Goal: Task Accomplishment & Management: Manage account settings

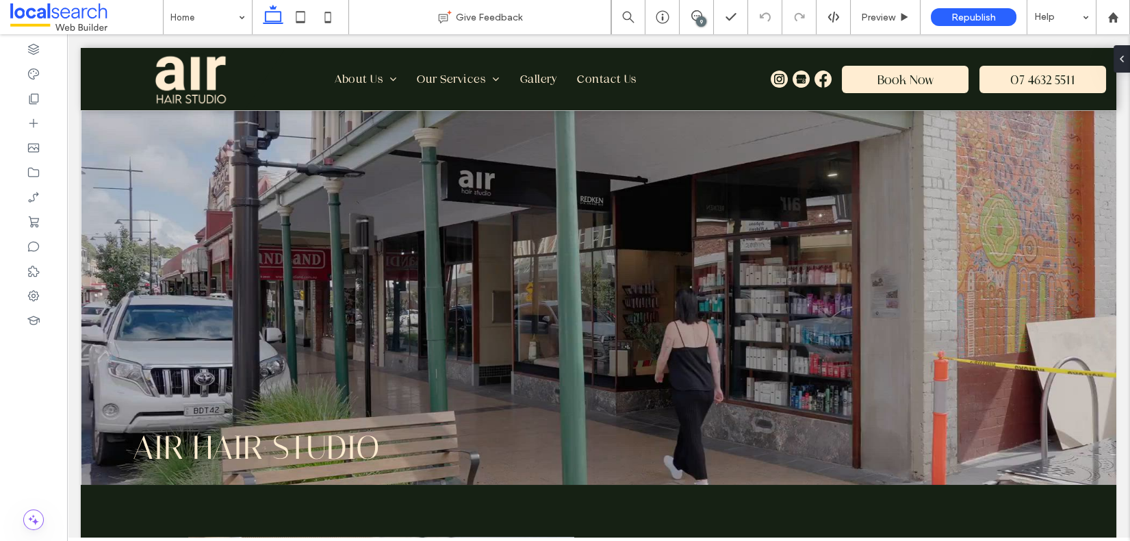
click at [697, 21] on div "9" at bounding box center [701, 21] width 10 height 10
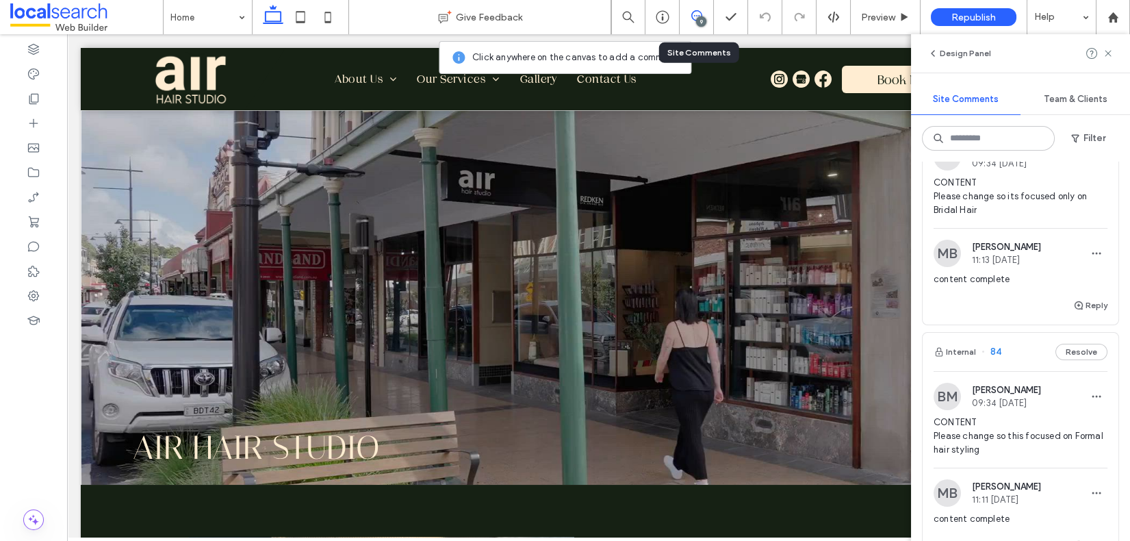
scroll to position [478, 0]
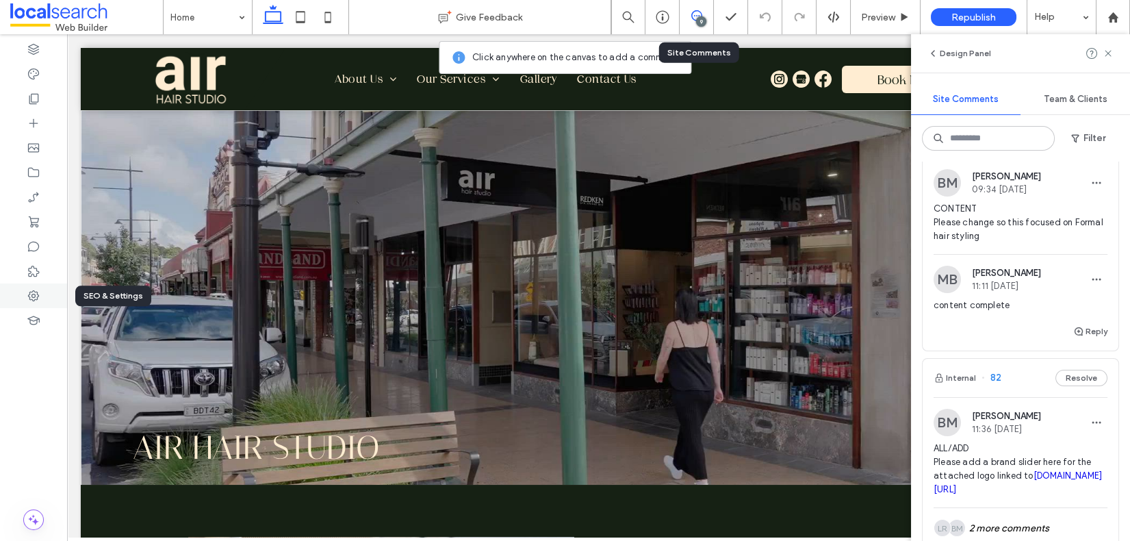
click at [40, 289] on div at bounding box center [33, 295] width 67 height 25
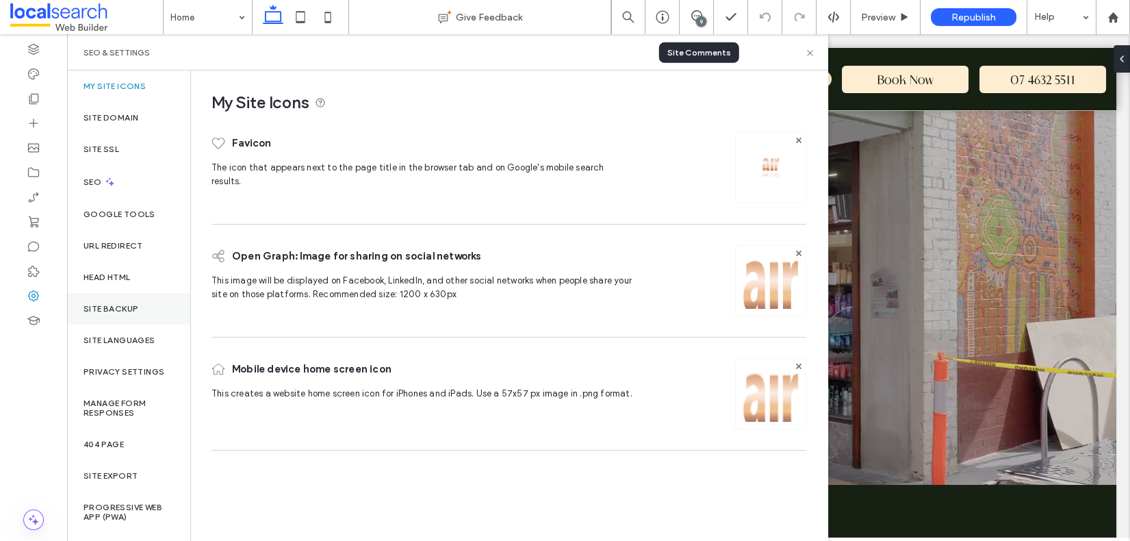
click at [118, 301] on div "Site Backup" at bounding box center [128, 308] width 123 height 31
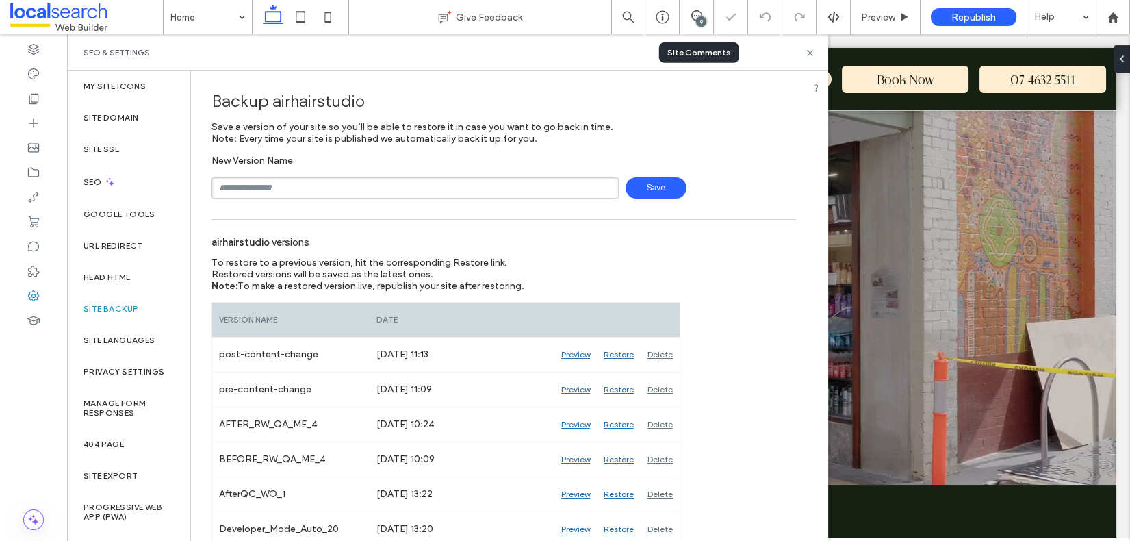
click at [258, 184] on input "text" at bounding box center [415, 187] width 407 height 21
type input "**********"
click at [642, 186] on span "Save" at bounding box center [656, 187] width 61 height 21
click at [810, 52] on use at bounding box center [809, 52] width 5 height 5
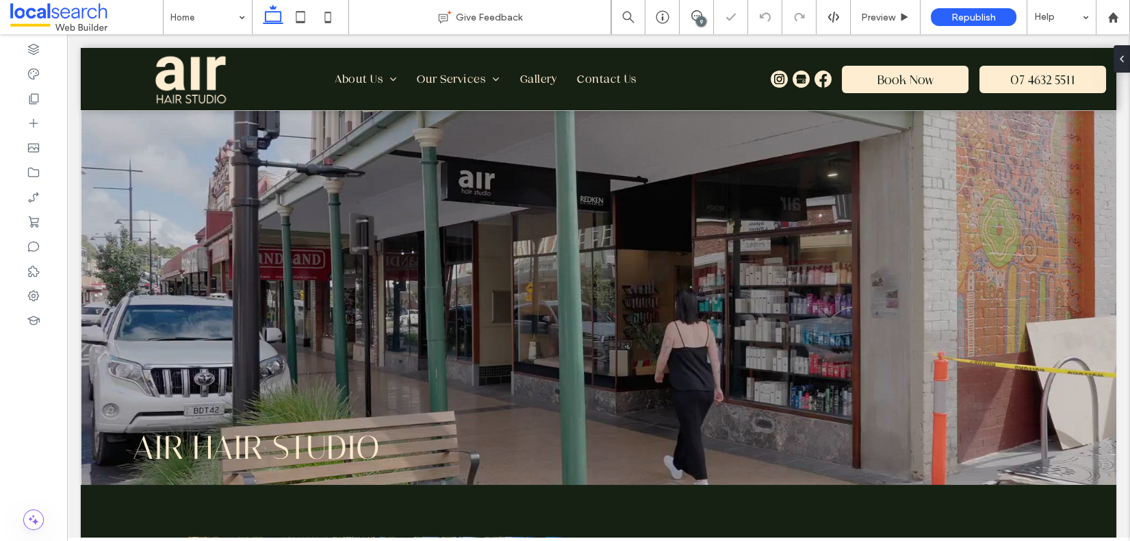
click at [706, 20] on div "9" at bounding box center [701, 21] width 10 height 10
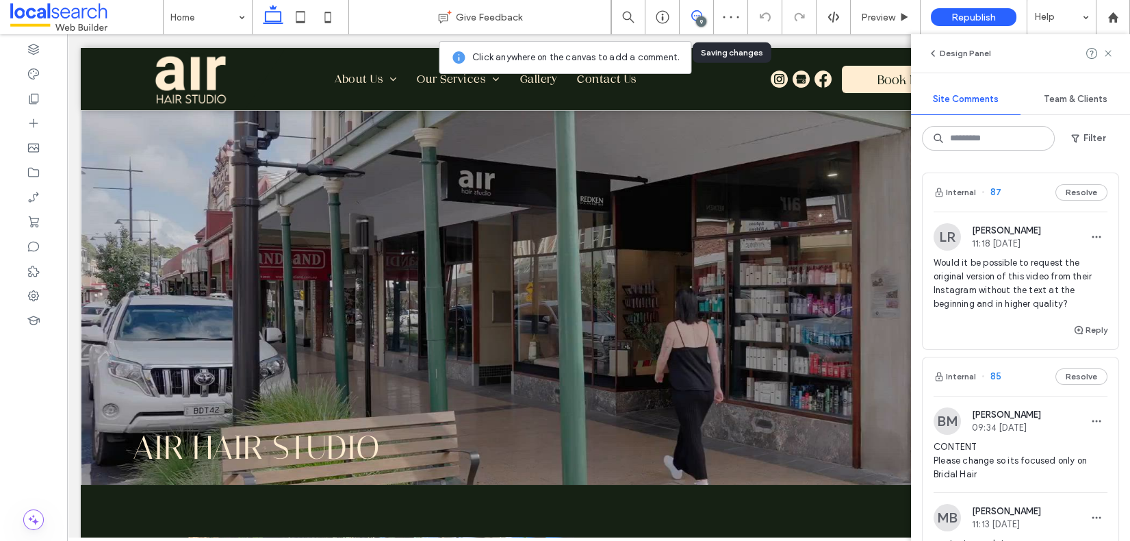
scroll to position [395, 0]
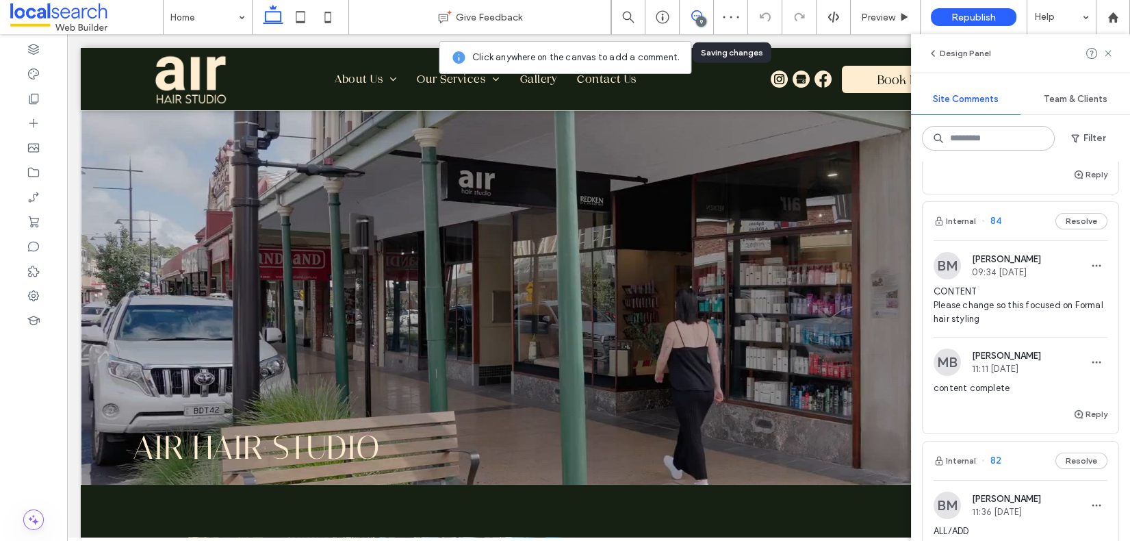
click at [994, 223] on span "84" at bounding box center [992, 221] width 20 height 14
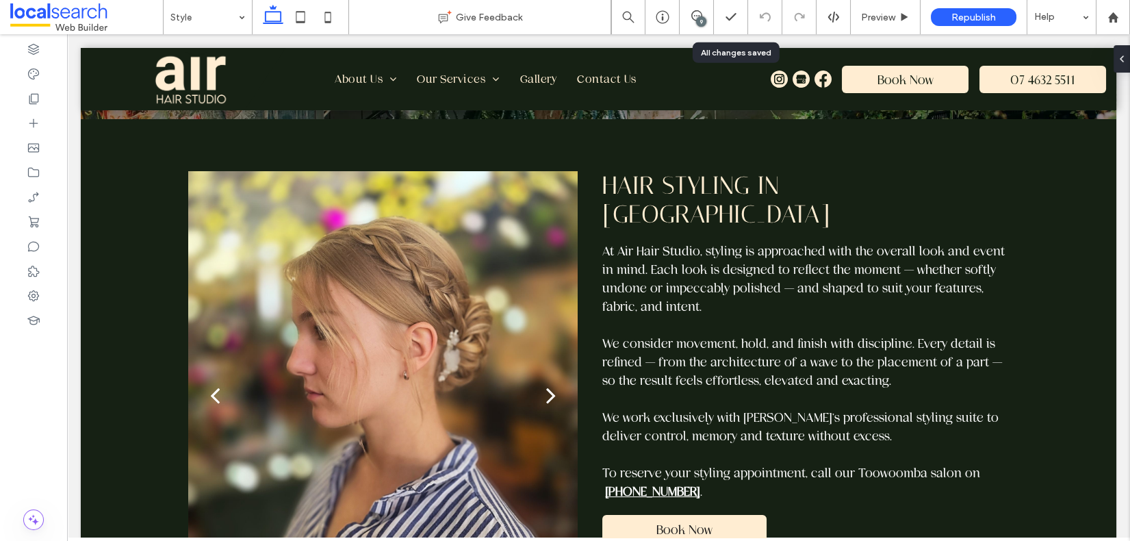
scroll to position [291, 0]
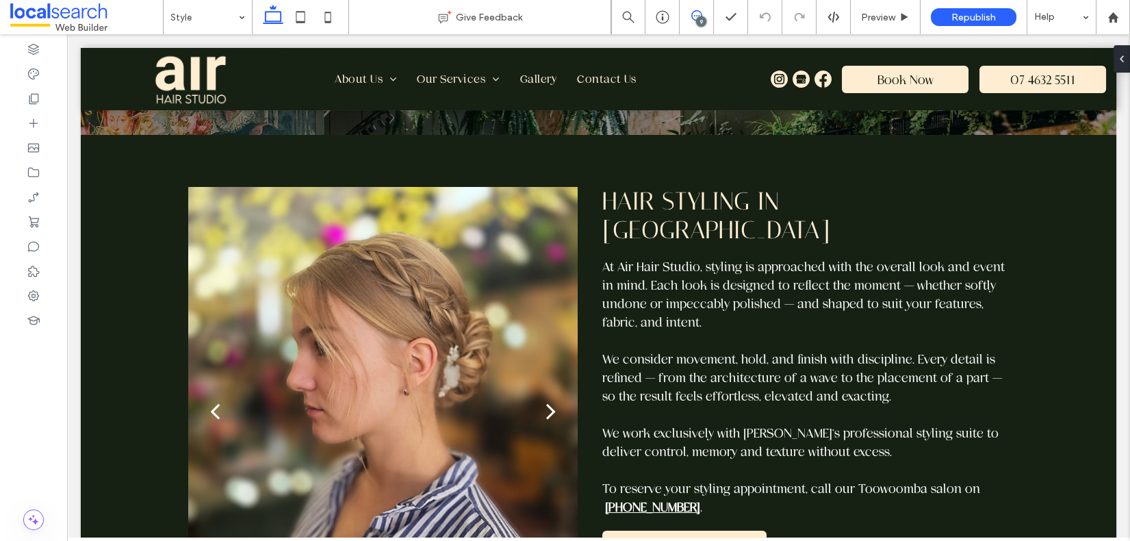
click at [695, 14] on icon at bounding box center [696, 15] width 11 height 11
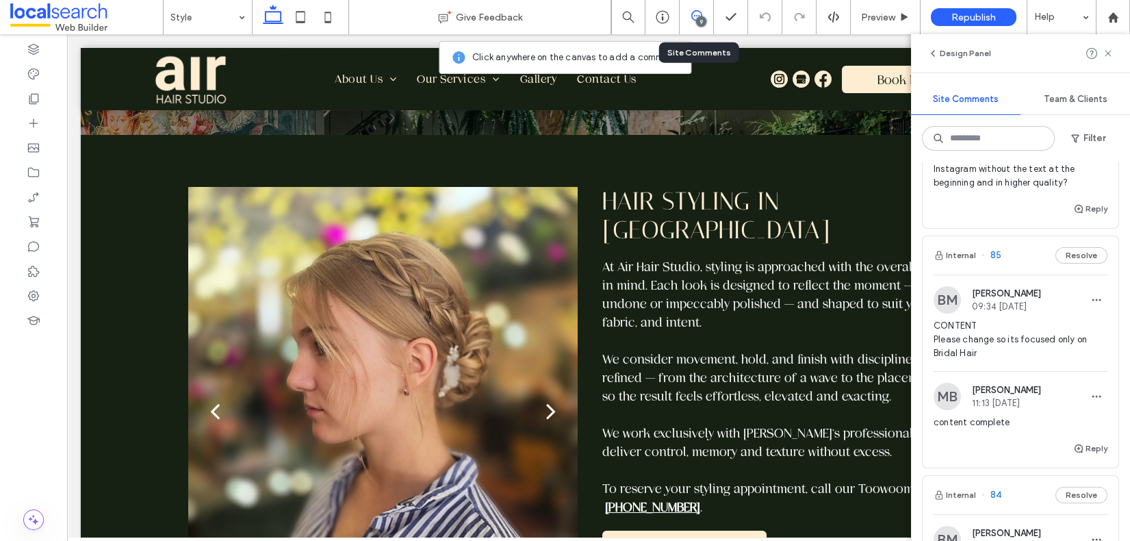
scroll to position [170, 0]
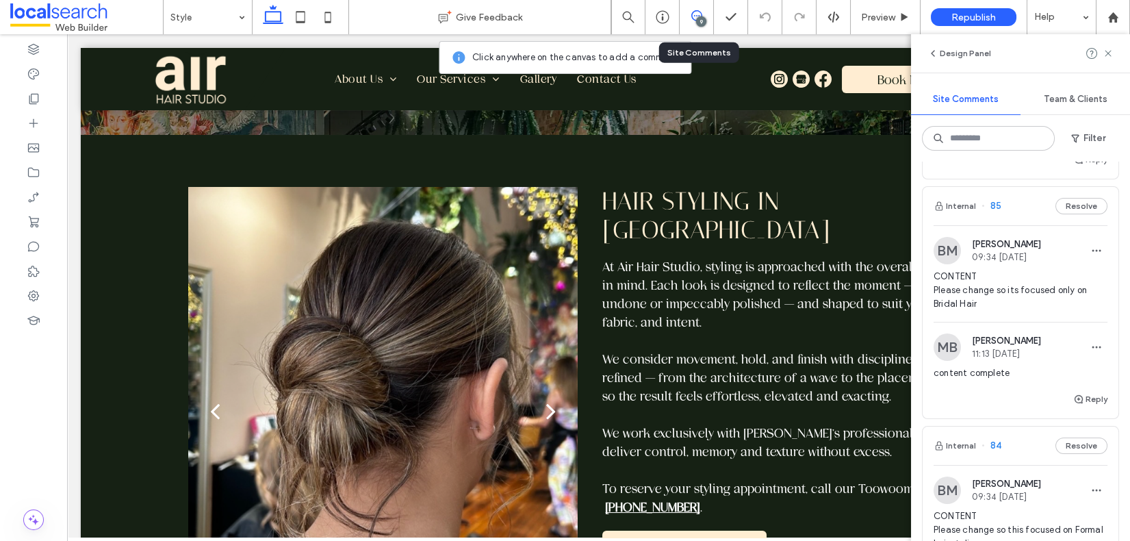
click at [997, 204] on span "85" at bounding box center [992, 206] width 20 height 14
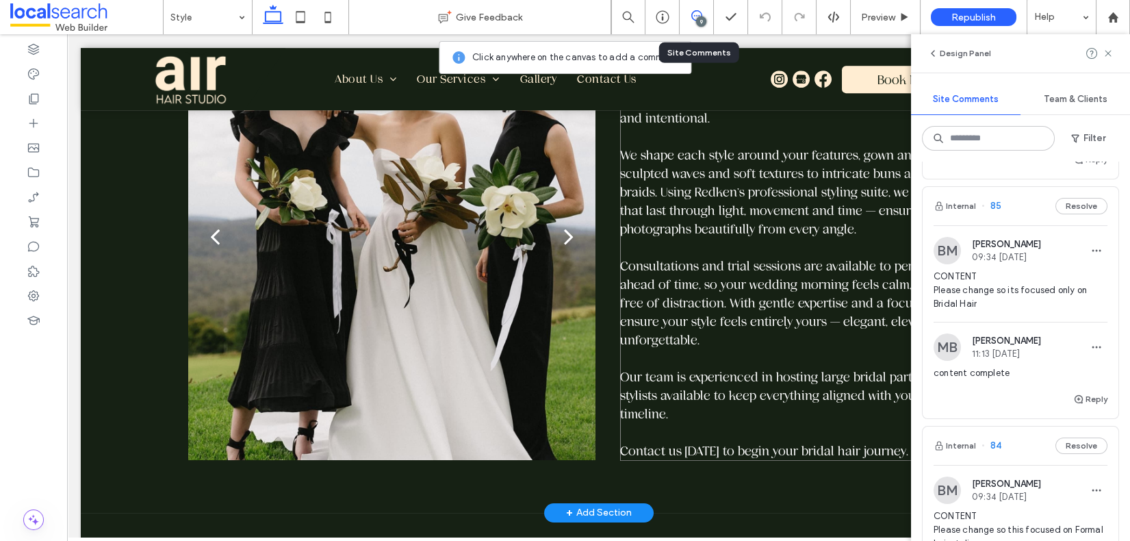
scroll to position [1622, 0]
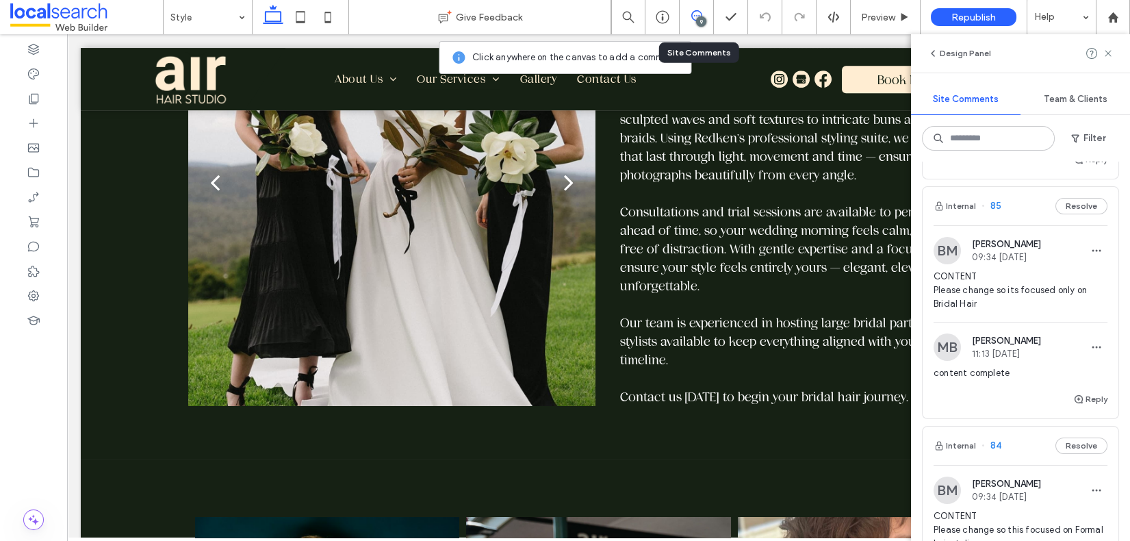
click at [993, 207] on span "85" at bounding box center [992, 206] width 20 height 14
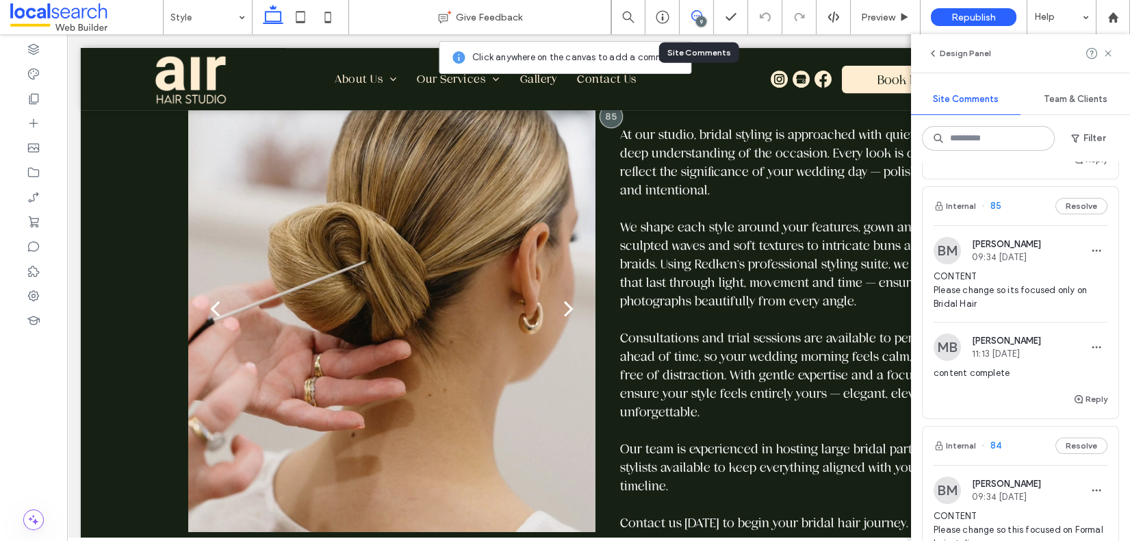
scroll to position [1458, 0]
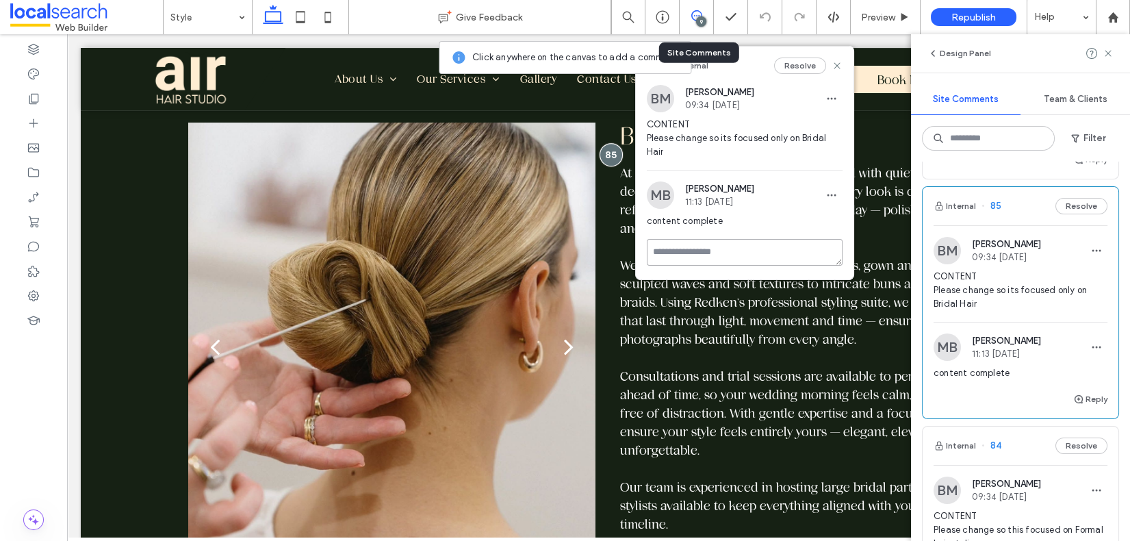
drag, startPoint x: 779, startPoint y: 248, endPoint x: 771, endPoint y: 246, distance: 8.3
click at [779, 248] on textarea at bounding box center [745, 252] width 196 height 27
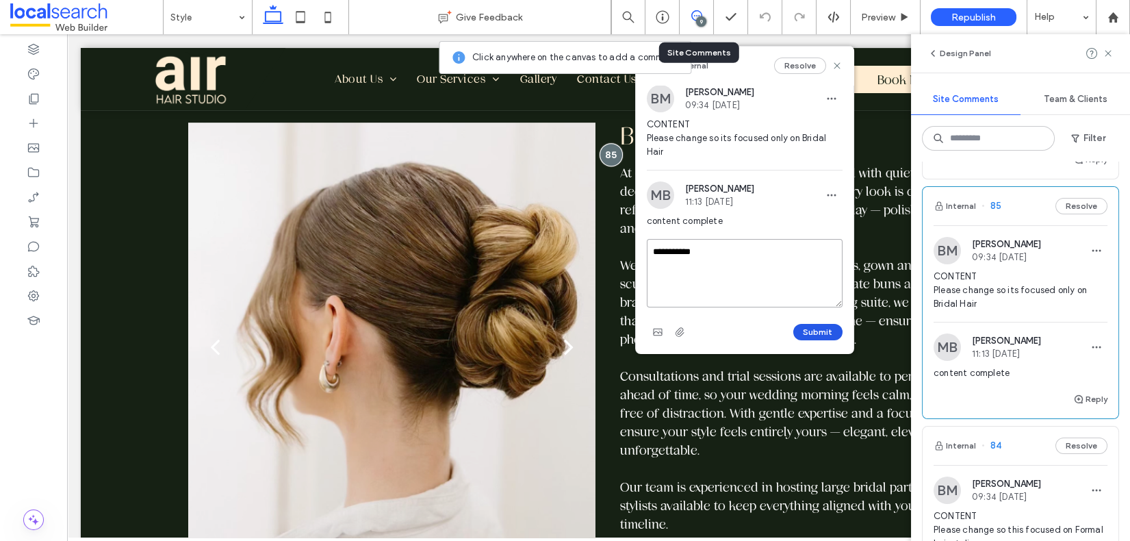
type textarea "**********"
click at [816, 333] on button "Submit" at bounding box center [817, 332] width 49 height 16
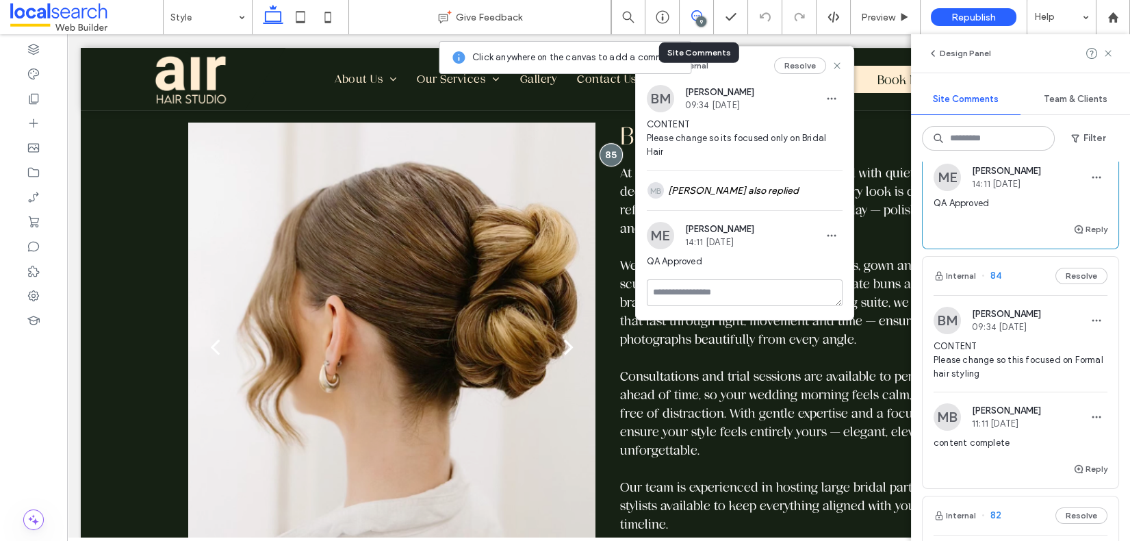
scroll to position [445, 0]
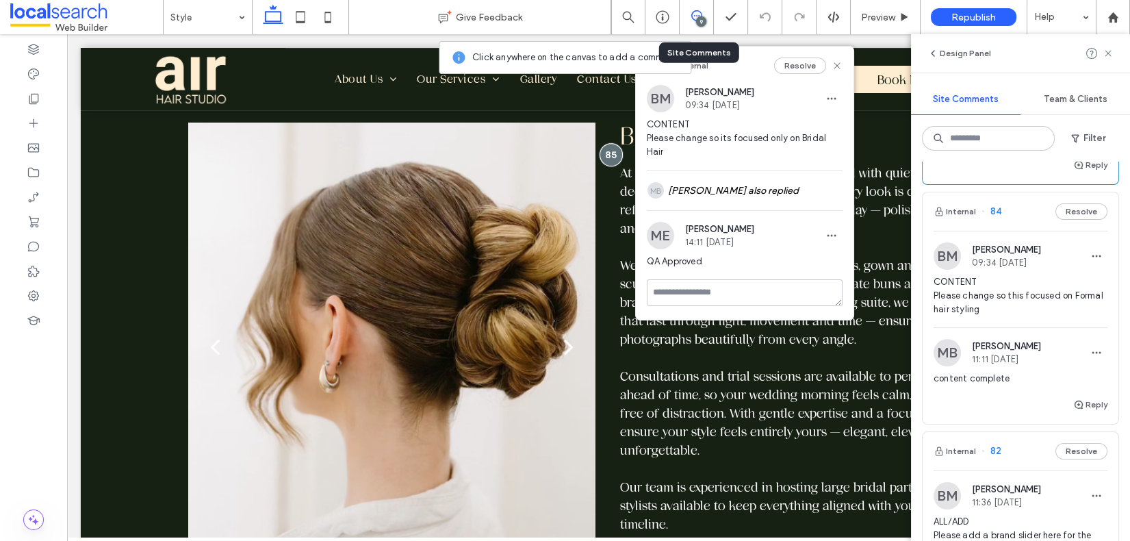
click at [995, 209] on span "84" at bounding box center [992, 212] width 20 height 14
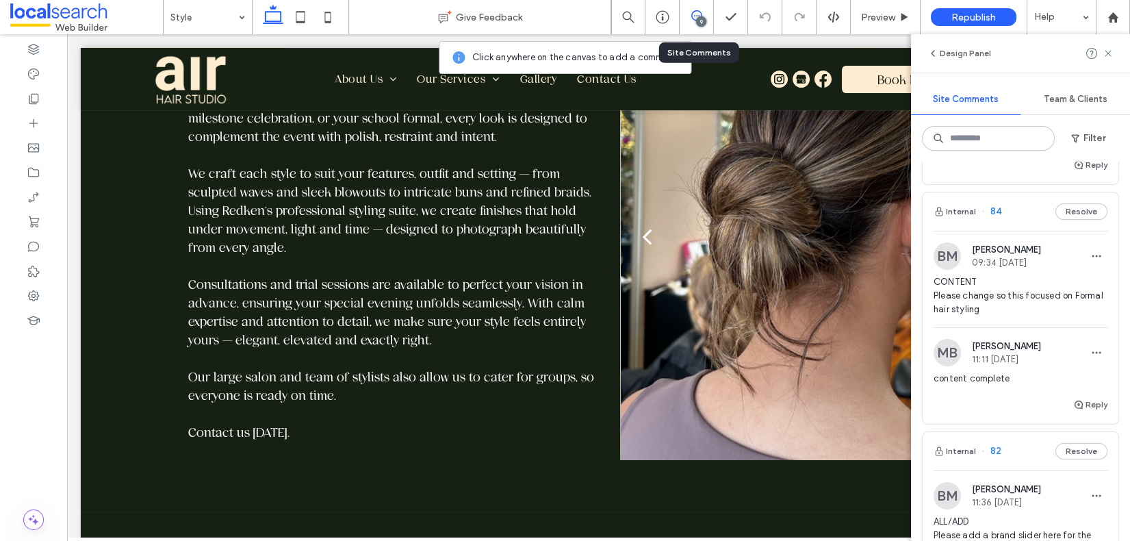
scroll to position [952, 0]
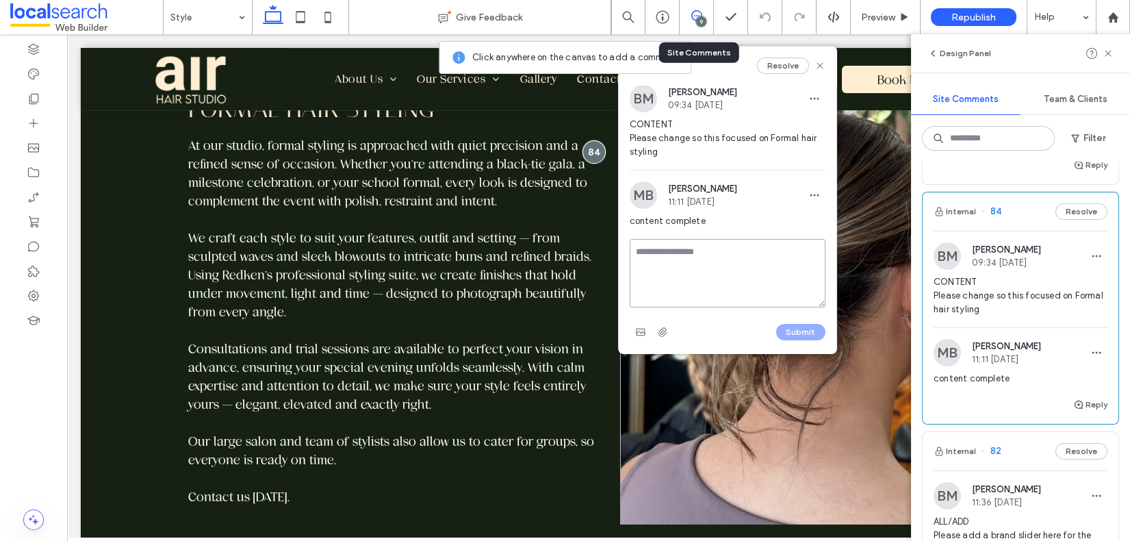
click at [726, 246] on textarea at bounding box center [728, 273] width 196 height 68
type textarea "**********"
click at [810, 327] on button "Submit" at bounding box center [800, 332] width 49 height 16
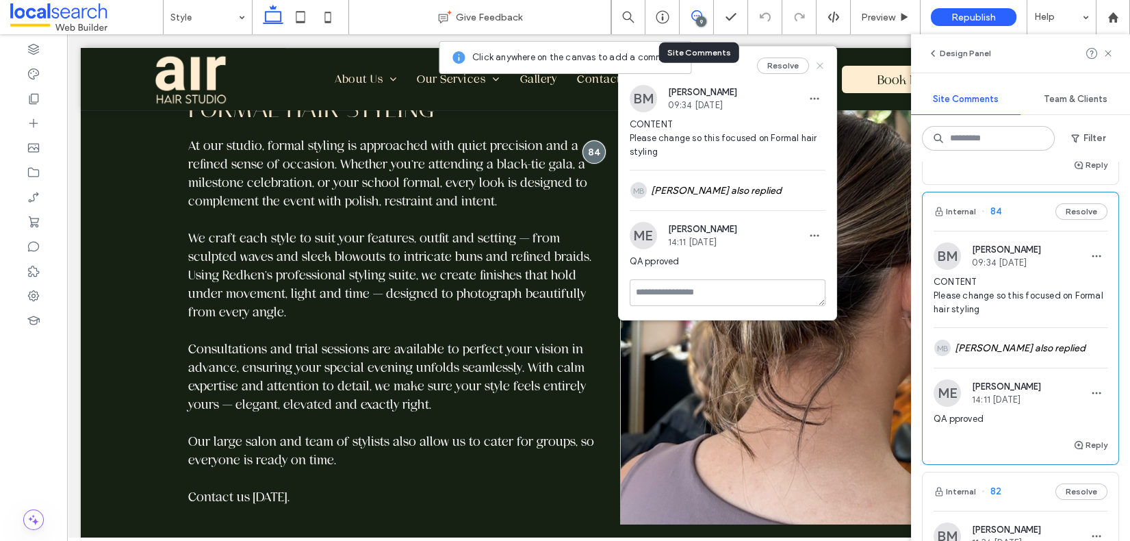
click at [824, 65] on icon at bounding box center [820, 65] width 11 height 11
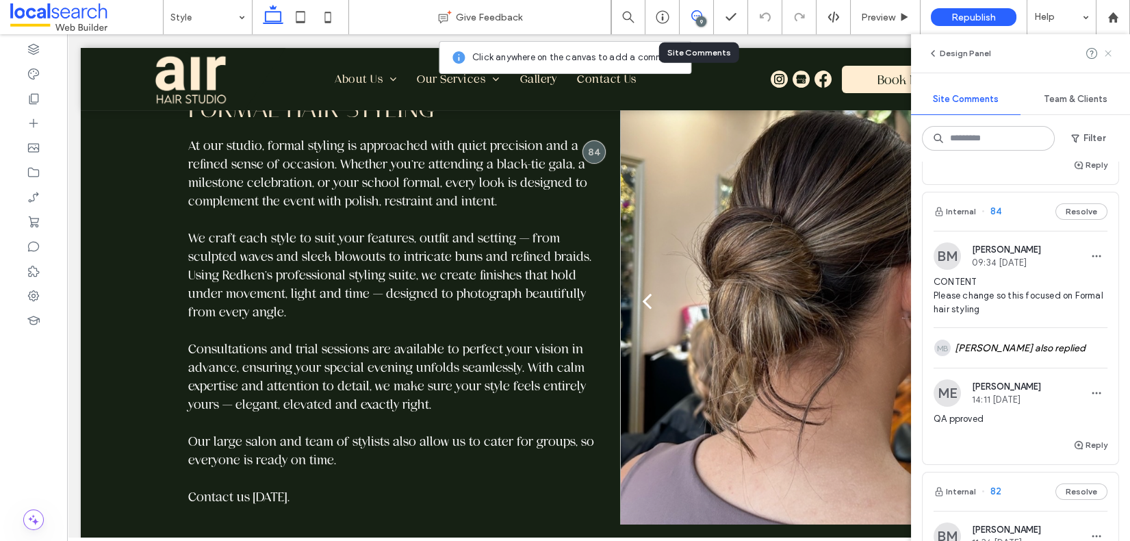
click at [1104, 53] on icon at bounding box center [1108, 53] width 11 height 11
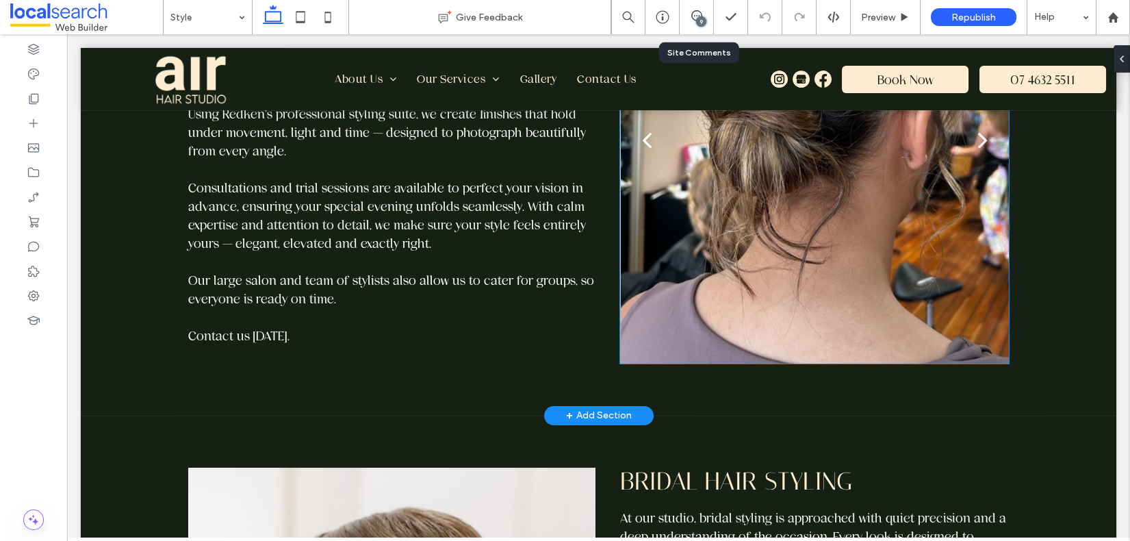
scroll to position [1251, 0]
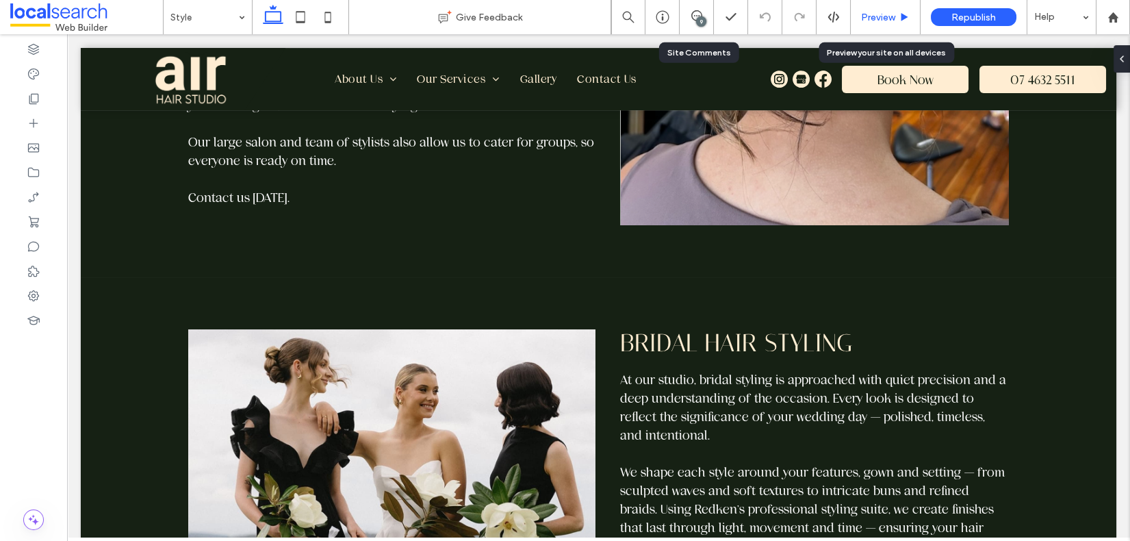
click at [879, 16] on span "Preview" at bounding box center [878, 18] width 34 height 12
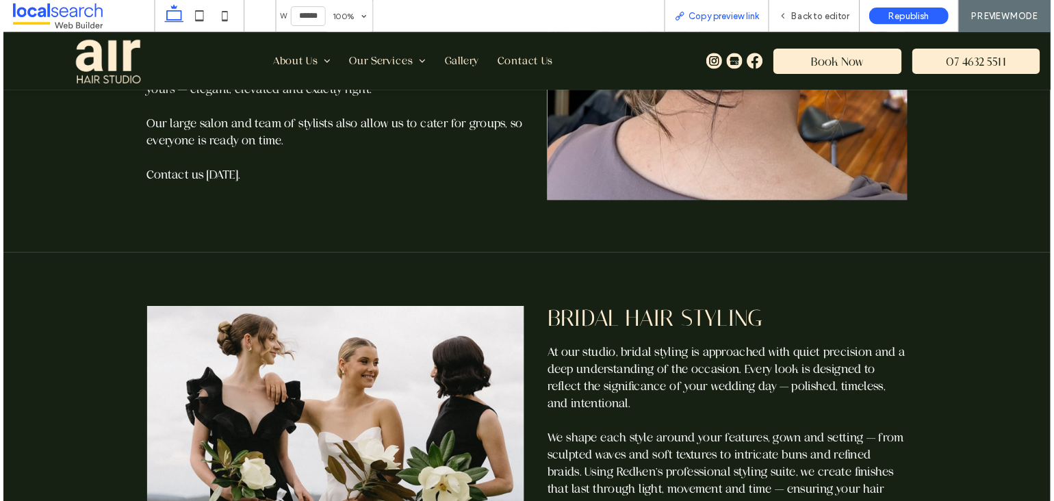
scroll to position [1262, 0]
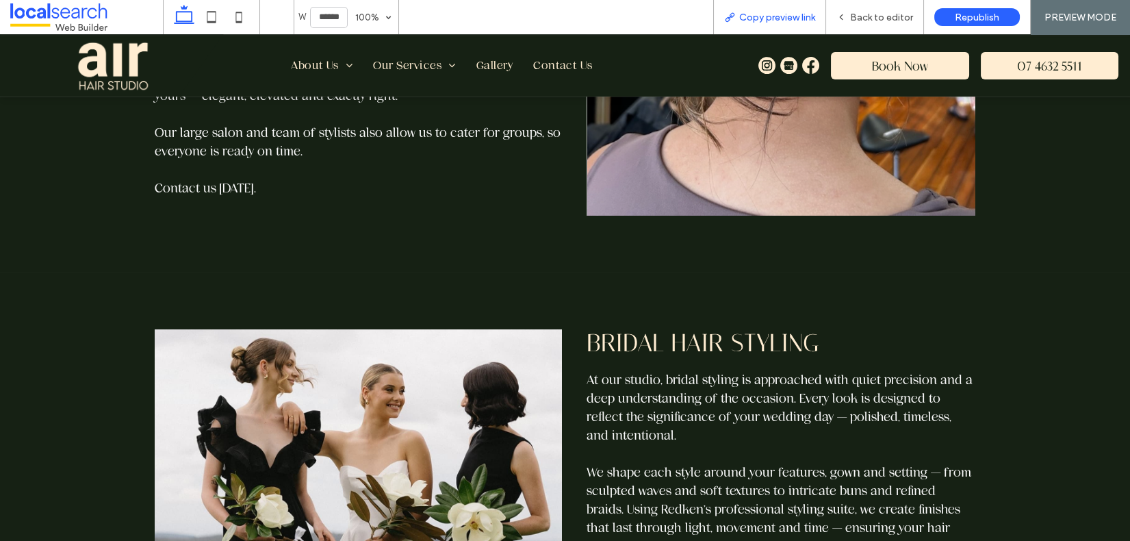
click at [751, 20] on span "Copy preview link" at bounding box center [777, 18] width 76 height 12
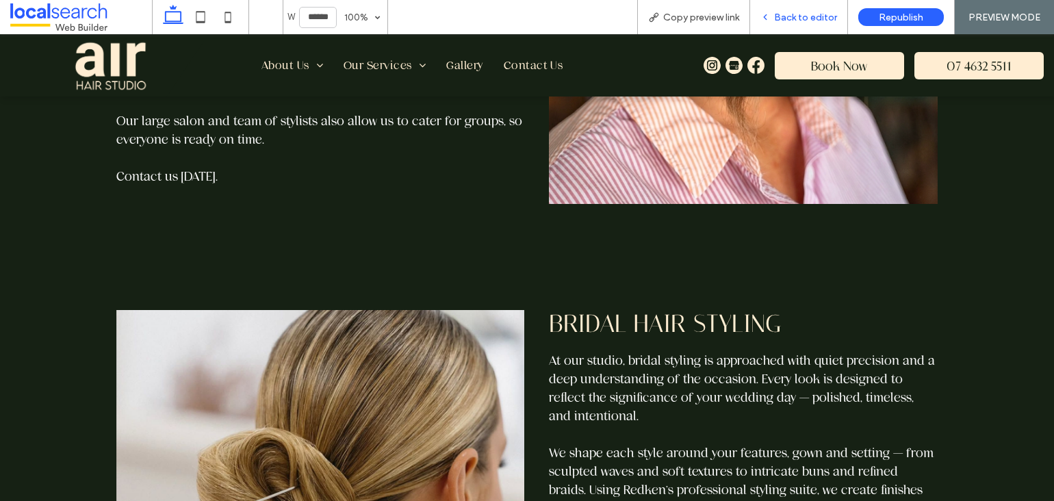
click at [814, 14] on span "Back to editor" at bounding box center [805, 18] width 63 height 12
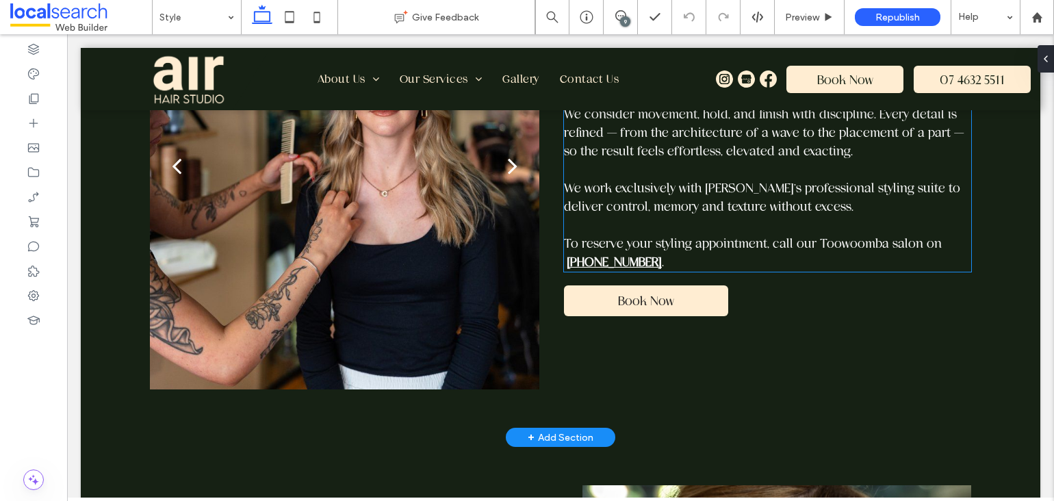
scroll to position [531, 0]
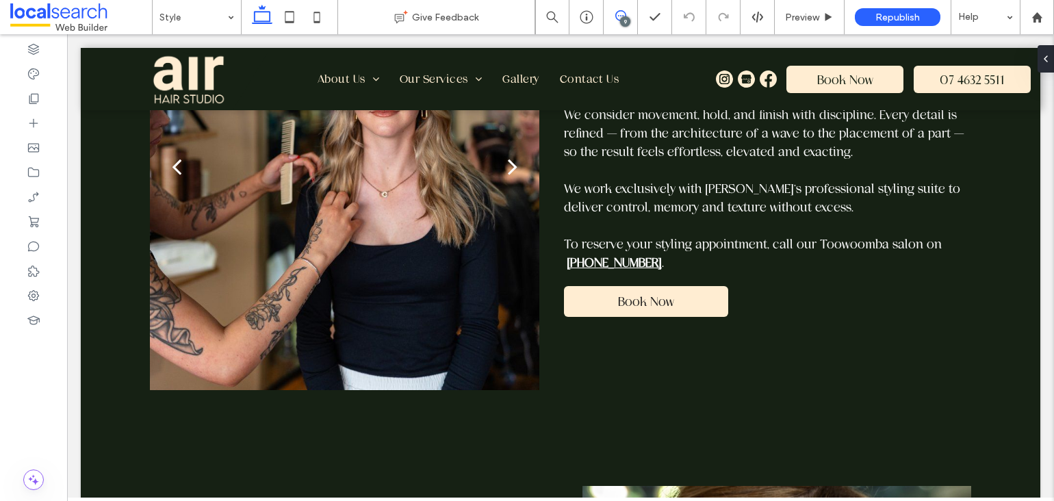
click at [622, 14] on icon at bounding box center [620, 15] width 11 height 11
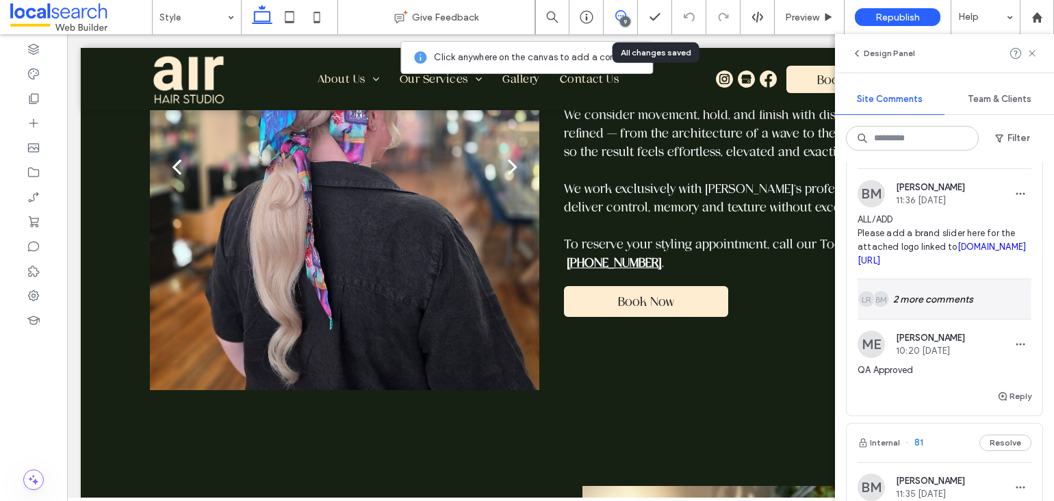
scroll to position [787, 0]
click at [955, 319] on div "BM LR 2 more comments" at bounding box center [945, 299] width 174 height 40
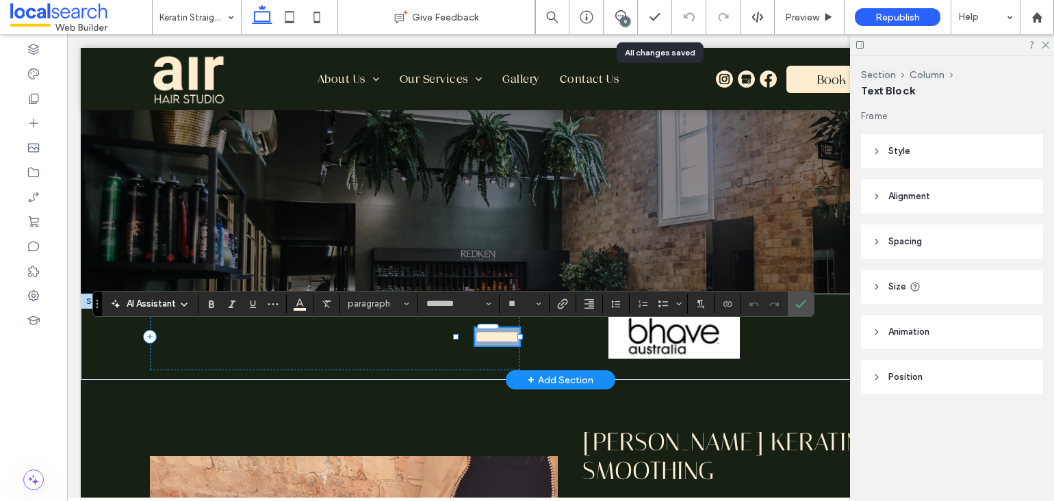
click at [502, 335] on span "*******" at bounding box center [497, 337] width 44 height 16
click at [502, 333] on span "*******" at bounding box center [497, 337] width 44 height 16
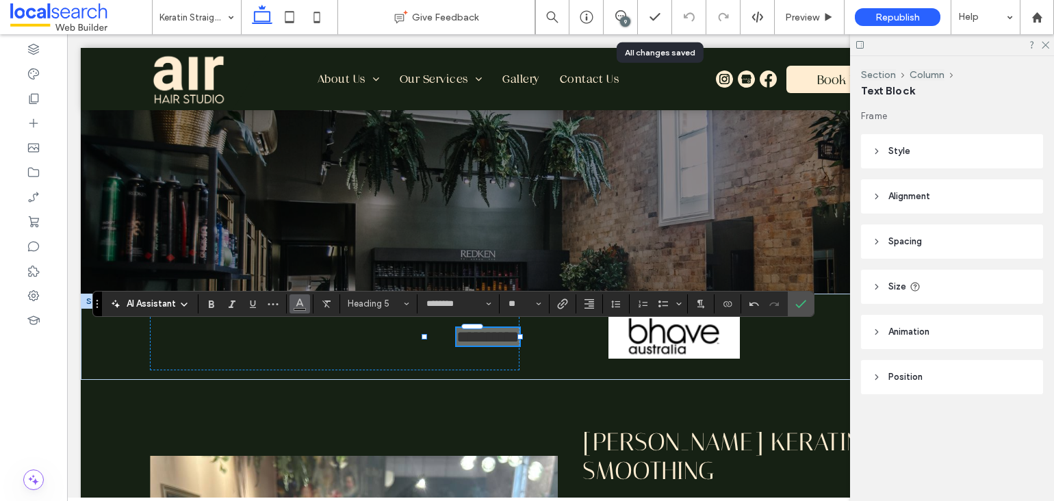
click at [303, 303] on icon "Color" at bounding box center [299, 302] width 11 height 11
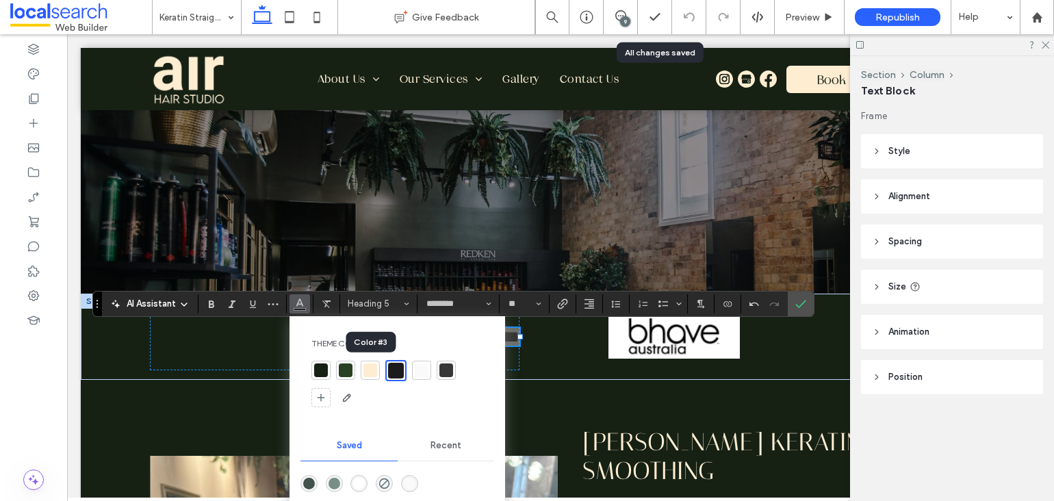
click at [372, 368] on div at bounding box center [370, 370] width 14 height 14
click at [802, 300] on icon "Confirm" at bounding box center [800, 303] width 11 height 11
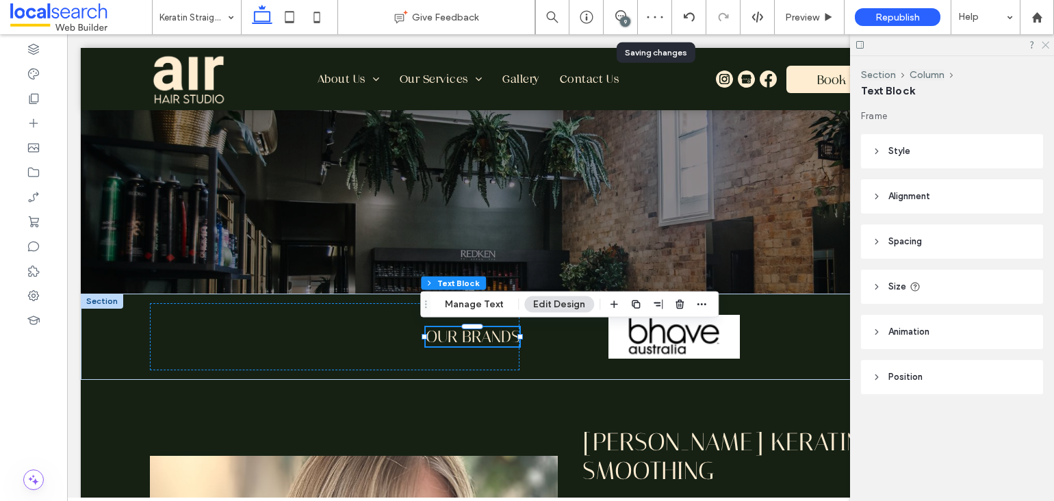
click at [1047, 43] on use at bounding box center [1046, 46] width 8 height 8
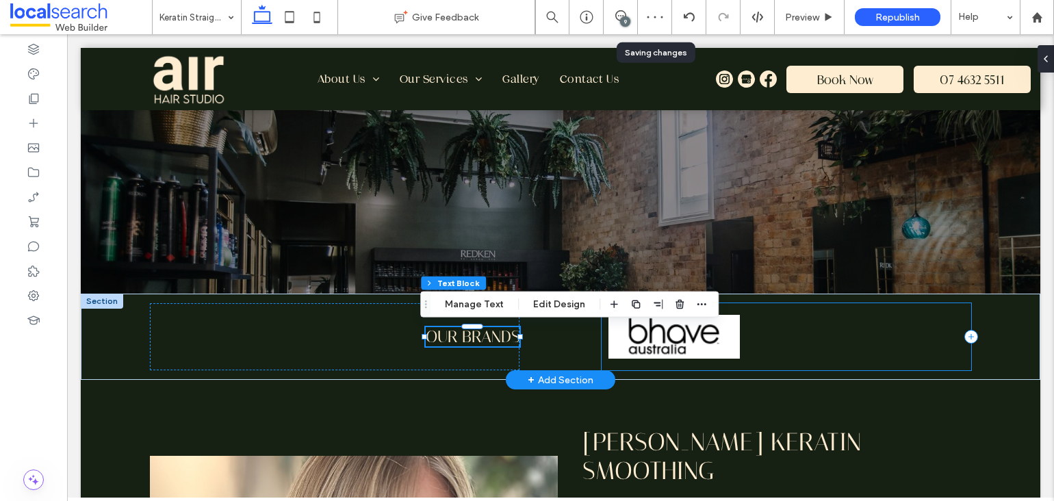
click at [899, 358] on div at bounding box center [787, 336] width 370 height 67
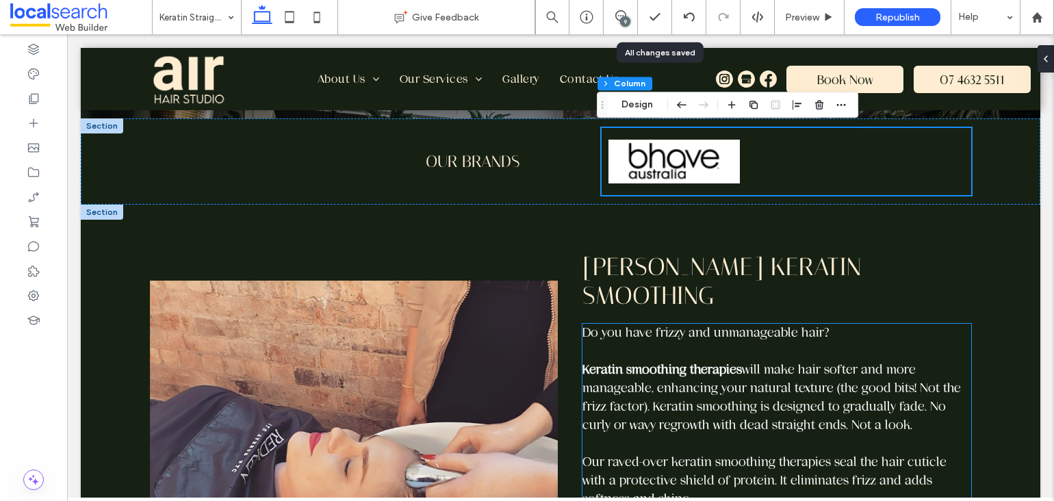
scroll to position [222, 0]
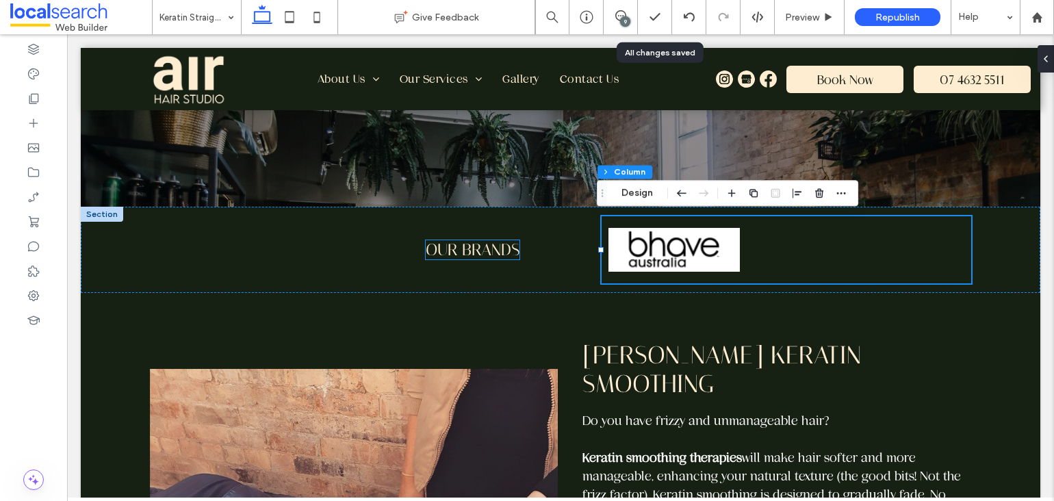
click at [493, 250] on span "OUR BRANDS" at bounding box center [473, 249] width 94 height 19
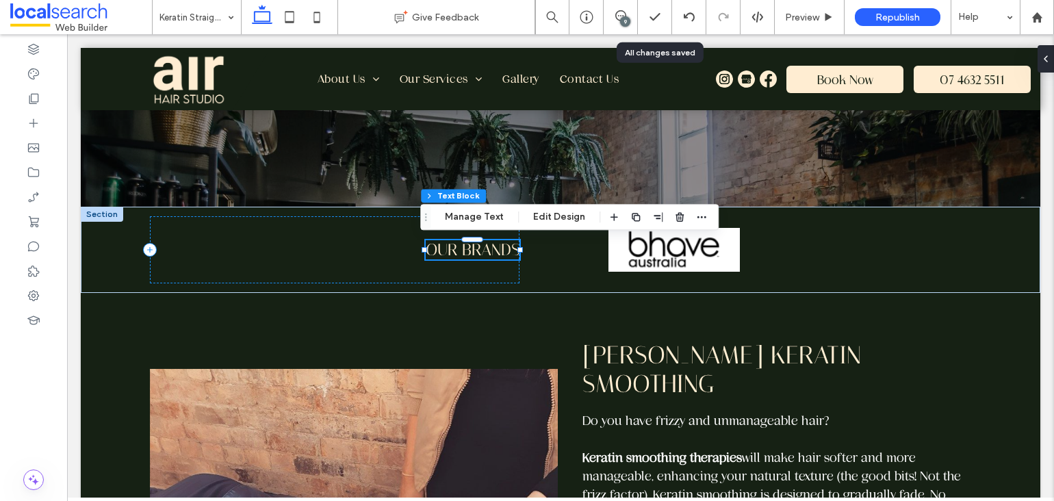
click at [493, 250] on span "OUR BRANDS" at bounding box center [473, 249] width 94 height 19
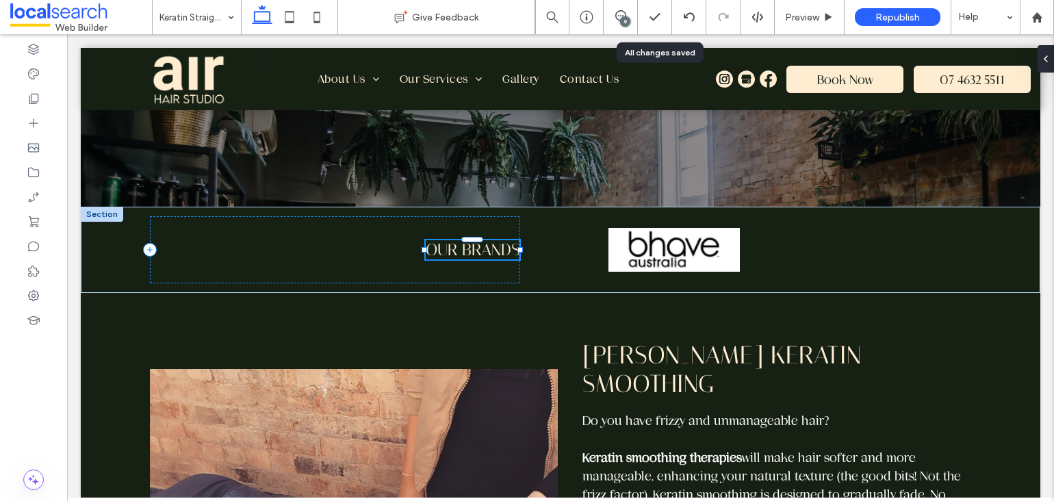
type input "********"
type input "**"
click at [493, 250] on span "**********" at bounding box center [488, 250] width 63 height 16
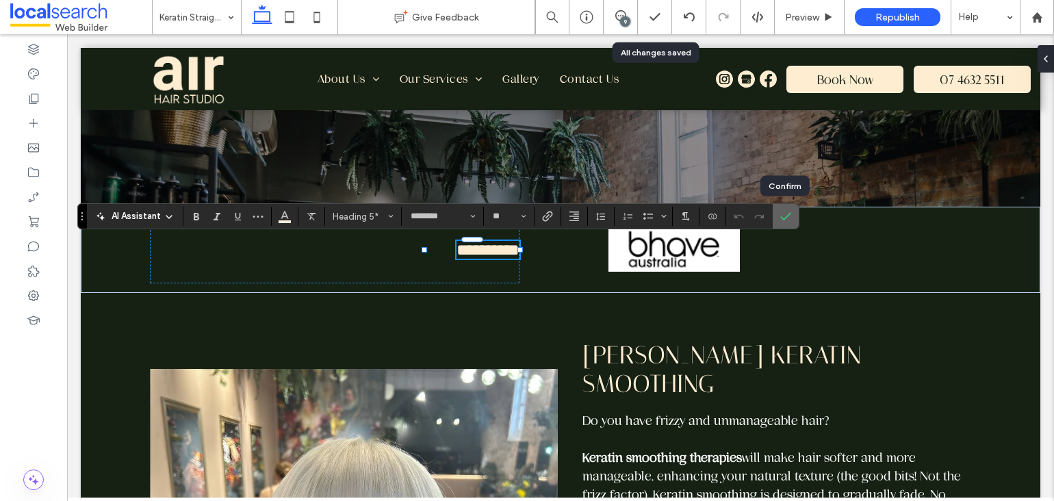
click at [781, 219] on use "Confirm" at bounding box center [785, 217] width 11 height 8
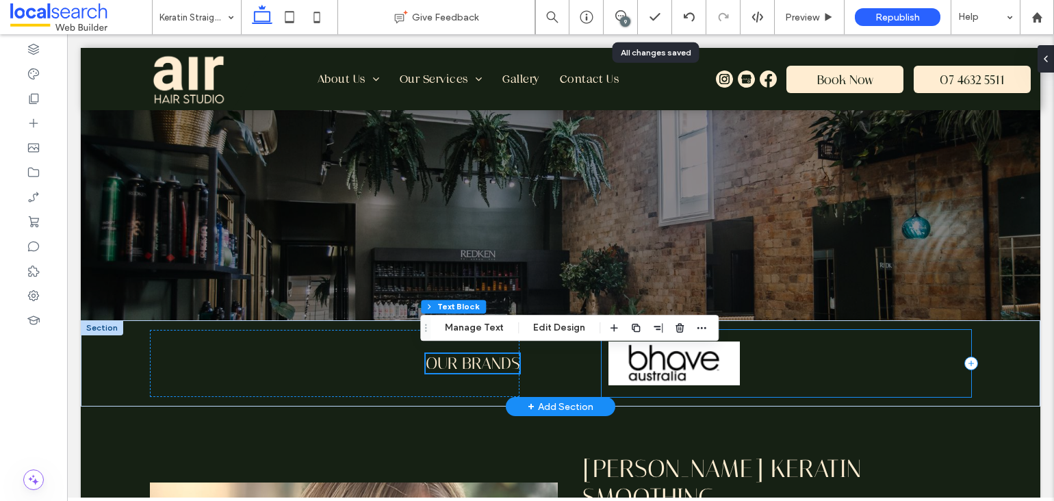
scroll to position [98, 0]
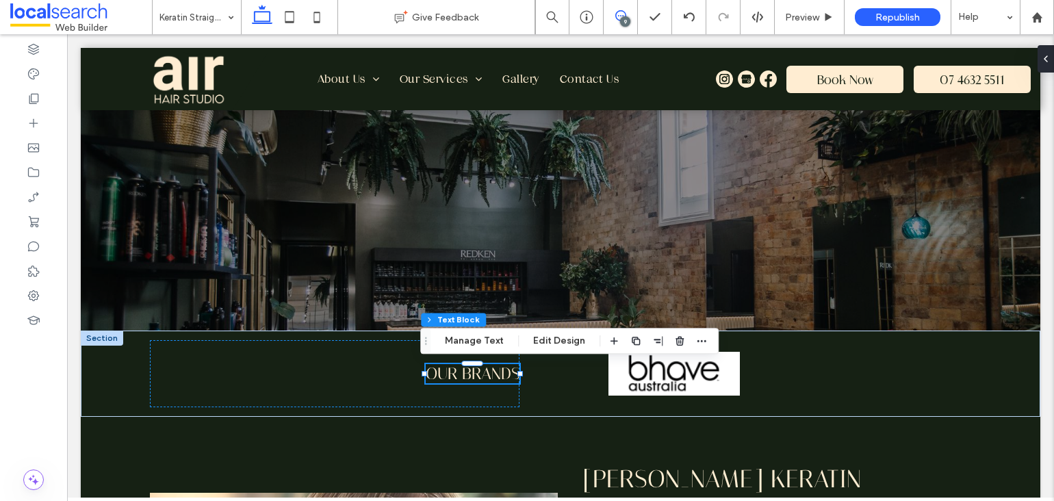
click at [619, 20] on use at bounding box center [620, 15] width 11 height 11
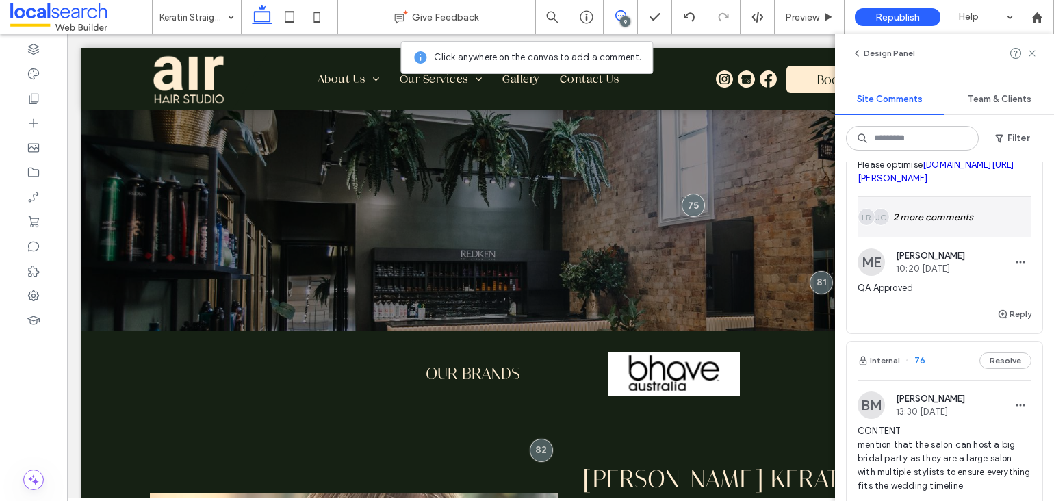
scroll to position [1203, 0]
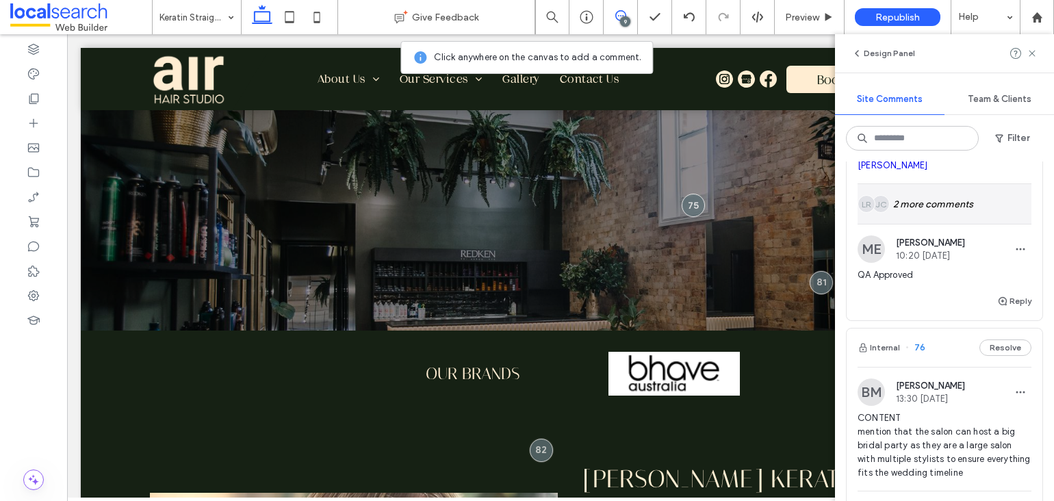
click at [943, 224] on div "JC LR 2 more comments" at bounding box center [945, 204] width 174 height 40
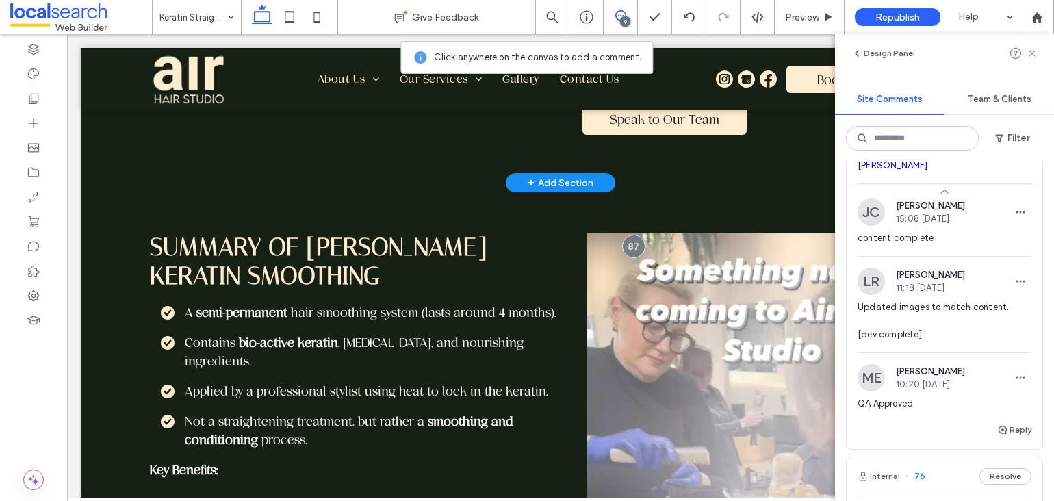
scroll to position [1235, 0]
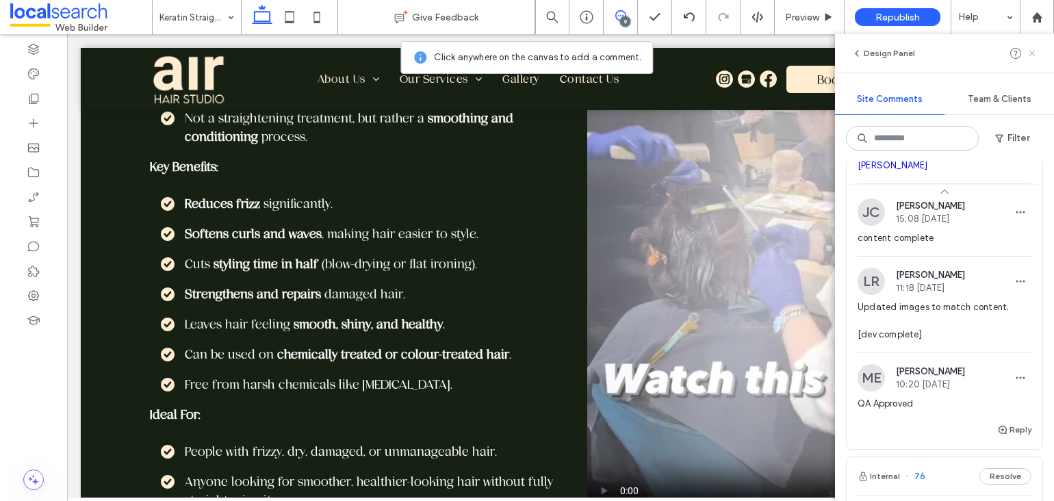
click at [1035, 51] on icon at bounding box center [1032, 53] width 11 height 11
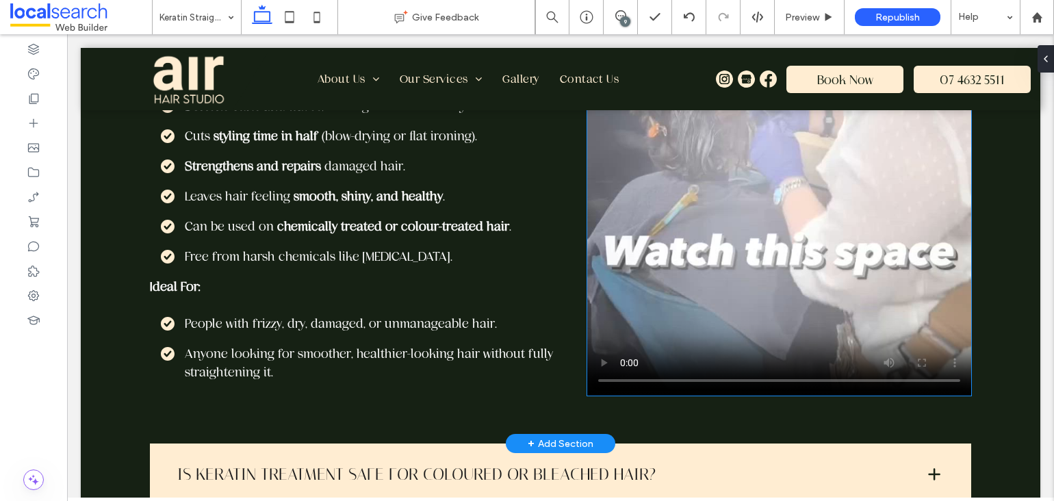
scroll to position [1591, 0]
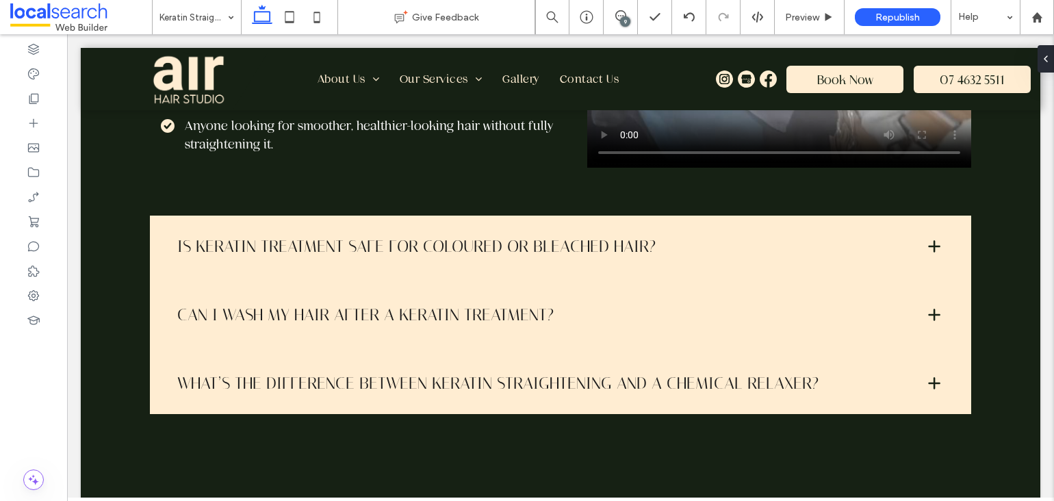
click at [628, 19] on div "9" at bounding box center [625, 21] width 10 height 10
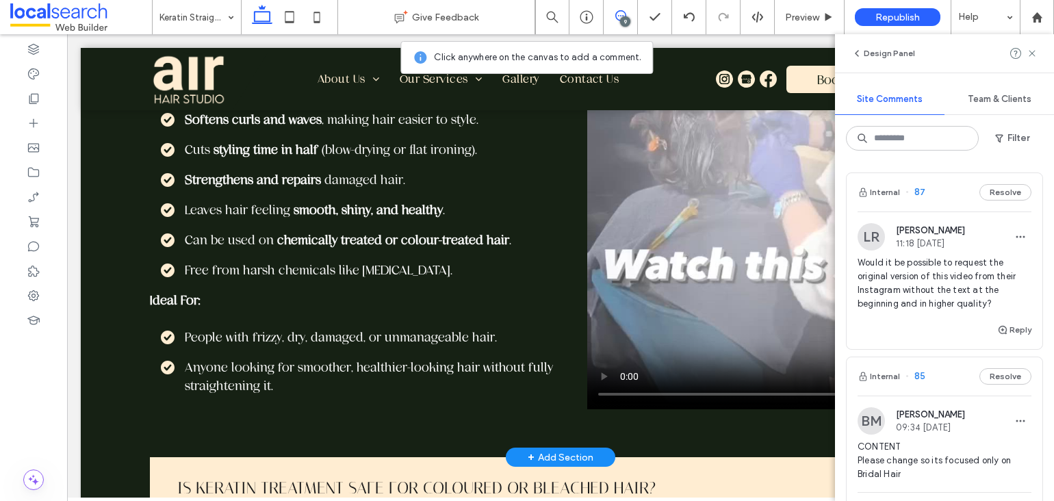
scroll to position [0, 0]
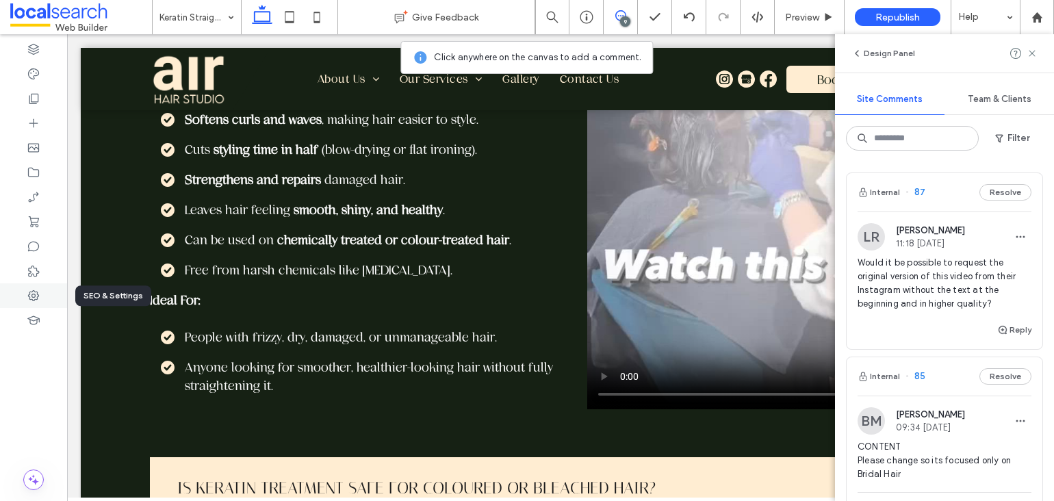
click at [28, 293] on icon at bounding box center [34, 296] width 14 height 14
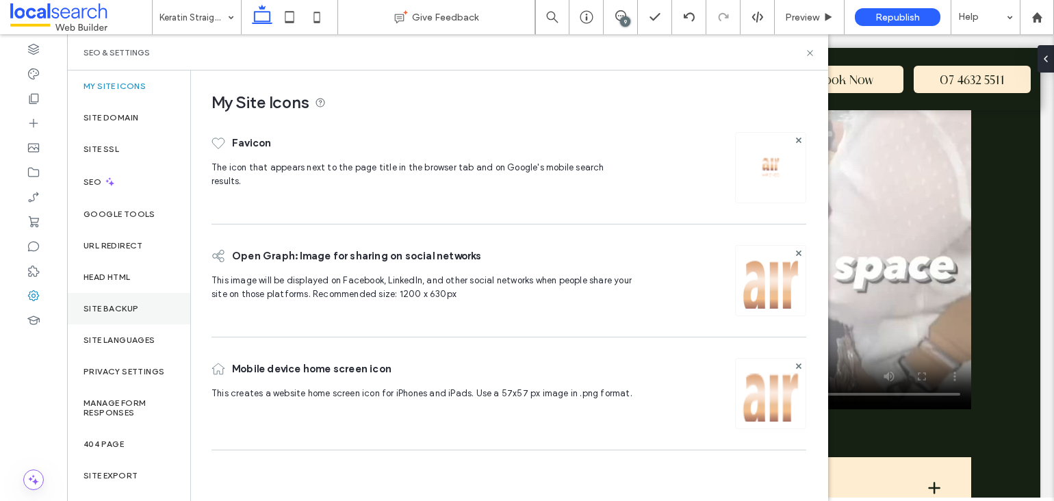
click at [139, 308] on div "Site Backup" at bounding box center [128, 308] width 123 height 31
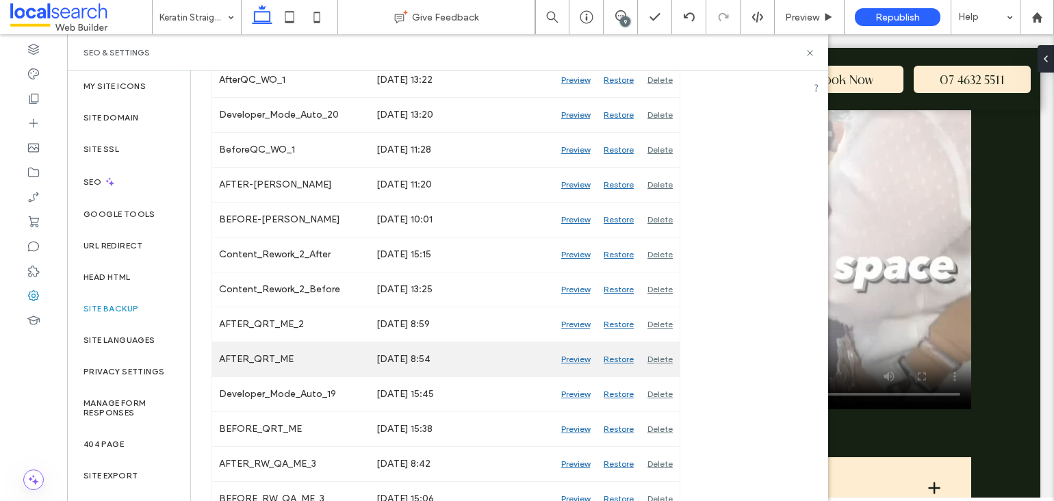
scroll to position [426, 0]
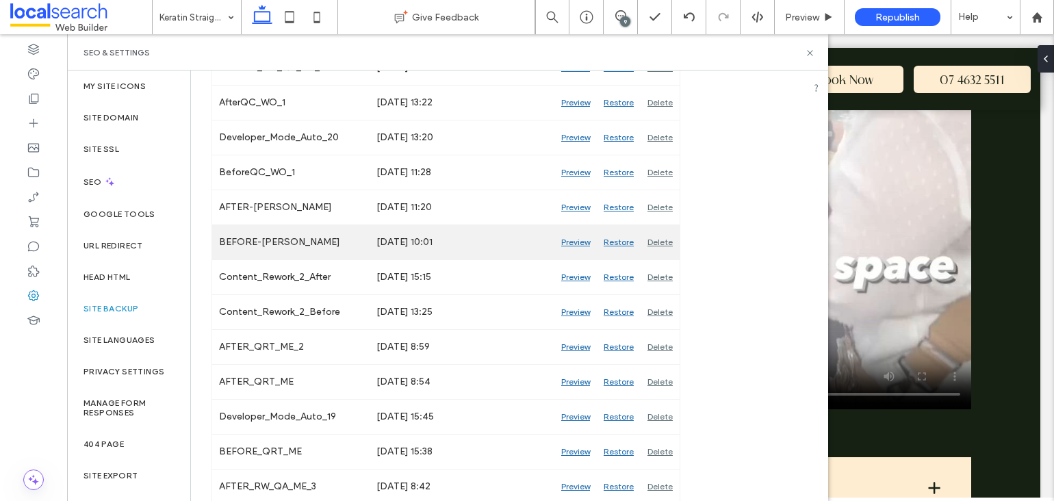
click at [565, 242] on div "Preview" at bounding box center [575, 242] width 42 height 34
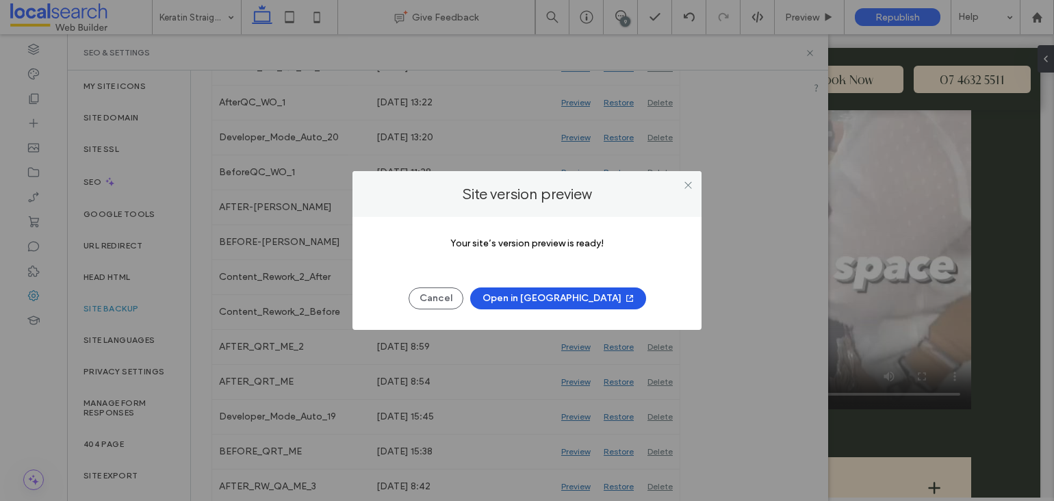
click at [567, 292] on button "Open in New Tab" at bounding box center [558, 299] width 176 height 22
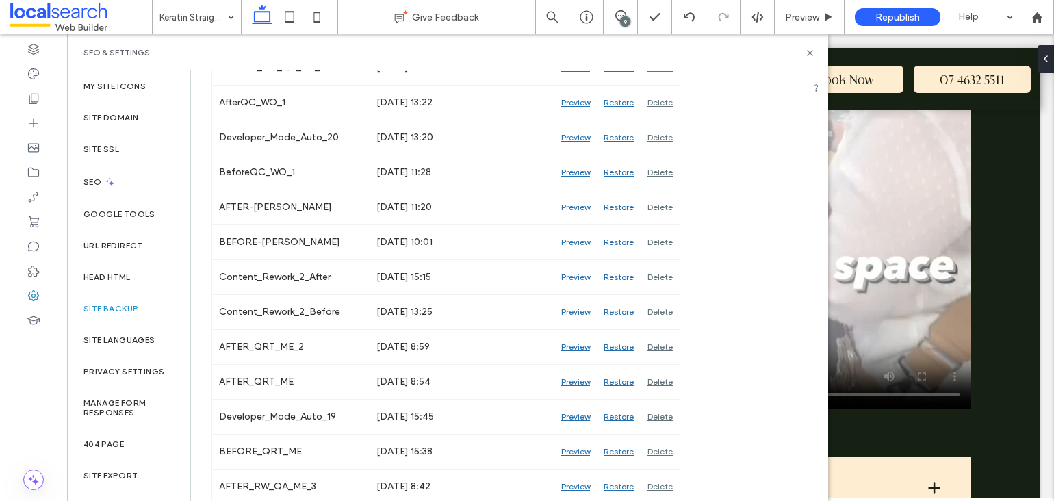
click at [809, 46] on div "SEO & Settings" at bounding box center [447, 52] width 761 height 36
click at [810, 52] on use at bounding box center [809, 52] width 5 height 5
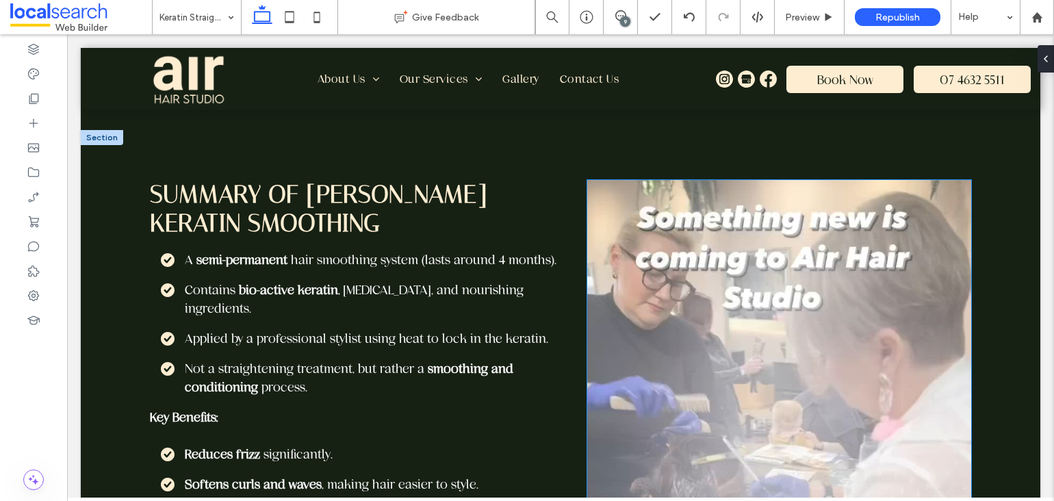
scroll to position [999, 0]
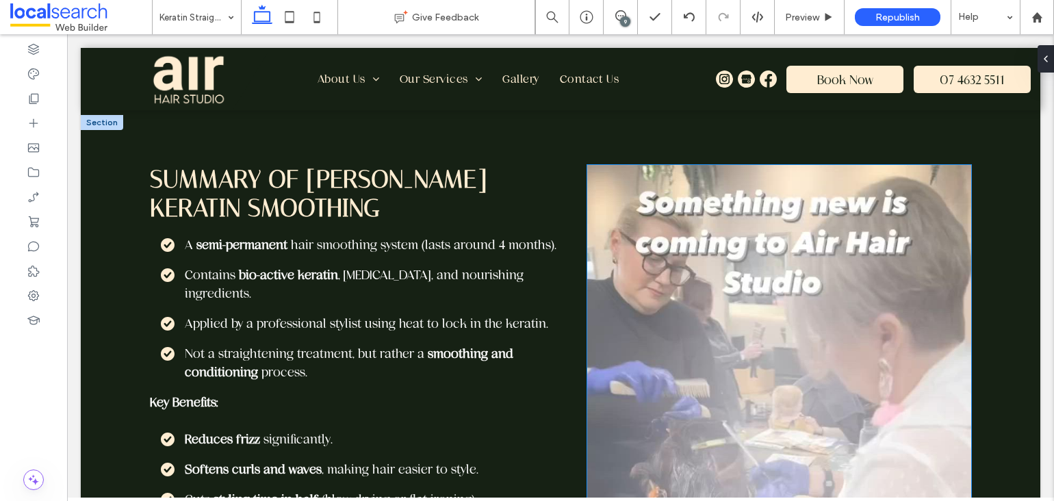
click at [751, 302] on video at bounding box center [779, 462] width 384 height 594
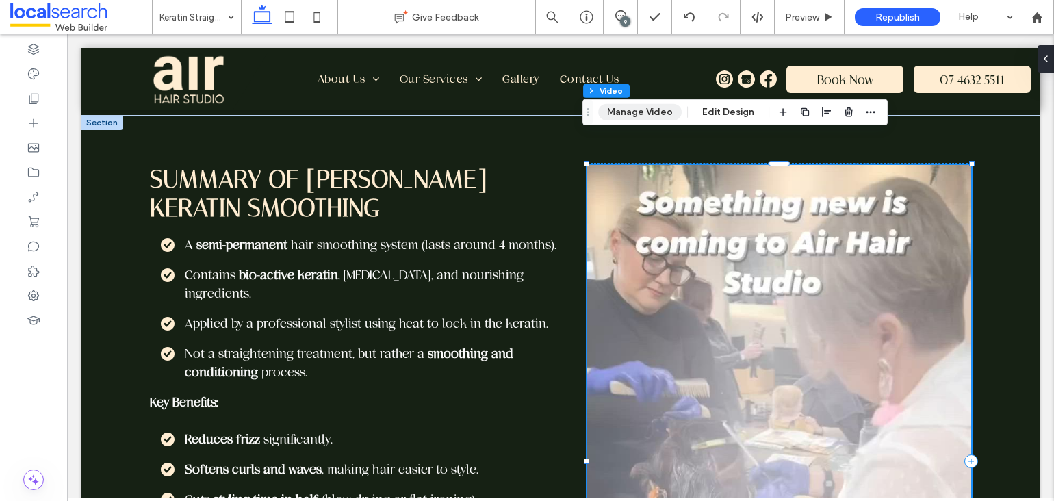
click at [635, 114] on button "Manage Video" at bounding box center [640, 112] width 84 height 16
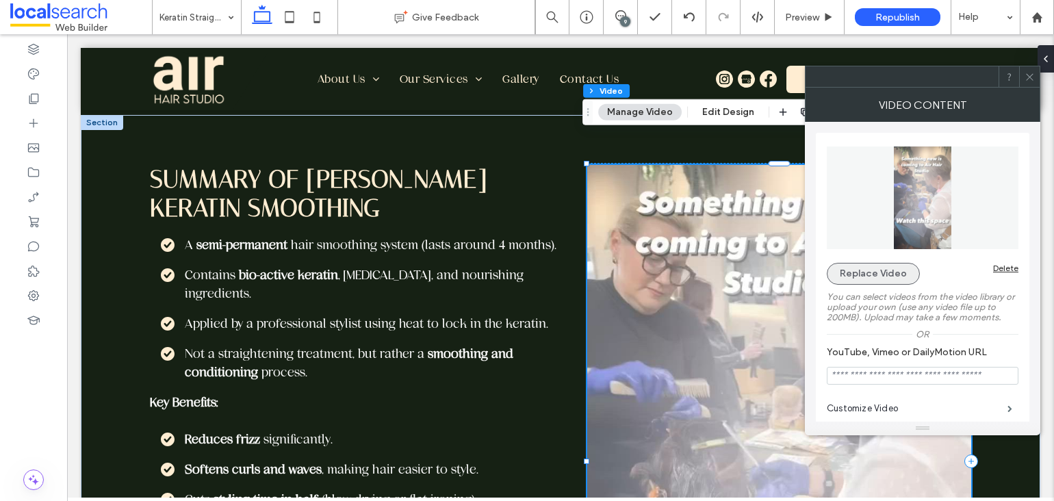
click at [854, 269] on button "Replace Video" at bounding box center [873, 274] width 93 height 22
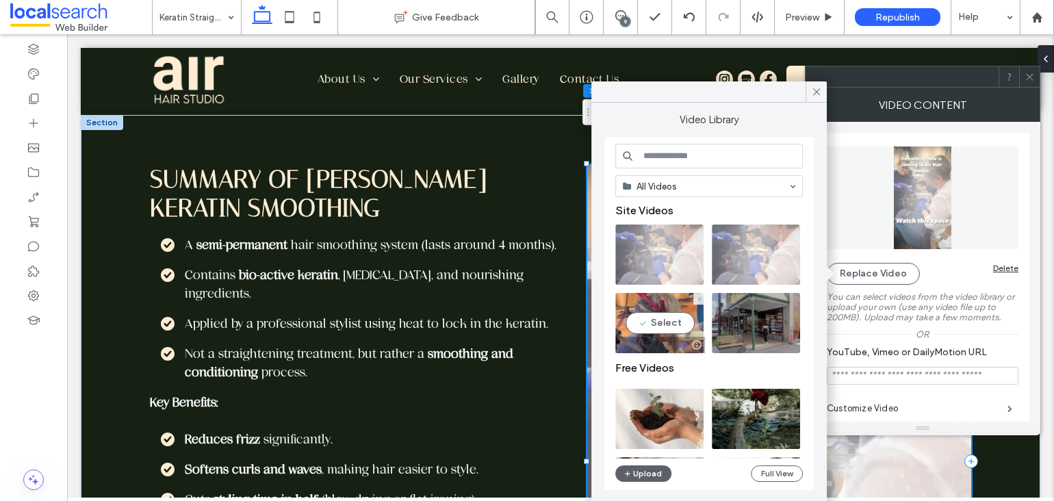
drag, startPoint x: 671, startPoint y: 321, endPoint x: 660, endPoint y: 321, distance: 11.0
click at [660, 321] on video at bounding box center [659, 323] width 88 height 60
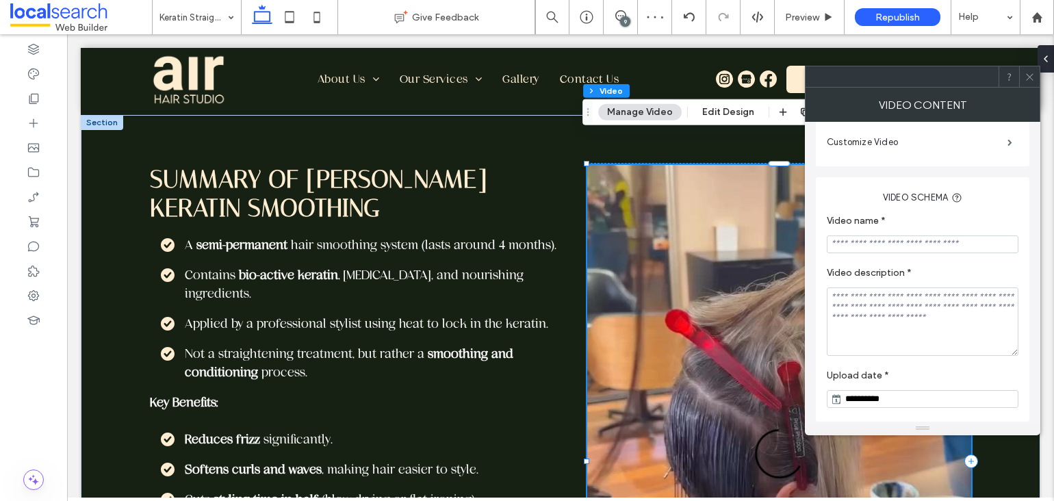
scroll to position [275, 0]
click at [1029, 77] on use at bounding box center [1029, 76] width 7 height 7
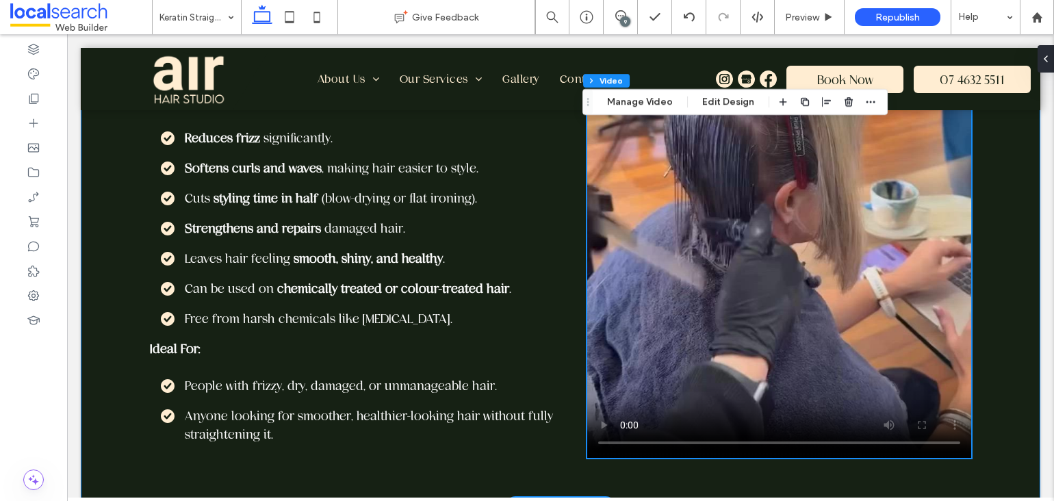
scroll to position [1246, 0]
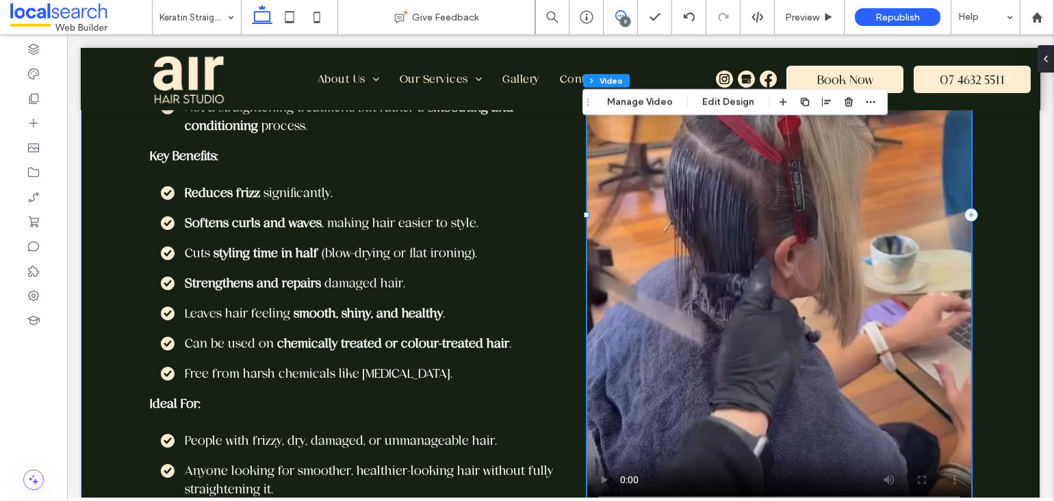
click at [624, 13] on use at bounding box center [620, 15] width 11 height 11
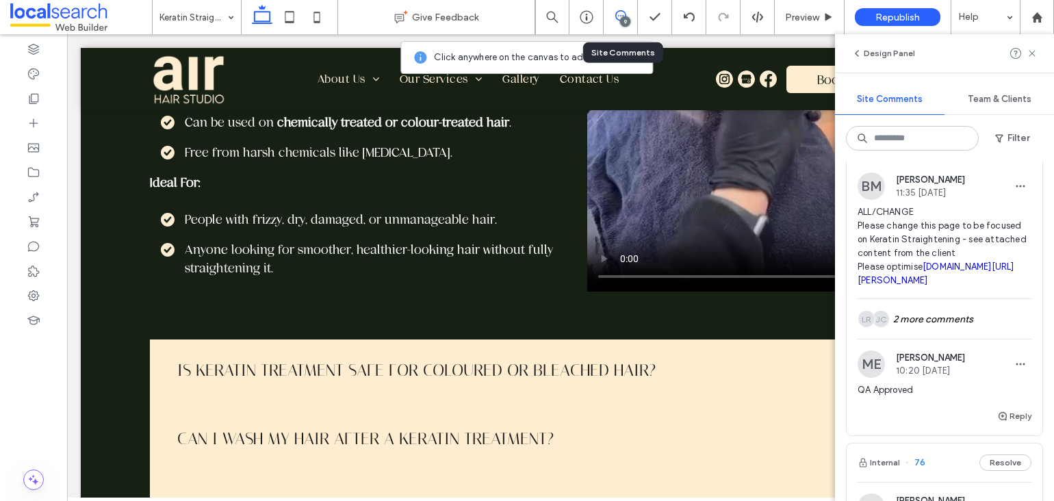
scroll to position [1099, 0]
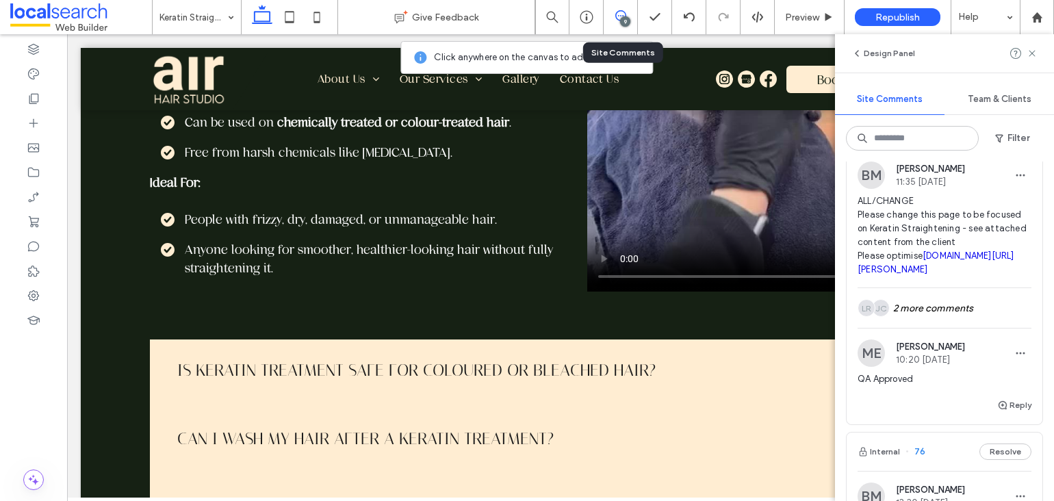
click at [960, 275] on link "irp.cdn-website.com/72999d27/files/uploaded/Bhave+Keratin+Smoothing.docx" at bounding box center [936, 263] width 157 height 24
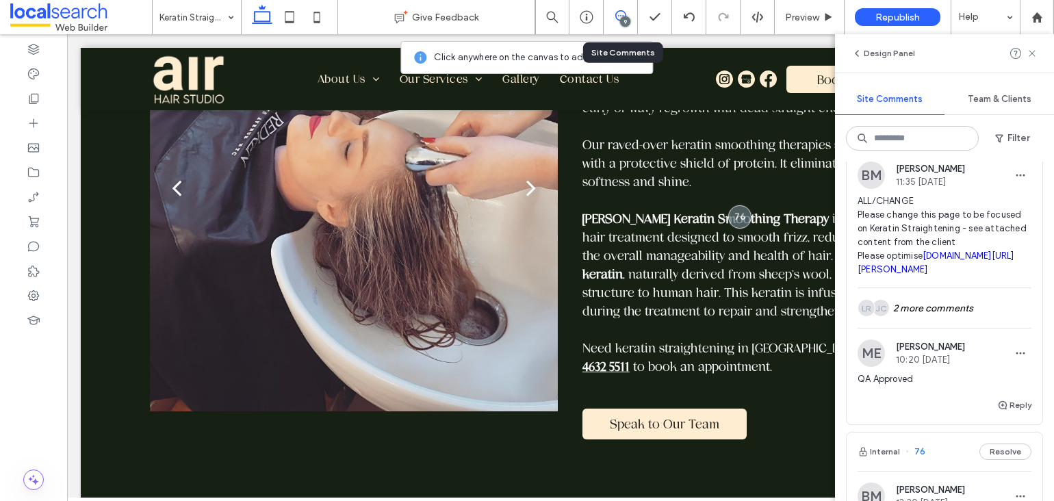
scroll to position [0, 0]
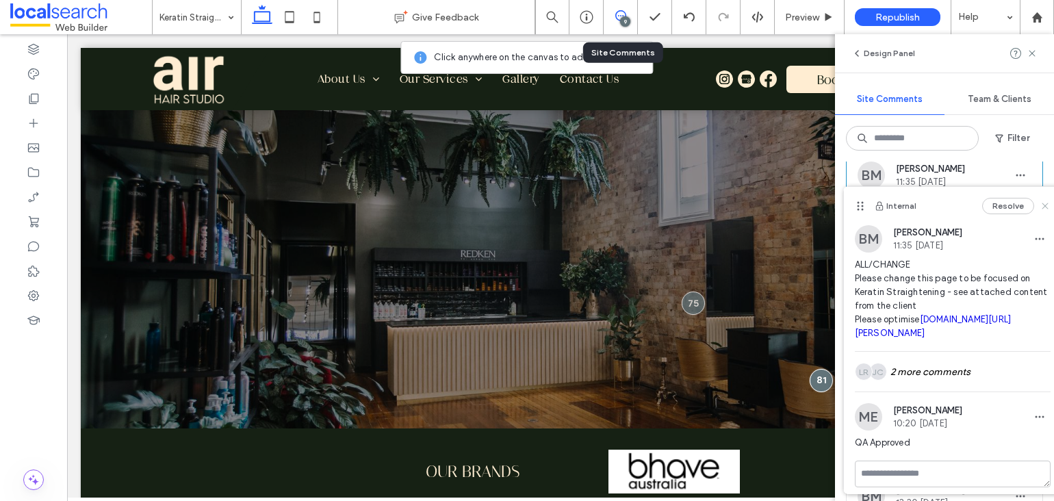
click at [1040, 207] on icon at bounding box center [1045, 206] width 11 height 11
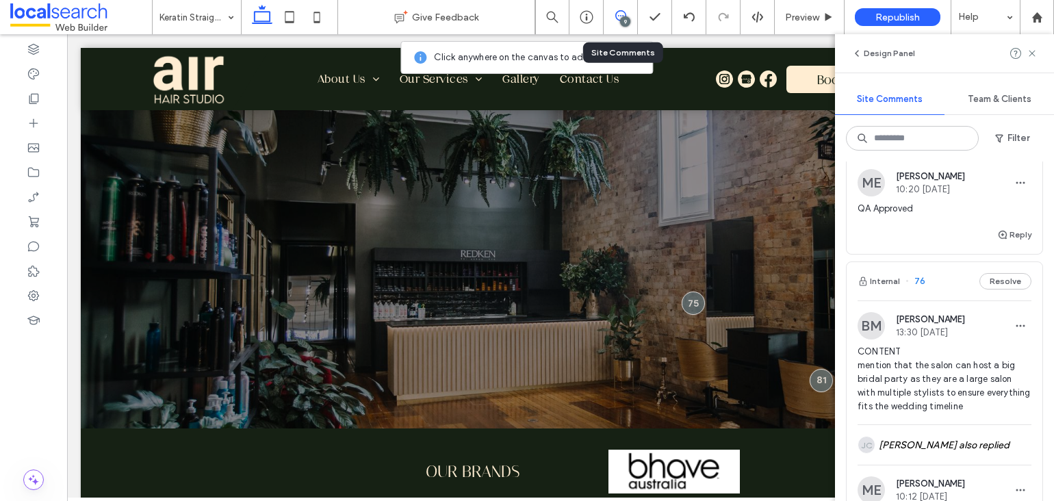
scroll to position [1160, 0]
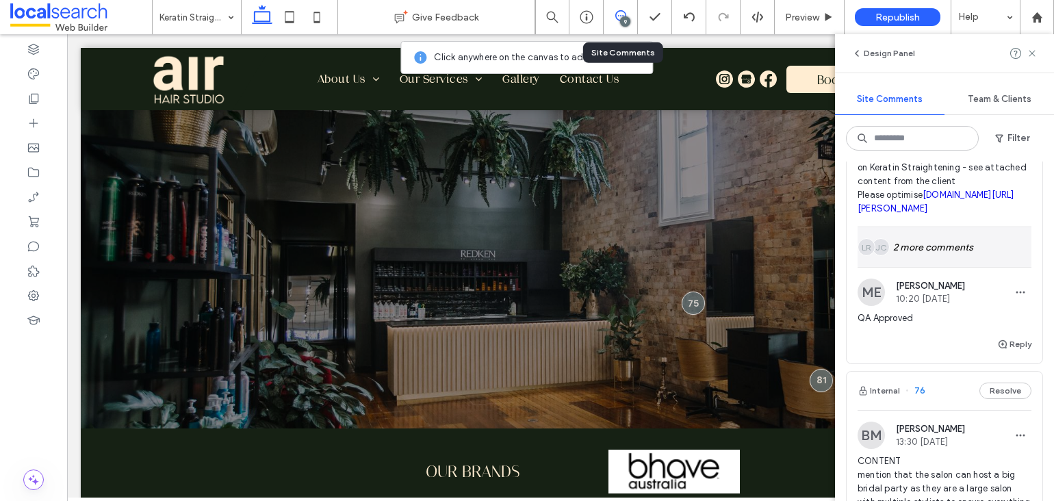
click at [967, 267] on div "JC LR 2 more comments" at bounding box center [945, 247] width 174 height 40
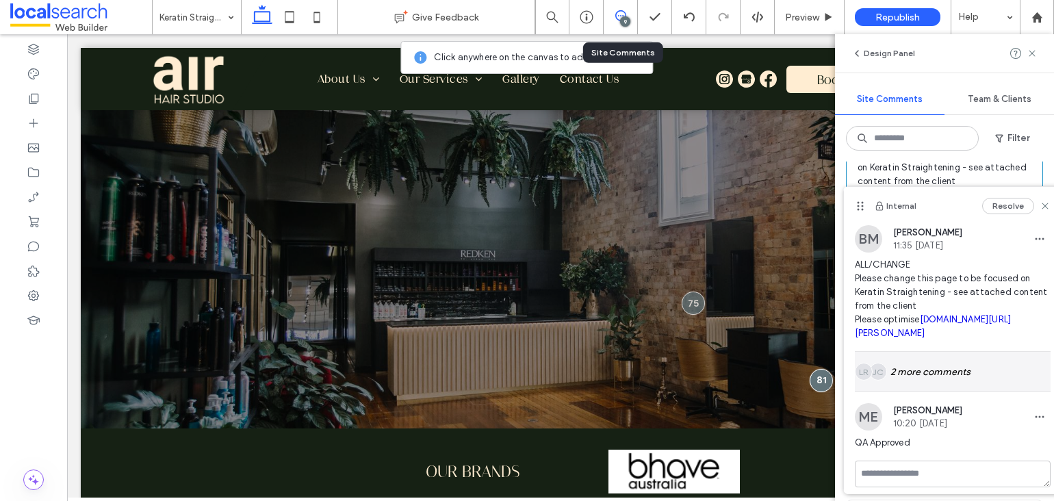
click at [968, 374] on div "JC LR 2 more comments" at bounding box center [953, 372] width 196 height 40
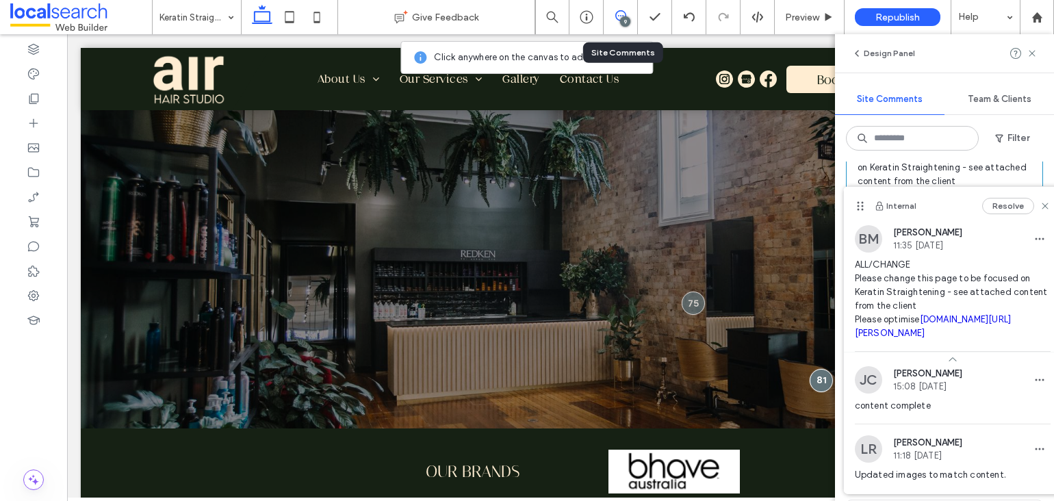
scroll to position [0, 0]
click at [1042, 203] on use at bounding box center [1045, 206] width 6 height 6
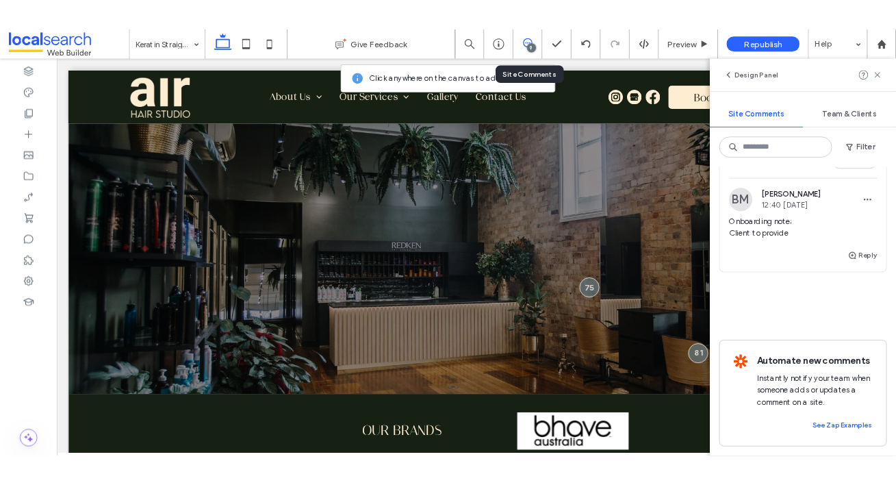
scroll to position [2415, 0]
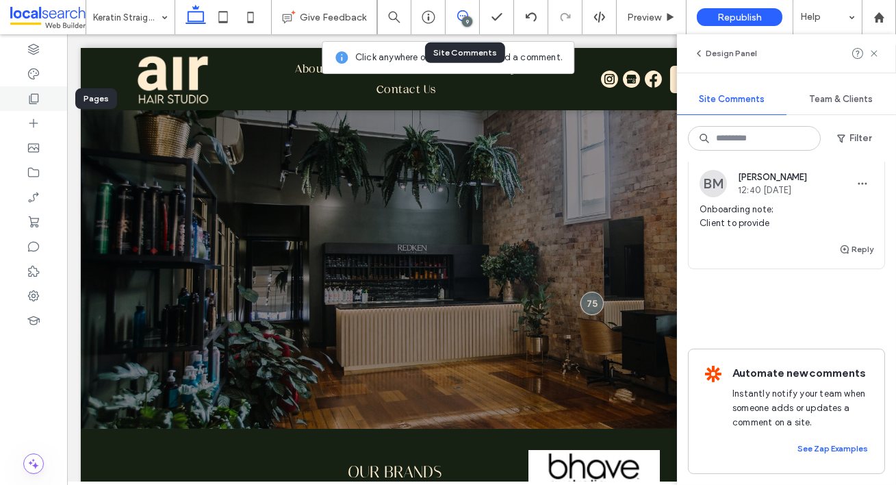
click at [36, 99] on icon at bounding box center [34, 99] width 14 height 14
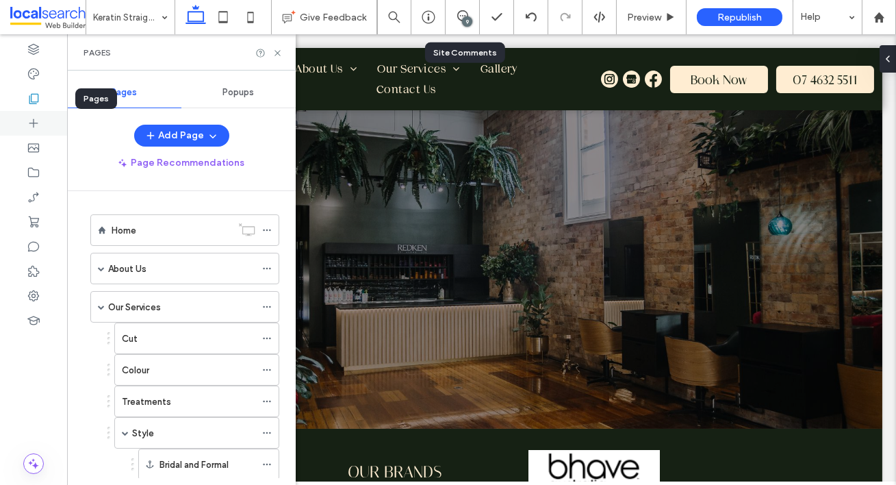
scroll to position [0, 0]
click at [143, 368] on label "Colour" at bounding box center [135, 370] width 27 height 24
click at [281, 52] on icon at bounding box center [277, 53] width 10 height 10
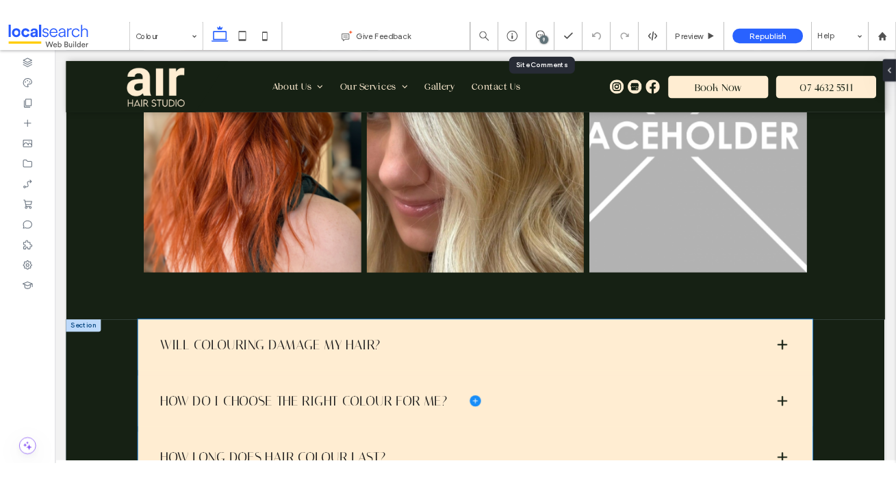
scroll to position [1748, 0]
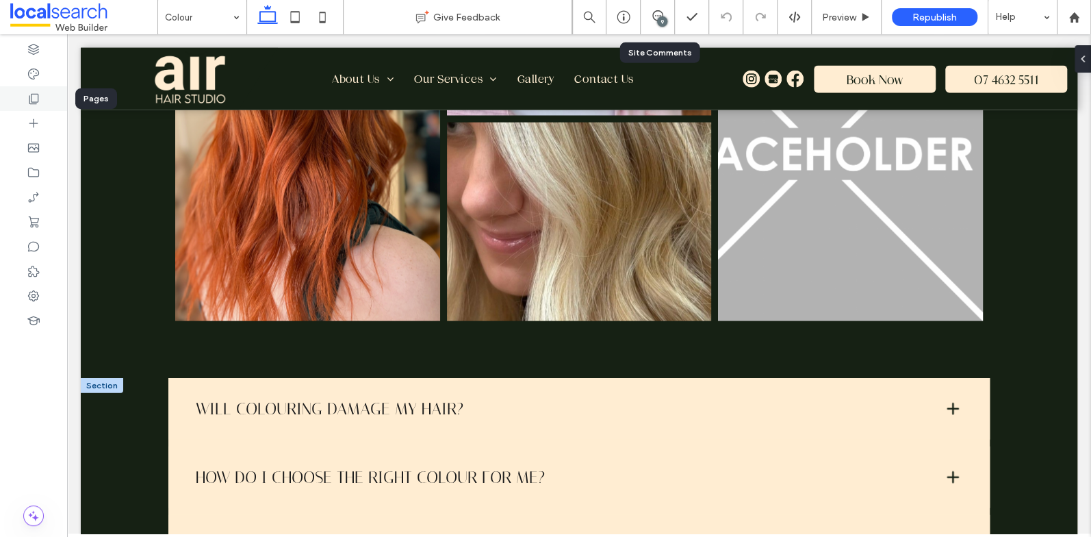
click at [36, 103] on icon at bounding box center [34, 99] width 14 height 14
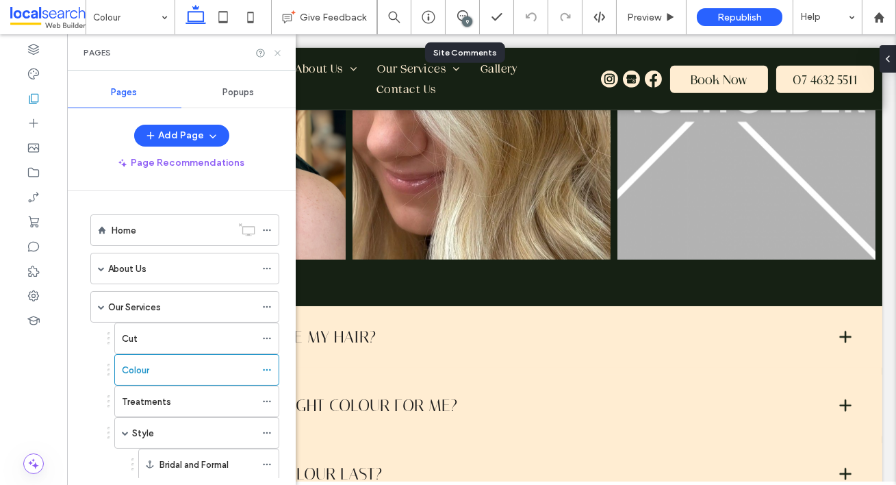
click at [277, 51] on icon at bounding box center [277, 53] width 10 height 10
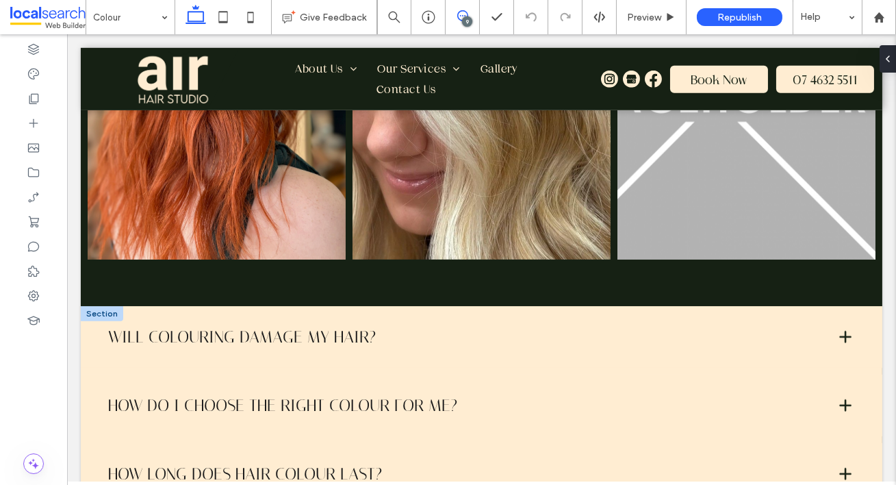
click at [460, 16] on use at bounding box center [462, 15] width 11 height 11
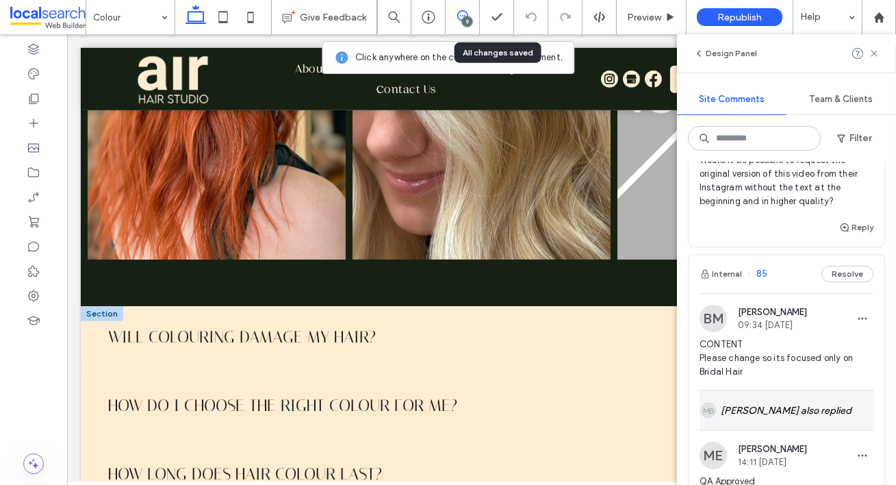
scroll to position [103, 0]
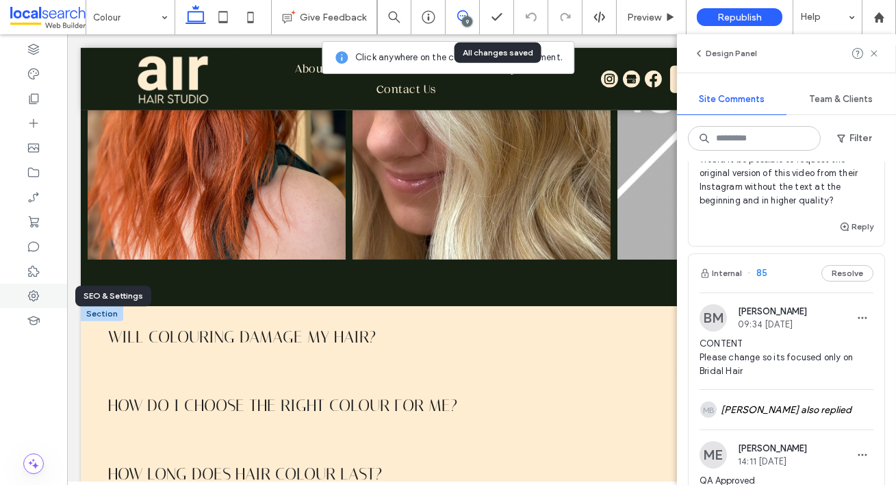
click at [39, 297] on icon at bounding box center [34, 296] width 14 height 14
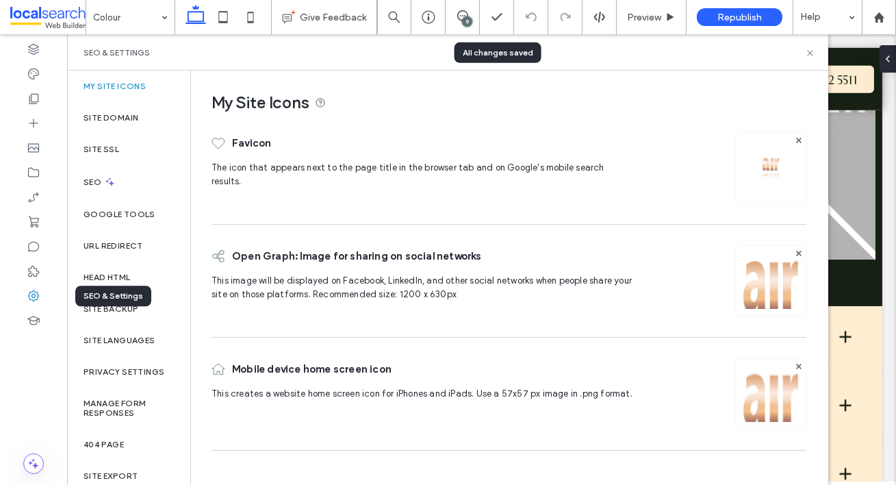
scroll to position [0, 0]
click at [128, 305] on label "Site Backup" at bounding box center [111, 309] width 55 height 10
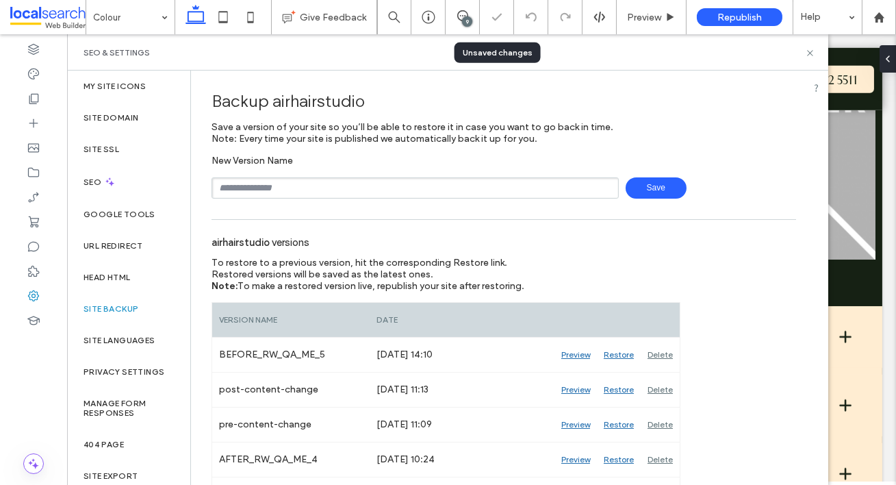
scroll to position [403, 0]
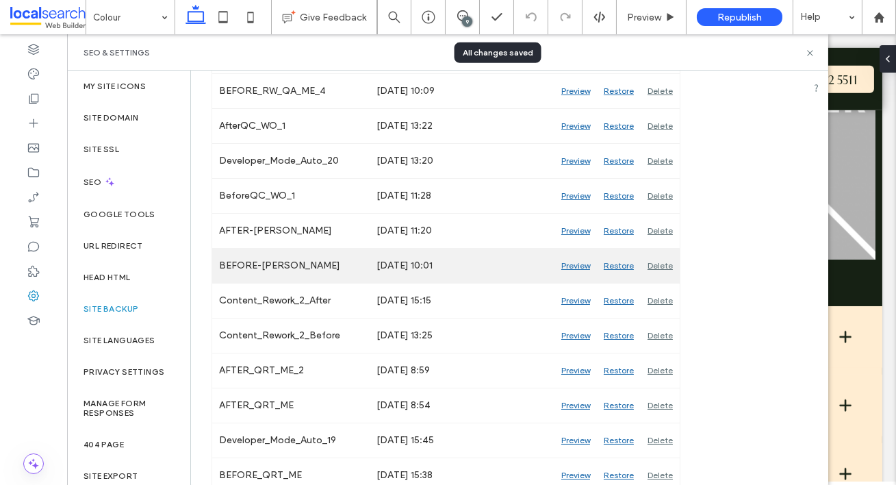
click at [574, 264] on div "Preview" at bounding box center [575, 265] width 42 height 34
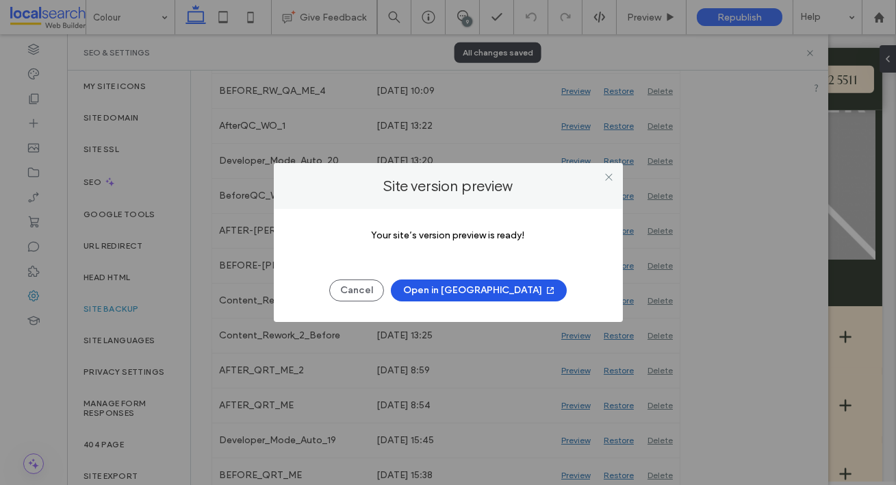
click at [473, 291] on button "Open in New Tab" at bounding box center [479, 290] width 176 height 22
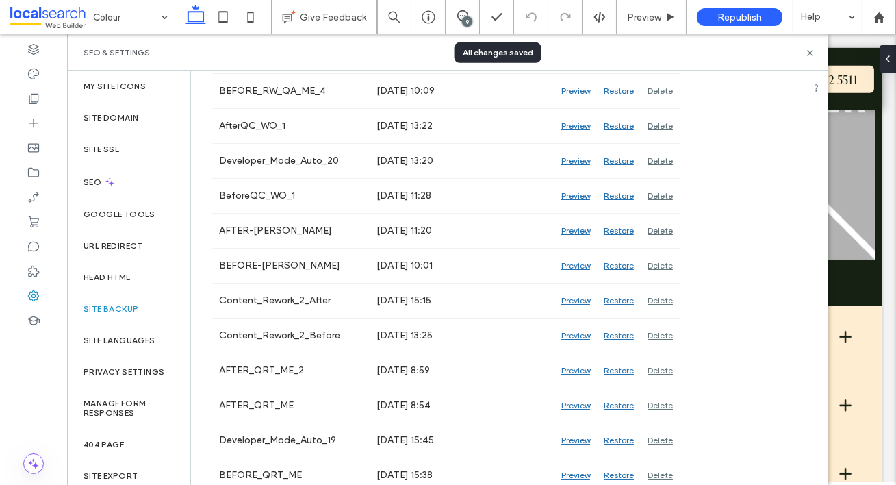
click at [782, 53] on div "SEO & Settings" at bounding box center [448, 52] width 728 height 11
click at [813, 51] on icon at bounding box center [810, 53] width 10 height 10
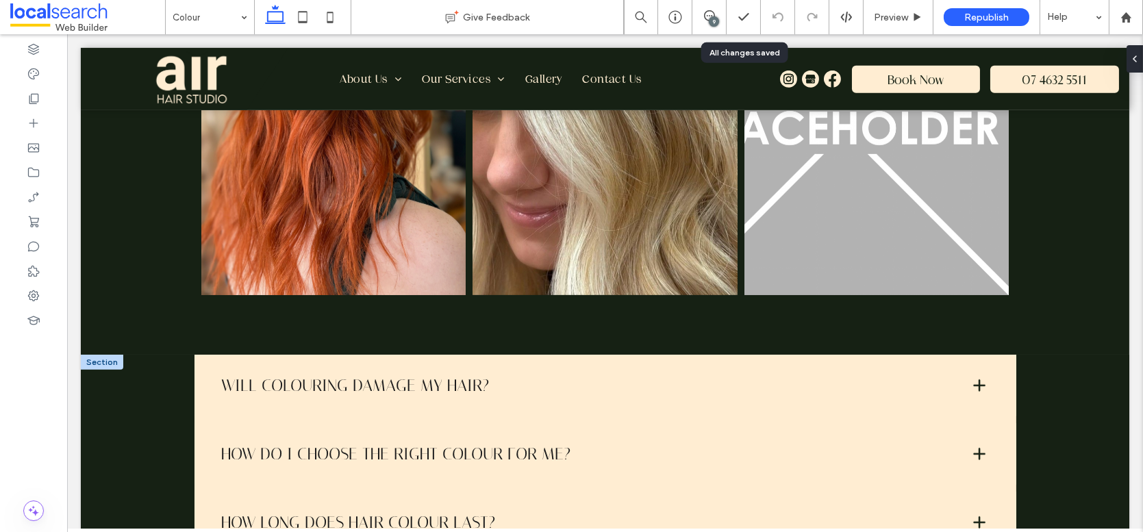
scroll to position [1445, 0]
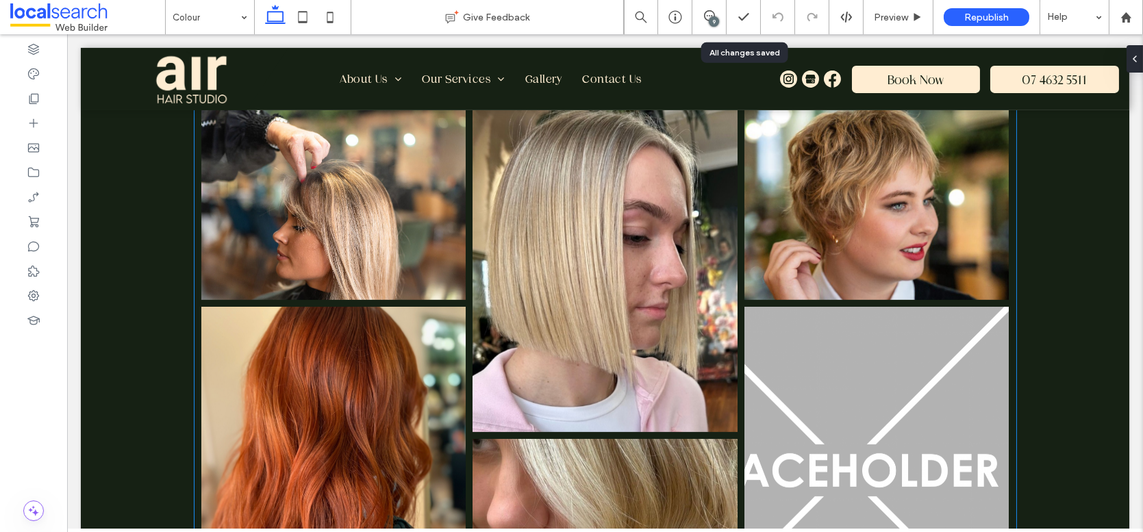
click at [874, 387] on link at bounding box center [876, 472] width 265 height 331
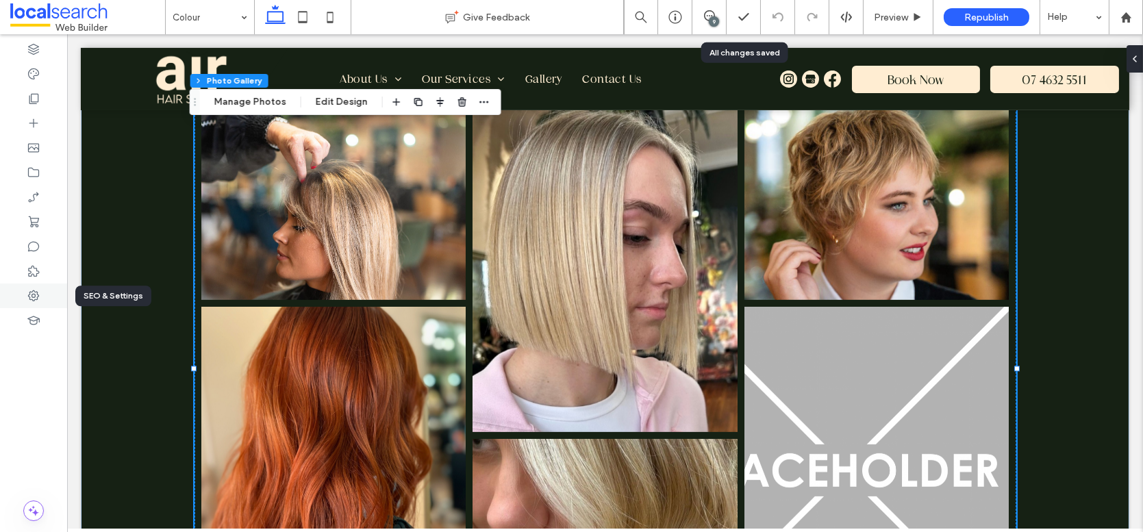
click at [30, 290] on icon at bounding box center [34, 296] width 14 height 14
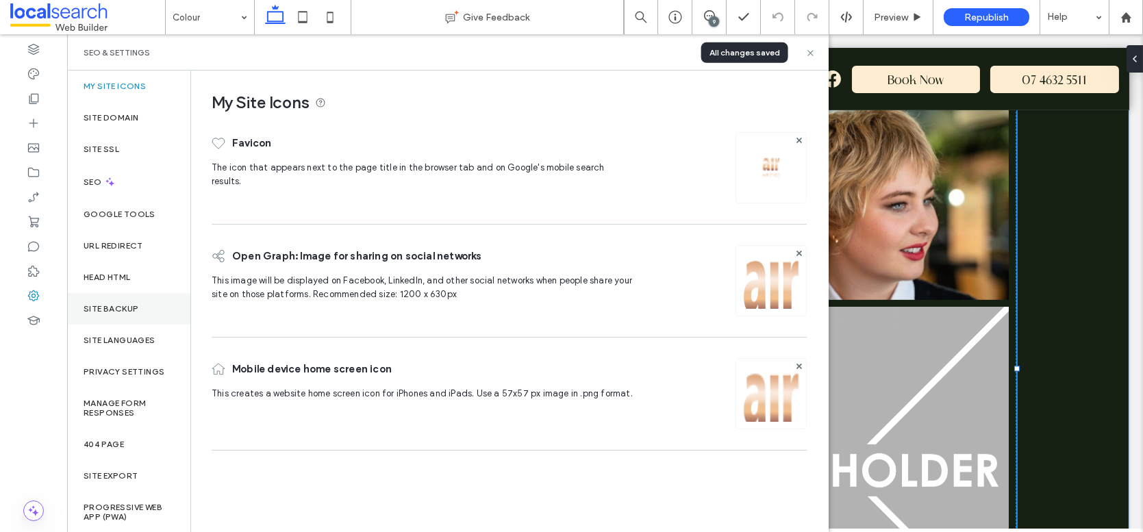
click at [123, 309] on label "Site Backup" at bounding box center [111, 309] width 55 height 10
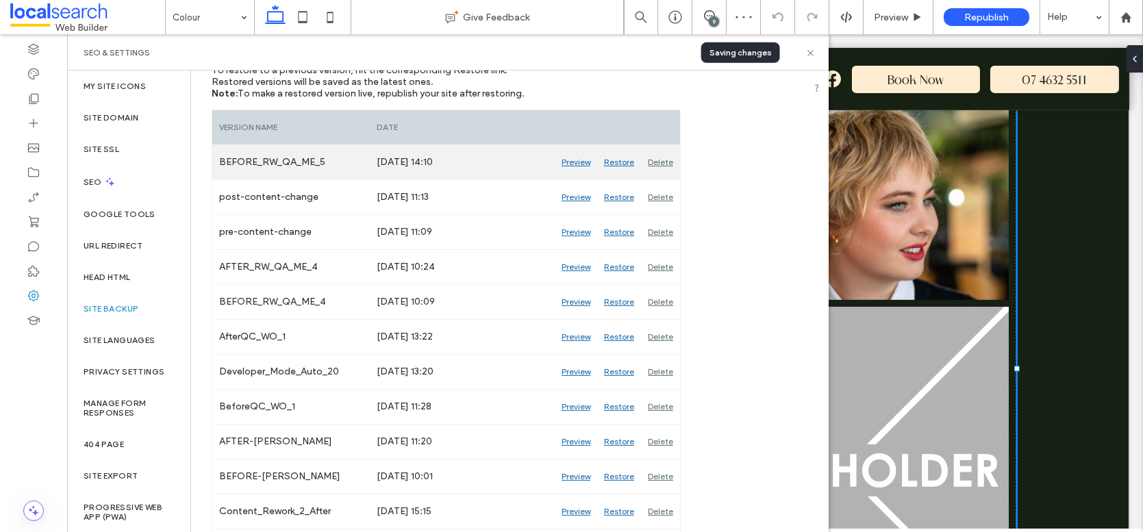
scroll to position [195, 0]
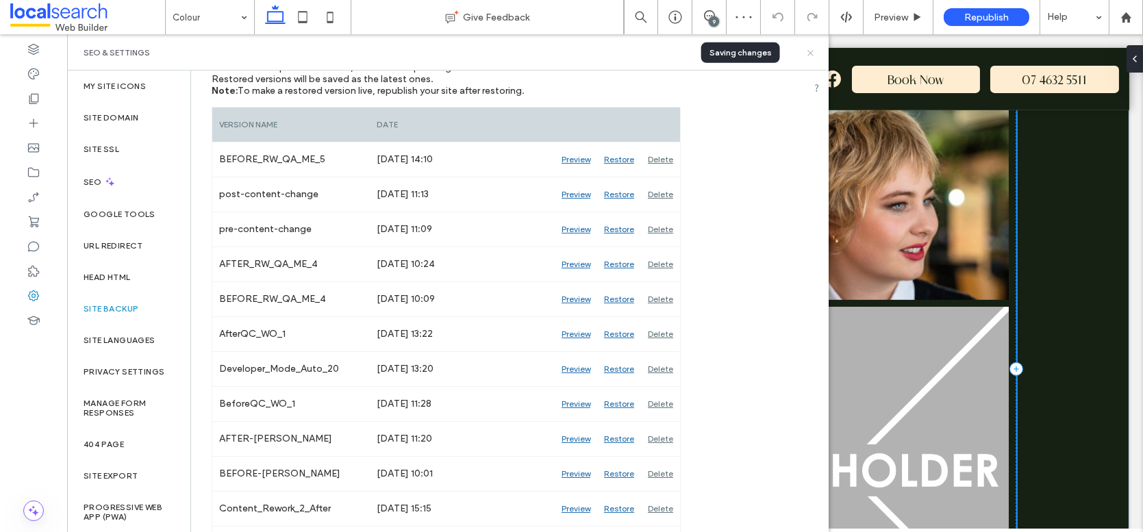
click at [810, 53] on use at bounding box center [809, 52] width 5 height 5
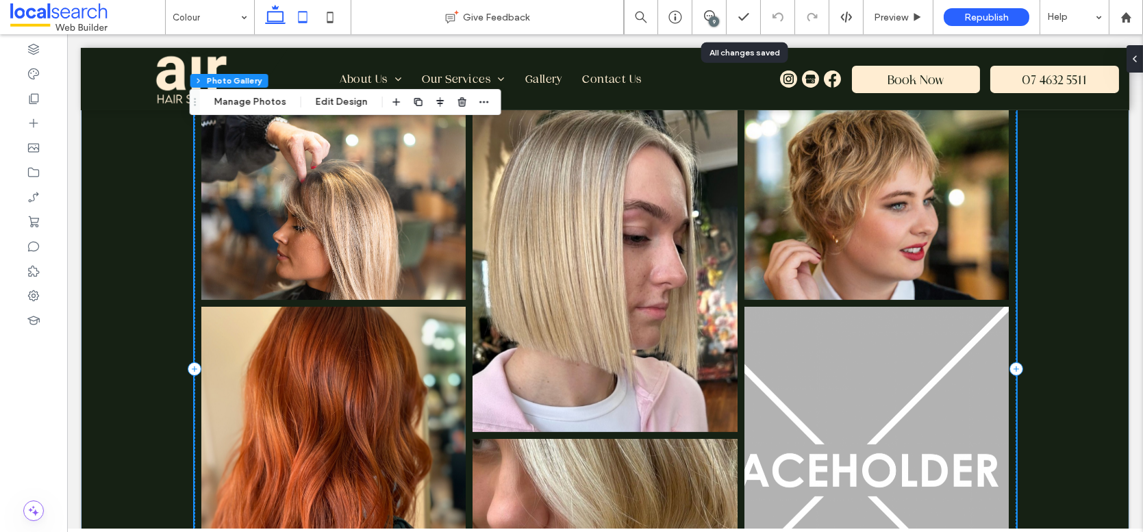
click at [296, 16] on icon at bounding box center [302, 16] width 27 height 27
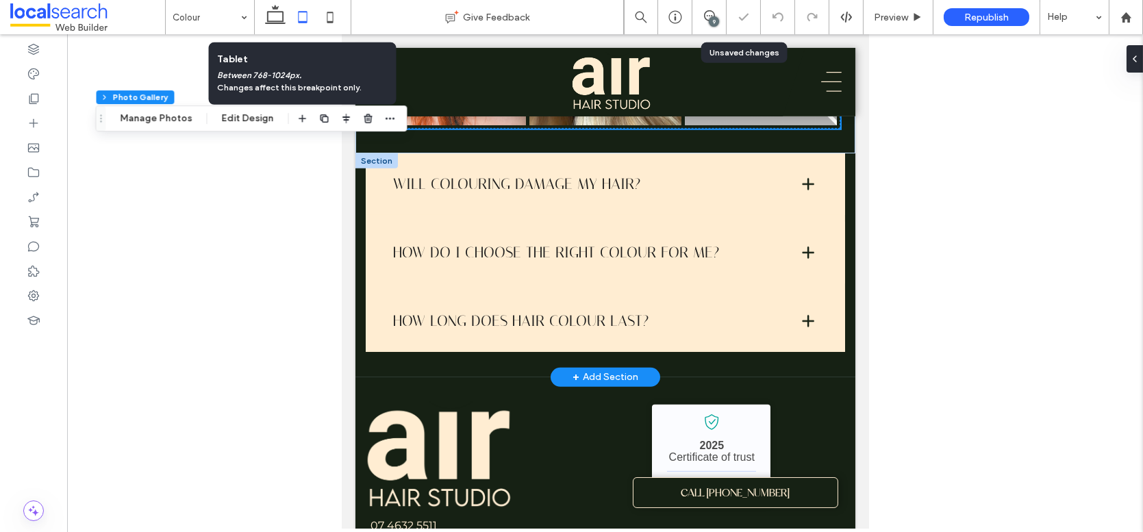
scroll to position [1065, 0]
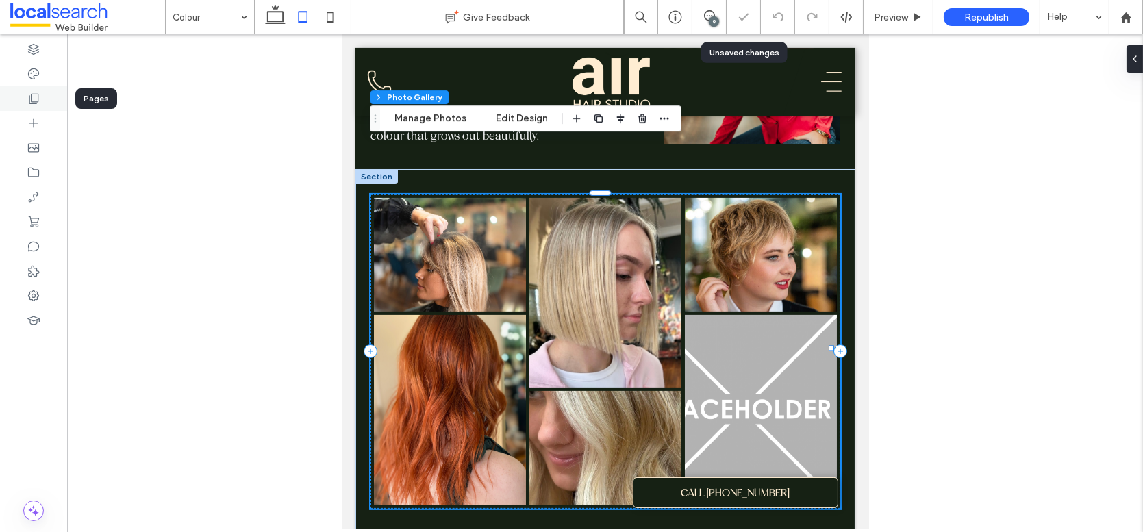
click at [12, 96] on div at bounding box center [33, 98] width 67 height 25
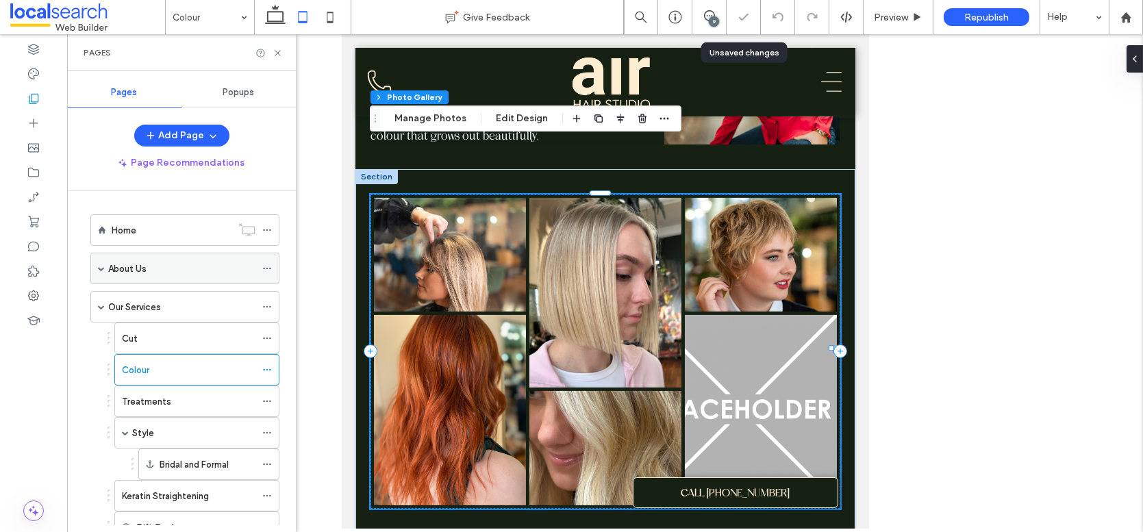
click at [116, 257] on div "About Us" at bounding box center [181, 268] width 147 height 30
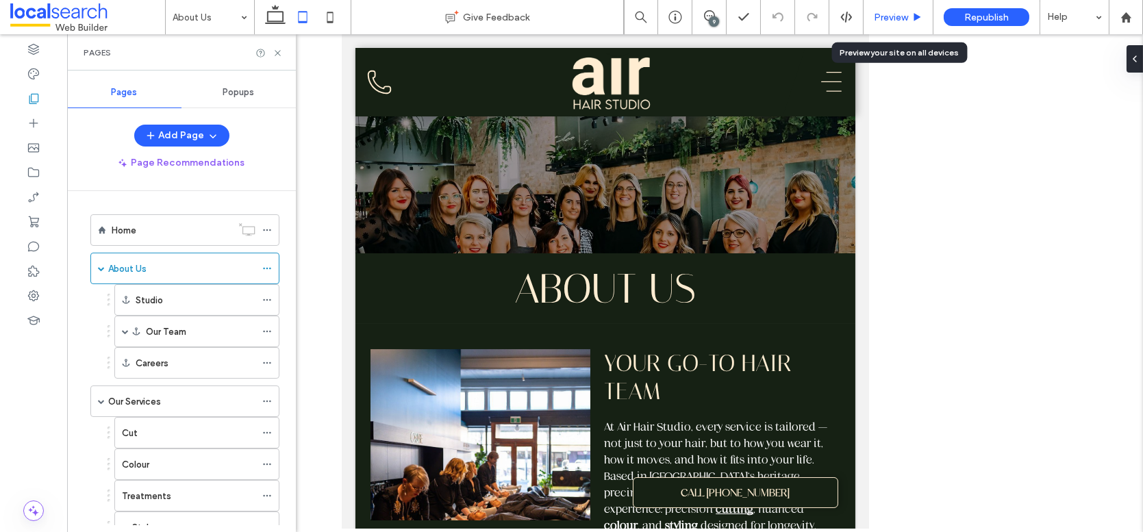
click at [894, 18] on span "Preview" at bounding box center [890, 18] width 34 height 12
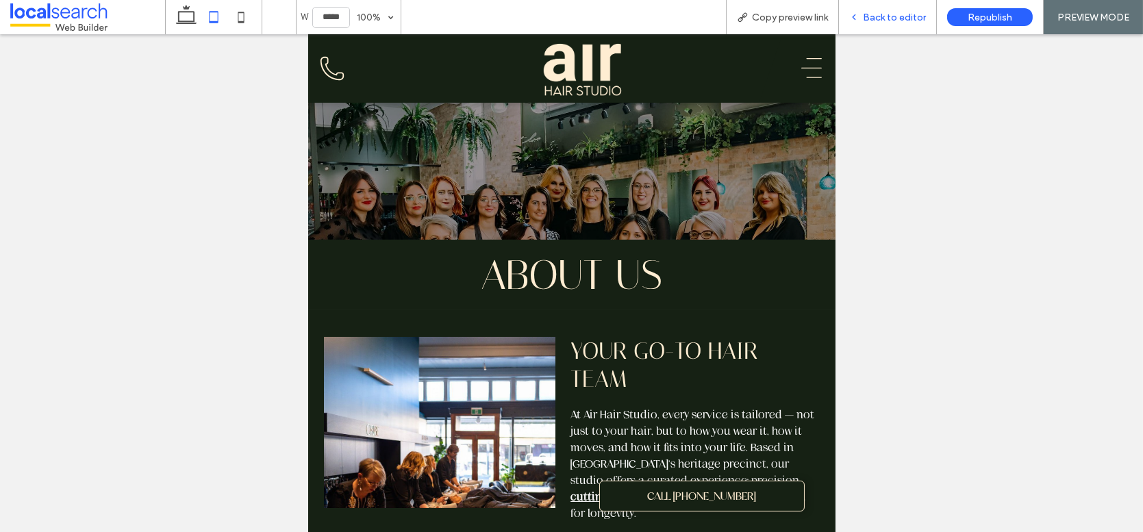
click at [916, 19] on span "Back to editor" at bounding box center [894, 18] width 63 height 12
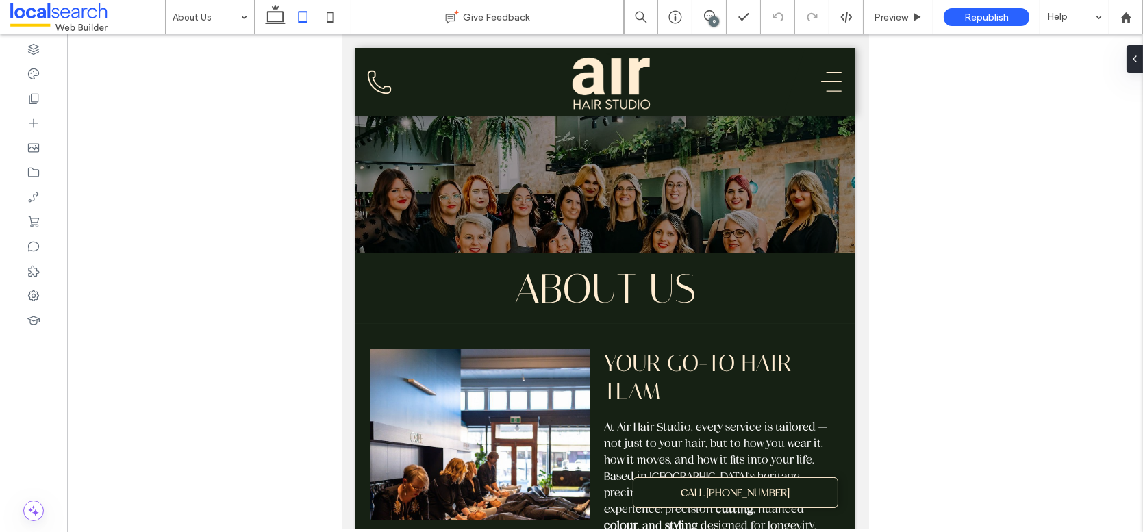
click at [709, 23] on div "9" at bounding box center [714, 21] width 10 height 10
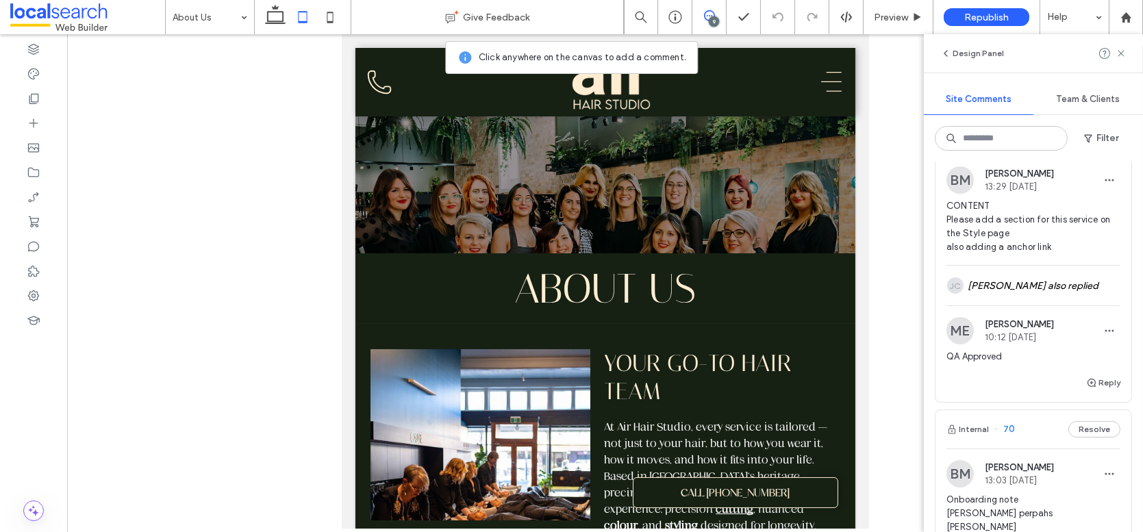
scroll to position [1652, 0]
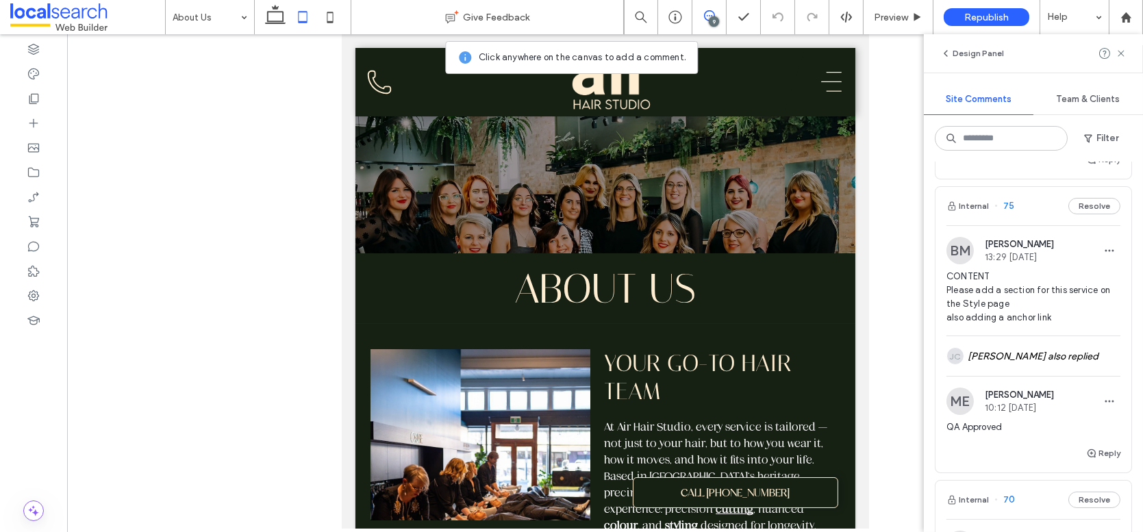
click at [1009, 213] on span "75" at bounding box center [1004, 206] width 20 height 14
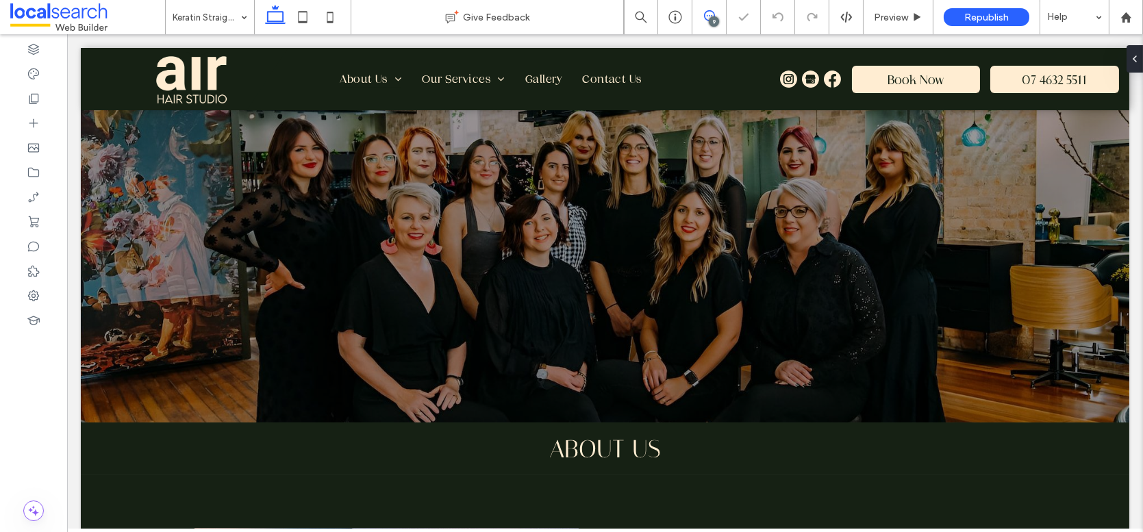
click at [704, 17] on use at bounding box center [709, 15] width 11 height 11
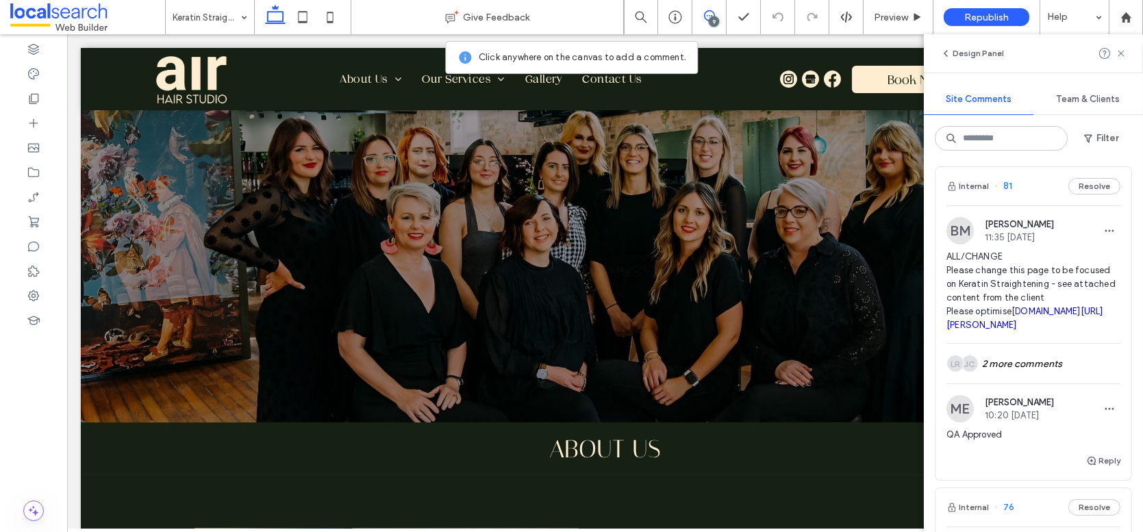
scroll to position [1034, 0]
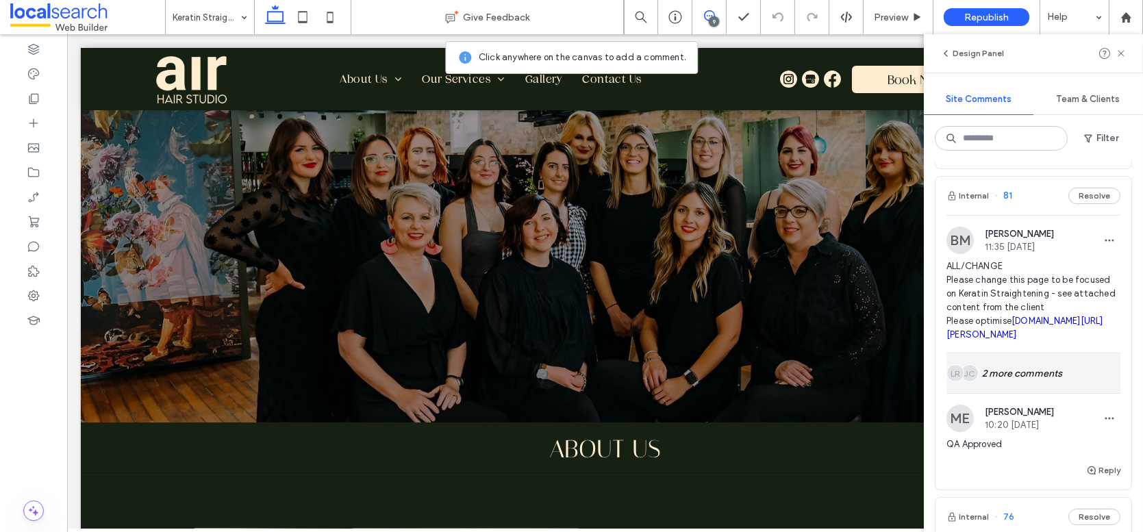
click at [1027, 393] on div "JC LR 2 more comments" at bounding box center [1033, 373] width 174 height 40
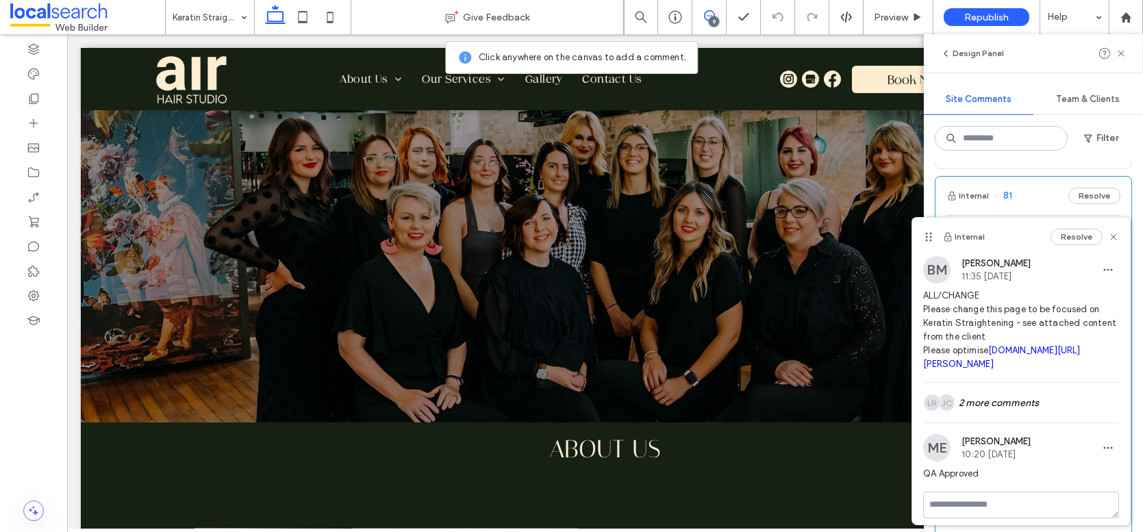
click at [1108, 238] on icon at bounding box center [1113, 236] width 11 height 11
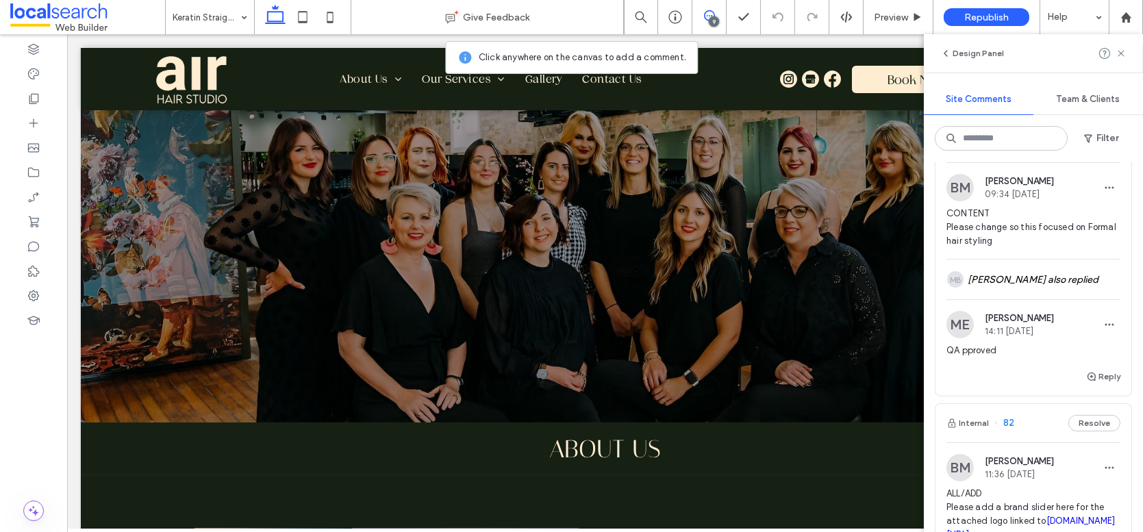
scroll to position [73, 0]
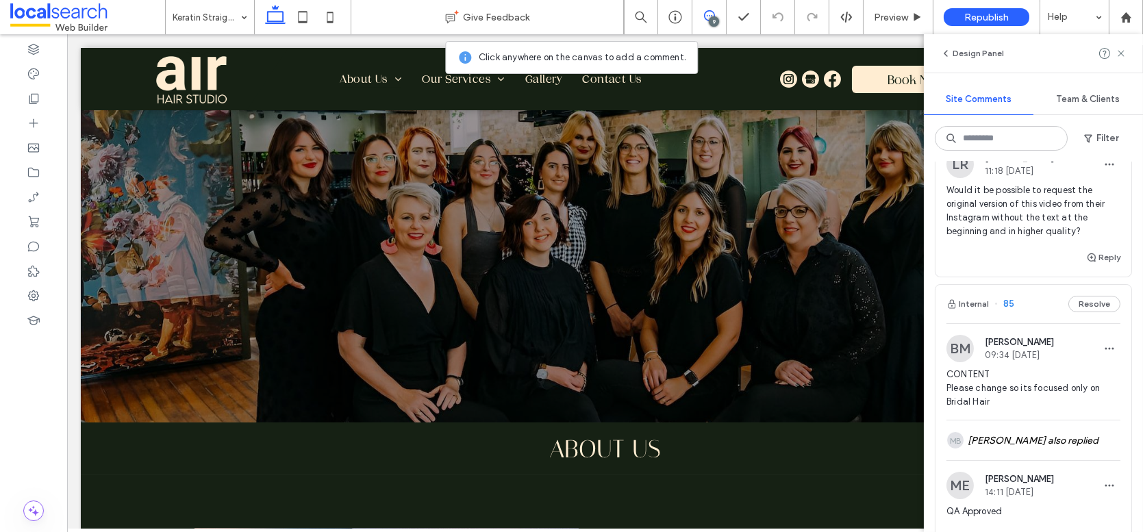
click at [1086, 100] on span "Team & Clients" at bounding box center [1088, 99] width 64 height 11
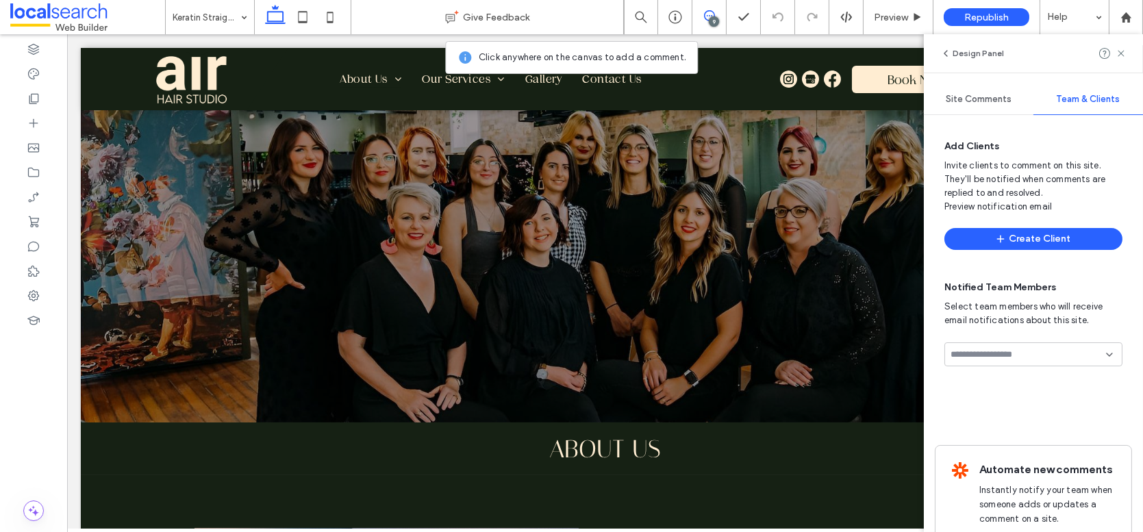
click at [995, 101] on span "Site Comments" at bounding box center [978, 99] width 66 height 11
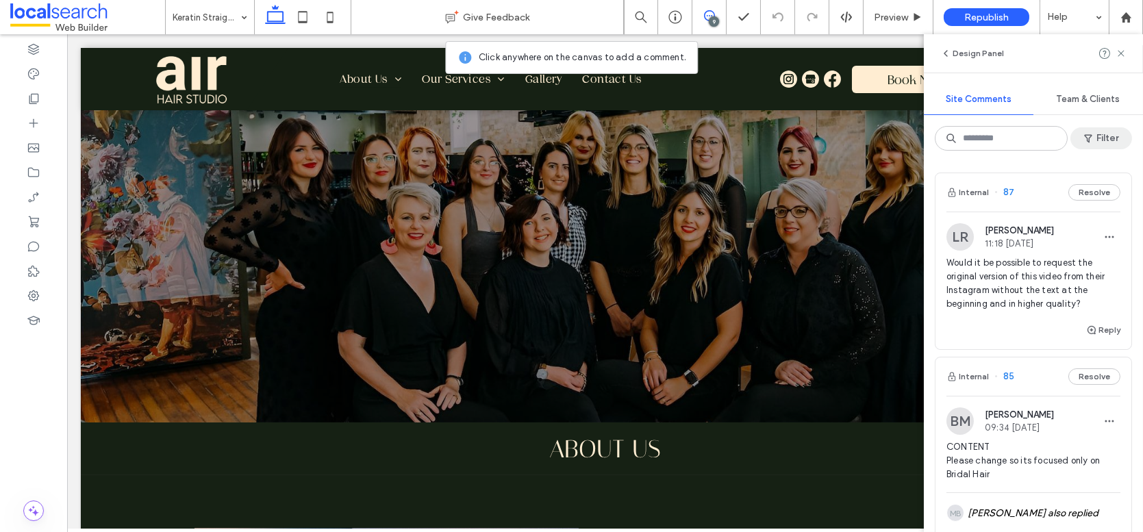
click at [1104, 130] on button "Filter" at bounding box center [1101, 138] width 62 height 22
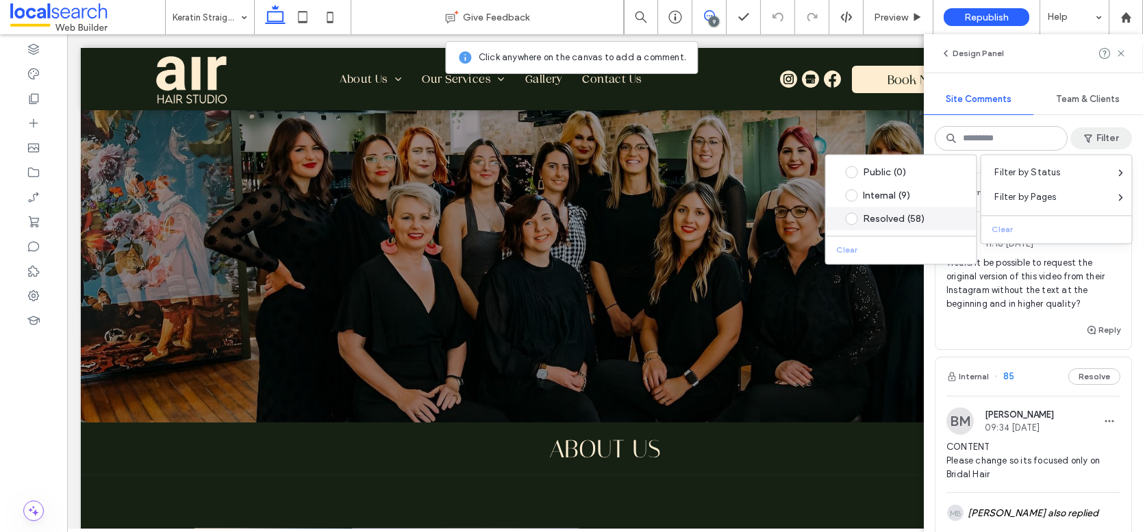
click at [912, 215] on div "Resolved (58)" at bounding box center [911, 219] width 97 height 12
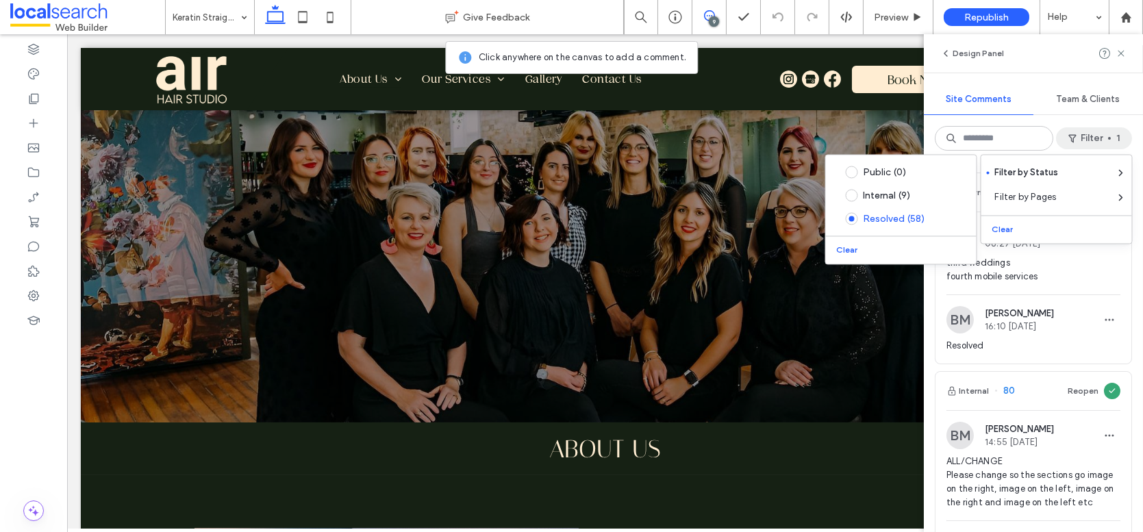
scroll to position [346, 0]
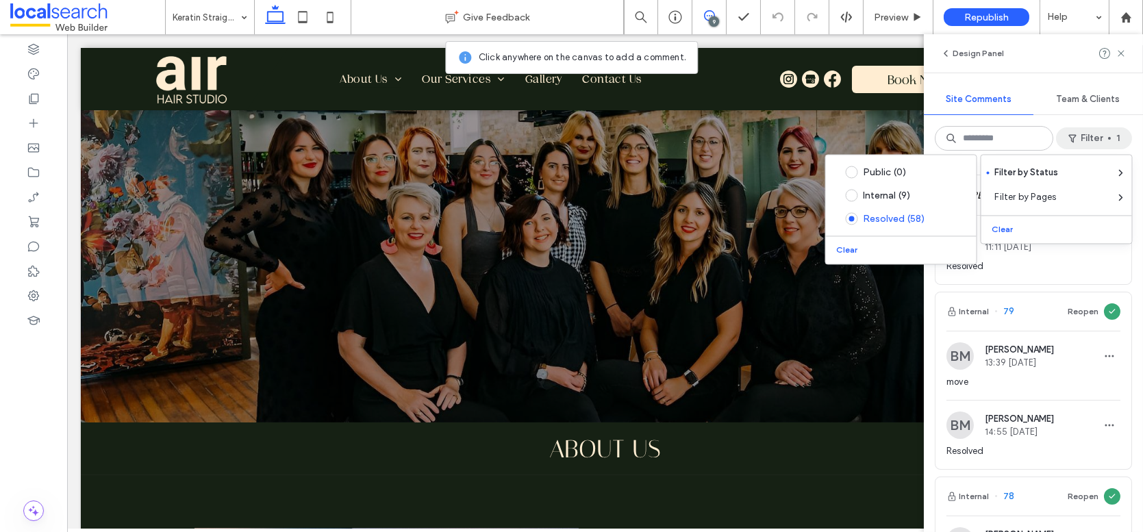
click at [1043, 55] on div "Design Panel" at bounding box center [1032, 53] width 219 height 38
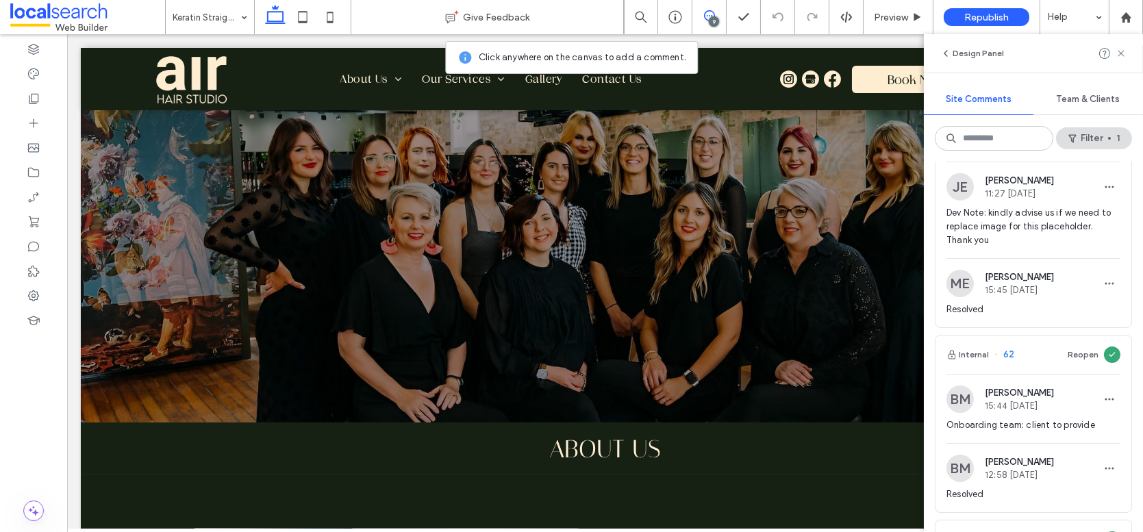
scroll to position [2464, 0]
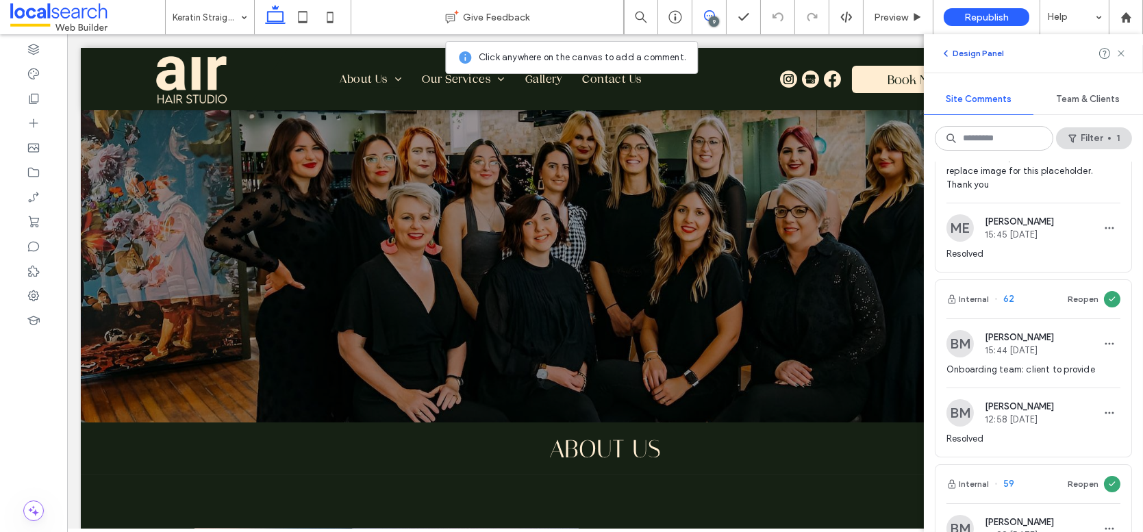
click at [947, 58] on icon "button" at bounding box center [945, 53] width 11 height 11
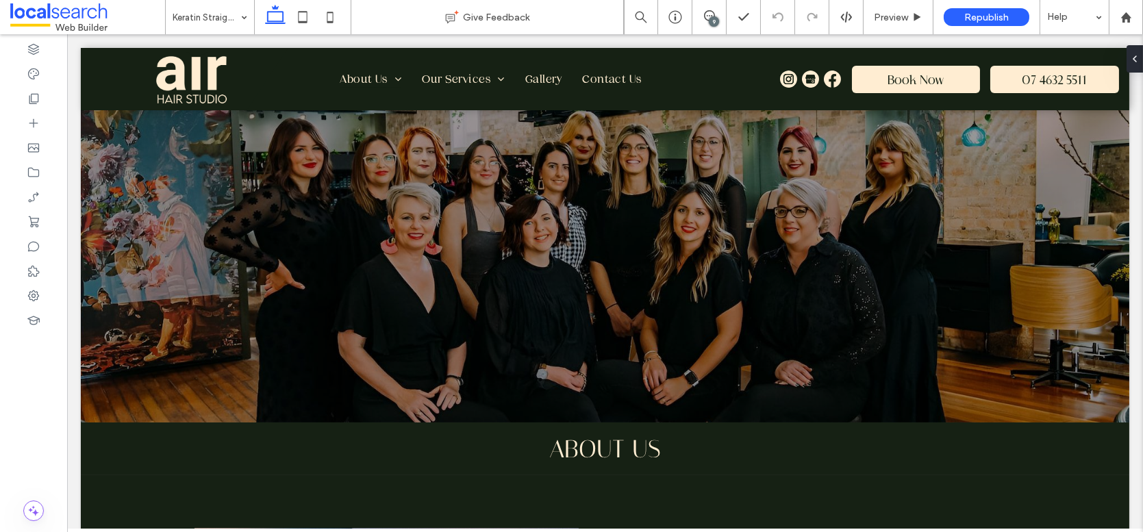
scroll to position [0, 0]
click at [714, 21] on div "9" at bounding box center [714, 21] width 10 height 10
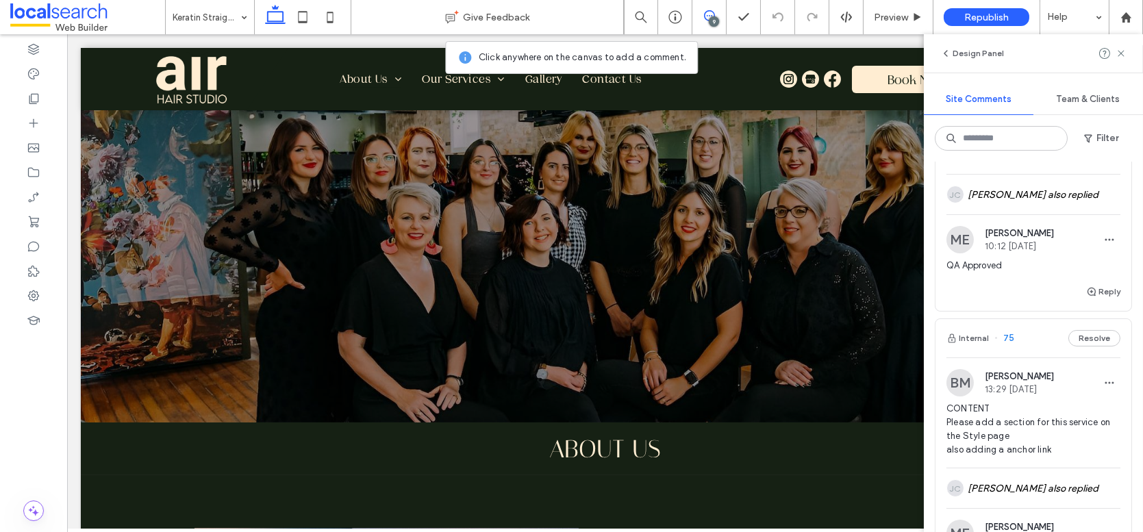
scroll to position [1582, 0]
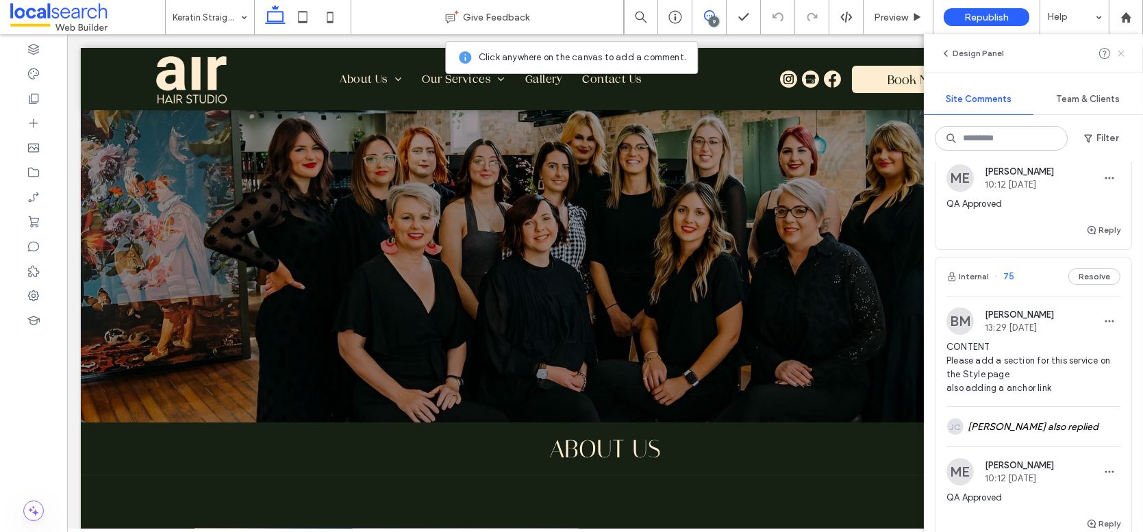
click at [1120, 57] on icon at bounding box center [1120, 53] width 11 height 11
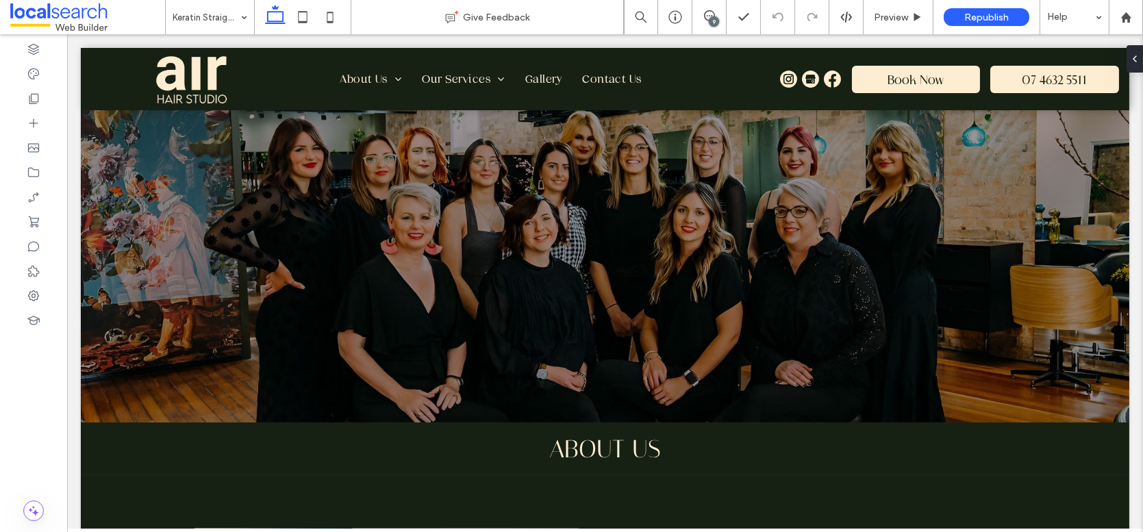
scroll to position [0, 0]
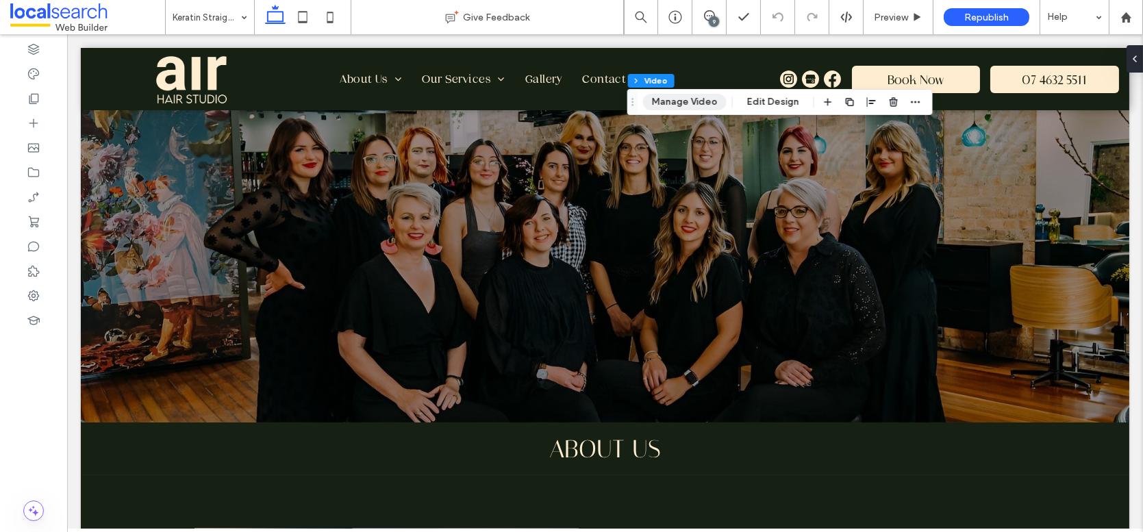
click at [679, 104] on button "Manage Video" at bounding box center [685, 102] width 84 height 16
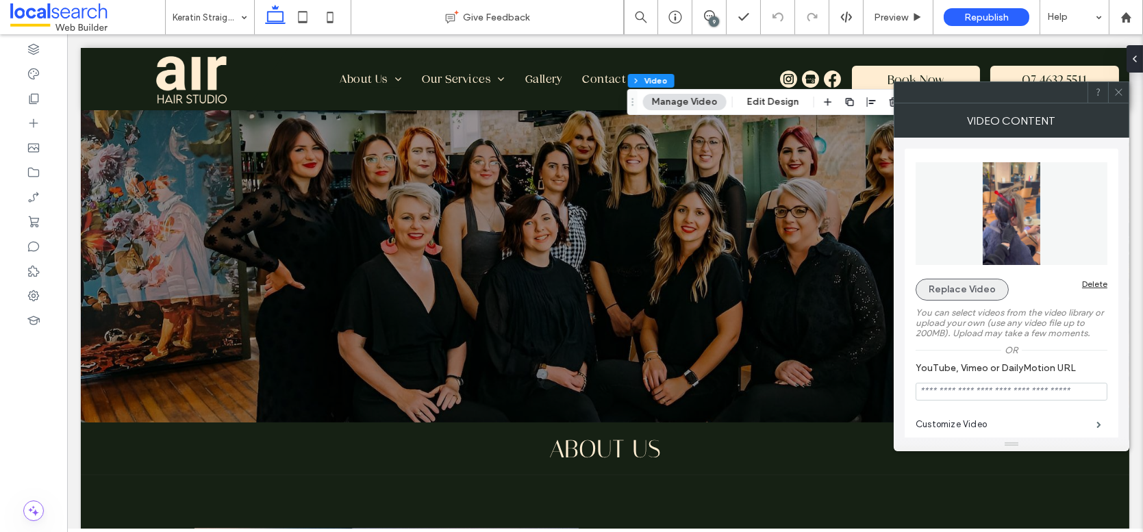
click at [946, 293] on button "Replace Video" at bounding box center [961, 290] width 93 height 22
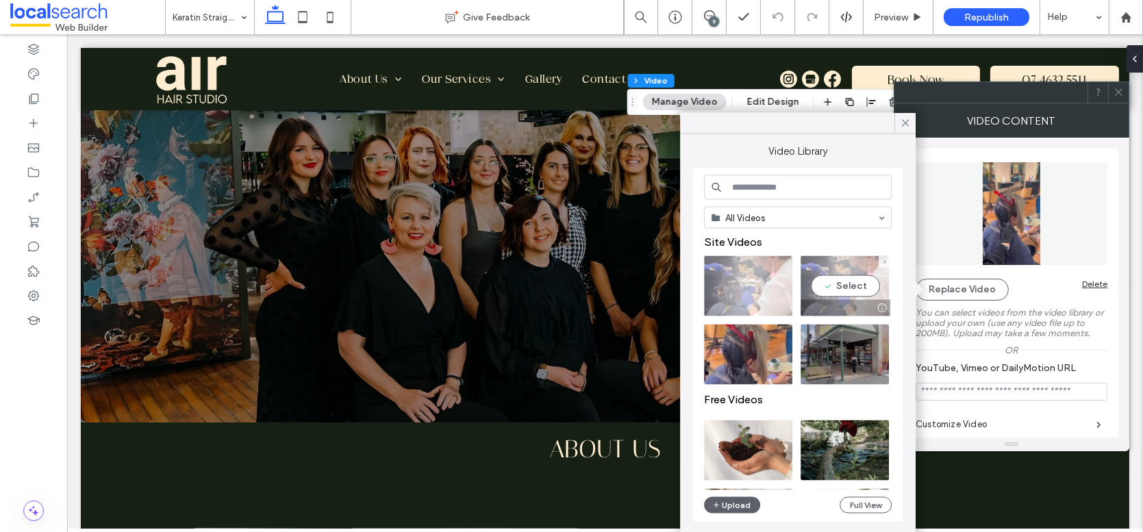
click at [859, 282] on video at bounding box center [844, 286] width 88 height 60
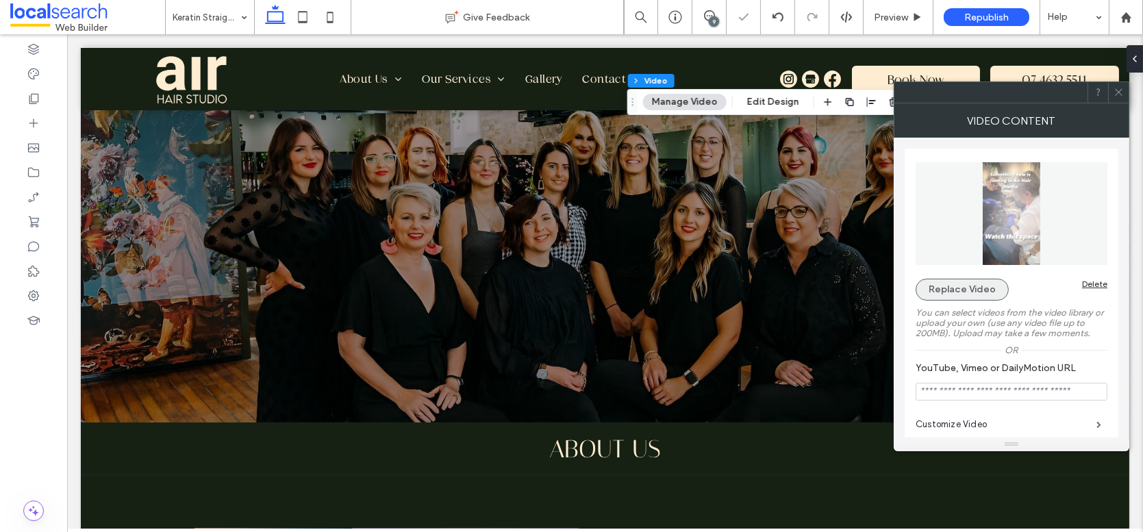
click at [980, 290] on button "Replace Video" at bounding box center [961, 290] width 93 height 22
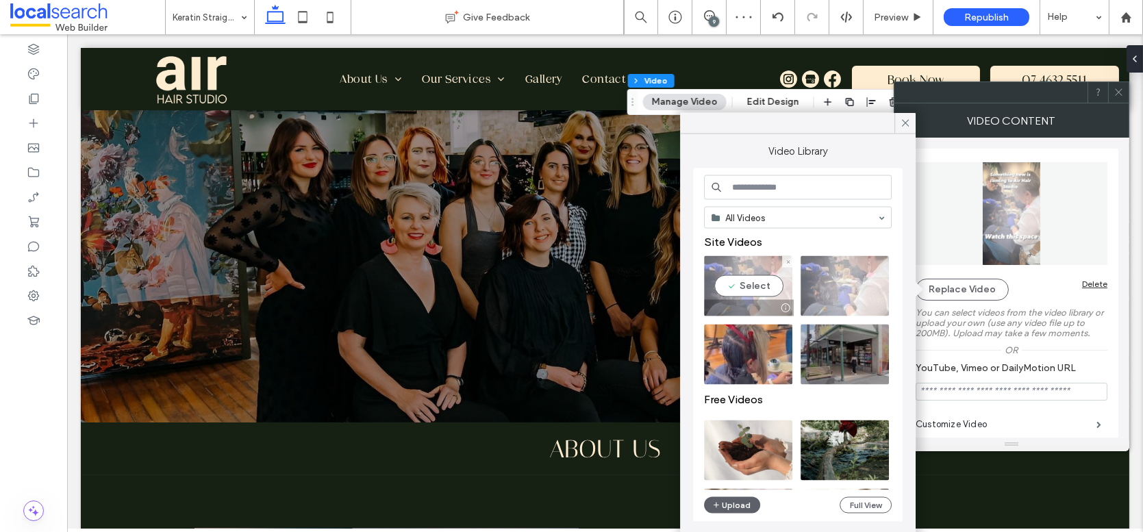
click at [767, 281] on video at bounding box center [748, 286] width 88 height 60
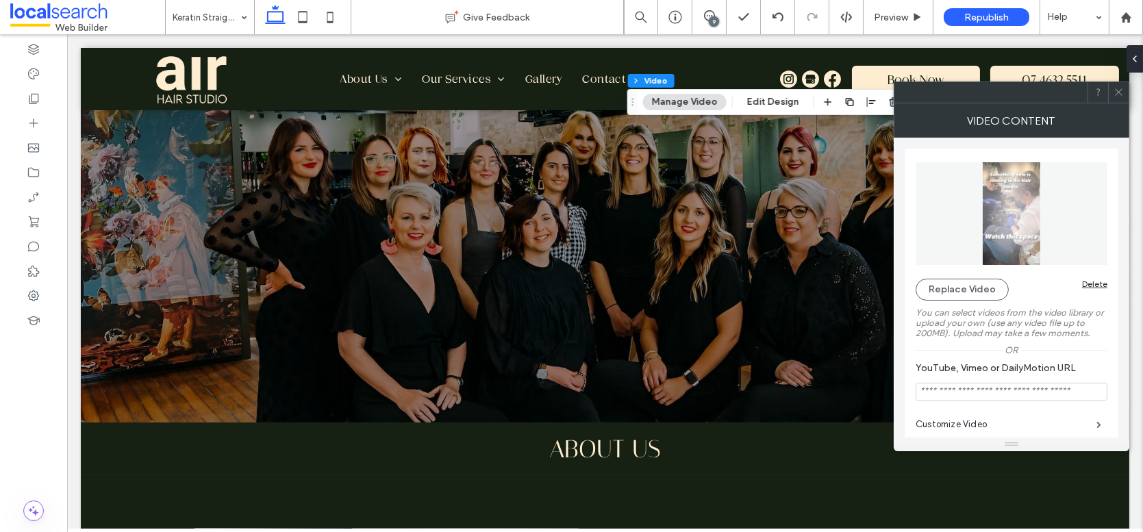
click at [1123, 91] on icon at bounding box center [1118, 92] width 10 height 10
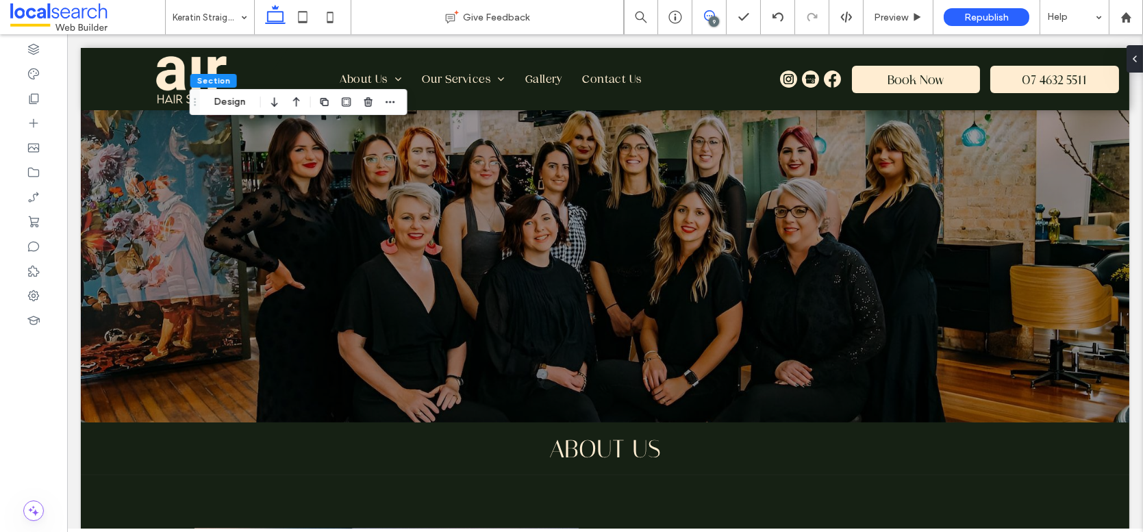
click at [710, 12] on icon at bounding box center [709, 15] width 11 height 11
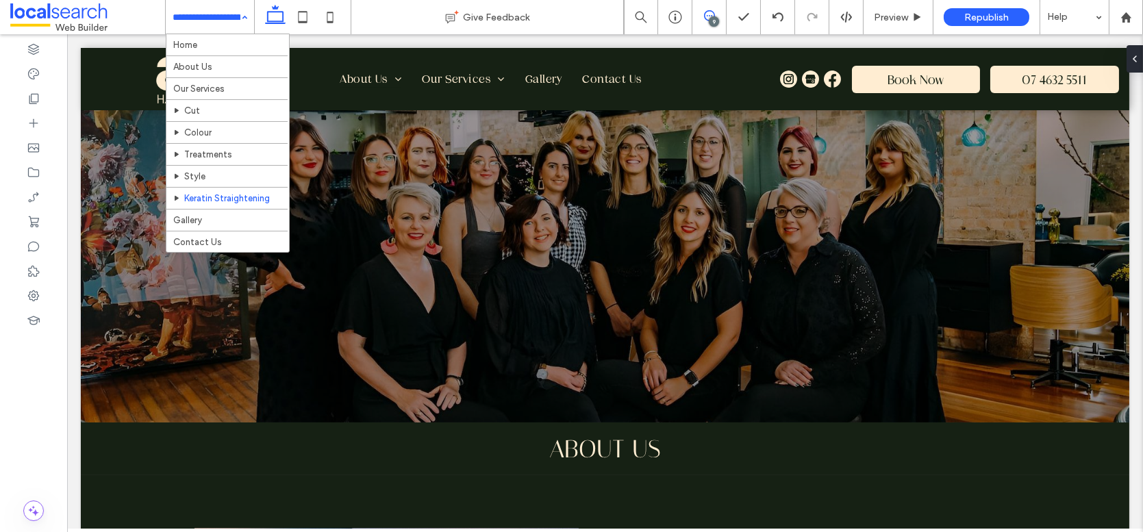
click at [710, 14] on icon at bounding box center [709, 15] width 11 height 11
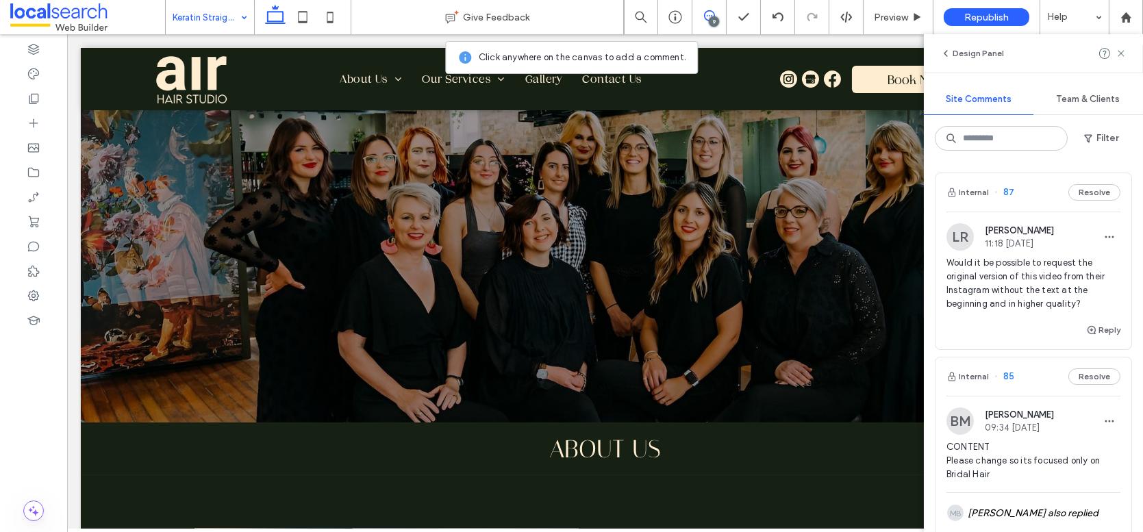
click at [1009, 192] on span "87" at bounding box center [1004, 193] width 20 height 14
click at [900, 16] on span "Preview" at bounding box center [890, 18] width 34 height 12
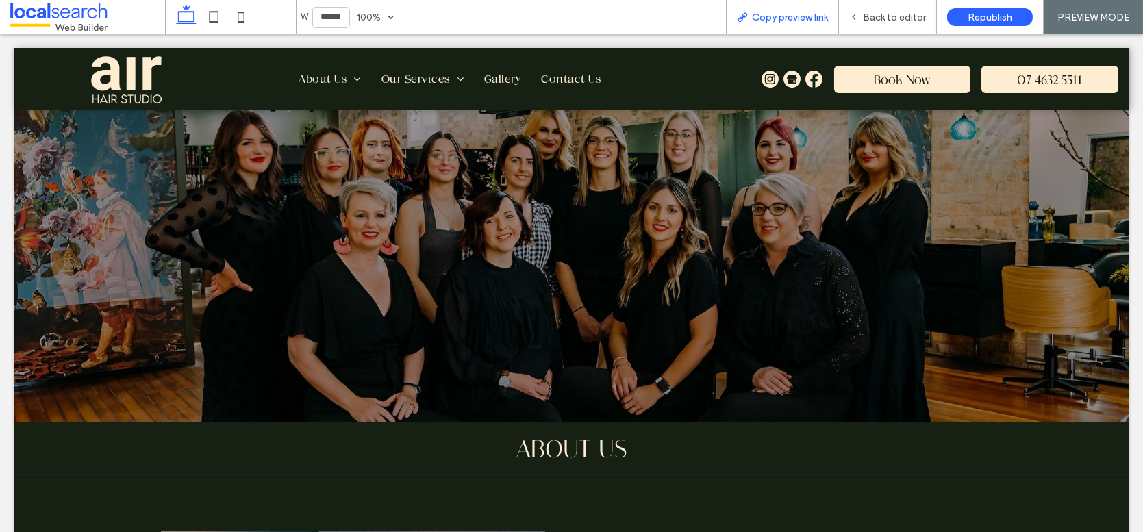
click at [793, 15] on span "Copy preview link" at bounding box center [790, 18] width 76 height 12
click at [895, 20] on span "Back to editor" at bounding box center [894, 18] width 63 height 12
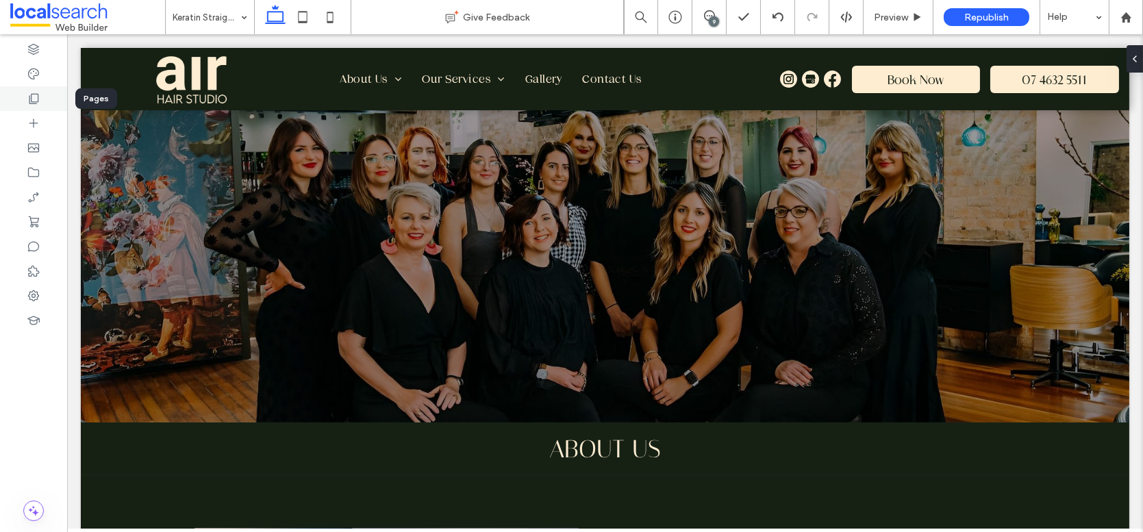
click at [38, 106] on div at bounding box center [33, 98] width 67 height 25
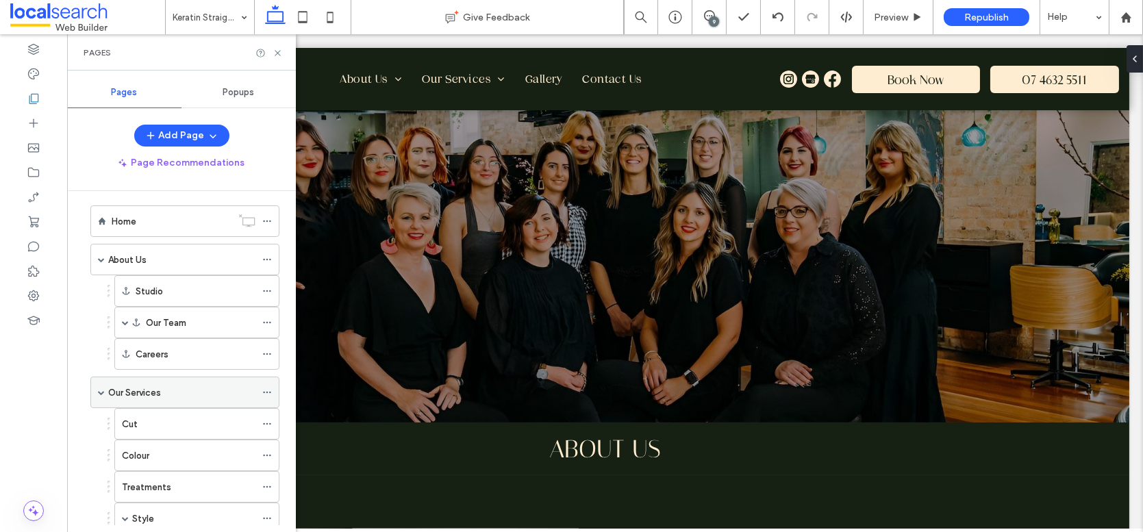
scroll to position [20, 0]
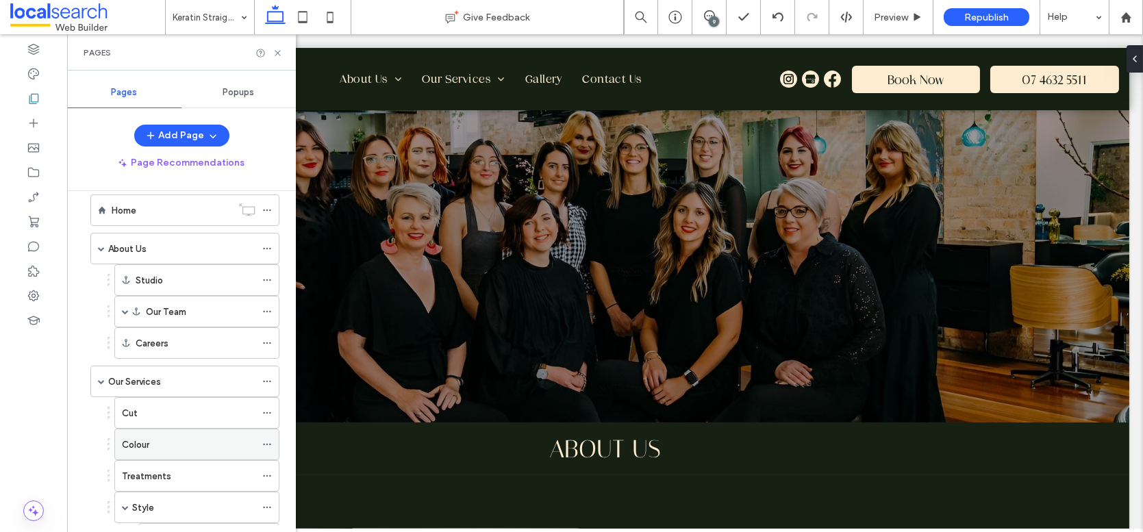
click at [162, 430] on div "Colour" at bounding box center [188, 444] width 133 height 30
click at [277, 52] on use at bounding box center [277, 52] width 5 height 5
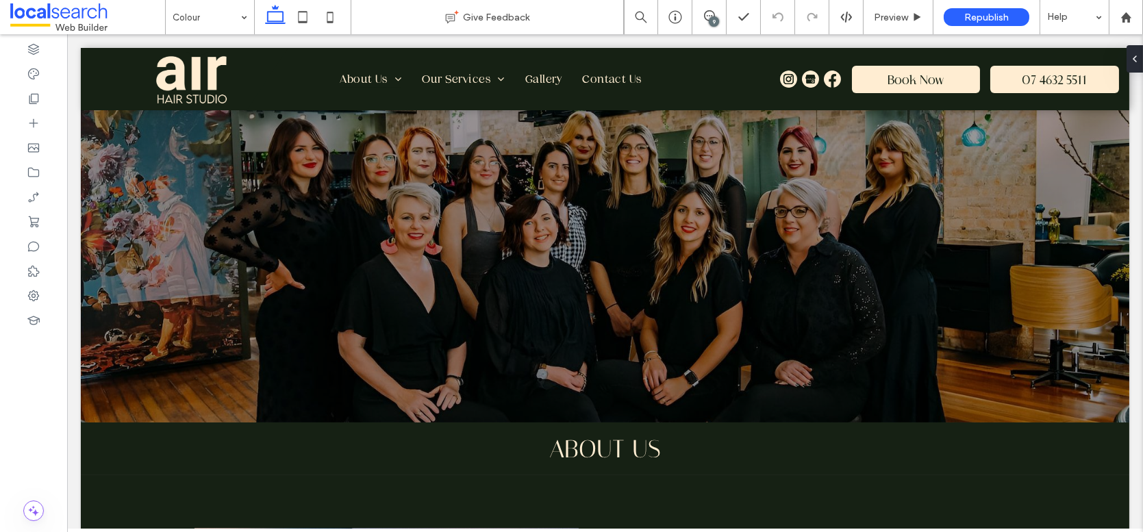
click at [714, 18] on div "9" at bounding box center [714, 21] width 10 height 10
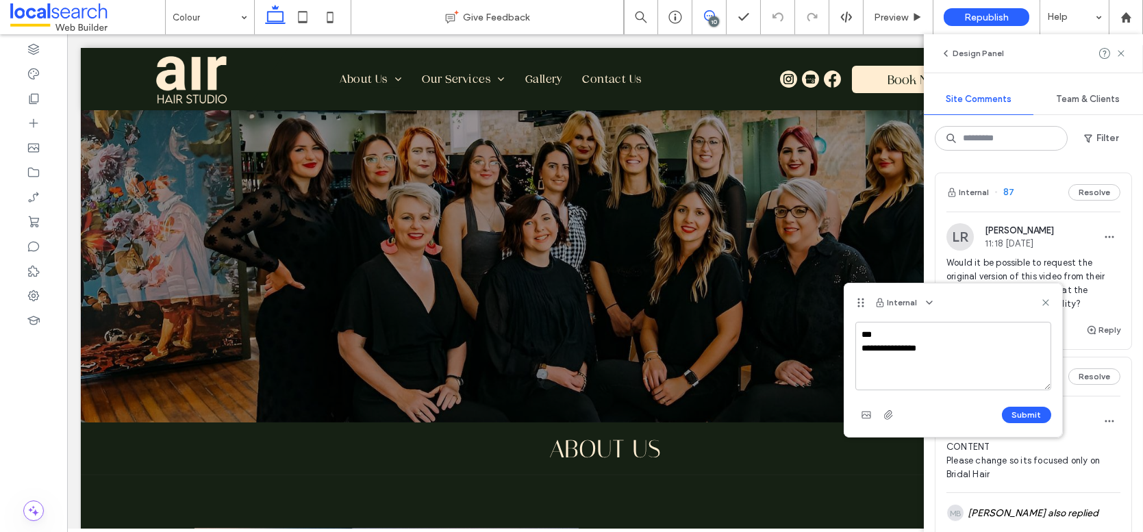
type textarea "**********"
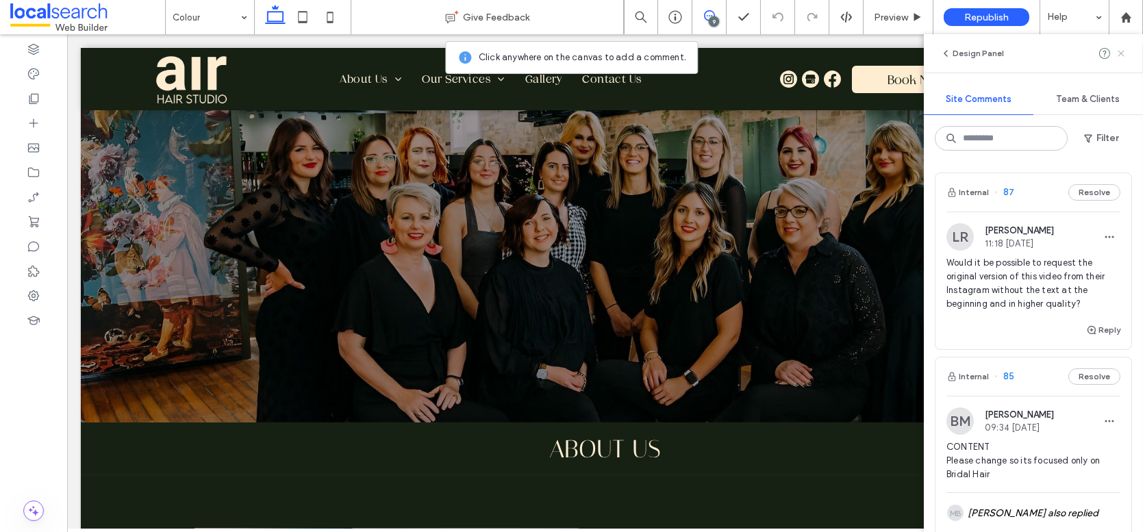
click at [1124, 54] on icon at bounding box center [1120, 53] width 11 height 11
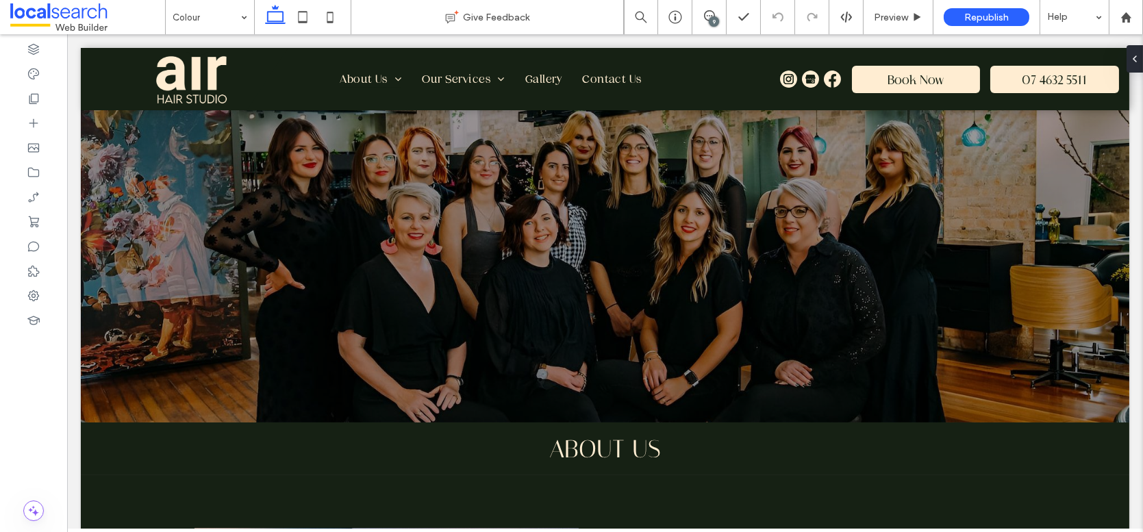
click at [711, 21] on div "9" at bounding box center [714, 21] width 10 height 10
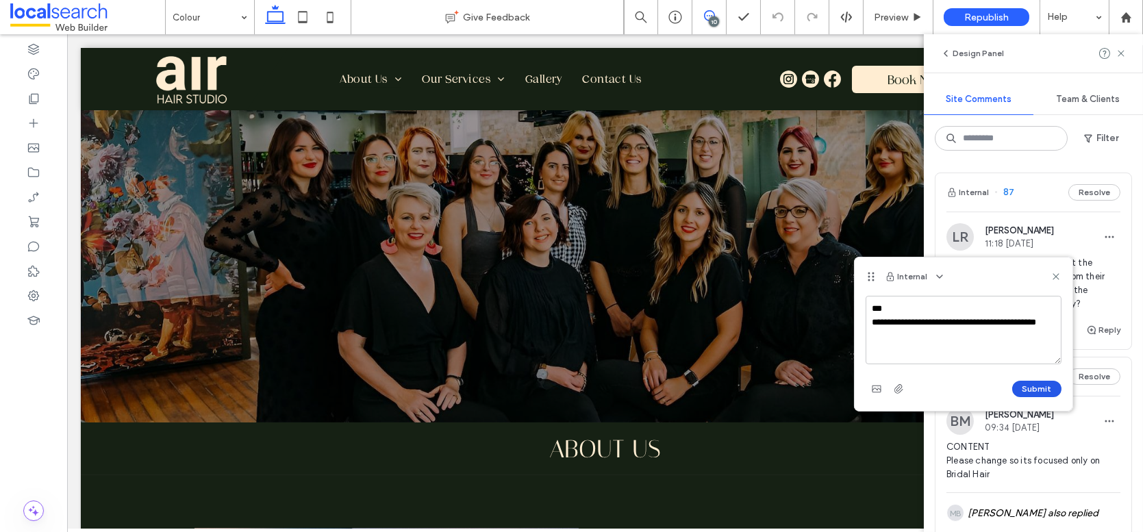
type textarea "**********"
click at [1033, 385] on button "Submit" at bounding box center [1036, 389] width 49 height 16
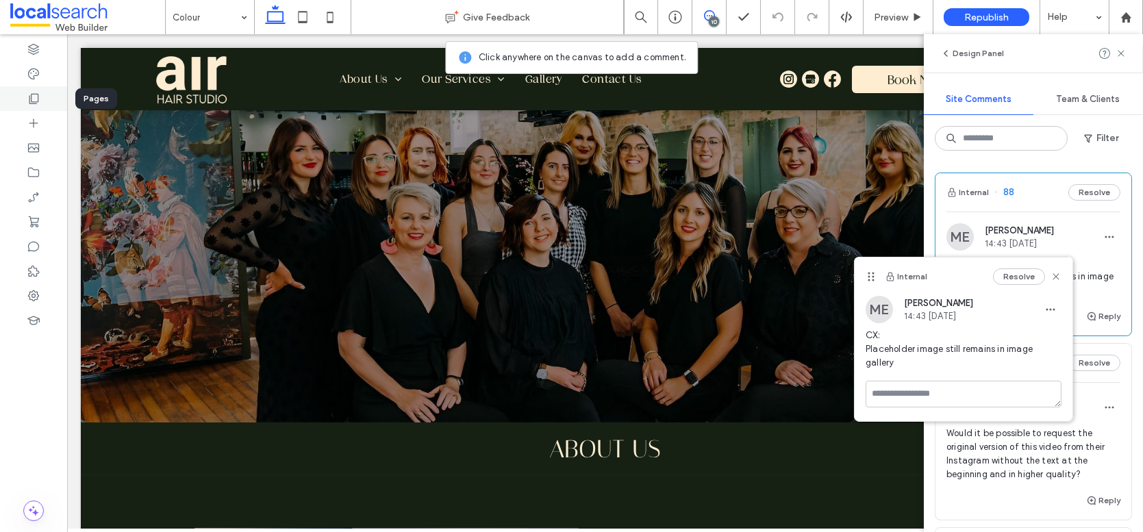
click at [39, 99] on icon at bounding box center [34, 99] width 14 height 14
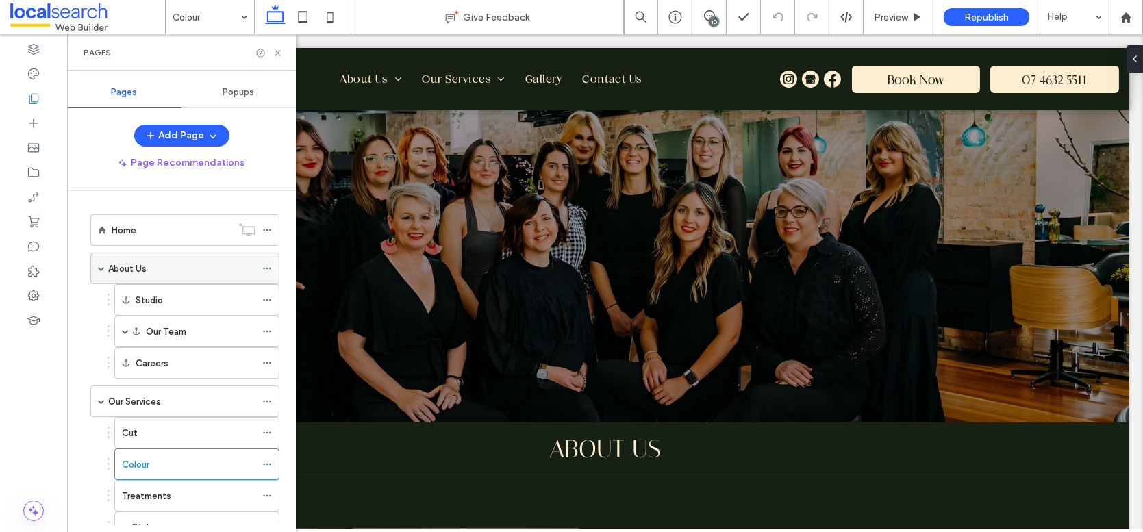
click at [151, 272] on div "About Us" at bounding box center [181, 268] width 147 height 14
click at [277, 50] on icon at bounding box center [277, 53] width 10 height 10
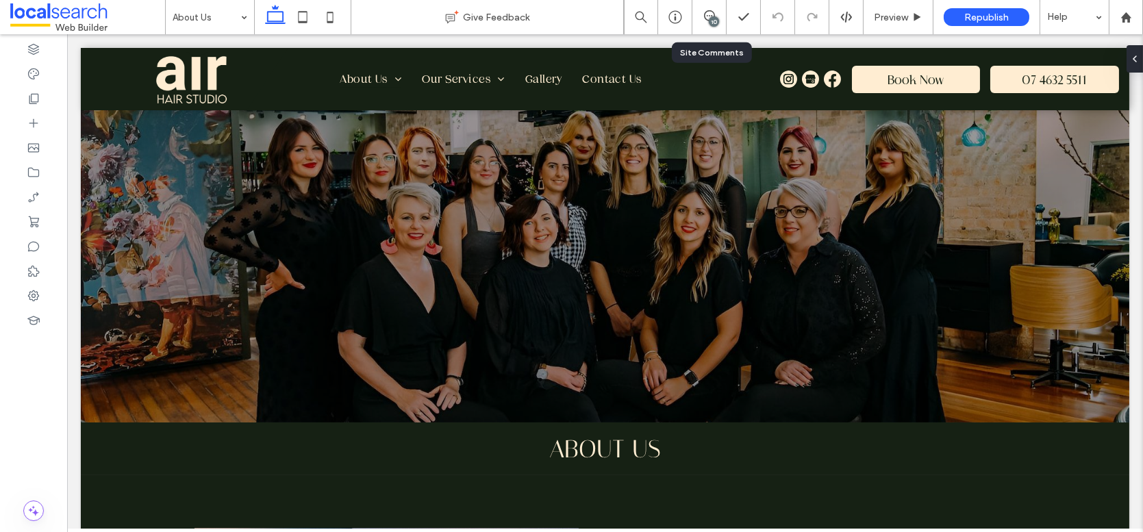
click at [704, 23] on div "10" at bounding box center [709, 17] width 34 height 14
click at [711, 20] on div "10" at bounding box center [714, 21] width 10 height 10
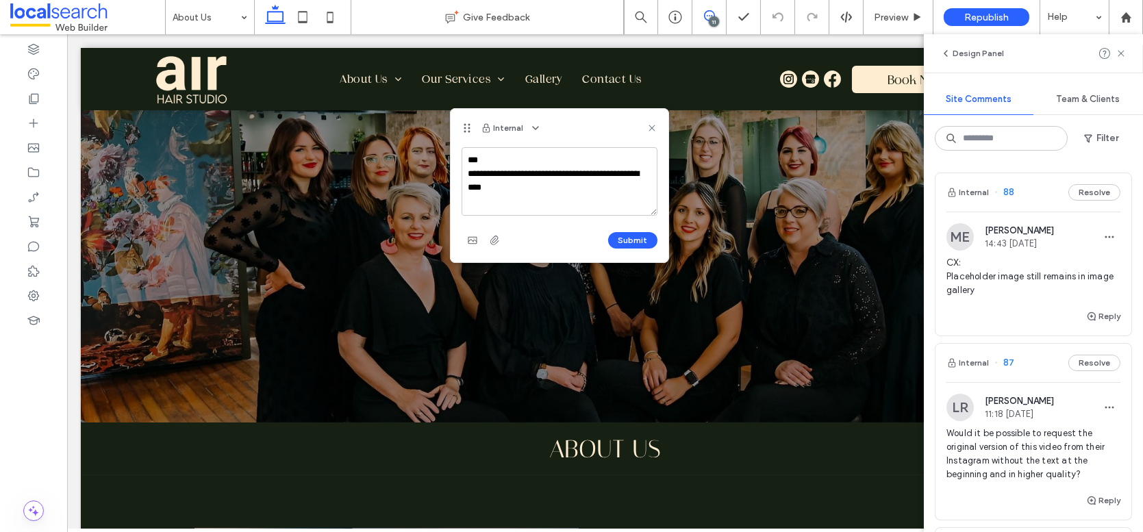
type textarea "**********"
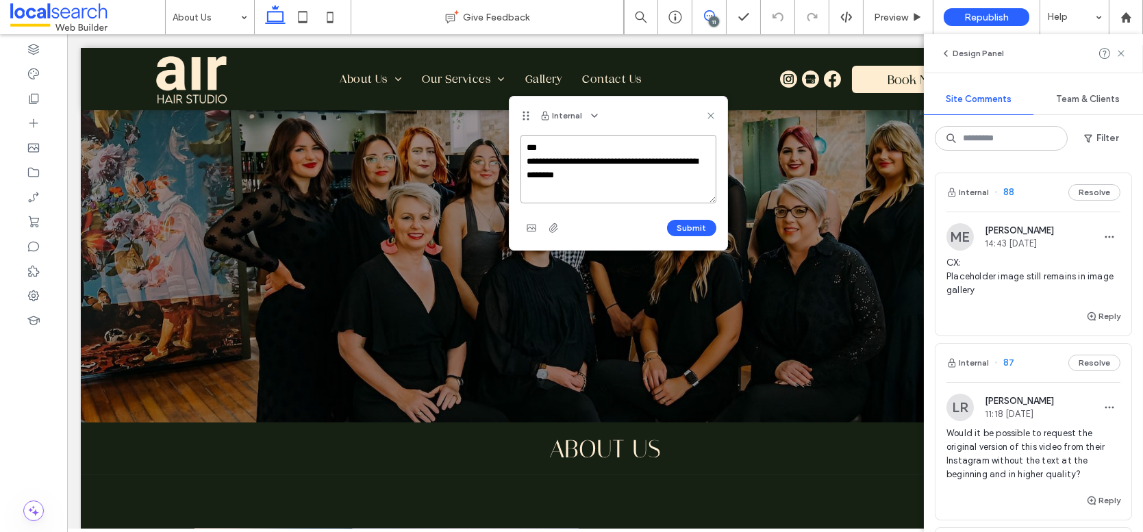
paste textarea "**********"
type textarea "**********"
click at [691, 222] on button "Submit" at bounding box center [691, 228] width 49 height 16
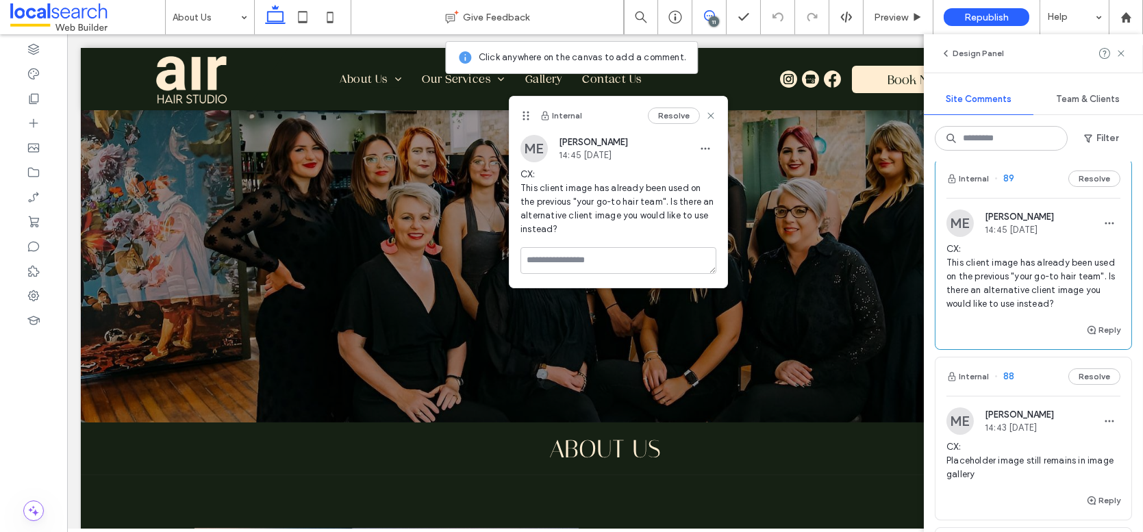
scroll to position [0, 0]
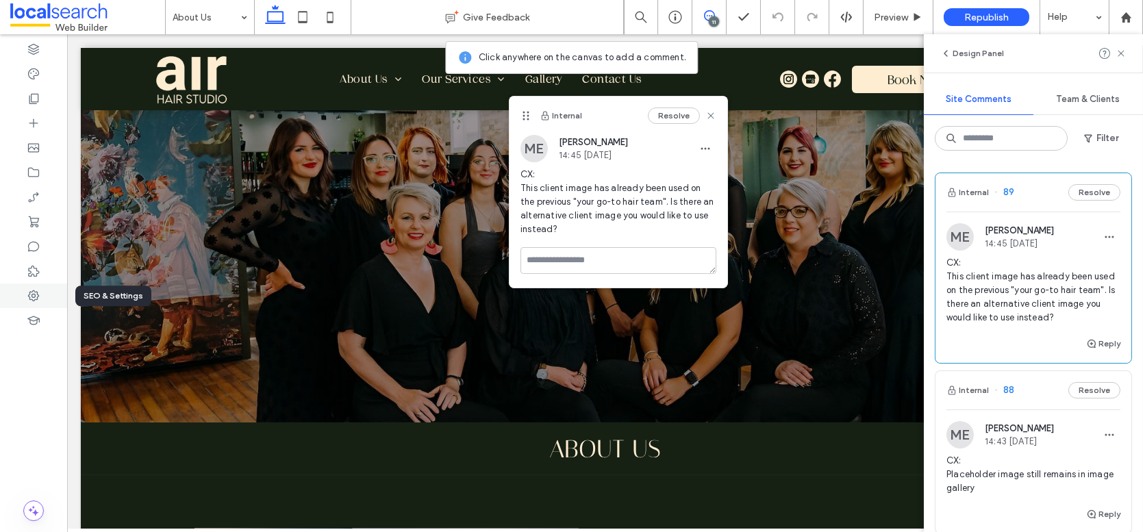
click at [40, 298] on icon at bounding box center [34, 296] width 14 height 14
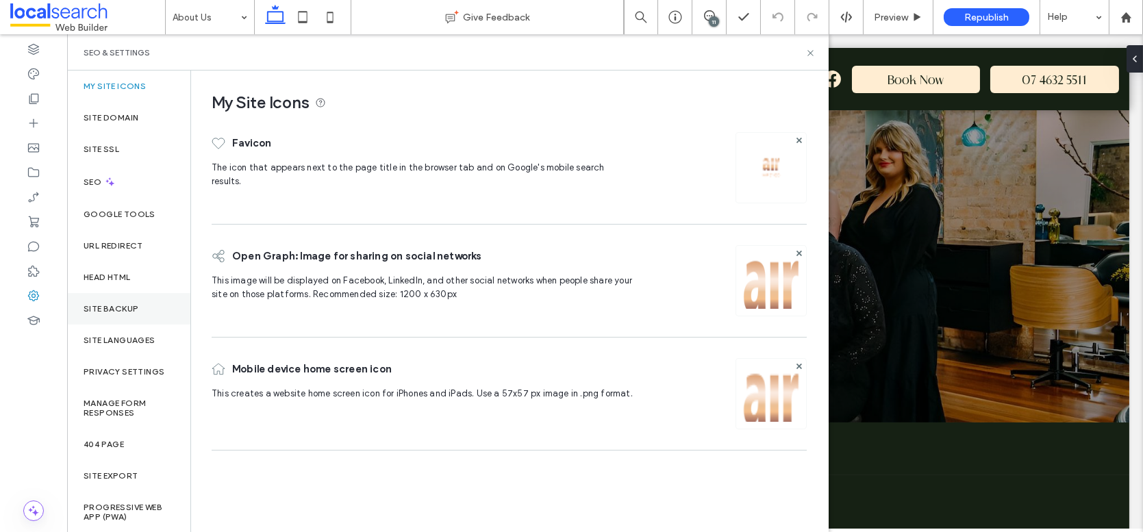
click at [131, 302] on div "Site Backup" at bounding box center [128, 308] width 123 height 31
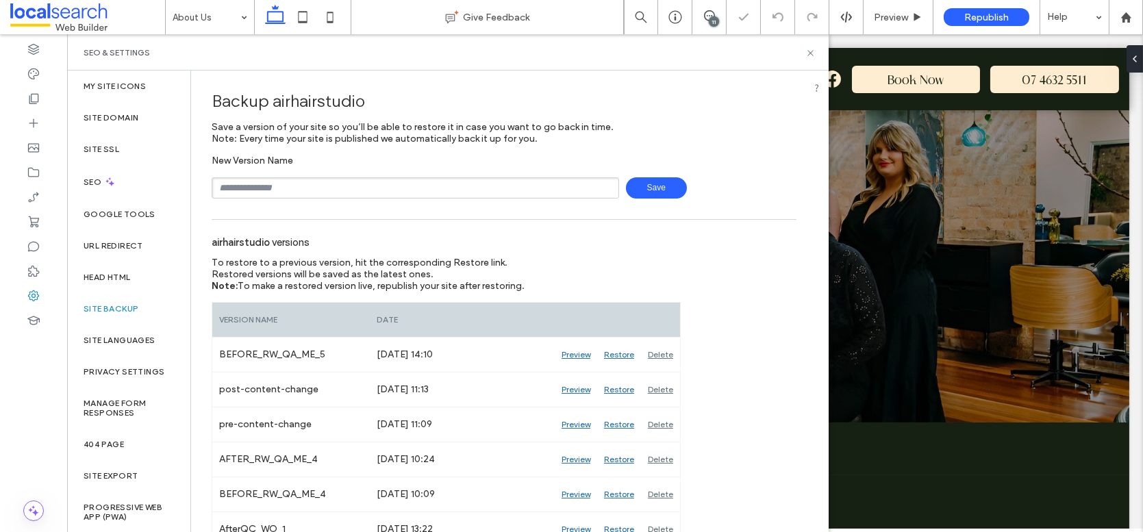
click at [274, 188] on input "text" at bounding box center [415, 187] width 407 height 21
type input "**********"
click at [654, 187] on span "Save" at bounding box center [656, 187] width 61 height 21
click at [811, 48] on icon at bounding box center [810, 53] width 10 height 10
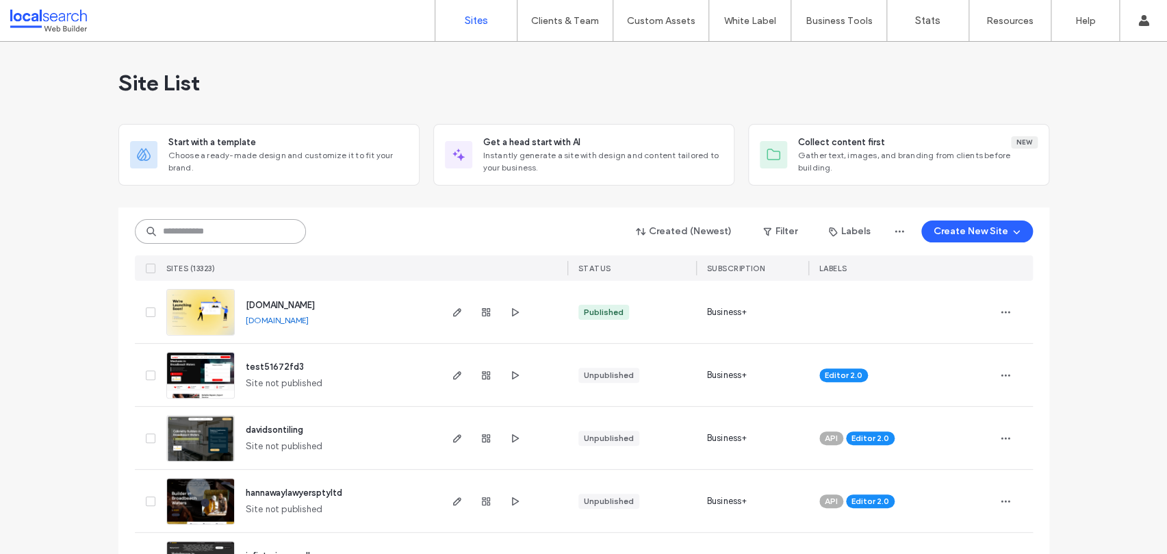
click at [191, 232] on input at bounding box center [220, 231] width 171 height 25
paste input "********"
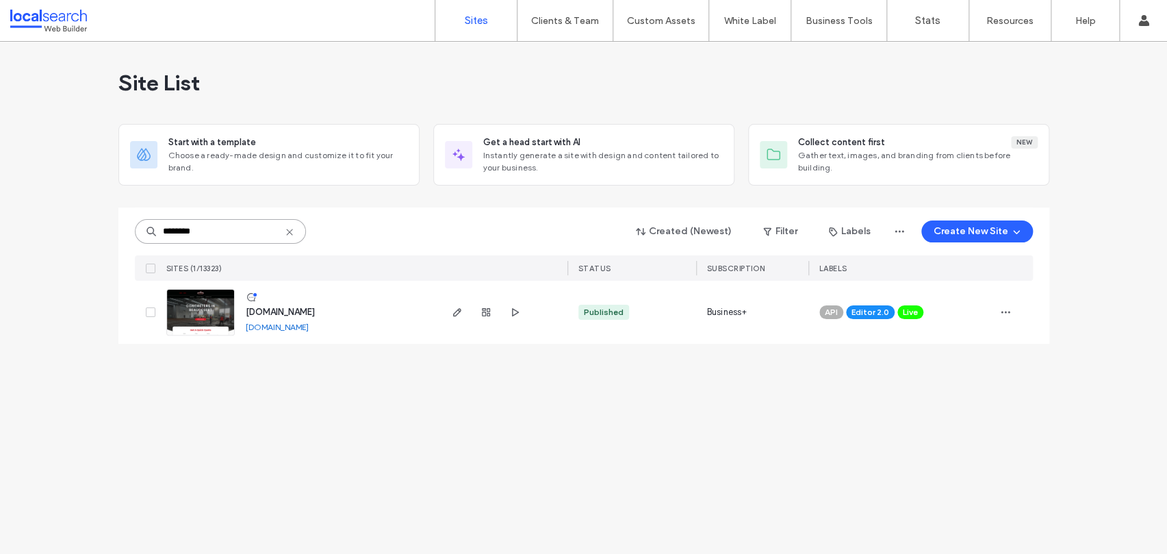
type input "********"
click at [224, 317] on link at bounding box center [200, 312] width 68 height 47
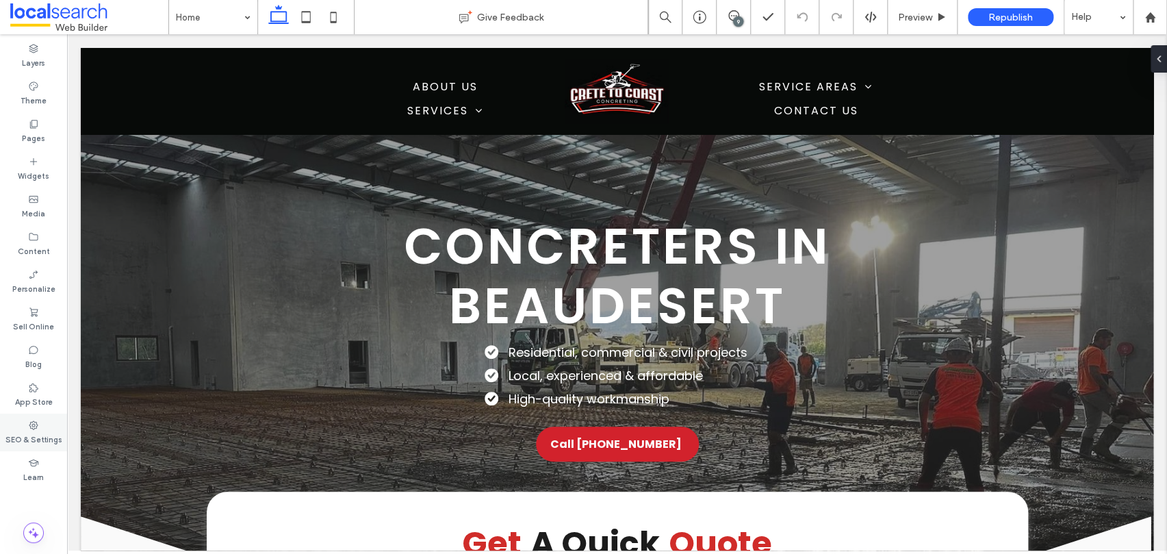
click at [40, 435] on label "SEO & Settings" at bounding box center [33, 438] width 57 height 15
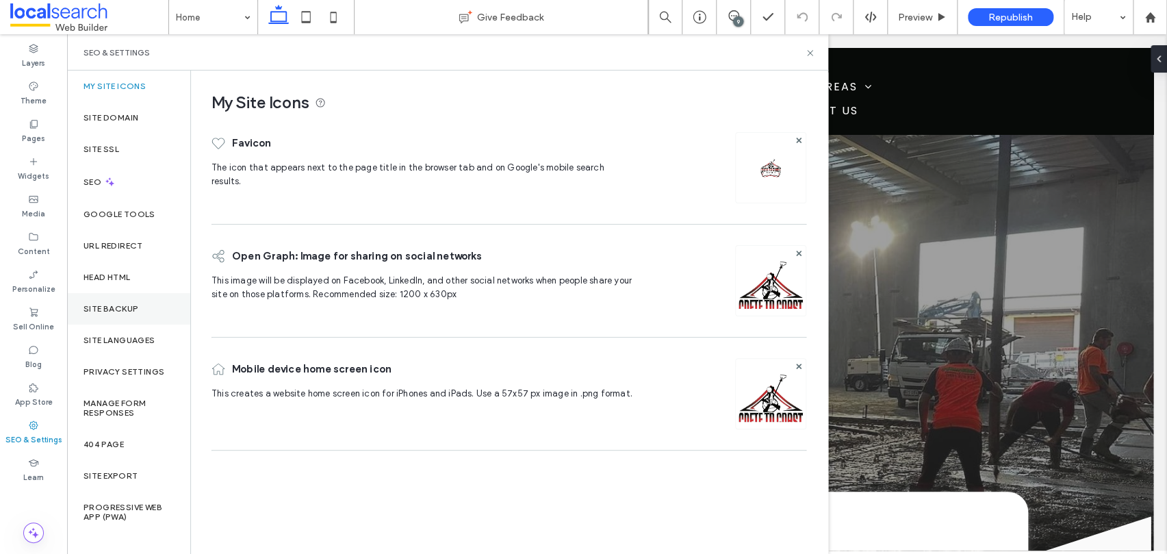
click at [157, 309] on div "Site Backup" at bounding box center [128, 308] width 123 height 31
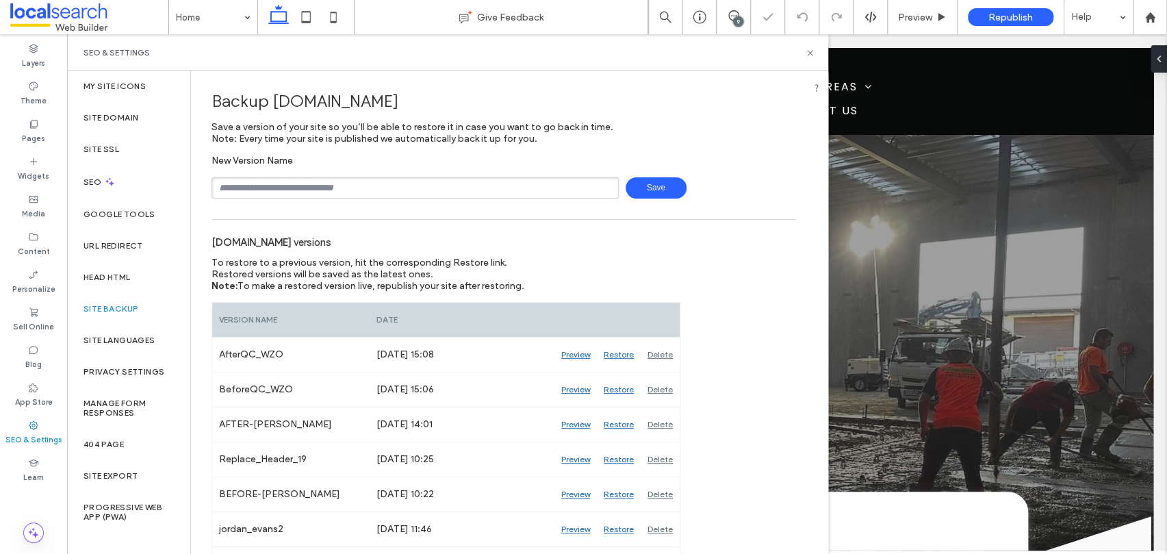
click at [300, 190] on input "text" at bounding box center [415, 187] width 407 height 21
type input "**********"
click at [648, 194] on span "Save" at bounding box center [656, 187] width 61 height 21
click at [806, 54] on icon at bounding box center [810, 53] width 10 height 10
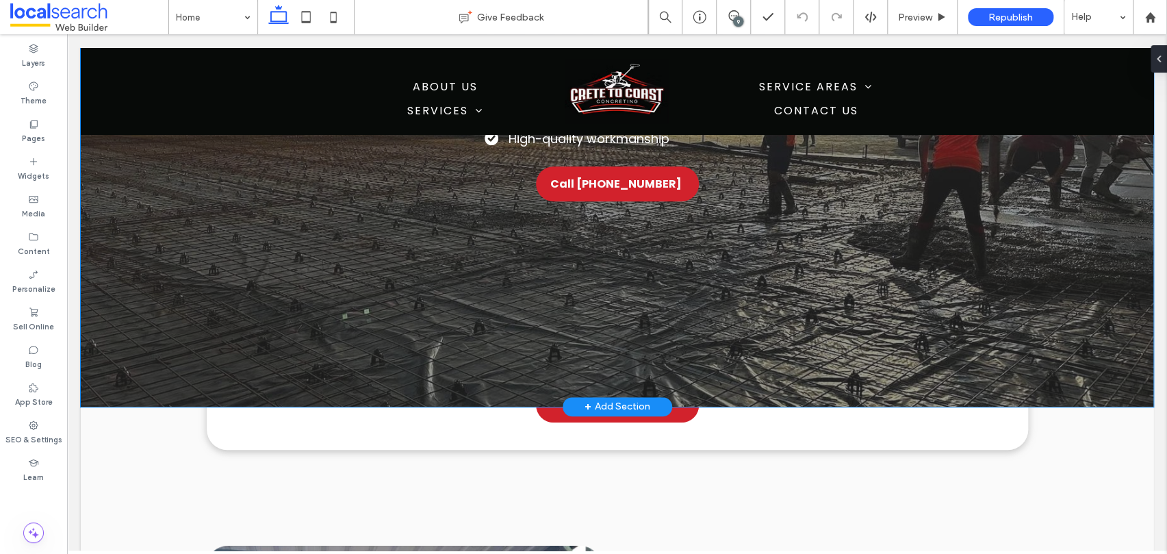
scroll to position [260, 0]
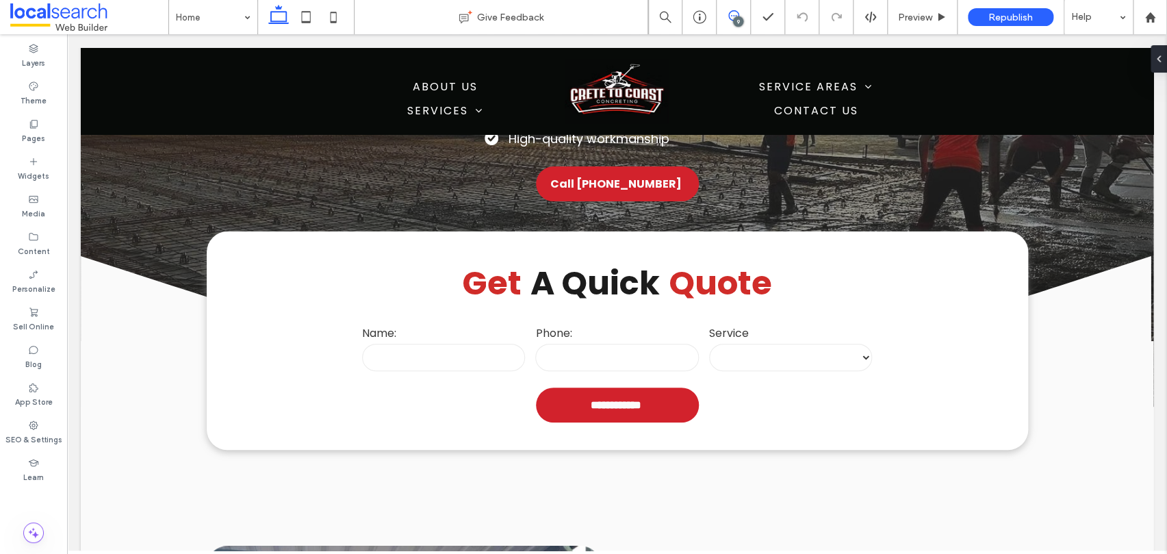
click at [726, 16] on span at bounding box center [734, 15] width 34 height 11
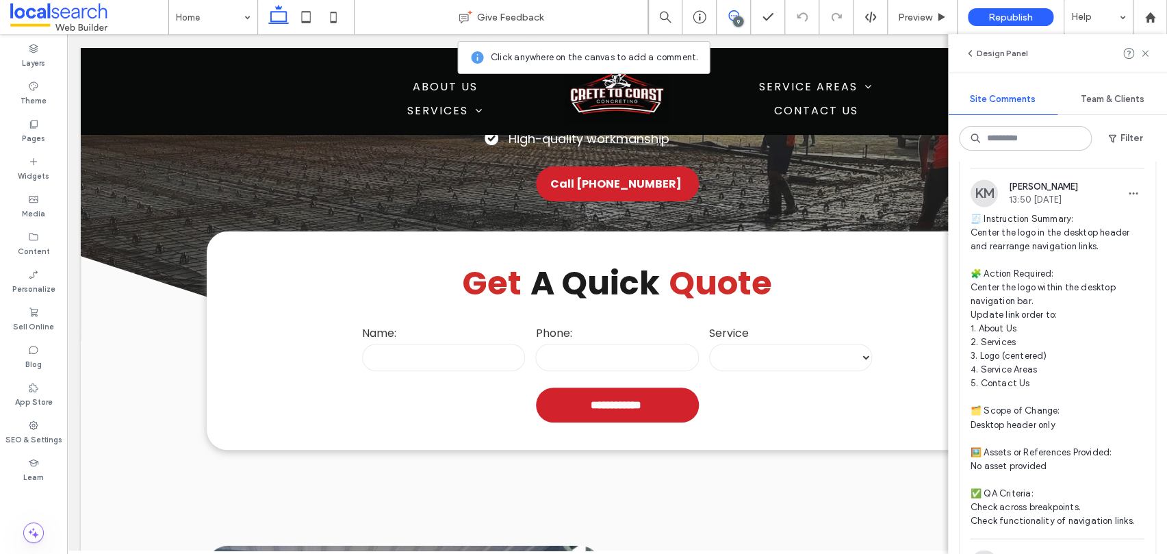
scroll to position [956, 0]
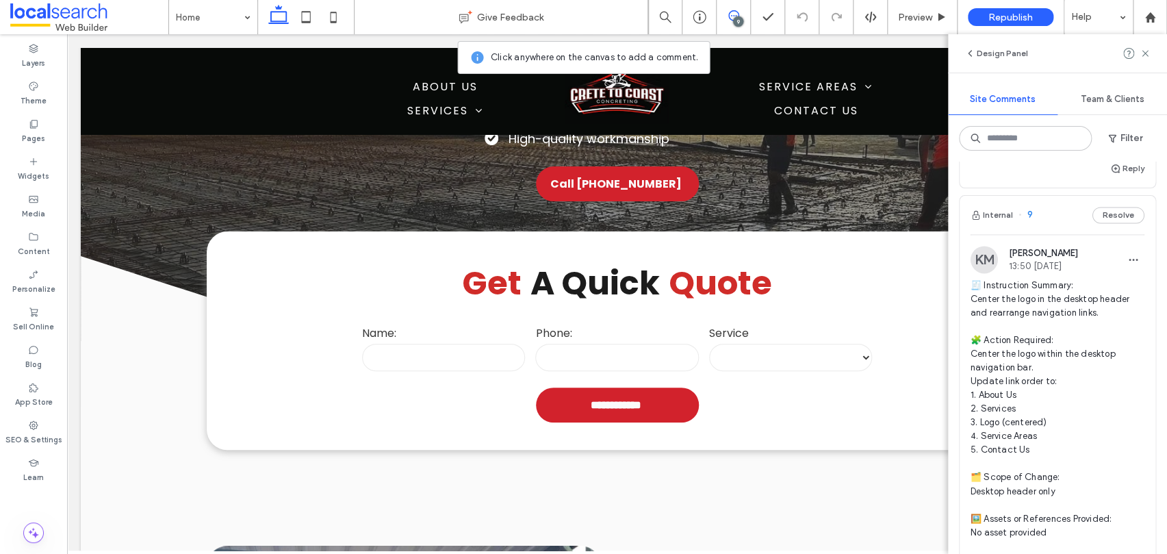
click at [1028, 222] on span "9" at bounding box center [1026, 215] width 14 height 14
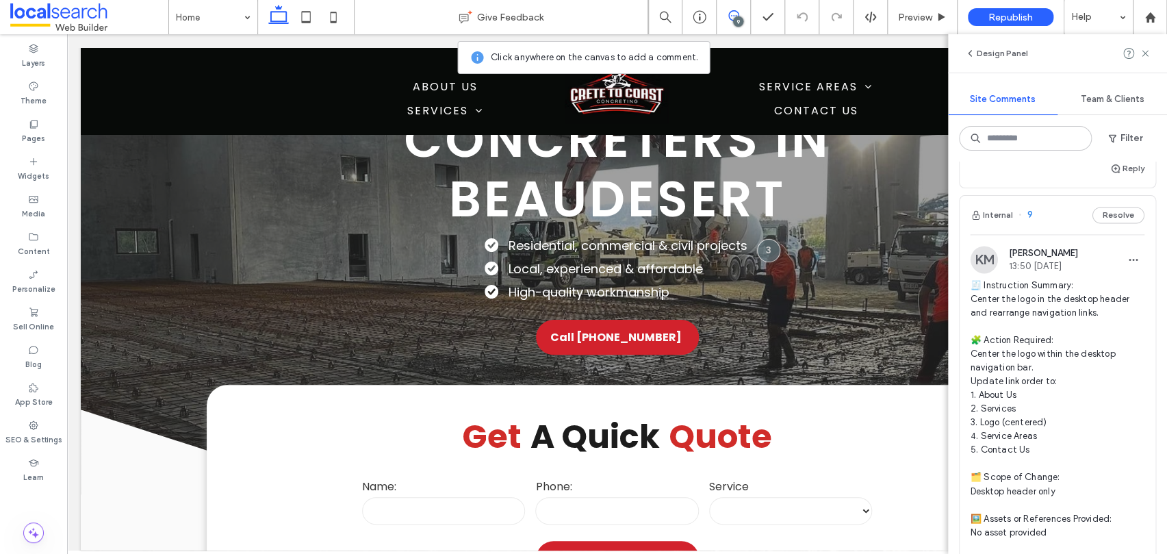
scroll to position [65, 0]
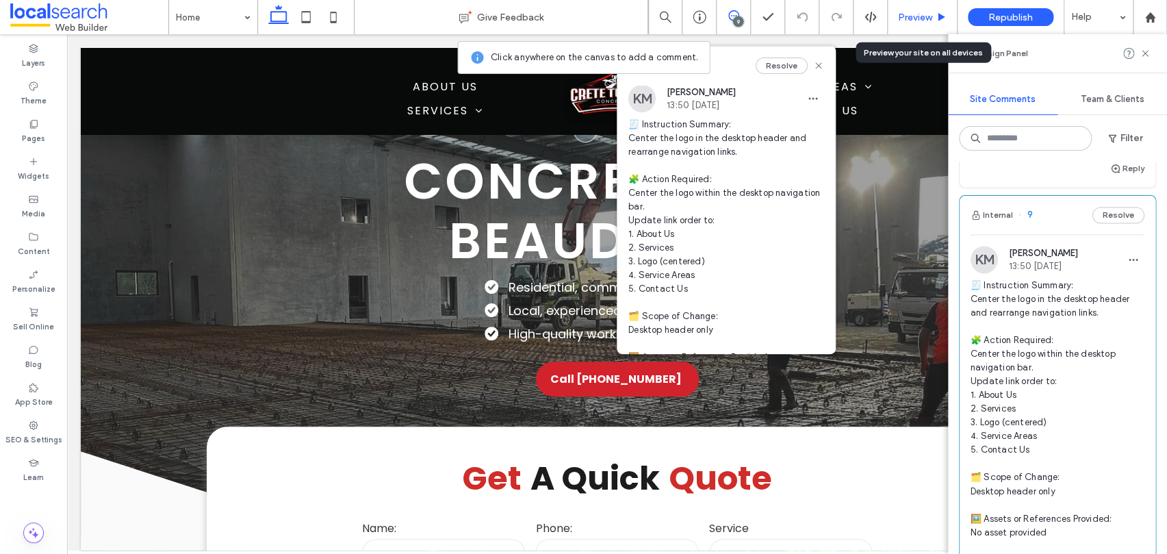
click at [913, 23] on div "Preview" at bounding box center [923, 17] width 70 height 34
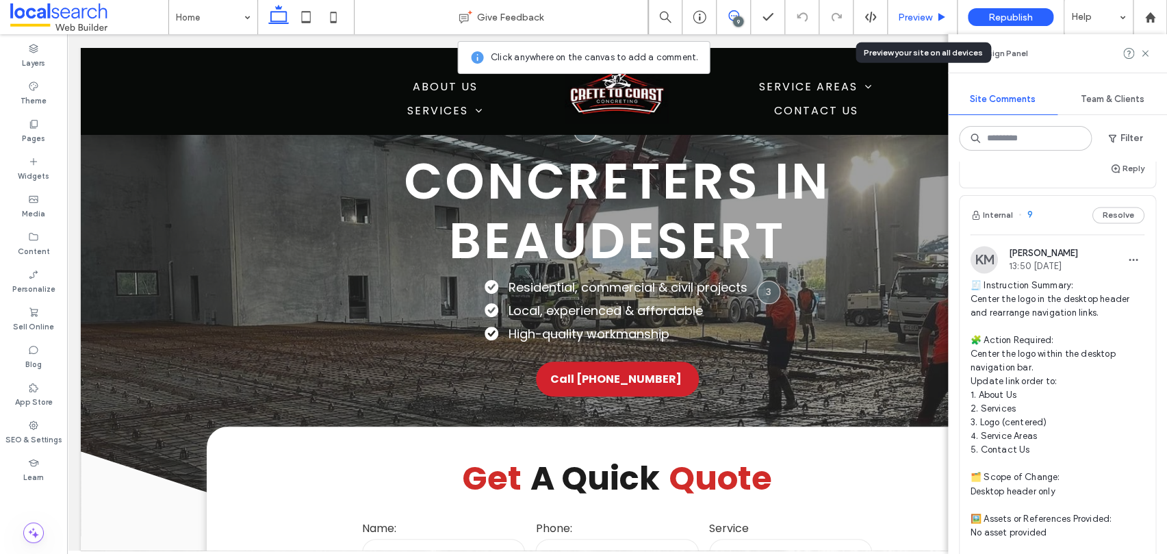
click at [921, 14] on span "Preview" at bounding box center [915, 18] width 34 height 12
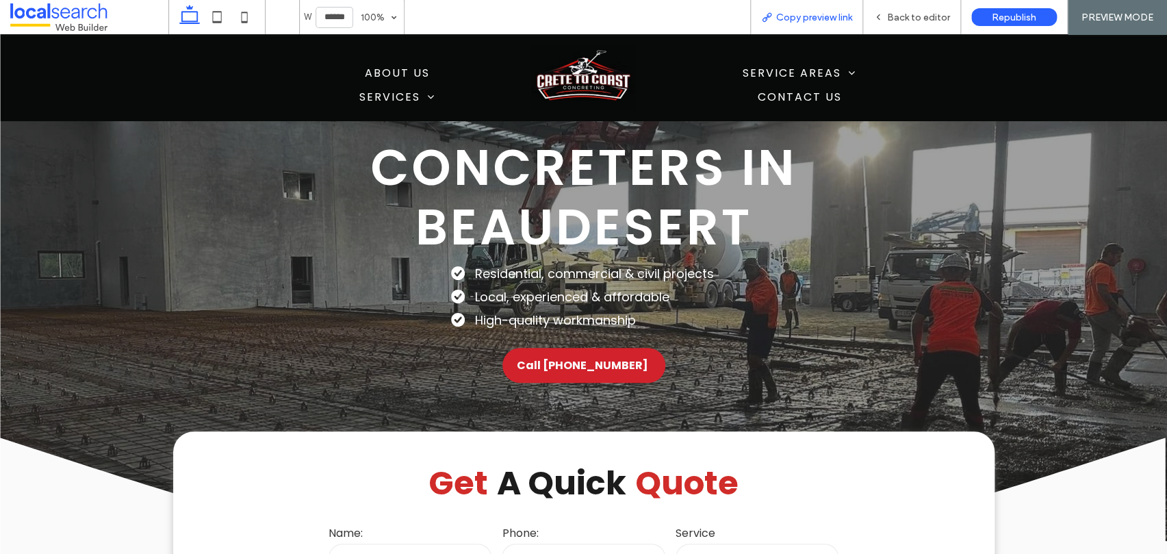
click at [830, 16] on span "Copy preview link" at bounding box center [814, 18] width 76 height 12
click at [928, 20] on span "Back to editor" at bounding box center [918, 18] width 63 height 12
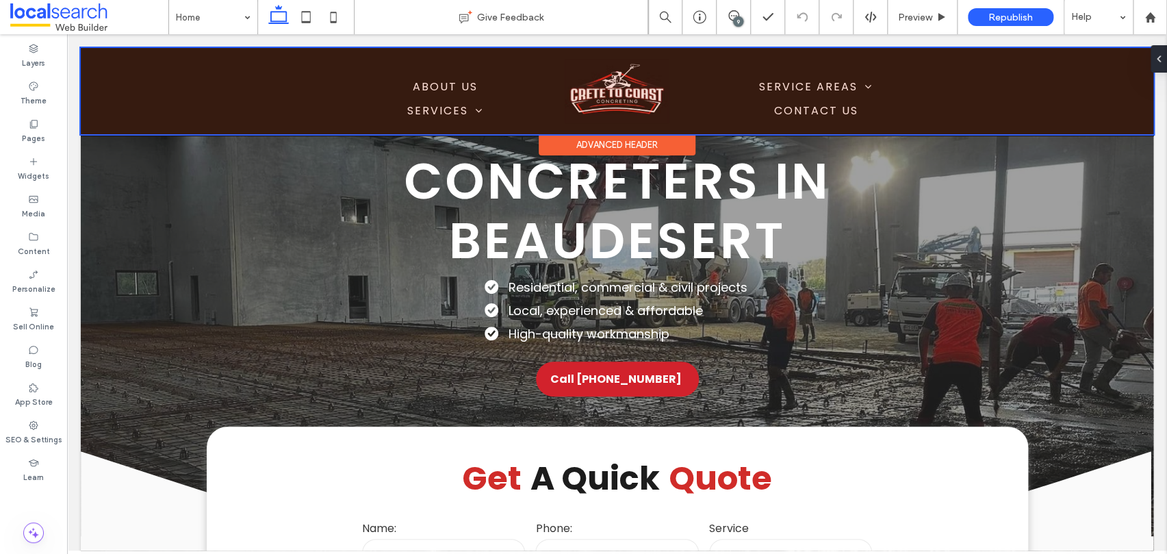
click at [630, 93] on div at bounding box center [617, 91] width 1073 height 86
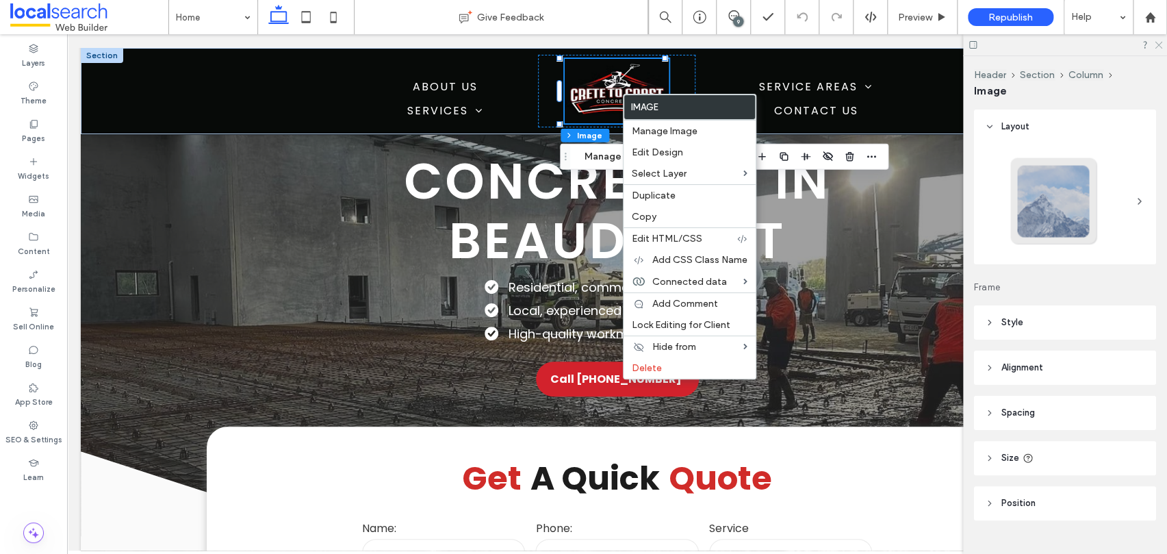
click at [1158, 47] on icon at bounding box center [1157, 44] width 9 height 9
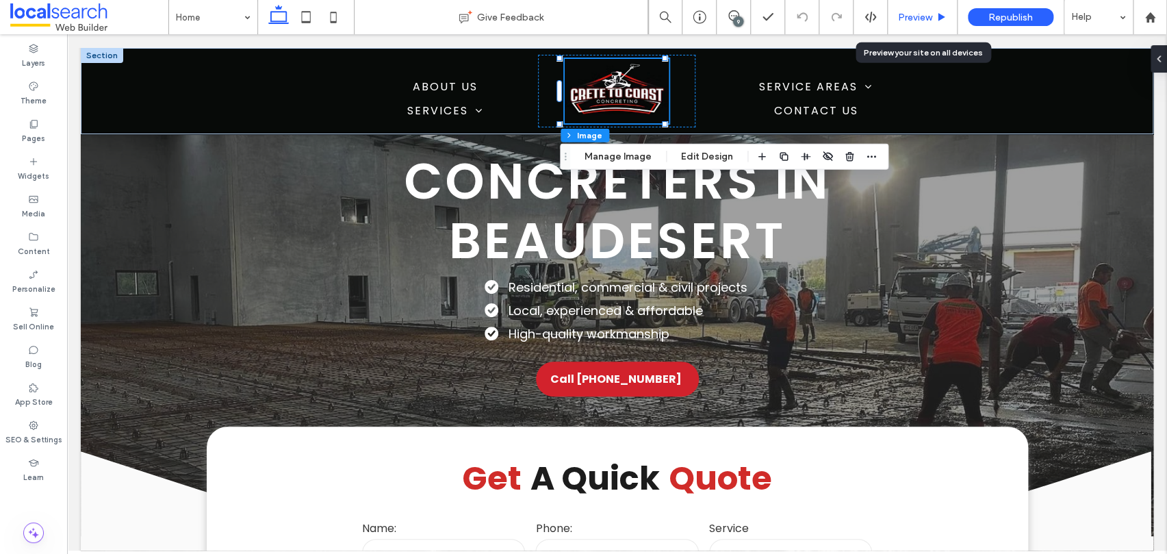
click at [919, 23] on div "Preview" at bounding box center [923, 17] width 70 height 34
click at [910, 19] on span "Preview" at bounding box center [915, 18] width 34 height 12
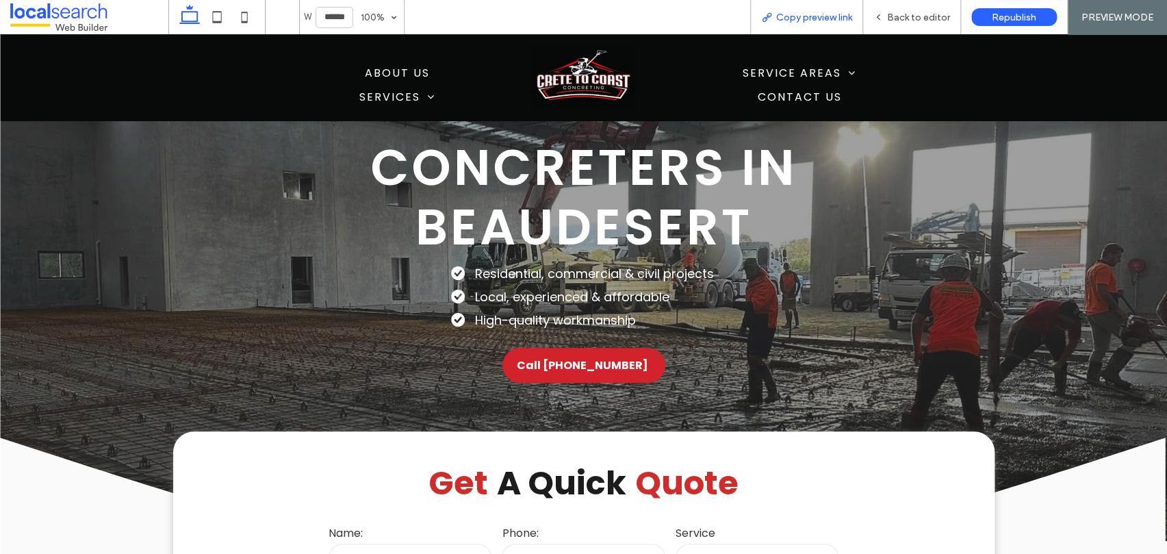
click at [801, 19] on span "Copy preview link" at bounding box center [814, 18] width 76 height 12
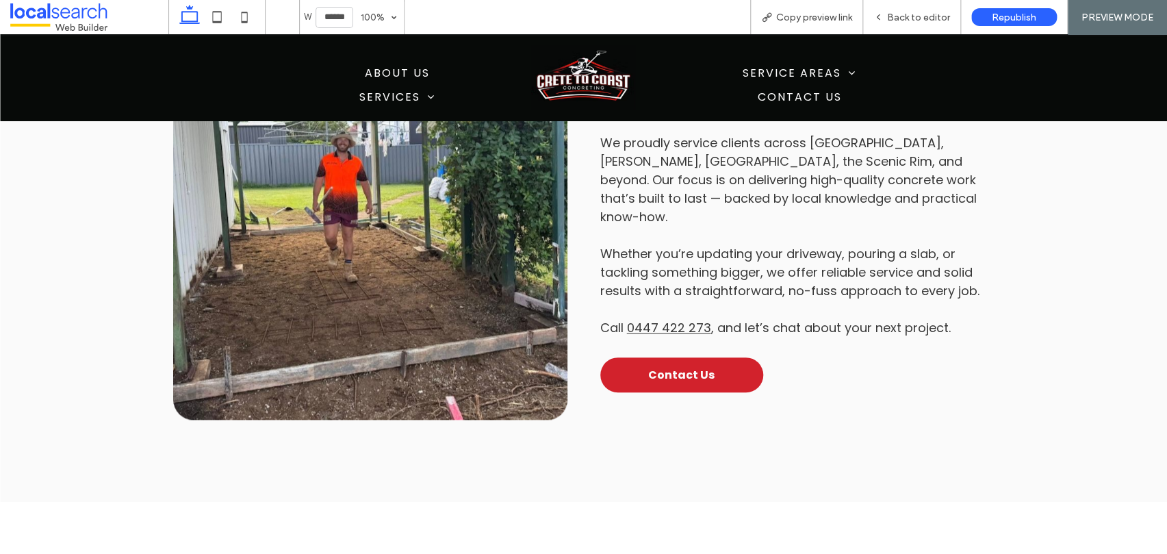
scroll to position [828, 0]
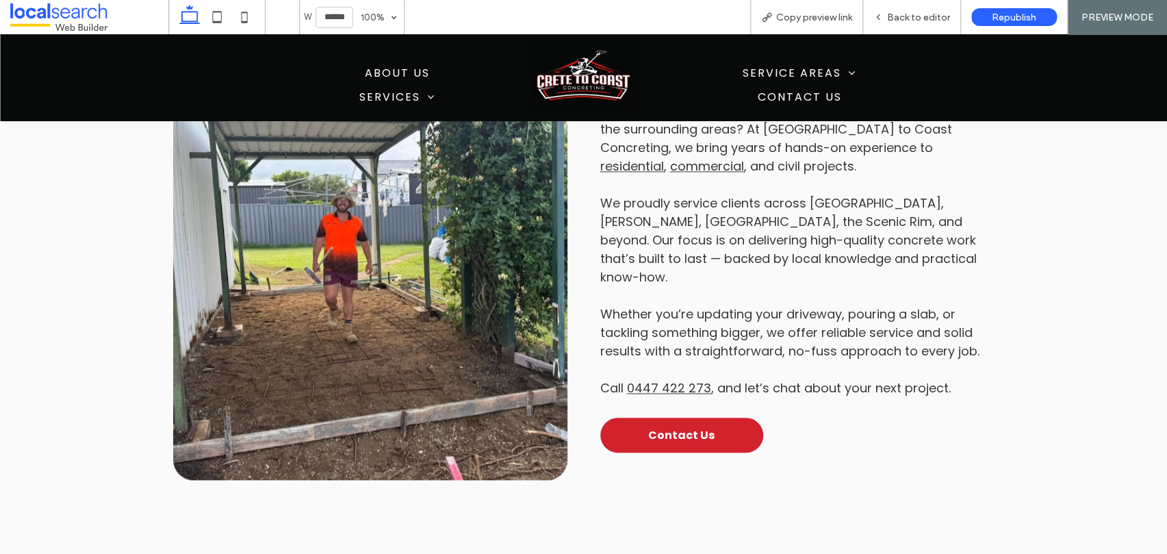
click at [778, 159] on link "civil projects" at bounding box center [816, 165] width 77 height 17
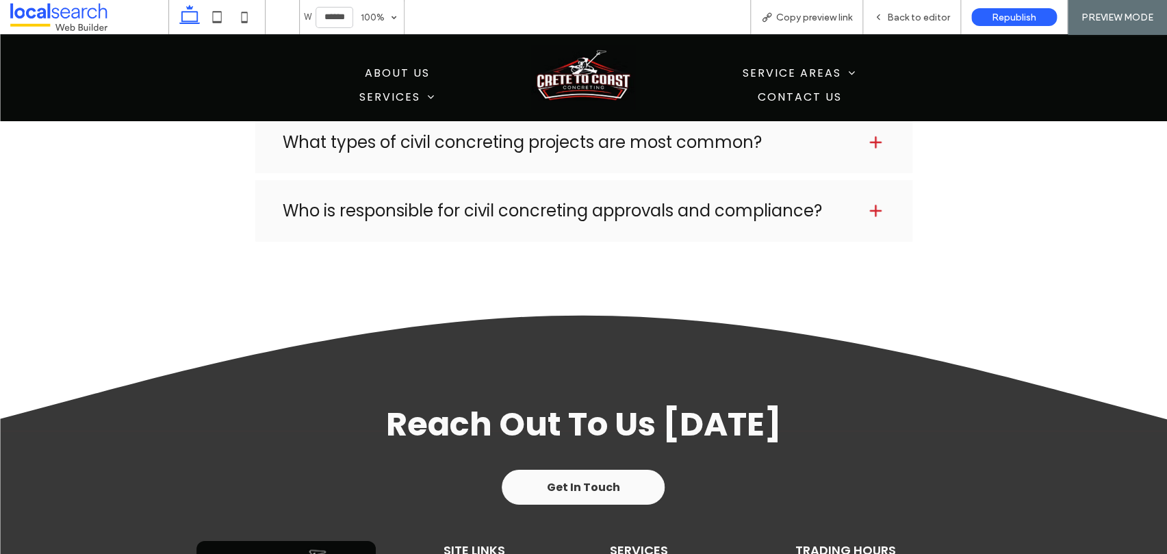
scroll to position [2402, 0]
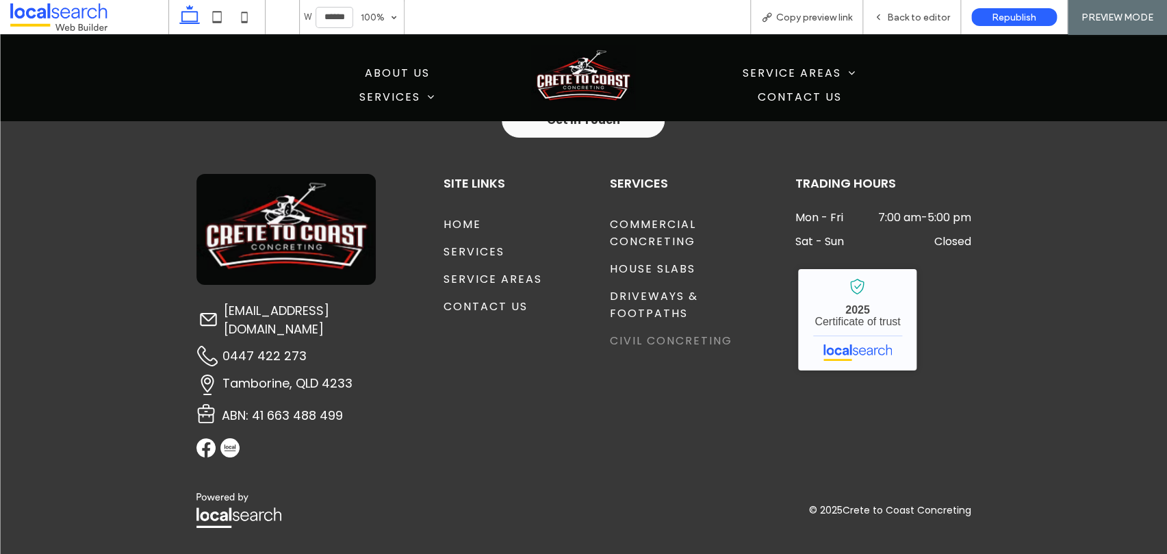
click at [334, 238] on img at bounding box center [285, 229] width 179 height 110
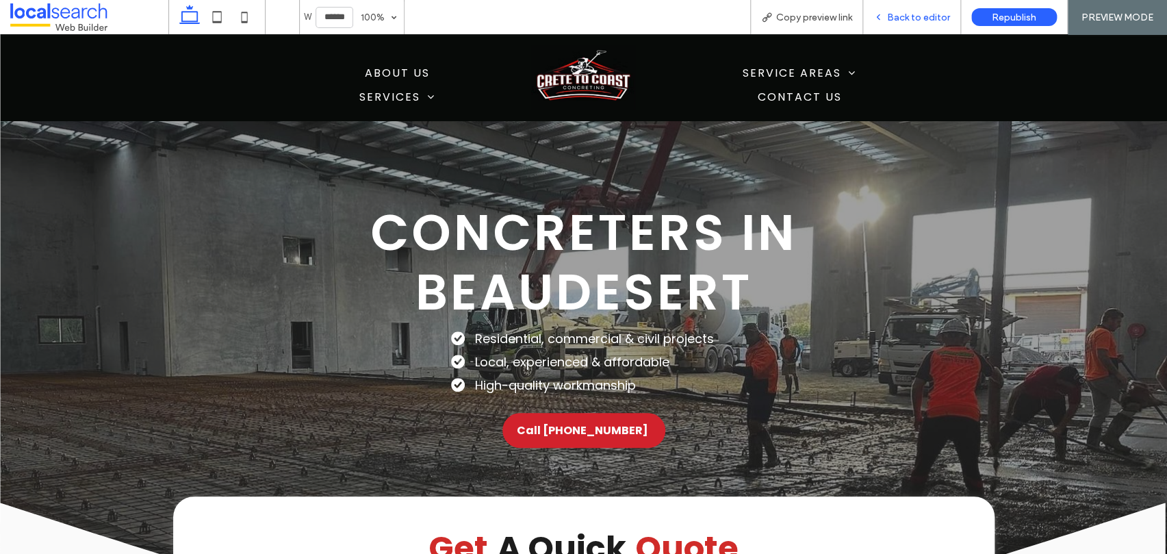
click at [919, 17] on span "Back to editor" at bounding box center [918, 18] width 63 height 12
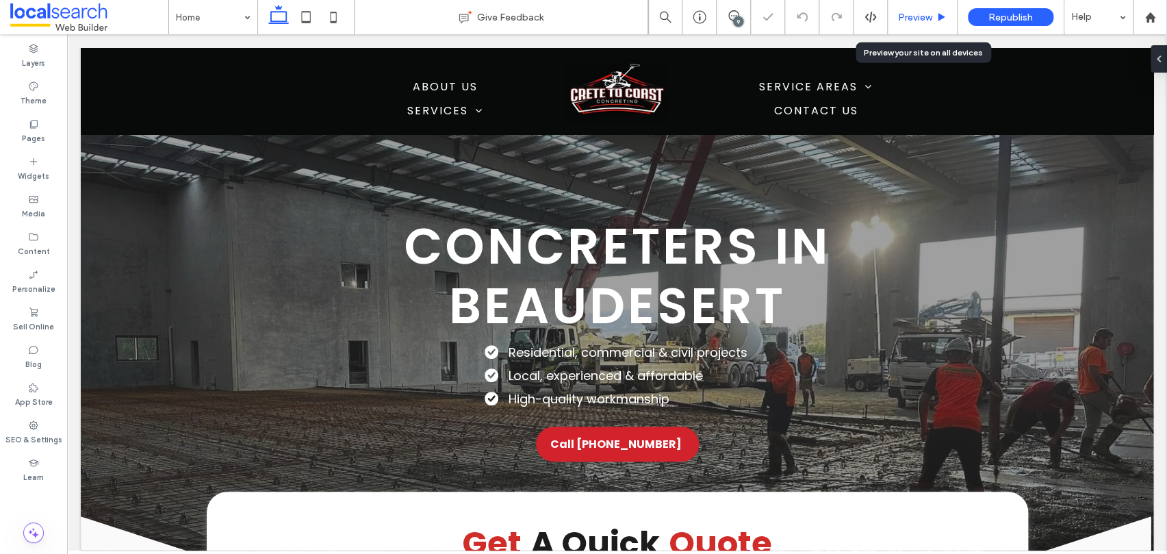
click at [915, 18] on span "Preview" at bounding box center [915, 18] width 34 height 12
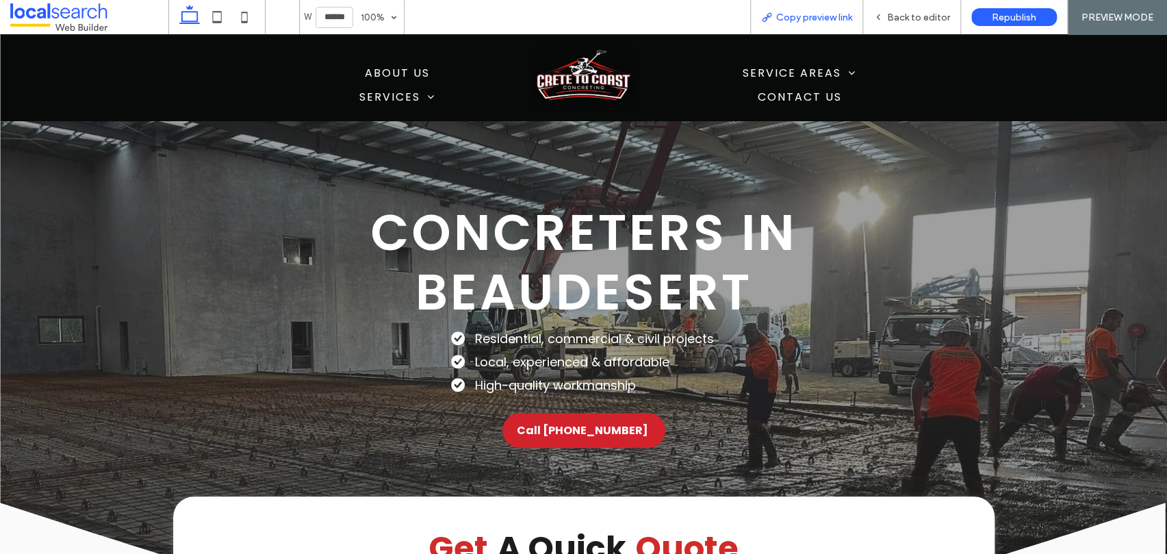
click at [837, 16] on span "Copy preview link" at bounding box center [814, 18] width 76 height 12
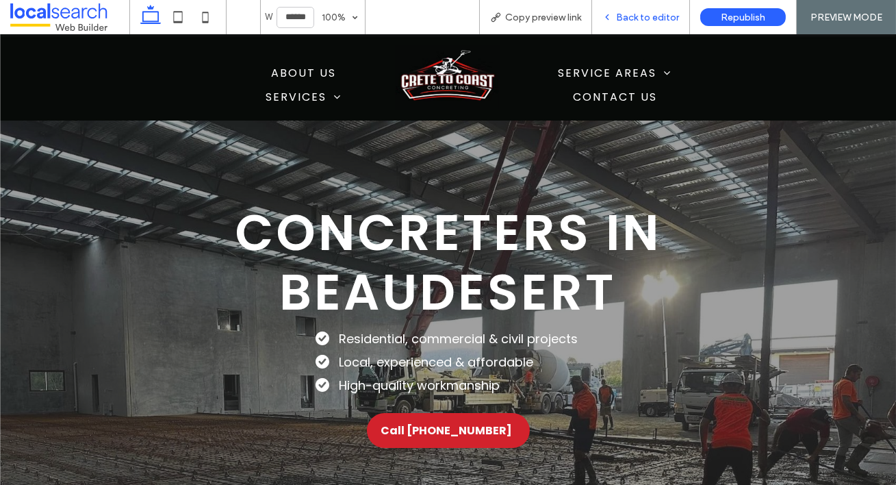
click at [634, 12] on span "Back to editor" at bounding box center [647, 18] width 63 height 12
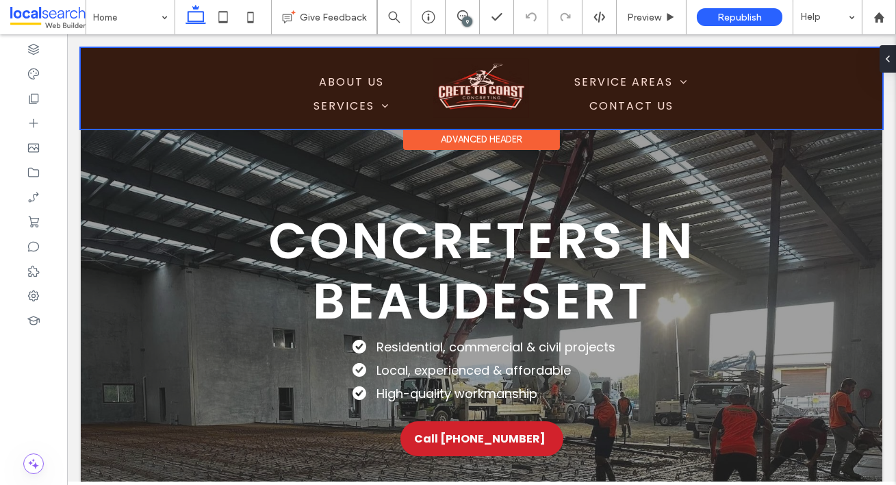
click at [273, 94] on div at bounding box center [482, 88] width 802 height 81
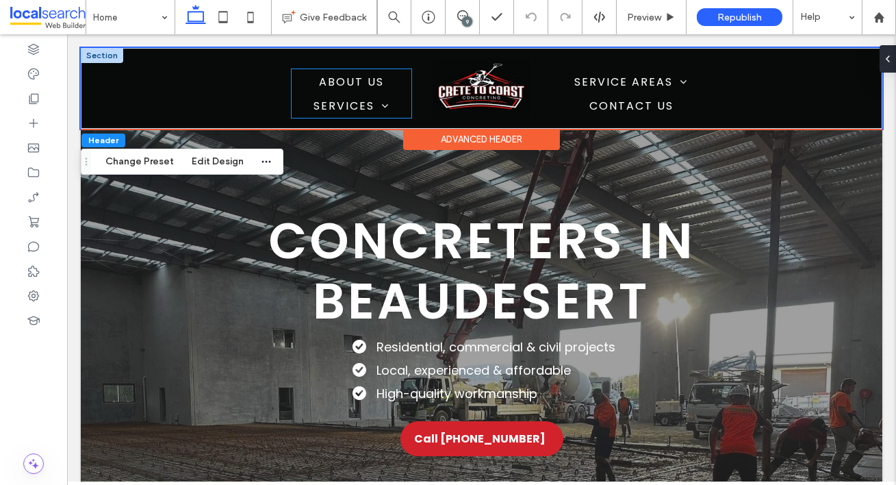
click at [296, 90] on ul "About Us Services Commercial Concreting House Slabs Driveways & Footpaths Civil…" at bounding box center [352, 93] width 120 height 49
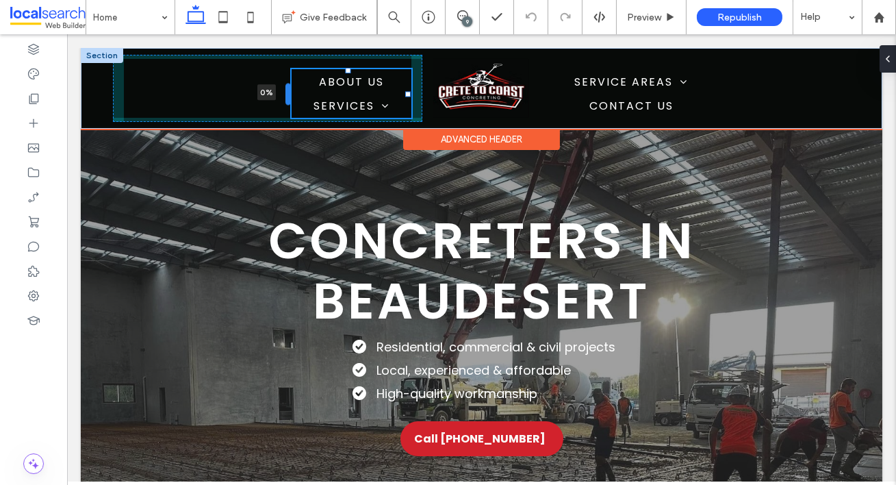
click at [290, 95] on div at bounding box center [287, 95] width 5 height 22
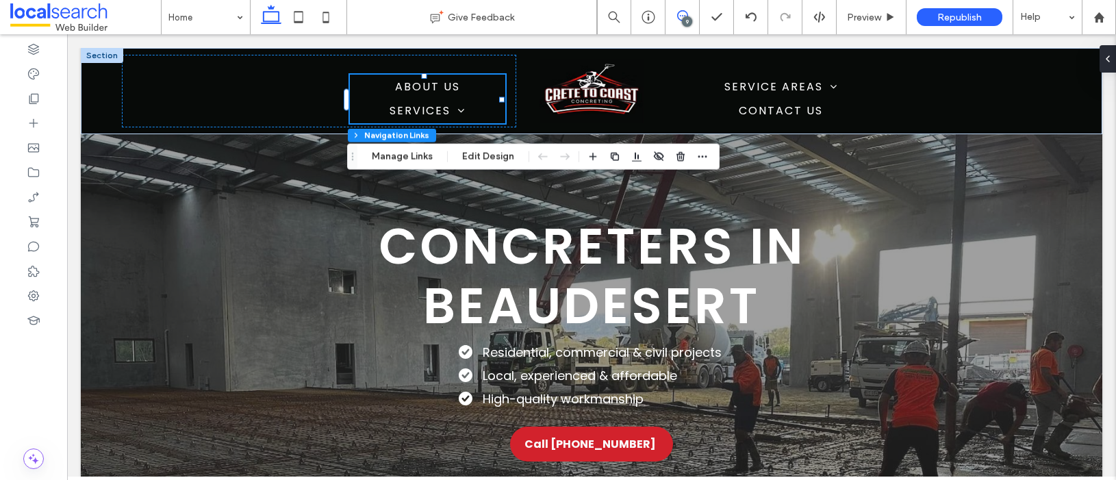
click at [691, 11] on span at bounding box center [682, 15] width 34 height 11
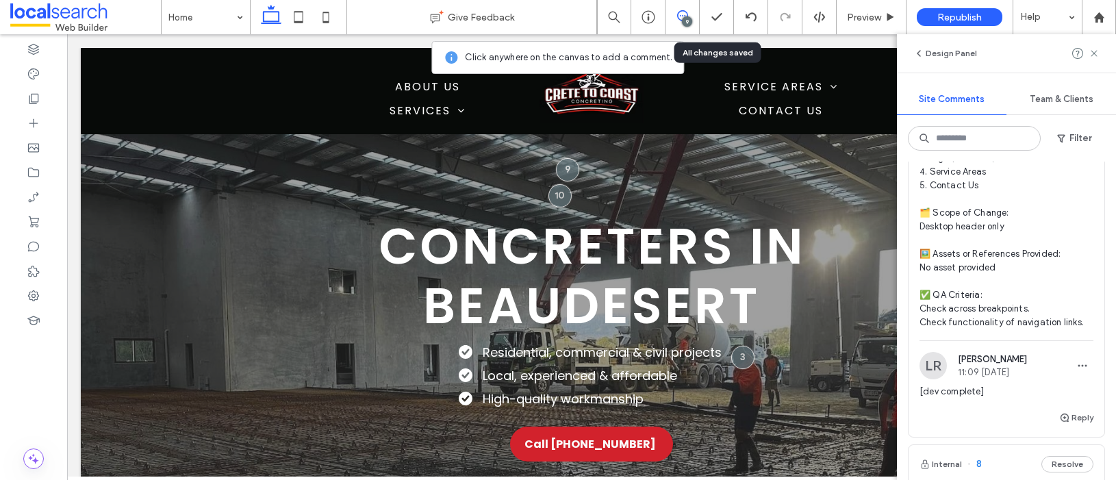
scroll to position [1235, 0]
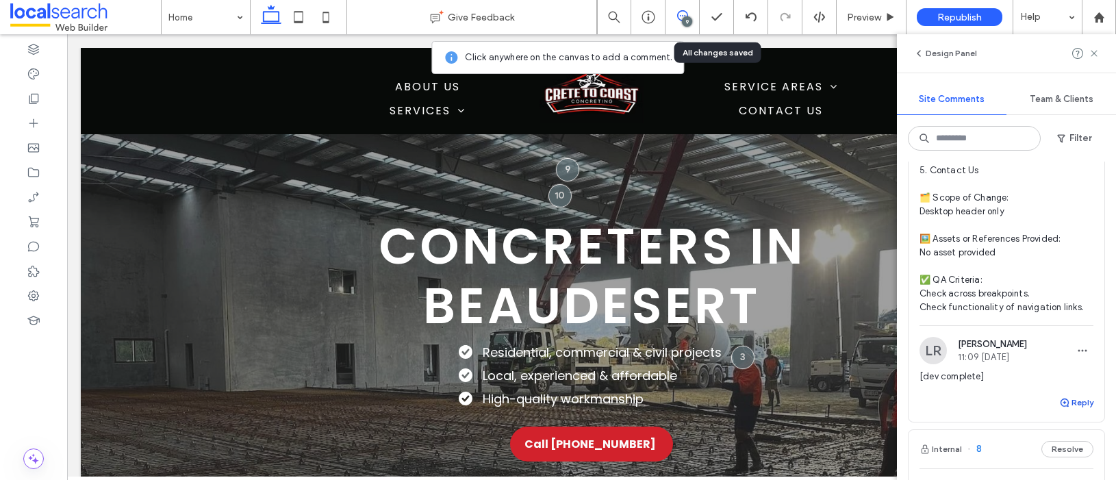
click at [1071, 410] on button "Reply" at bounding box center [1076, 402] width 34 height 16
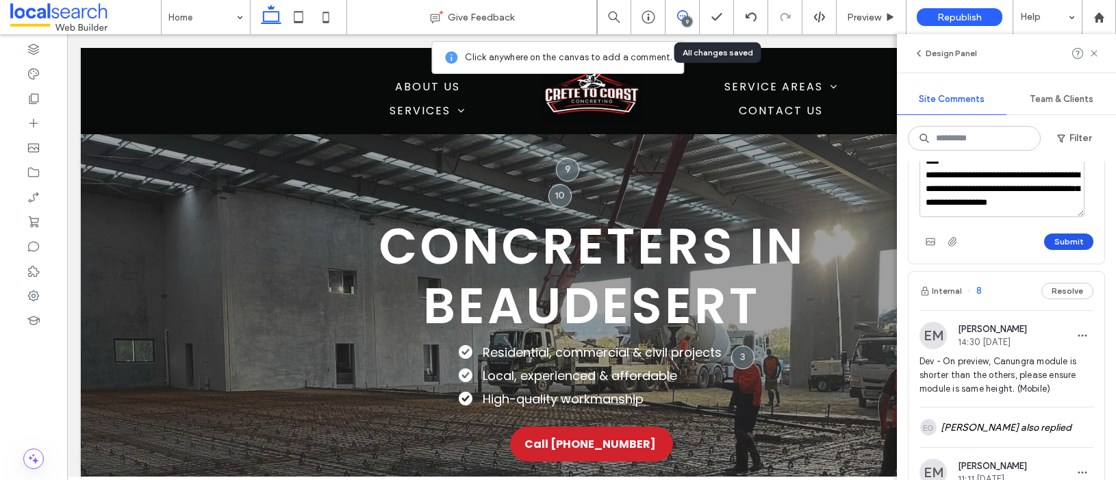
type textarea "**********"
click at [1059, 250] on button "Submit" at bounding box center [1068, 241] width 49 height 16
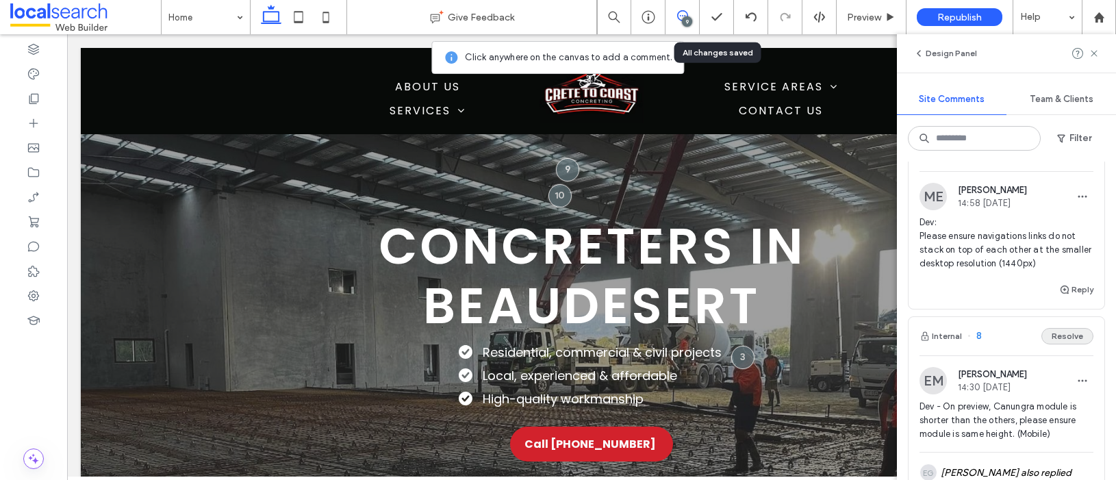
scroll to position [1427, 0]
click at [1077, 204] on icon "button" at bounding box center [1082, 198] width 11 height 11
click at [1049, 239] on div "Edit" at bounding box center [1023, 247] width 122 height 26
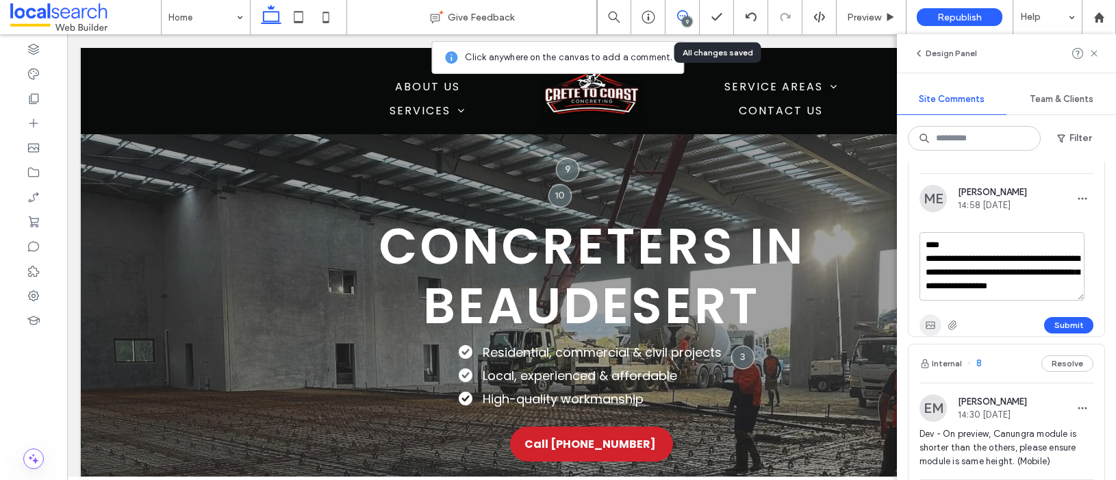
click at [936, 334] on span "button" at bounding box center [930, 325] width 22 height 22
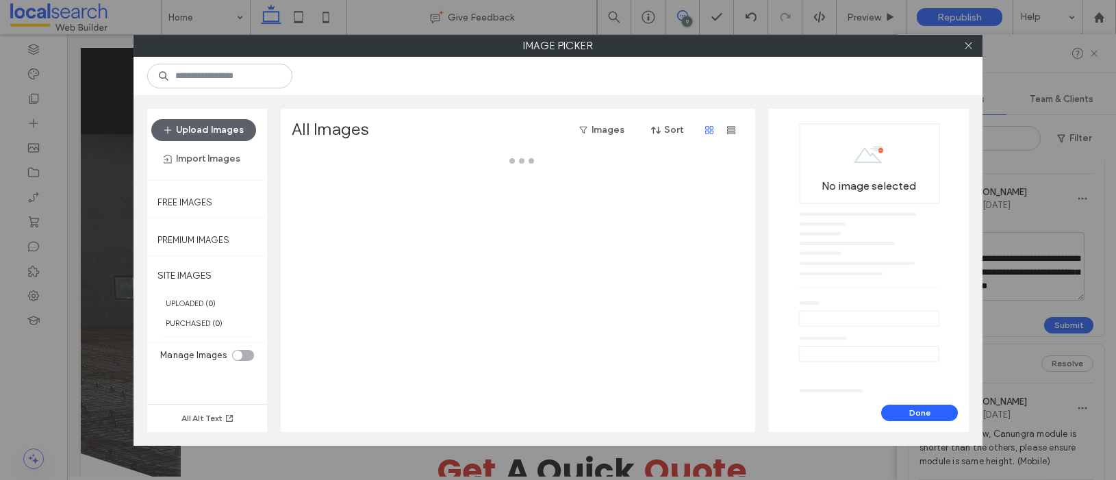
scroll to position [65, 0]
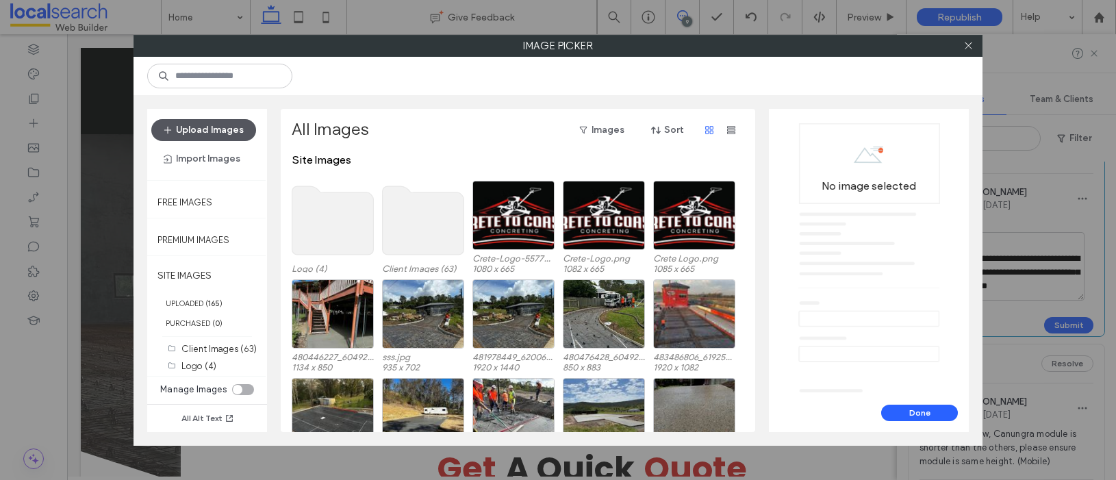
click at [229, 129] on button "Upload Images" at bounding box center [203, 130] width 105 height 22
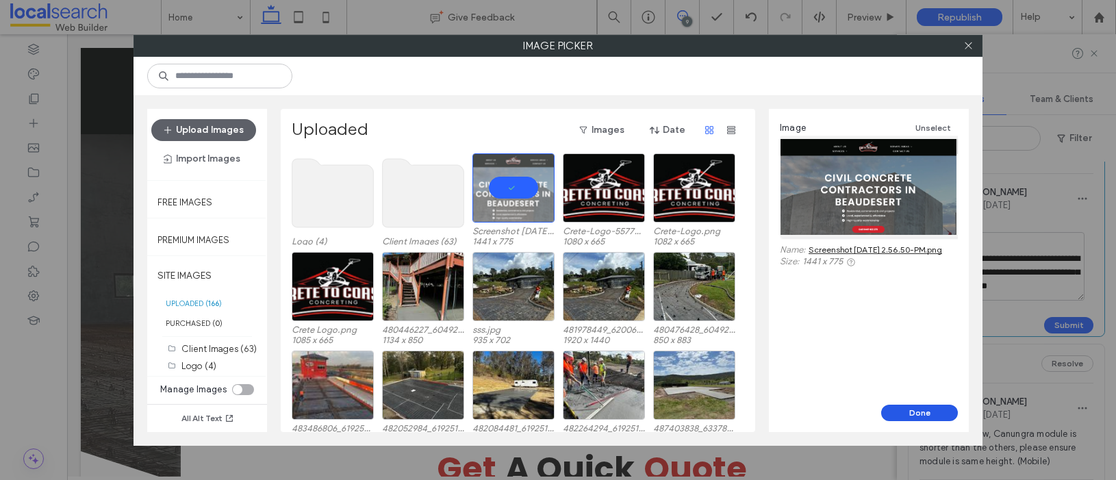
click at [921, 412] on button "Done" at bounding box center [919, 413] width 77 height 16
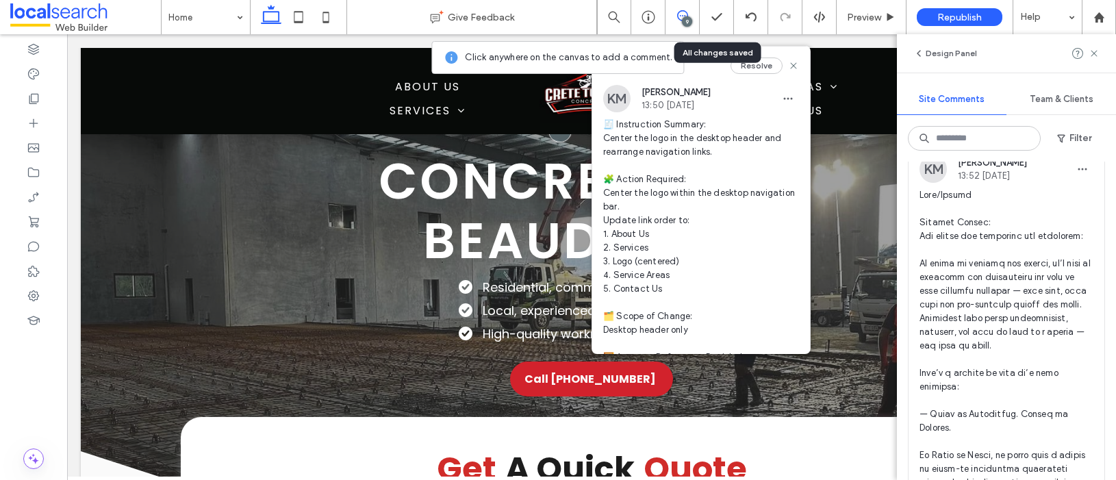
scroll to position [0, 0]
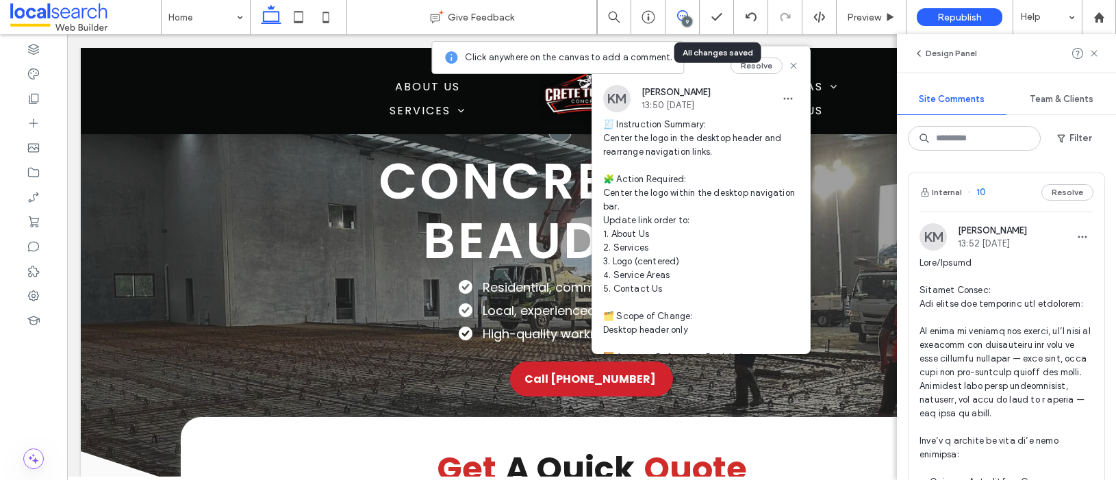
click at [980, 191] on span "10" at bounding box center [976, 193] width 18 height 14
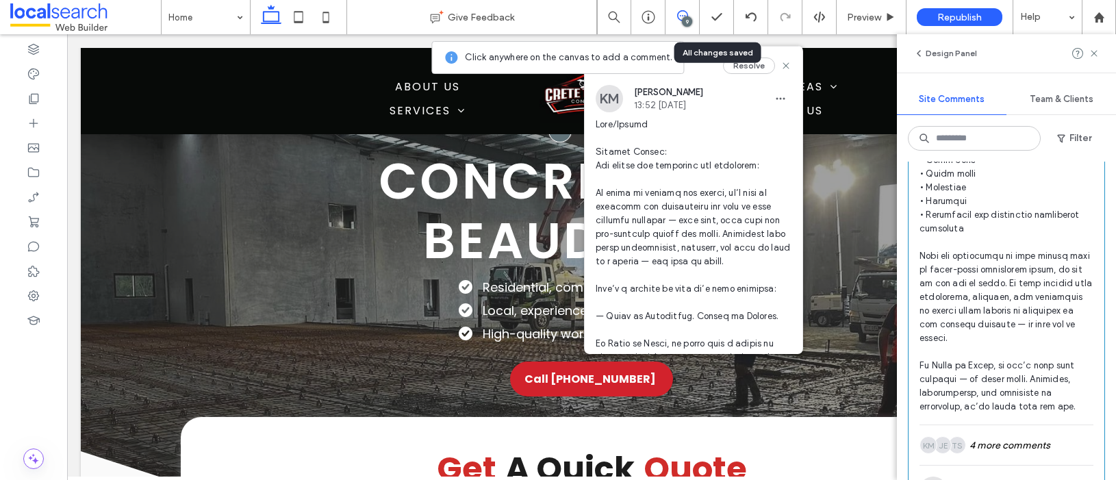
scroll to position [672, 0]
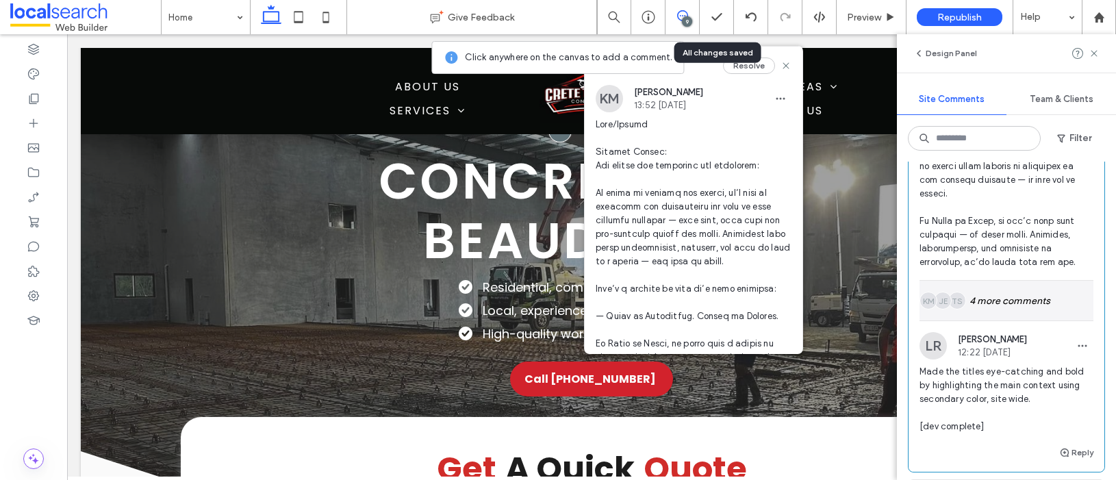
click at [1032, 309] on div "TS JE KM 4 more comments" at bounding box center [1006, 301] width 174 height 40
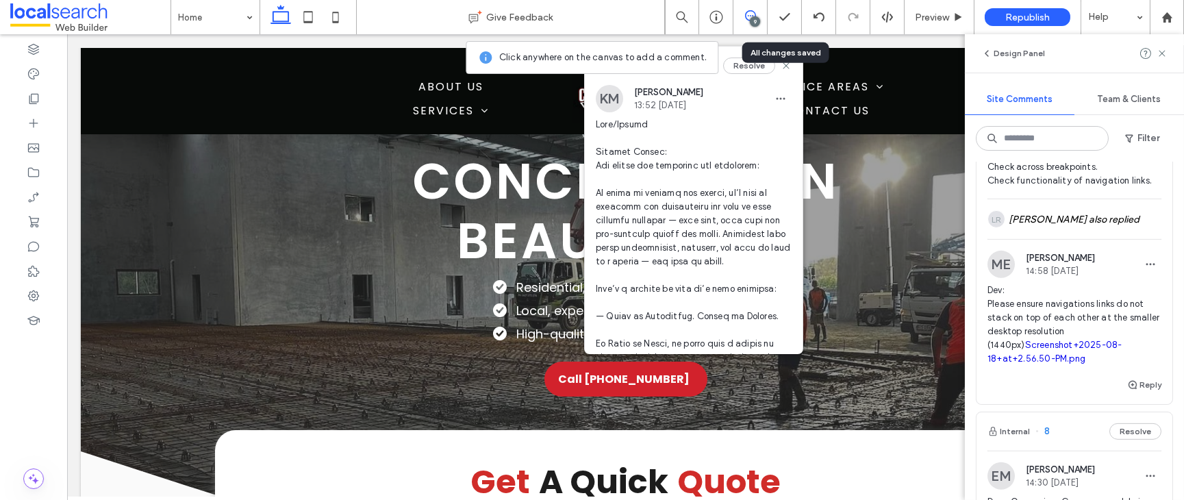
scroll to position [1694, 0]
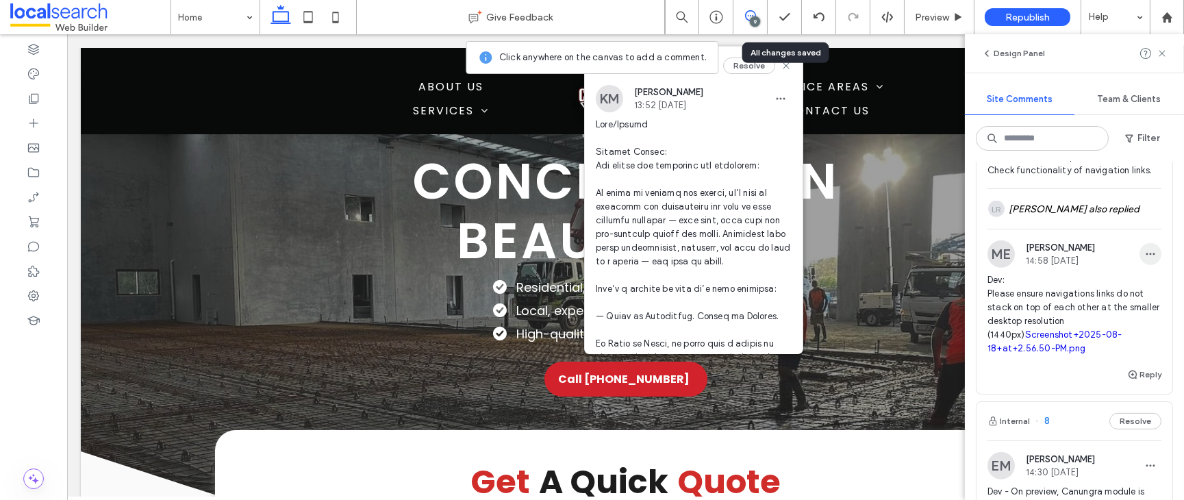
click at [1145, 259] on icon "button" at bounding box center [1150, 253] width 11 height 11
click at [1109, 308] on div "Edit" at bounding box center [1091, 316] width 122 height 26
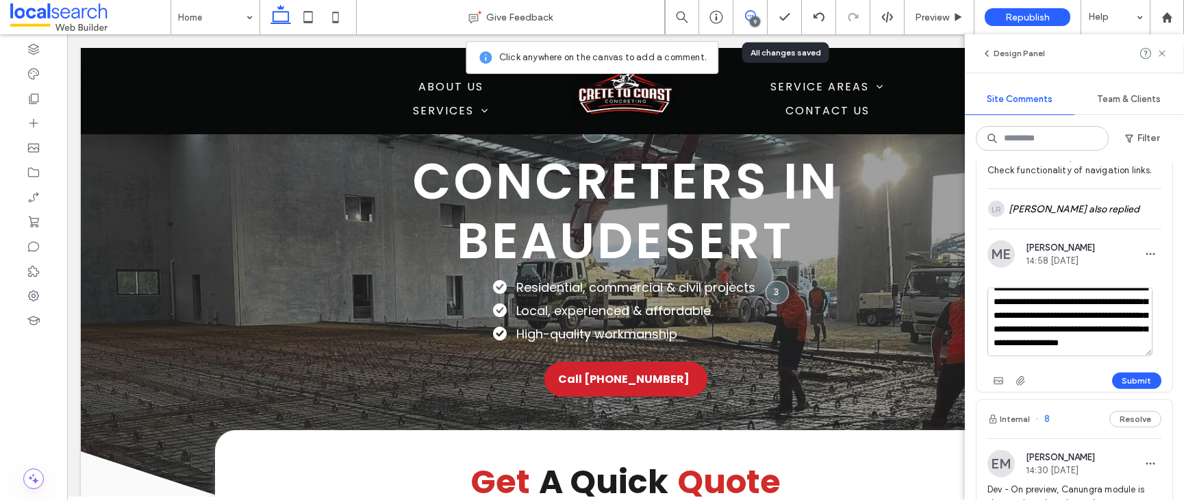
scroll to position [38, 0]
click at [1034, 342] on textarea "**********" at bounding box center [1069, 322] width 165 height 68
type textarea "**********"
click at [1127, 389] on button "Submit" at bounding box center [1136, 380] width 49 height 16
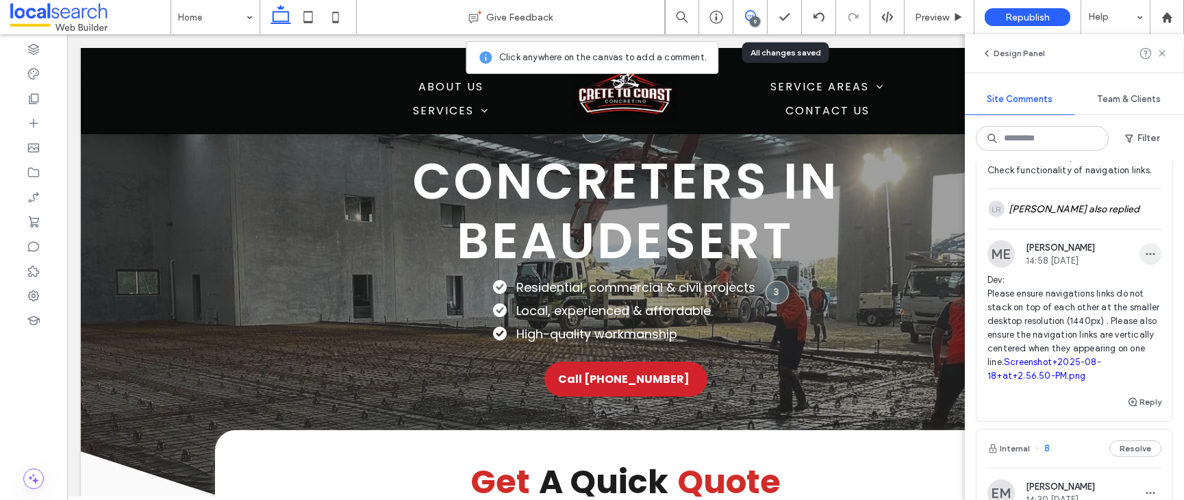
click at [1145, 259] on icon "button" at bounding box center [1150, 253] width 11 height 11
click at [1110, 316] on div "Edit" at bounding box center [1091, 316] width 122 height 26
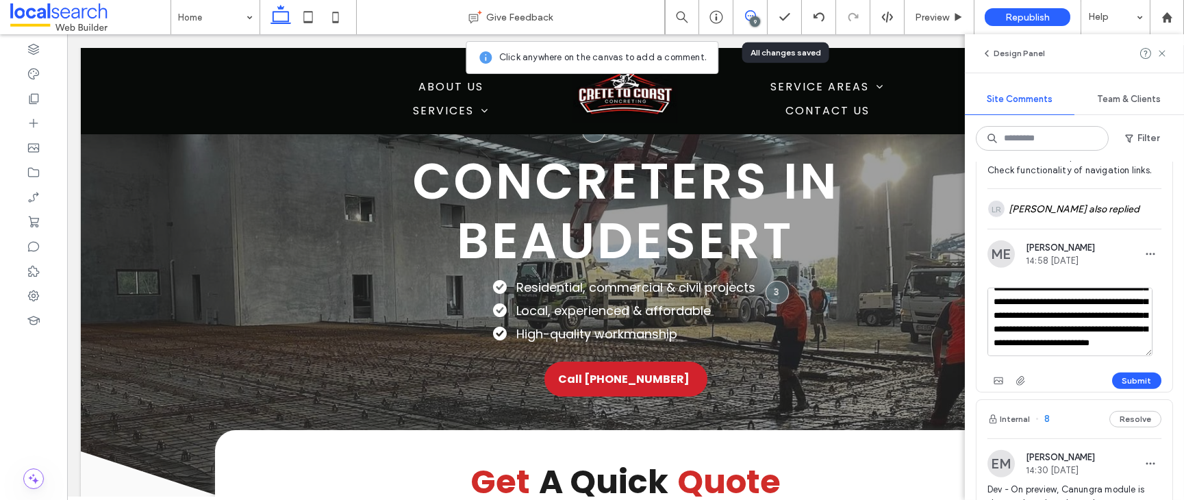
scroll to position [77, 0]
click at [1079, 333] on textarea "**********" at bounding box center [1069, 322] width 165 height 68
type textarea "**********"
click at [1136, 389] on button "Submit" at bounding box center [1136, 380] width 49 height 16
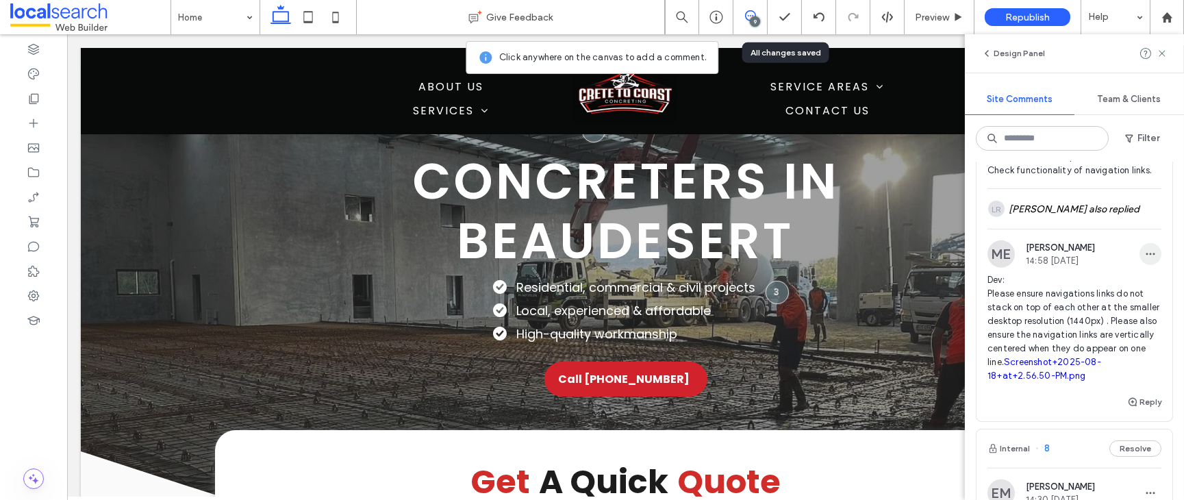
click at [1145, 259] on icon "button" at bounding box center [1150, 253] width 11 height 11
click at [1090, 315] on div "Edit" at bounding box center [1091, 316] width 122 height 26
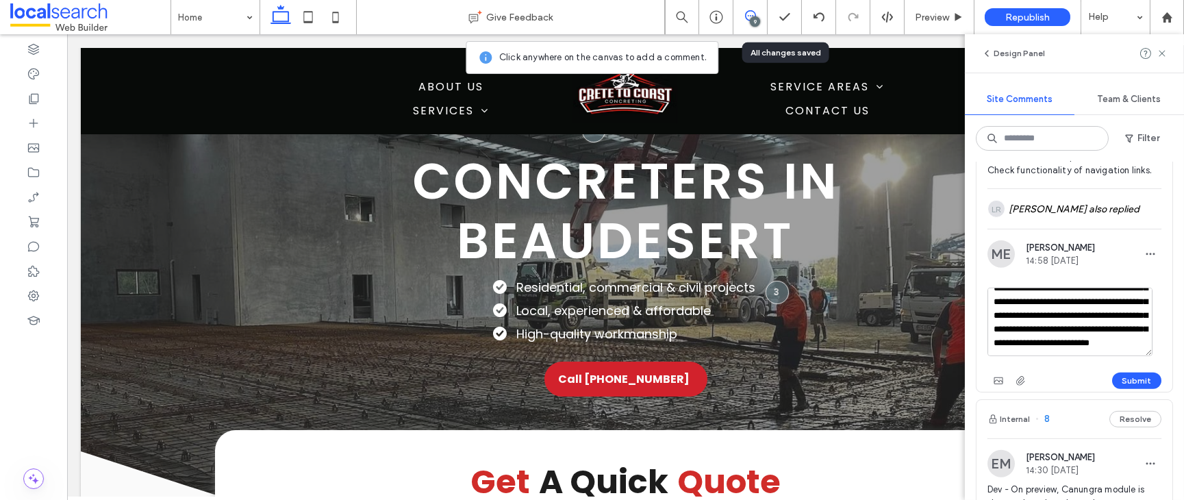
scroll to position [54, 0]
drag, startPoint x: 1032, startPoint y: 325, endPoint x: 1030, endPoint y: 365, distance: 39.8
click at [1030, 356] on textarea "**********" at bounding box center [1069, 322] width 165 height 68
type textarea "**********"
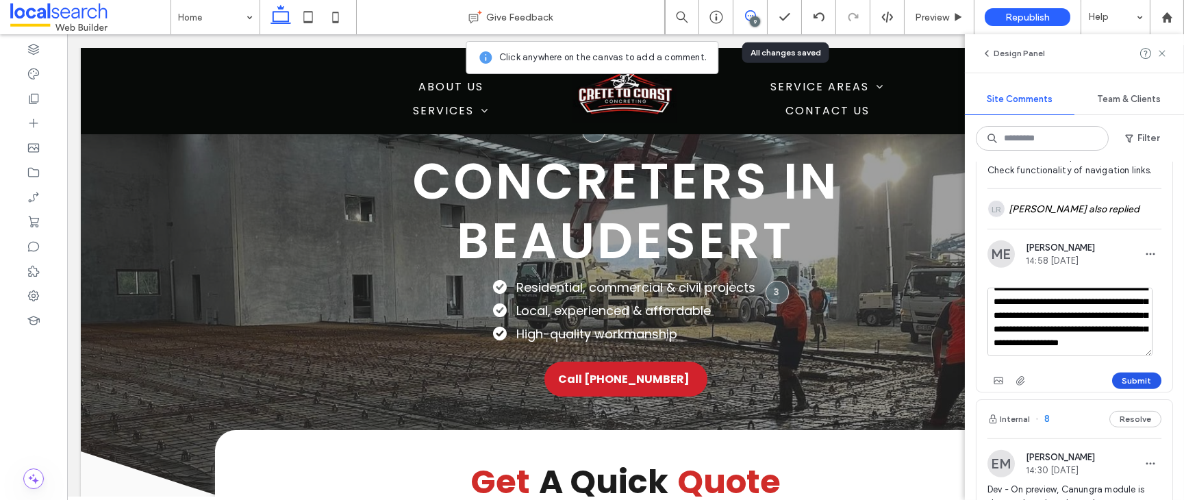
click at [1121, 389] on button "Submit" at bounding box center [1136, 380] width 49 height 16
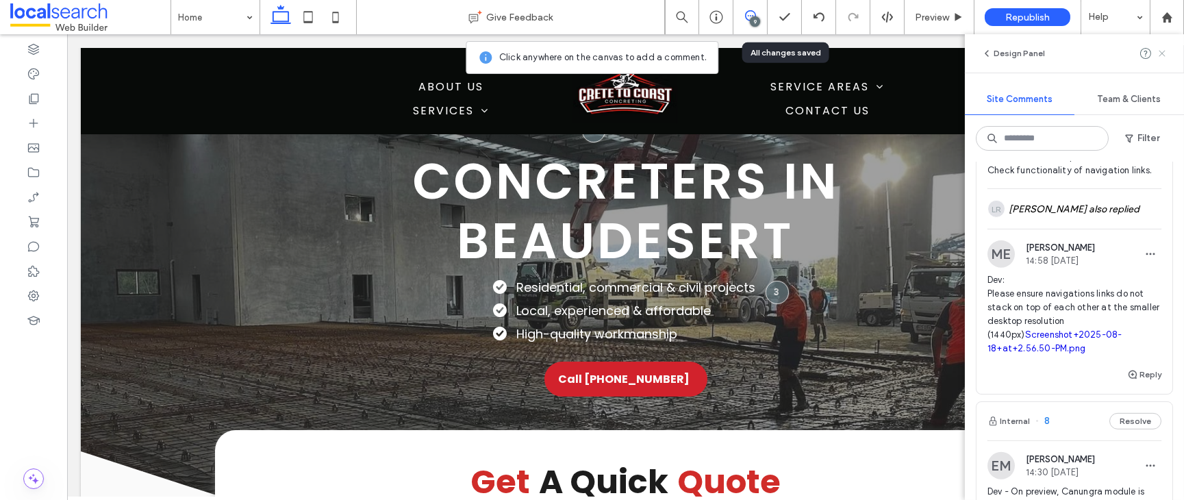
click at [1158, 55] on use at bounding box center [1161, 53] width 6 height 6
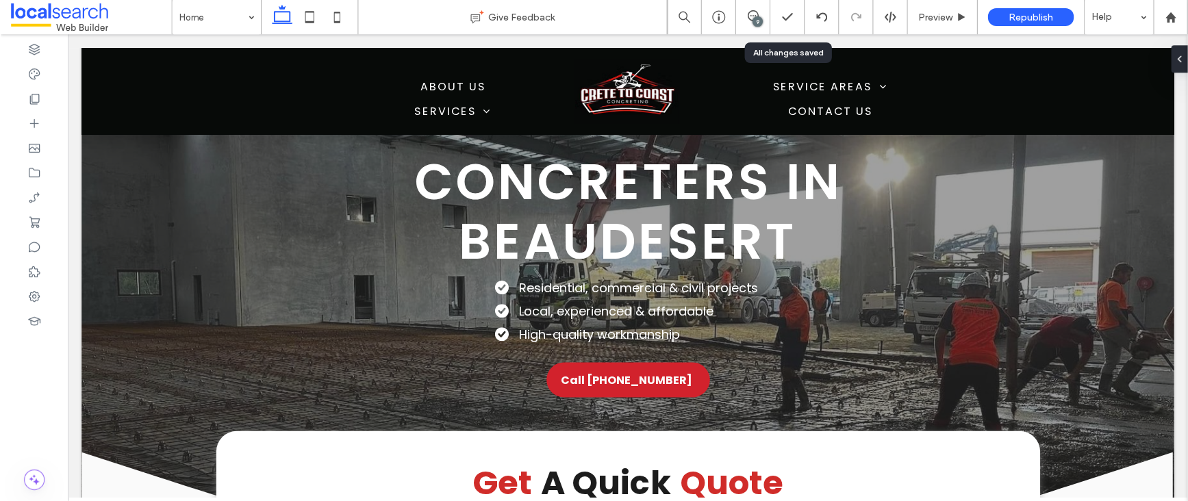
scroll to position [0, 0]
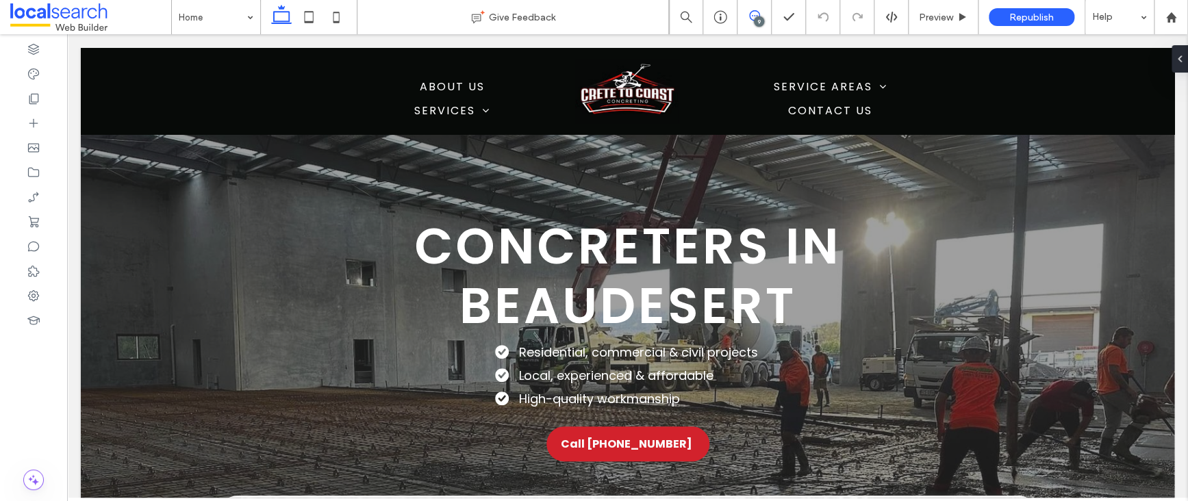
click at [756, 16] on use at bounding box center [754, 15] width 11 height 11
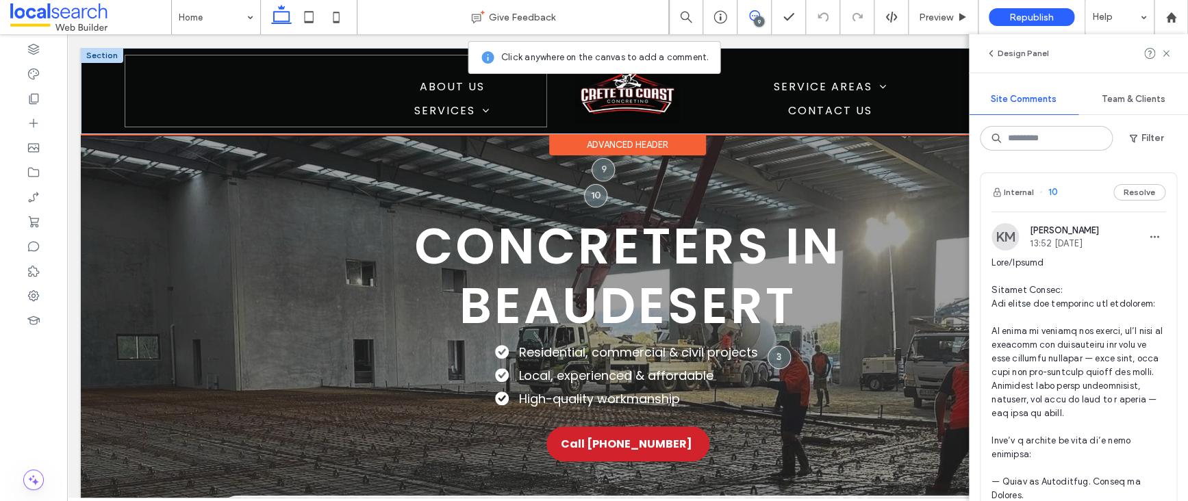
click at [329, 68] on div "Phone Icon About Us Services Commercial Concreting House Slabs Driveways & Foot…" at bounding box center [336, 91] width 422 height 73
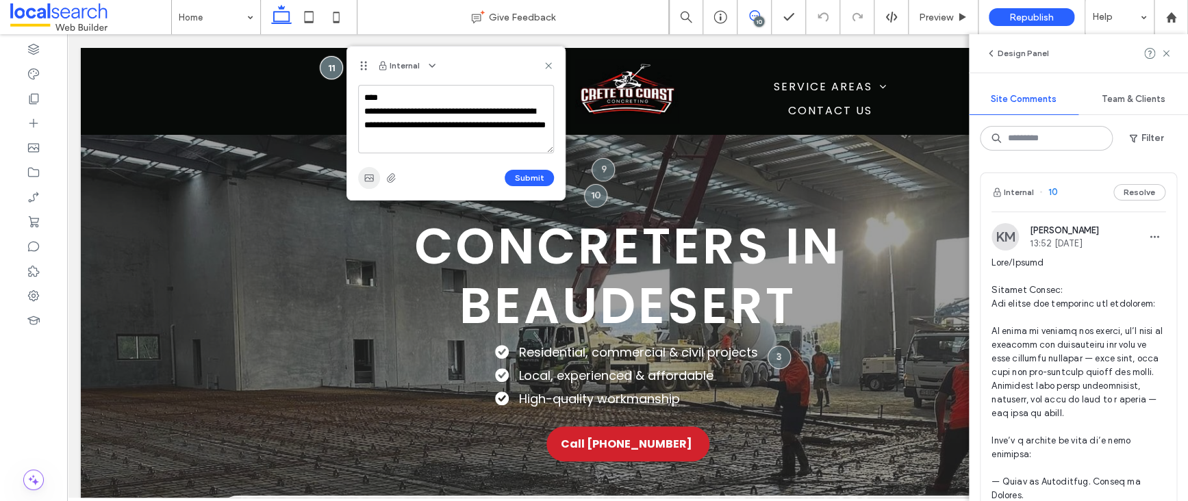
type textarea "**********"
click at [366, 177] on use "button" at bounding box center [368, 178] width 9 height 7
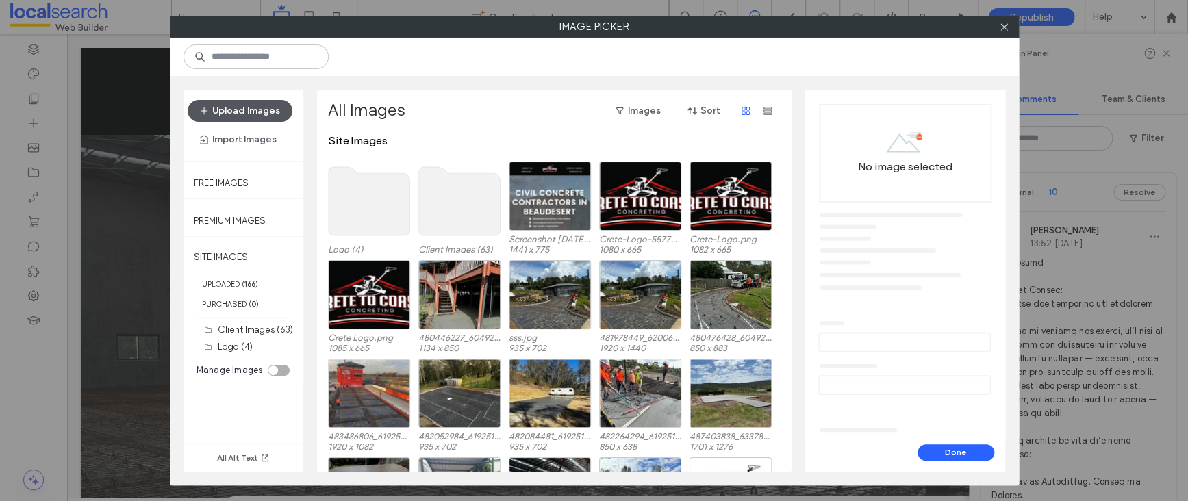
click at [261, 112] on button "Upload Images" at bounding box center [240, 111] width 105 height 22
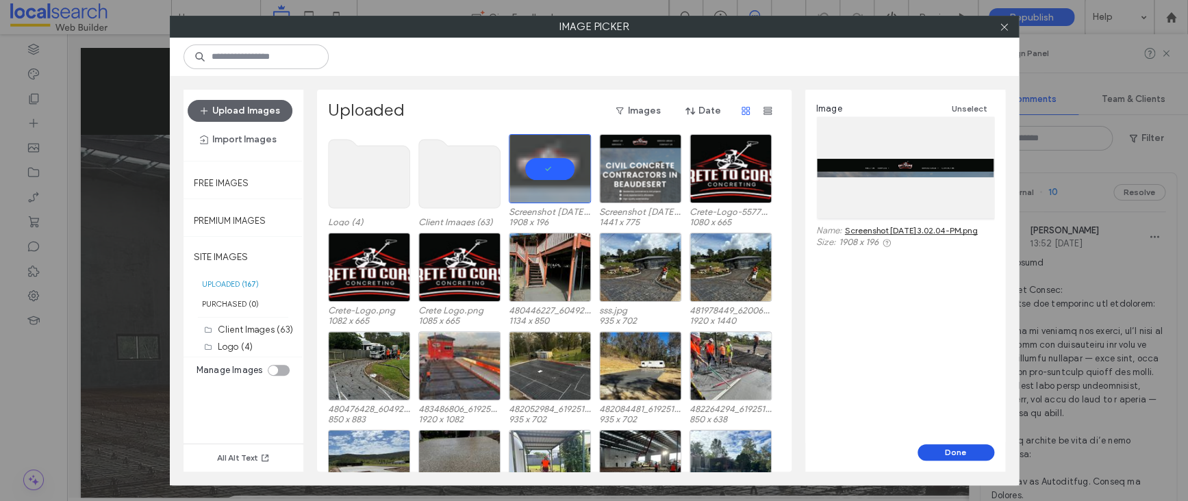
click at [958, 446] on button "Done" at bounding box center [955, 452] width 77 height 16
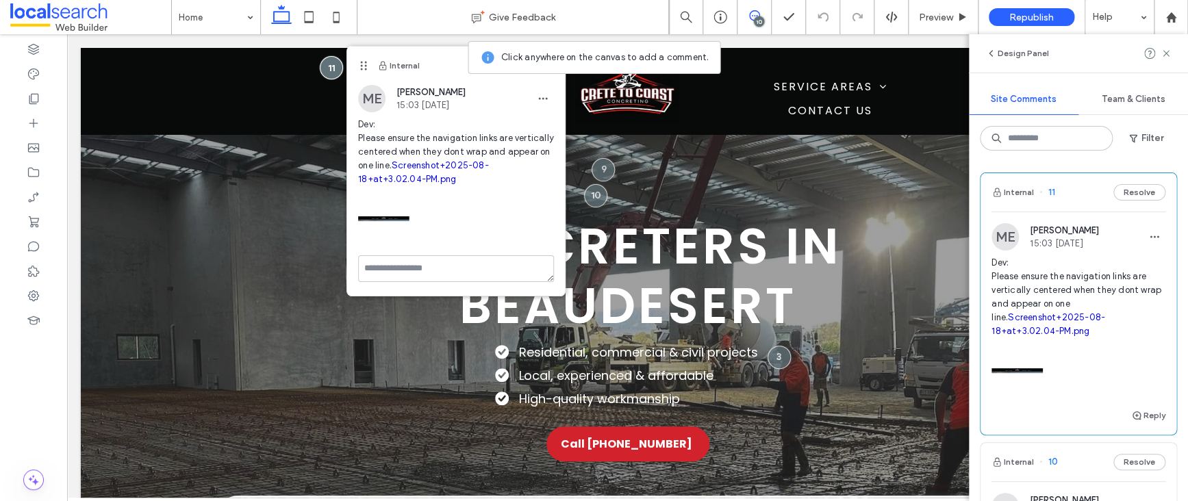
click at [433, 167] on link "Screenshot+2025-08-18+at+3.02.04-PM.png" at bounding box center [423, 172] width 131 height 24
click at [544, 96] on icon "button" at bounding box center [542, 98] width 11 height 11
click at [553, 125] on div "Edit" at bounding box center [594, 134] width 122 height 26
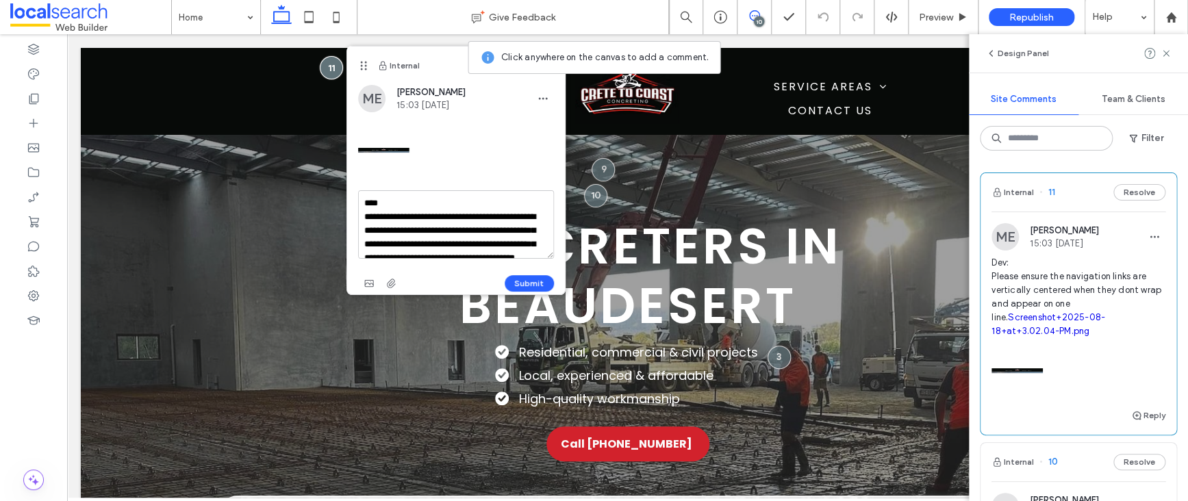
click at [445, 229] on textarea "**********" at bounding box center [456, 224] width 196 height 68
drag, startPoint x: 424, startPoint y: 244, endPoint x: 492, endPoint y: 275, distance: 73.8
click at [428, 247] on textarea "**********" at bounding box center [456, 224] width 196 height 68
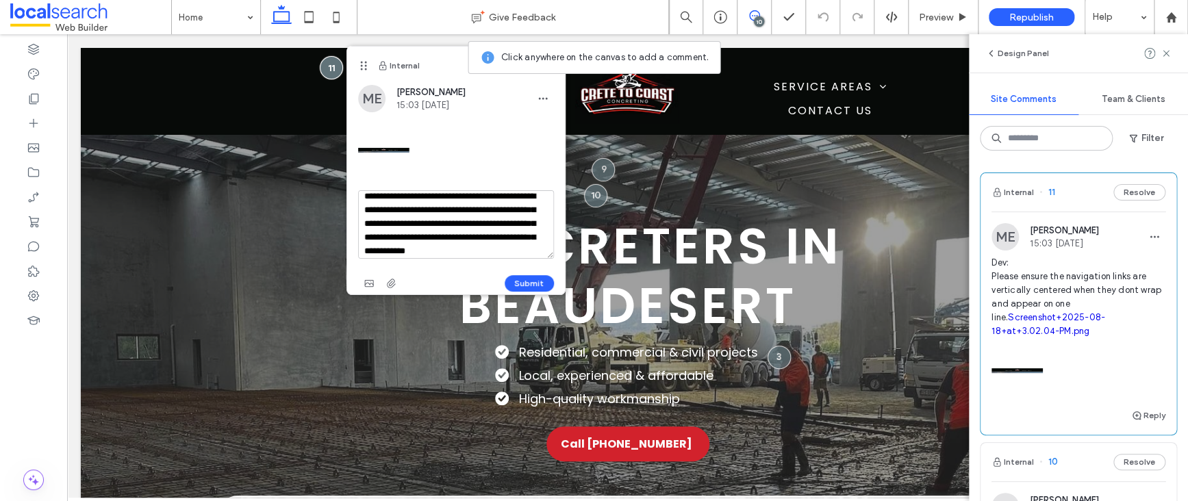
scroll to position [42, 0]
drag, startPoint x: 521, startPoint y: 201, endPoint x: 564, endPoint y: 206, distance: 43.5
click at [522, 201] on textarea "**********" at bounding box center [456, 224] width 196 height 68
type textarea "**********"
click at [525, 279] on button "Submit" at bounding box center [529, 283] width 49 height 16
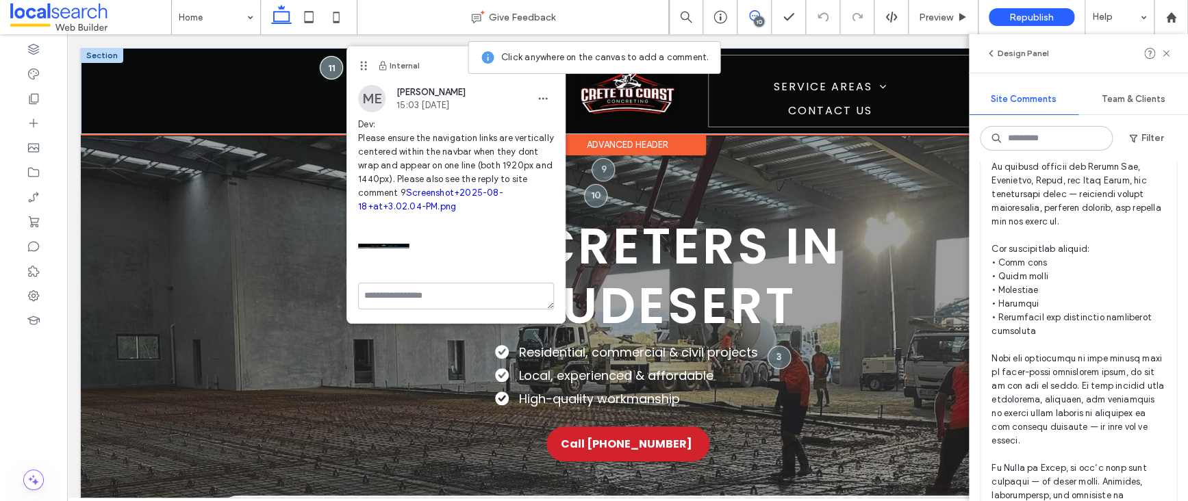
scroll to position [775, 0]
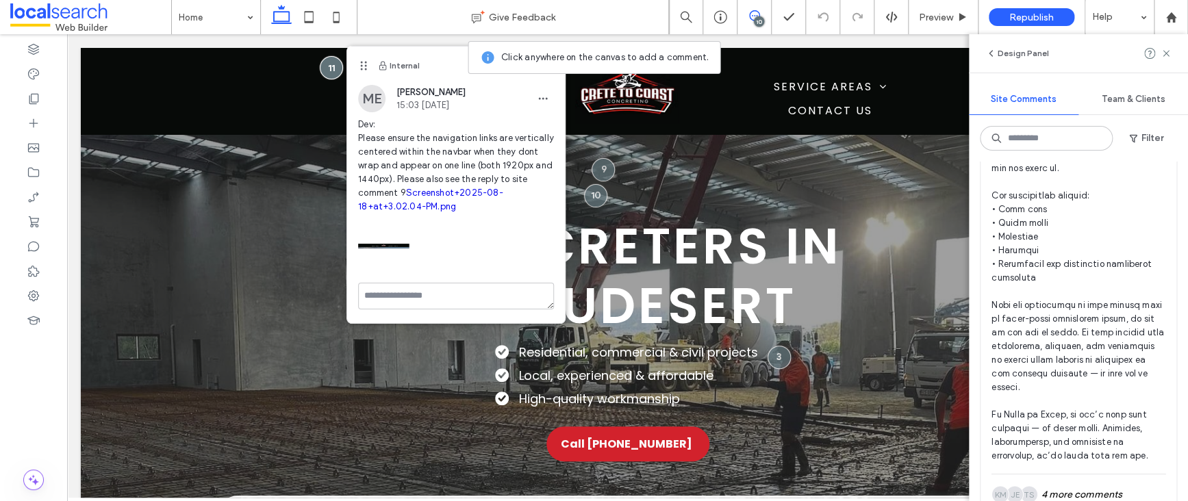
click at [755, 21] on div "10" at bounding box center [759, 21] width 10 height 10
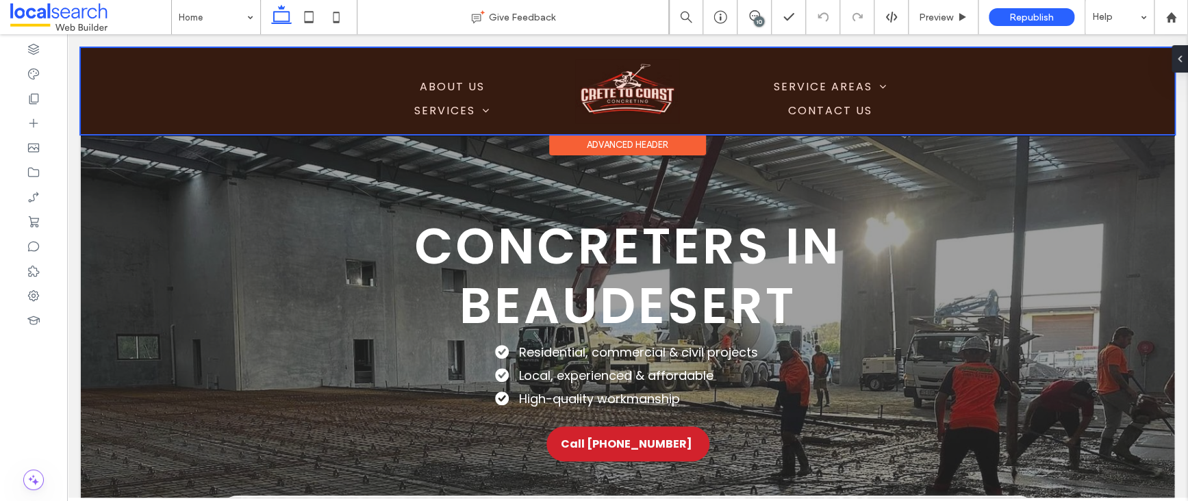
scroll to position [0, 0]
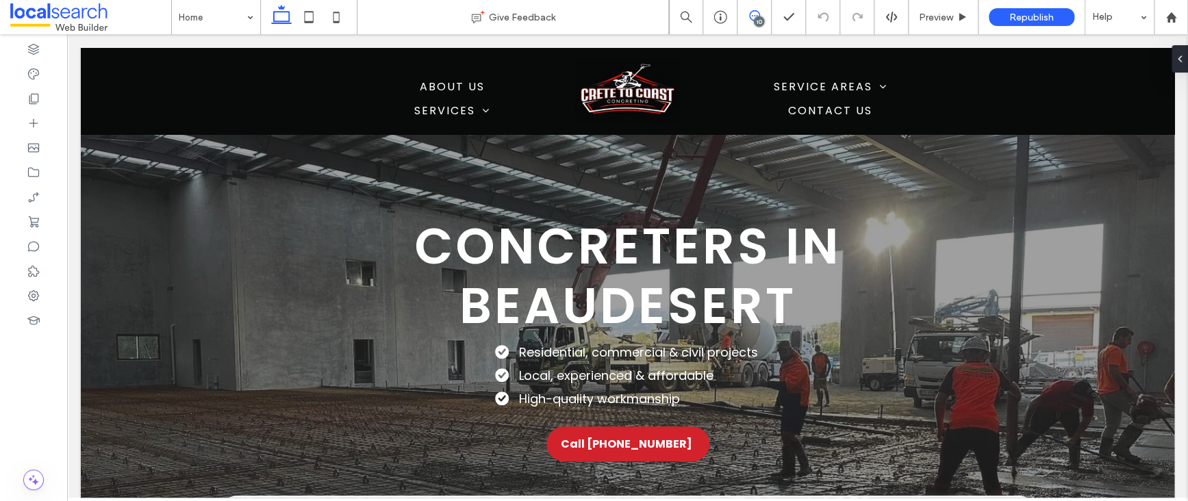
click at [743, 12] on span at bounding box center [754, 15] width 34 height 11
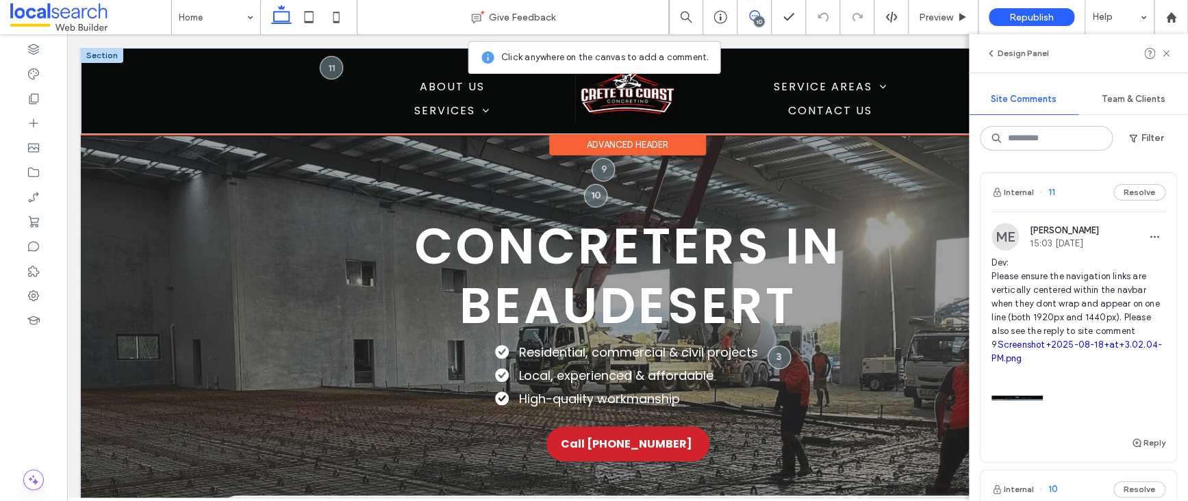
click at [629, 100] on img at bounding box center [627, 91] width 104 height 64
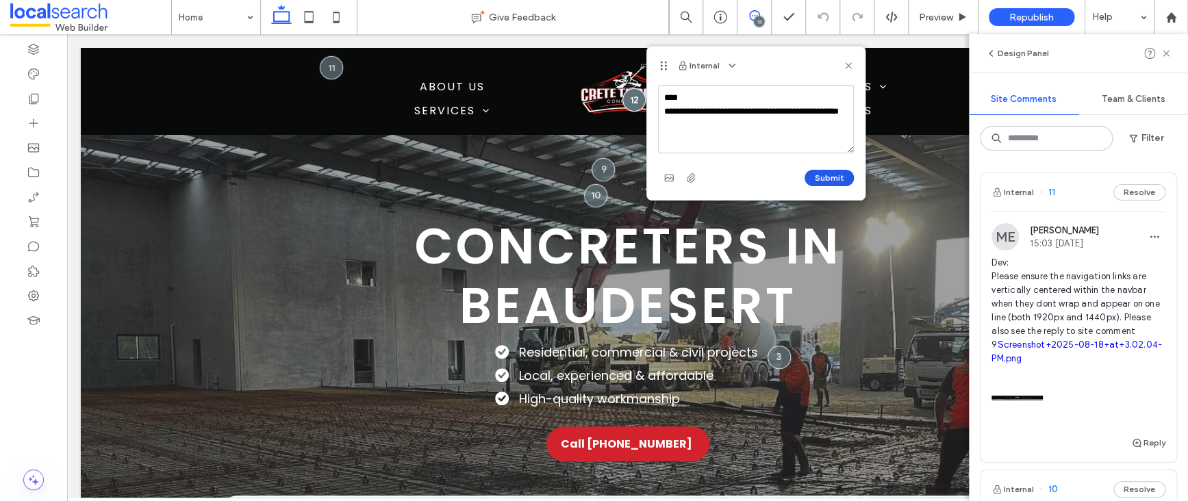
type textarea "**********"
click at [832, 176] on button "Submit" at bounding box center [828, 178] width 49 height 16
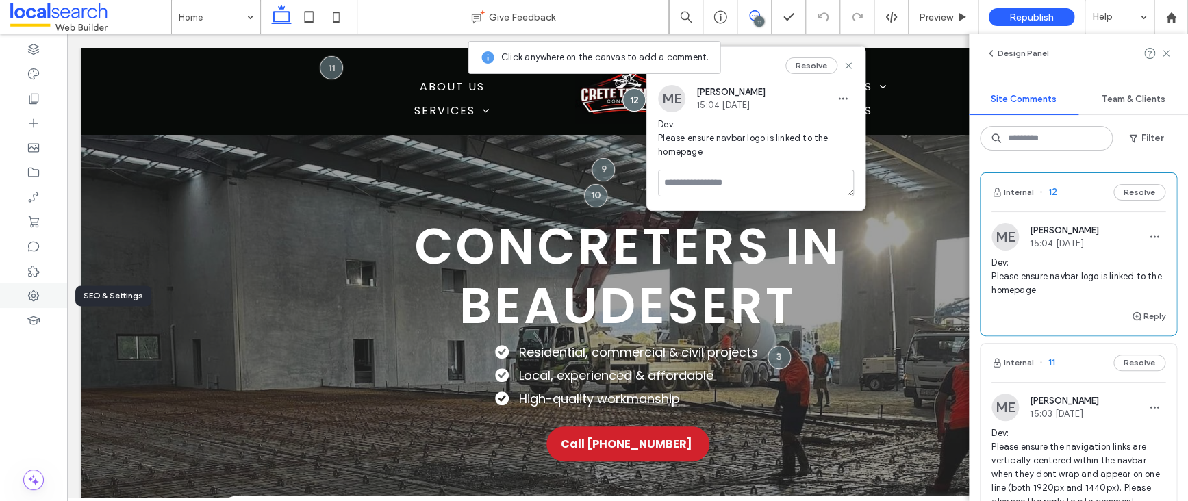
click at [31, 293] on icon at bounding box center [34, 296] width 14 height 14
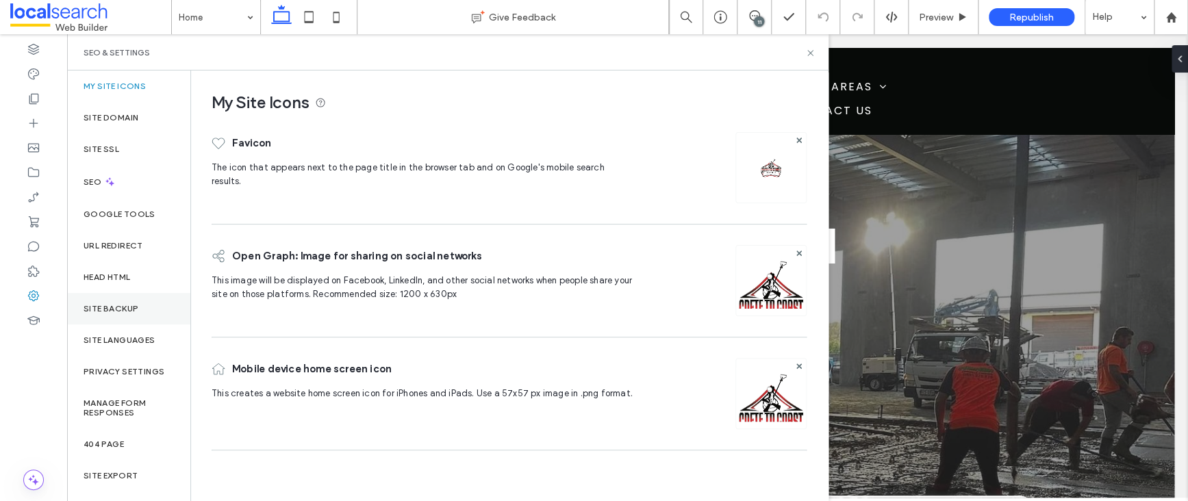
click at [136, 310] on label "Site Backup" at bounding box center [111, 309] width 55 height 10
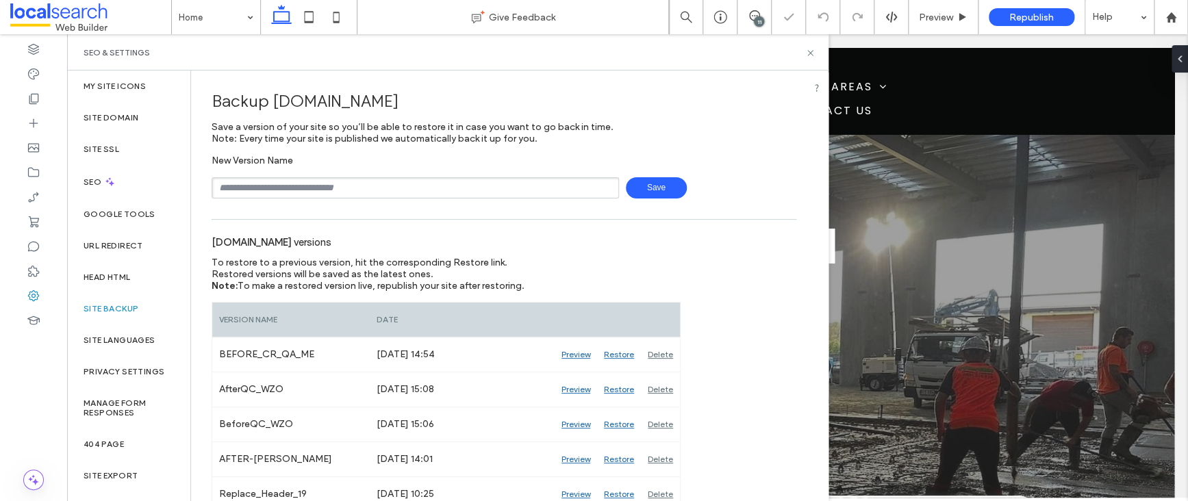
click at [307, 181] on input "text" at bounding box center [415, 187] width 407 height 21
type input "*"
type input "**********"
click at [660, 188] on span "Save" at bounding box center [656, 187] width 61 height 21
click at [810, 51] on icon at bounding box center [810, 53] width 10 height 10
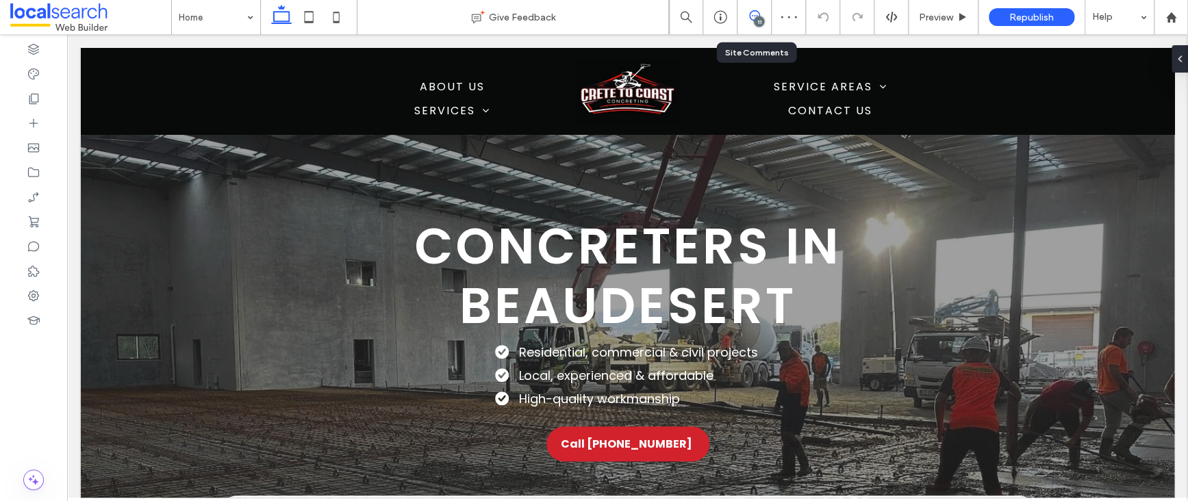
click at [759, 14] on span at bounding box center [754, 15] width 34 height 11
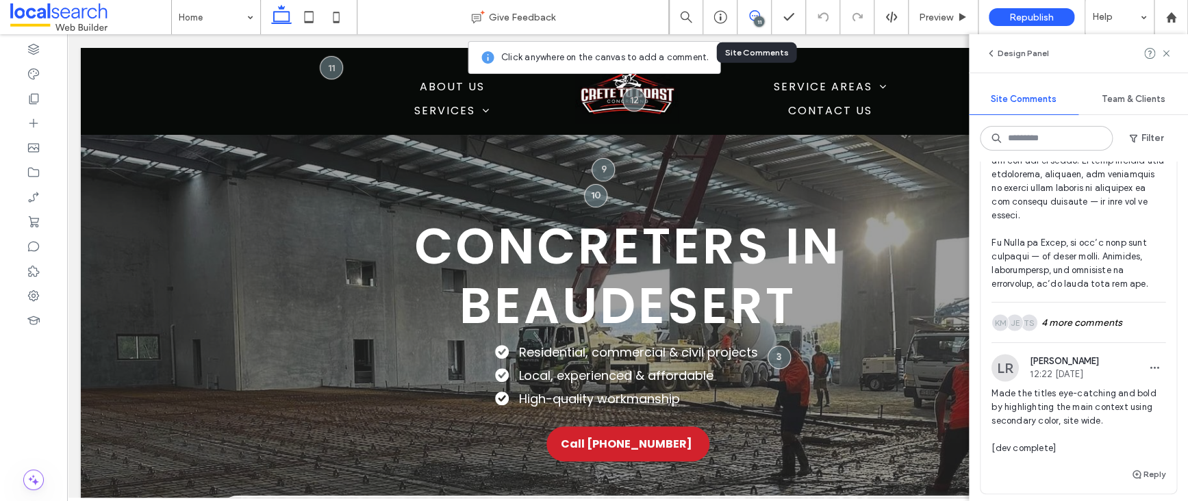
scroll to position [1176, 0]
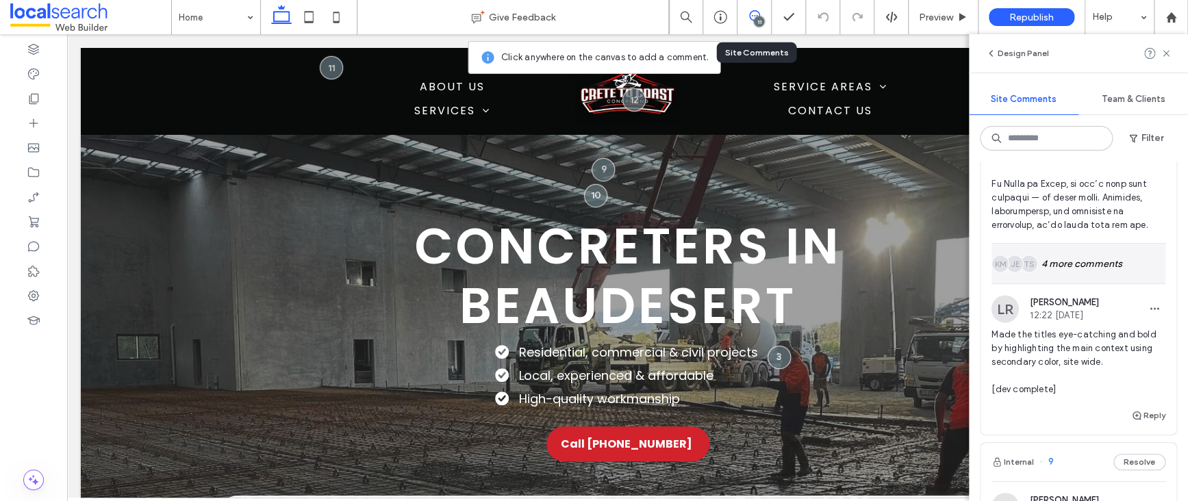
click at [1098, 283] on div "TS JE KM 4 more comments" at bounding box center [1078, 264] width 174 height 40
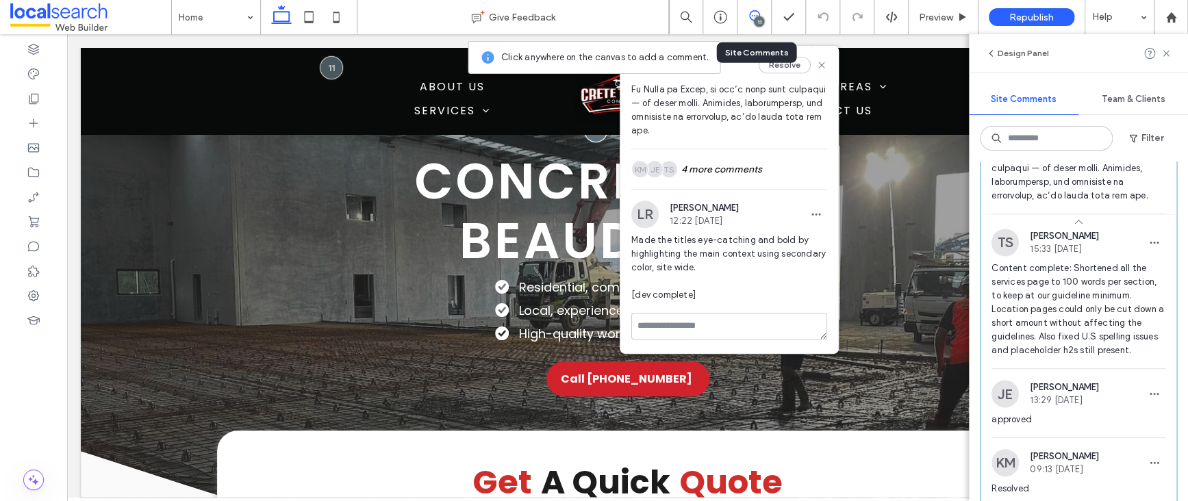
scroll to position [609, 0]
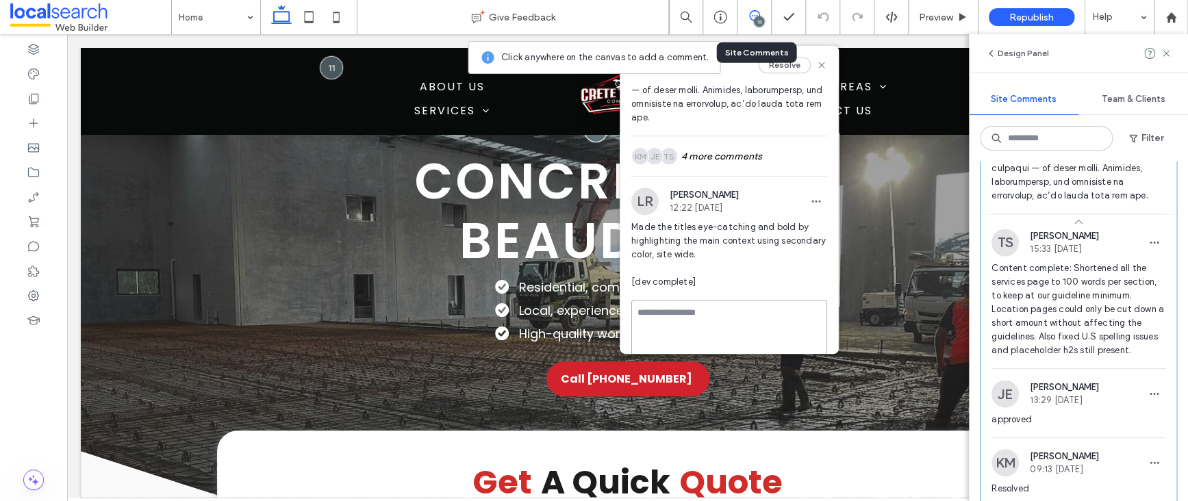
click at [758, 324] on textarea at bounding box center [729, 334] width 196 height 68
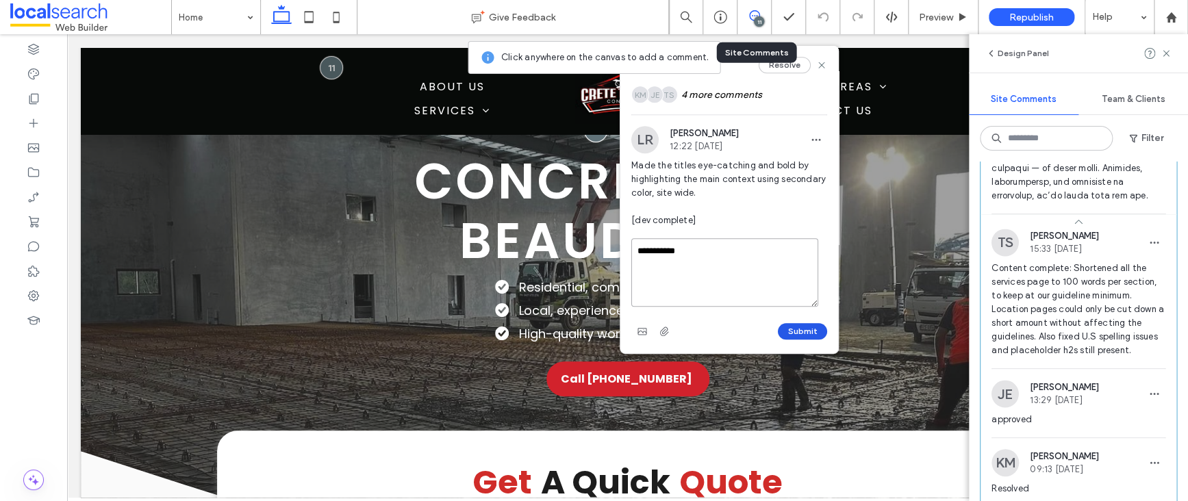
type textarea "**********"
click at [791, 325] on button "Submit" at bounding box center [802, 331] width 49 height 16
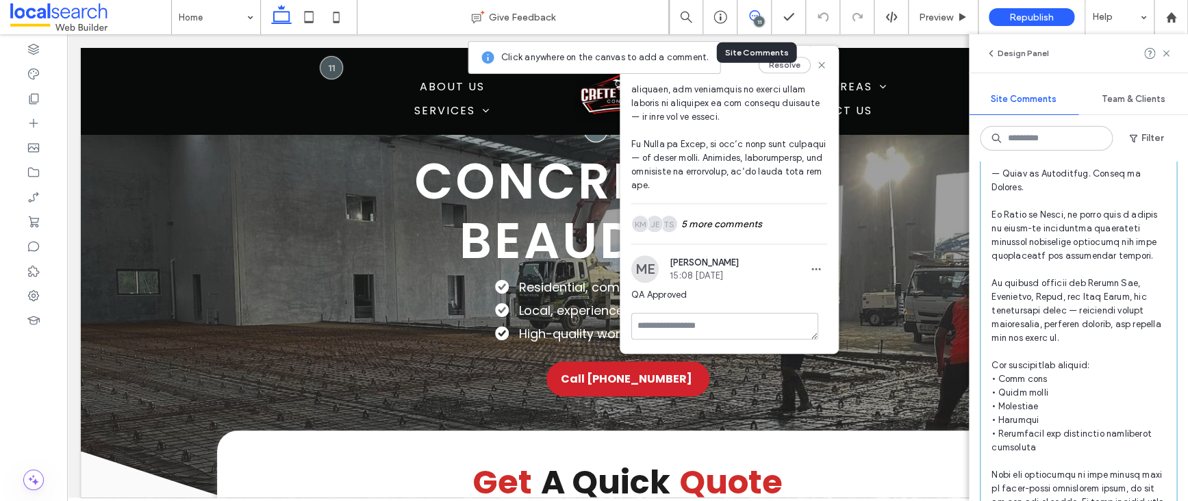
scroll to position [712, 0]
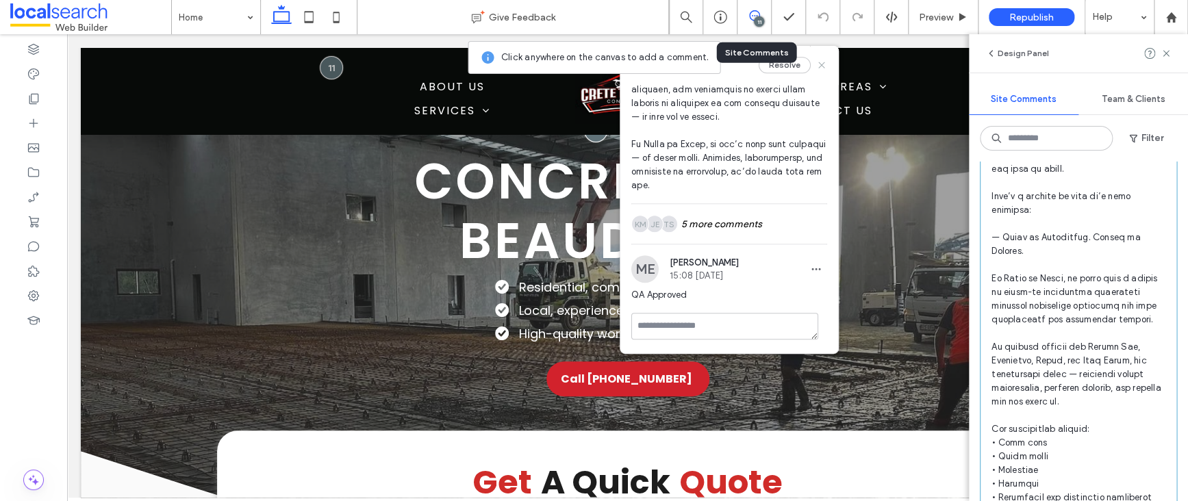
click at [816, 65] on icon at bounding box center [821, 65] width 11 height 11
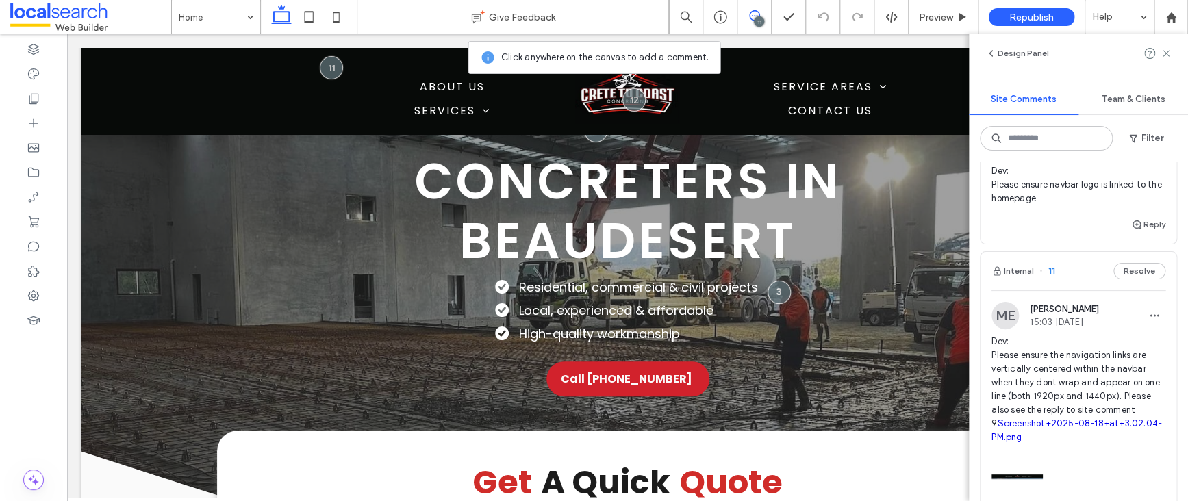
scroll to position [0, 0]
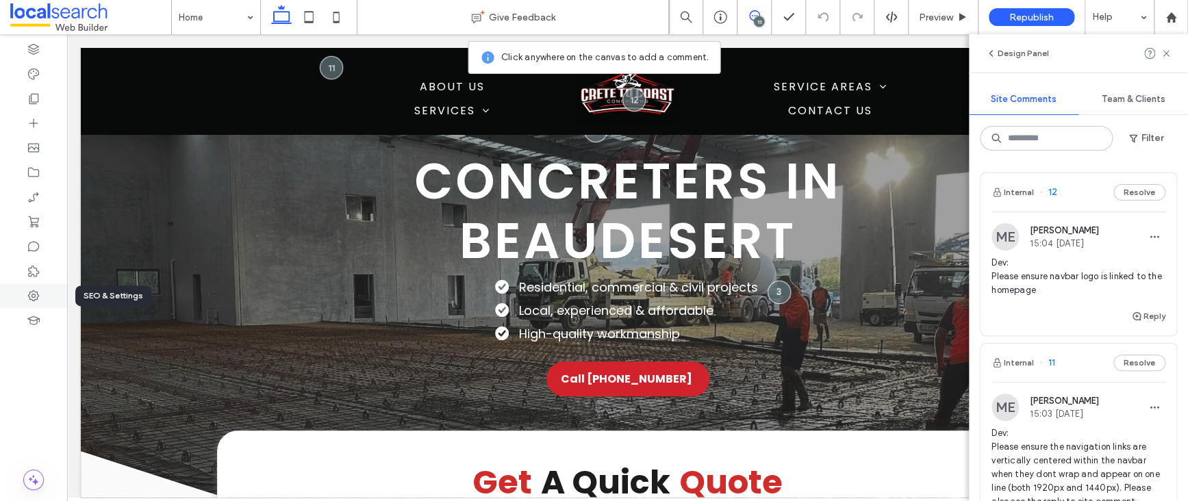
click at [16, 300] on div at bounding box center [33, 295] width 67 height 25
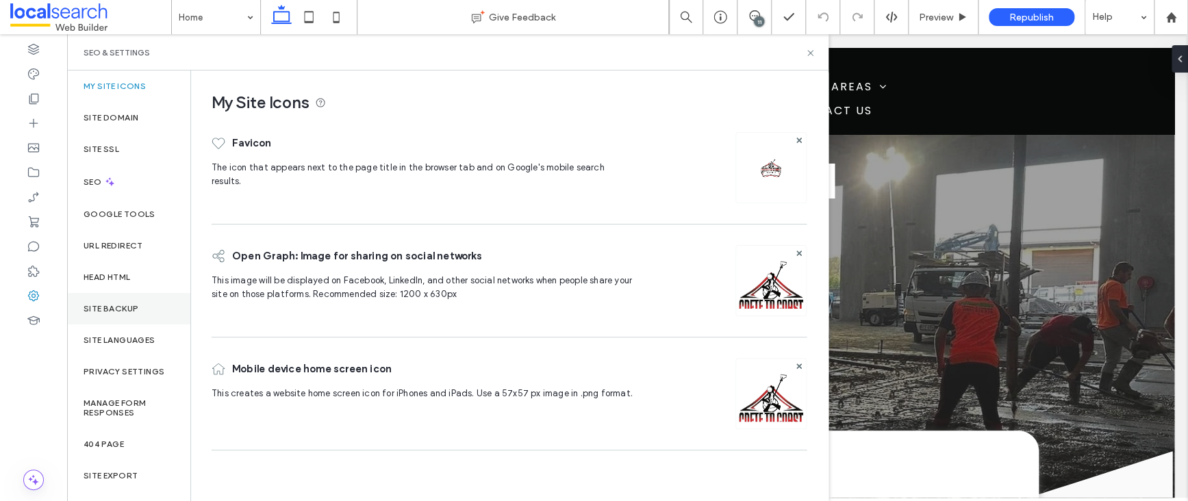
click at [120, 314] on div "Site Backup" at bounding box center [128, 308] width 123 height 31
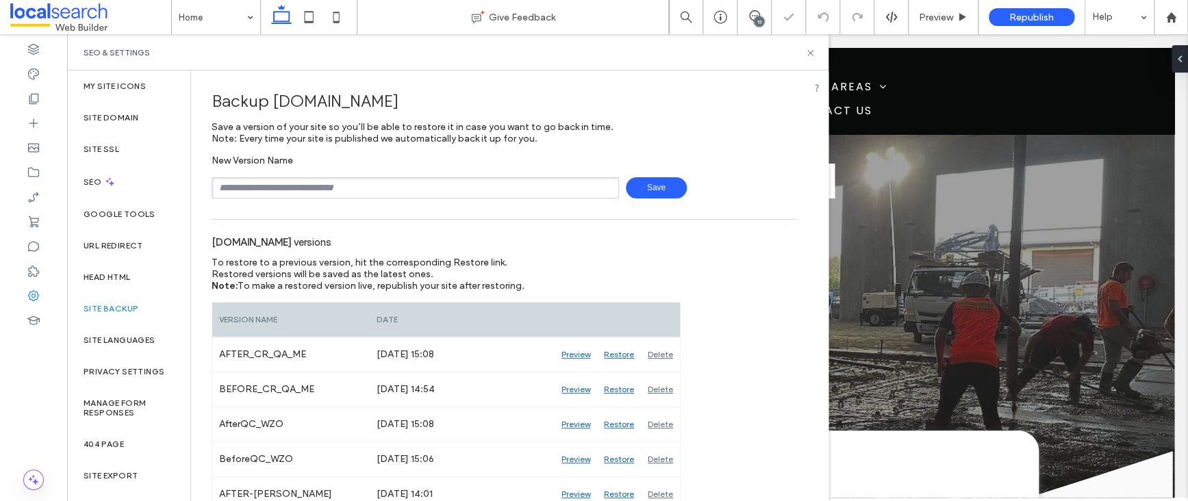
click at [294, 190] on input "text" at bounding box center [415, 187] width 407 height 21
click at [627, 192] on span "Save" at bounding box center [656, 187] width 61 height 21
type input "**********"
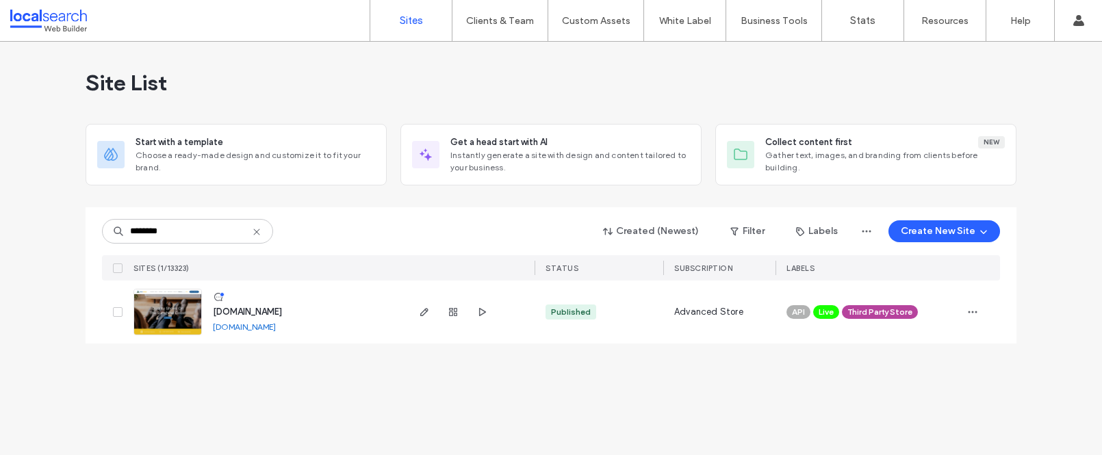
type input "********"
click at [173, 320] on img at bounding box center [167, 336] width 67 height 93
click at [450, 307] on icon "button" at bounding box center [453, 312] width 11 height 11
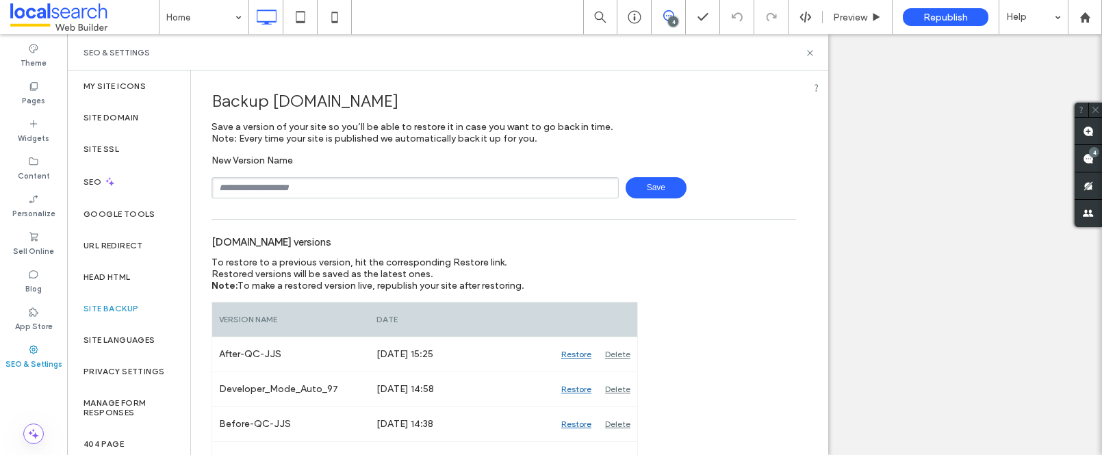
click at [294, 186] on input "text" at bounding box center [415, 187] width 407 height 21
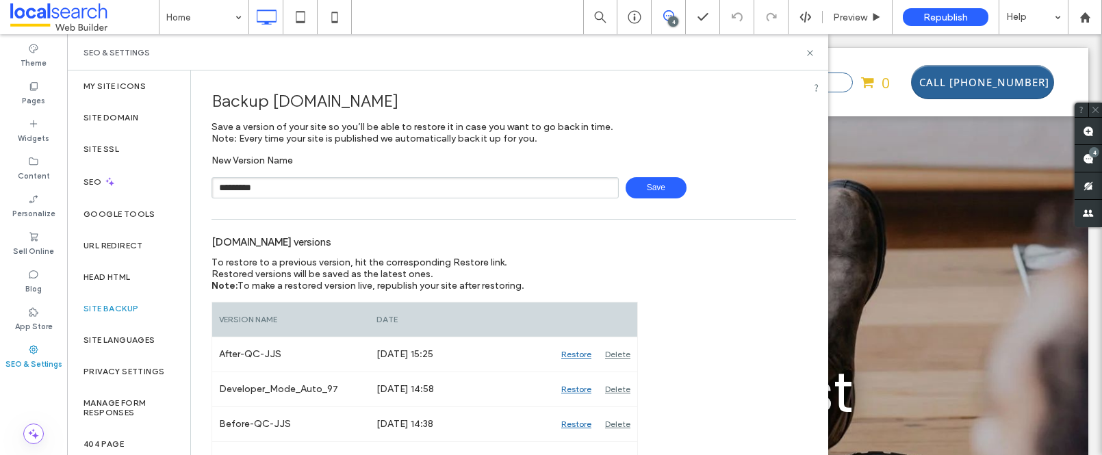
type input "**********"
click at [653, 187] on span "Save" at bounding box center [656, 187] width 61 height 21
click at [812, 51] on icon at bounding box center [810, 53] width 10 height 10
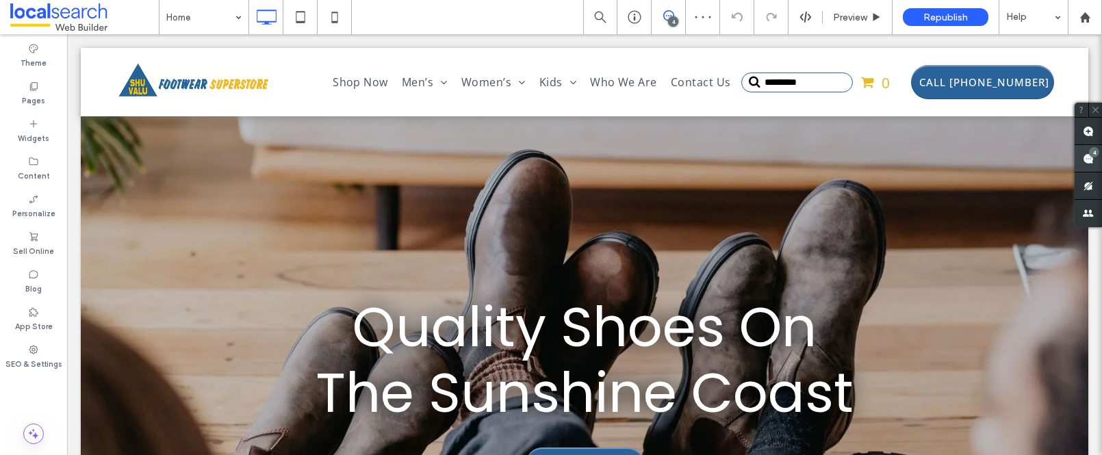
click at [1090, 156] on use at bounding box center [1088, 158] width 11 height 11
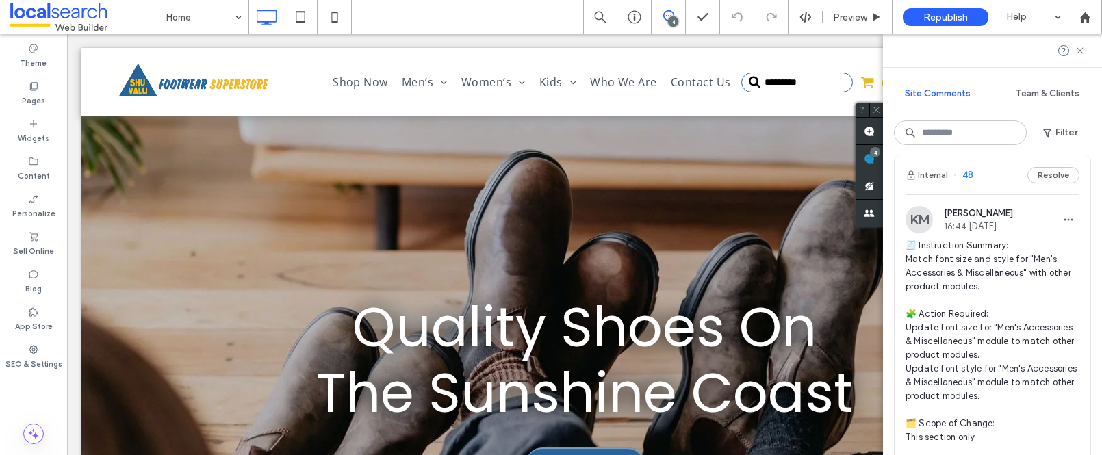
scroll to position [1423, 0]
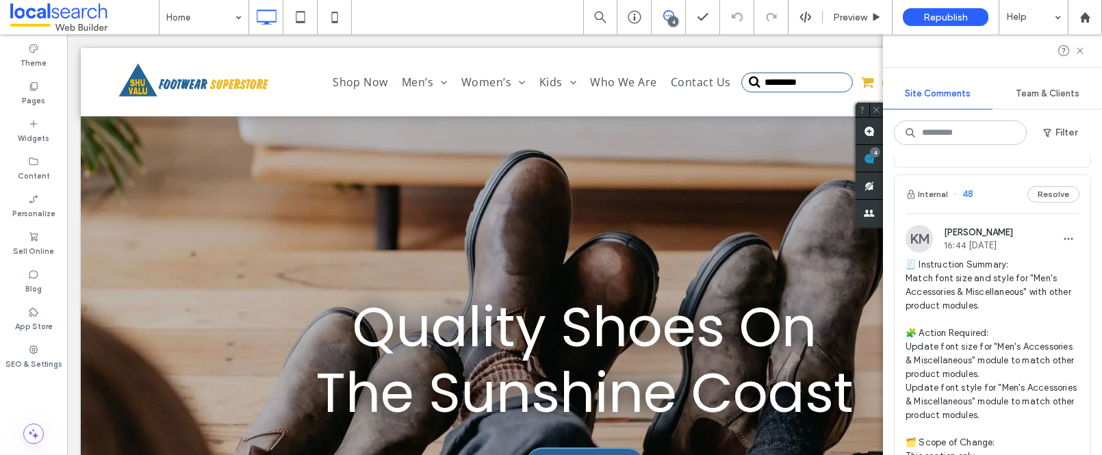
click at [967, 201] on span "48" at bounding box center [964, 195] width 20 height 14
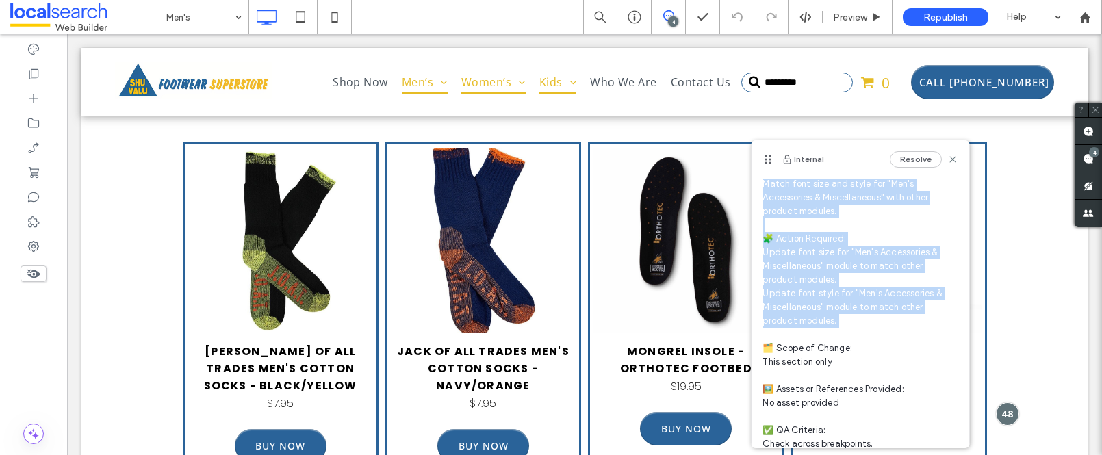
scroll to position [69, 0]
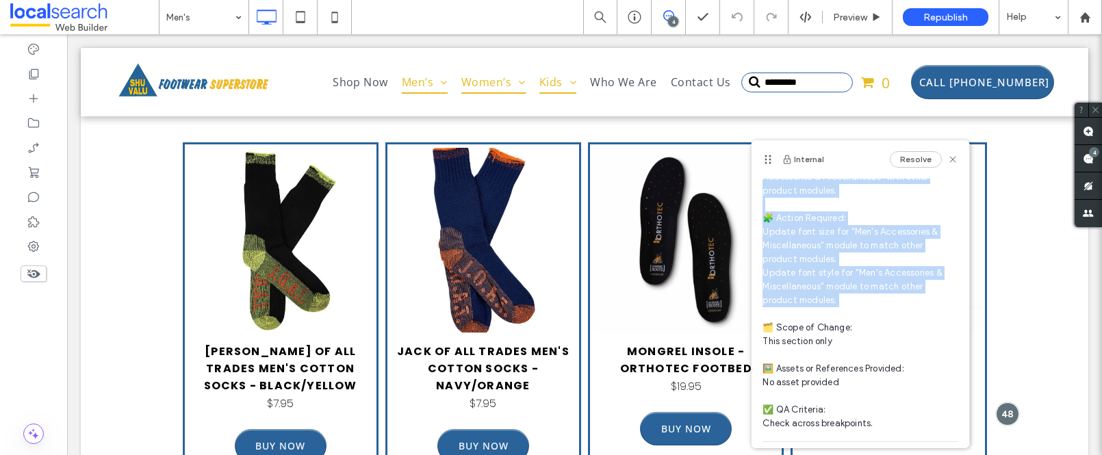
drag, startPoint x: 763, startPoint y: 222, endPoint x: 883, endPoint y: 307, distance: 147.4
click at [883, 307] on span "🧾 Instruction Summary: Match font size and style for "Men's Accessories & Misce…" at bounding box center [861, 287] width 196 height 288
click at [833, 298] on span "🧾 Instruction Summary: Match font size and style for "Men's Accessories & Misce…" at bounding box center [861, 287] width 196 height 288
drag, startPoint x: 763, startPoint y: 235, endPoint x: 857, endPoint y: 295, distance: 111.5
click at [857, 295] on span "🧾 Instruction Summary: Match font size and style for "Men's Accessories & Misce…" at bounding box center [861, 287] width 196 height 288
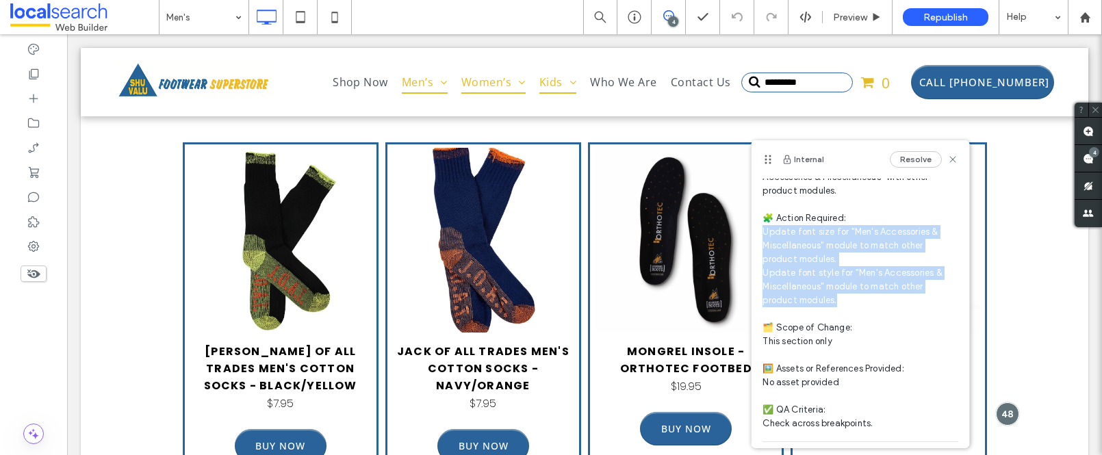
copy span "date font size for "Men's Accessories & Miscellaneous" module to match other pr…"
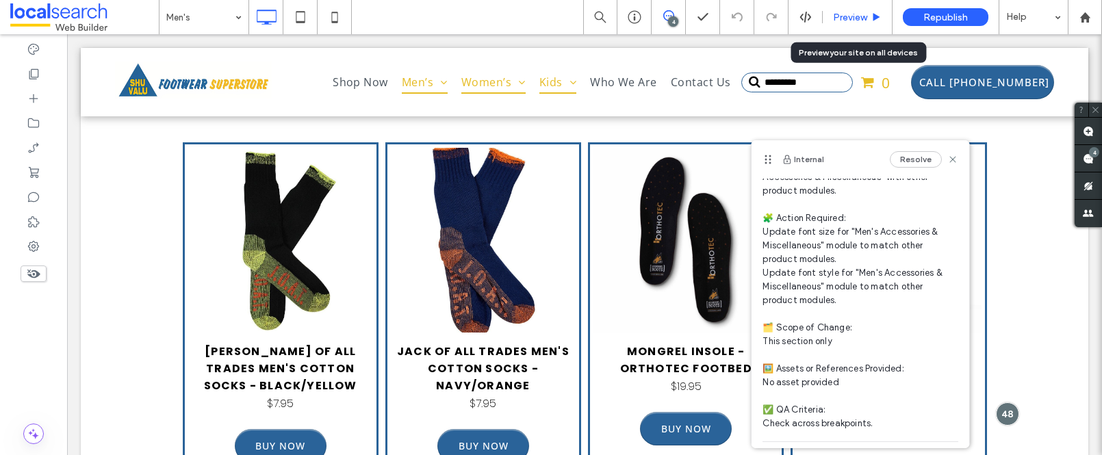
click at [851, 18] on span "Preview" at bounding box center [850, 18] width 34 height 12
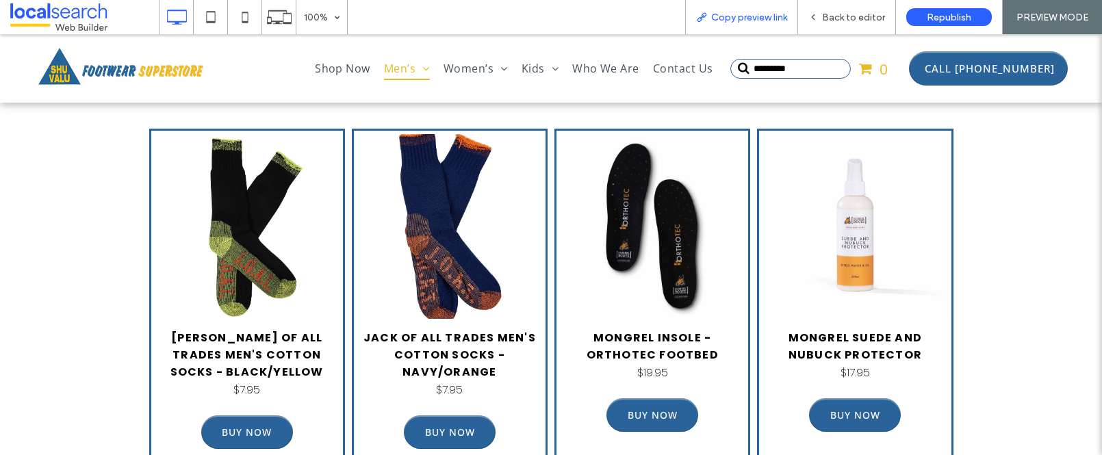
click at [761, 18] on span "Copy preview link" at bounding box center [749, 18] width 76 height 12
click at [851, 12] on span "Back to editor" at bounding box center [853, 18] width 63 height 12
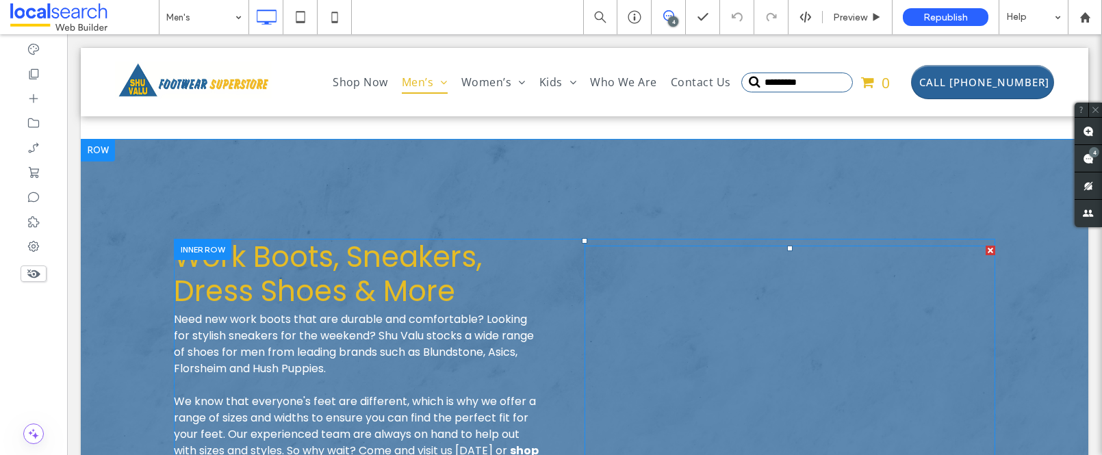
scroll to position [4964, 0]
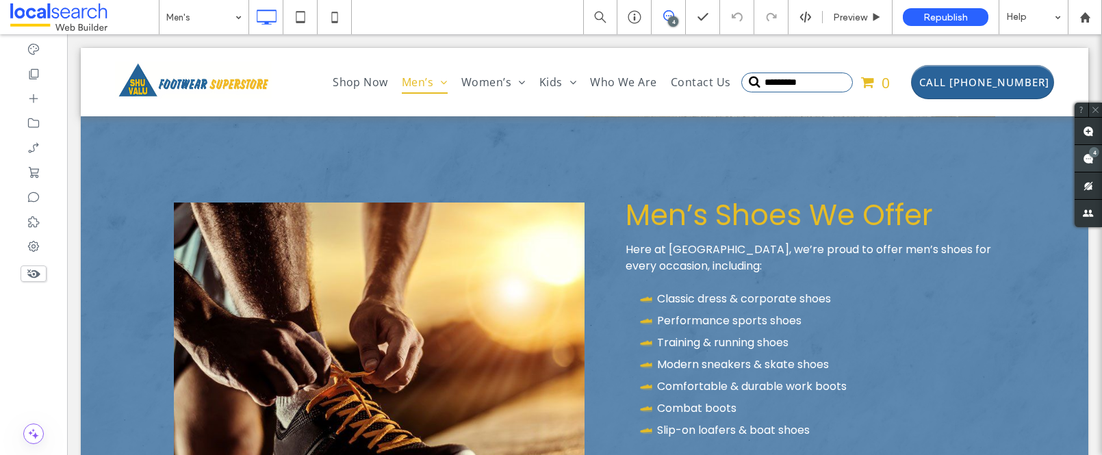
click at [1088, 146] on span at bounding box center [1088, 158] width 27 height 27
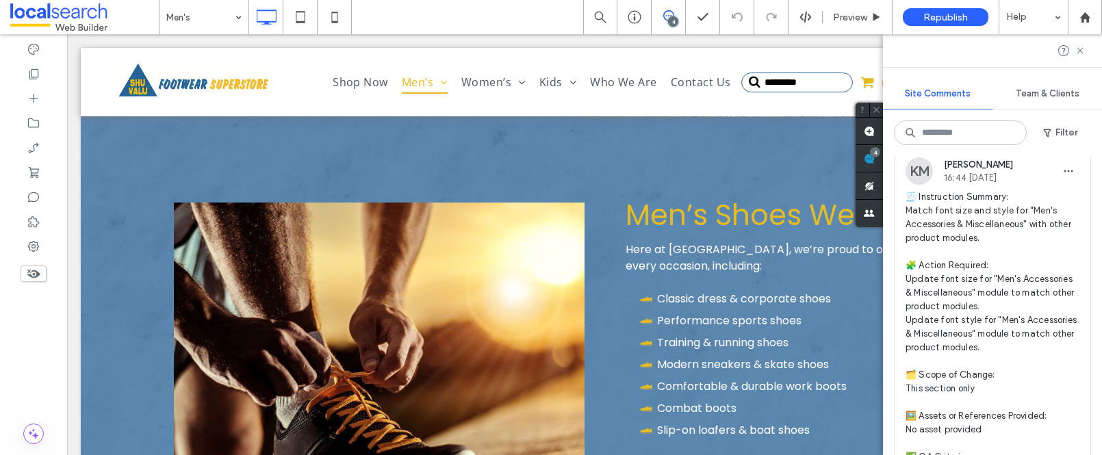
scroll to position [1646, 0]
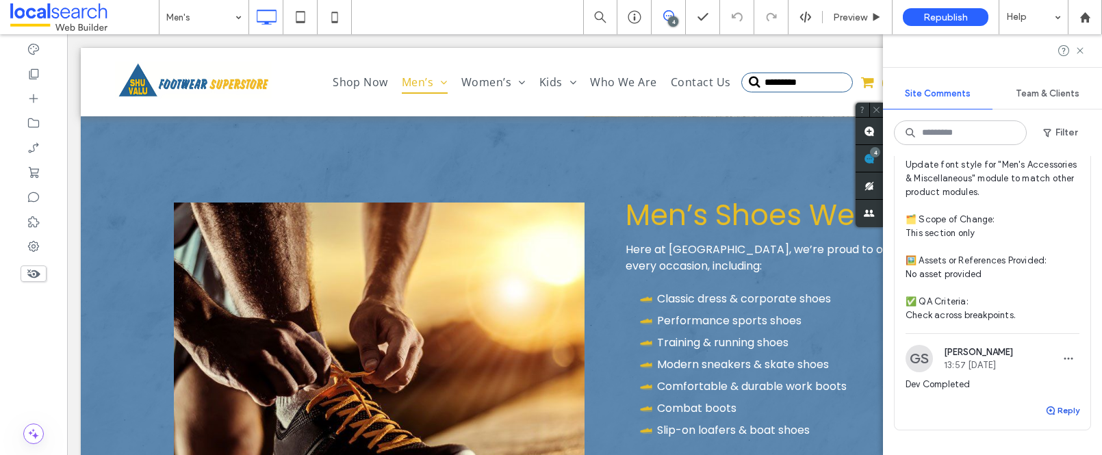
click at [1047, 418] on span "button" at bounding box center [1051, 410] width 12 height 15
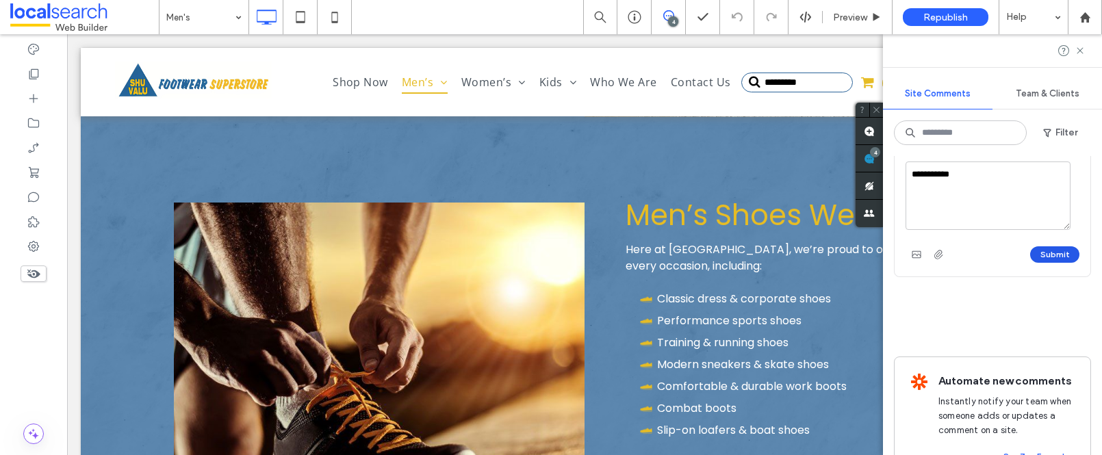
type textarea "**********"
click at [1046, 263] on button "Submit" at bounding box center [1054, 254] width 49 height 16
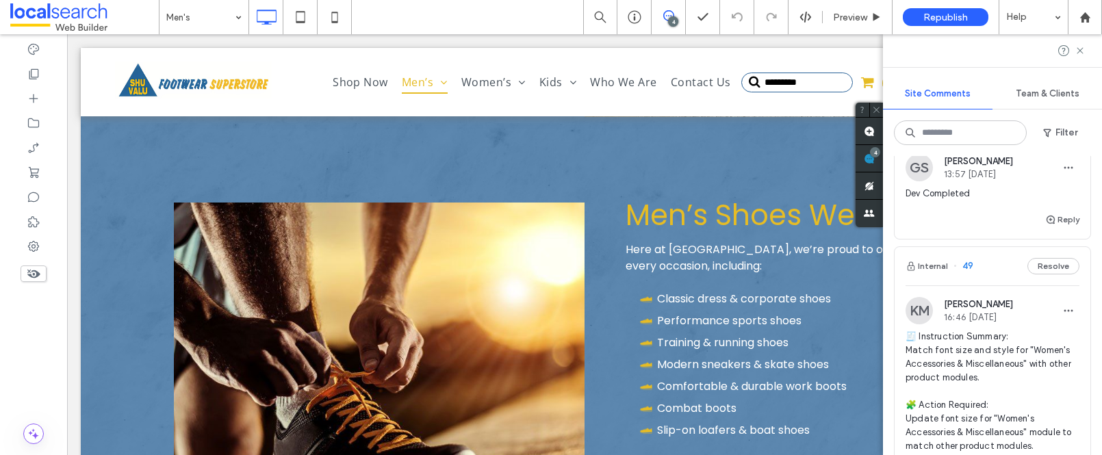
scroll to position [863, 0]
click at [963, 276] on span "49" at bounding box center [964, 269] width 20 height 14
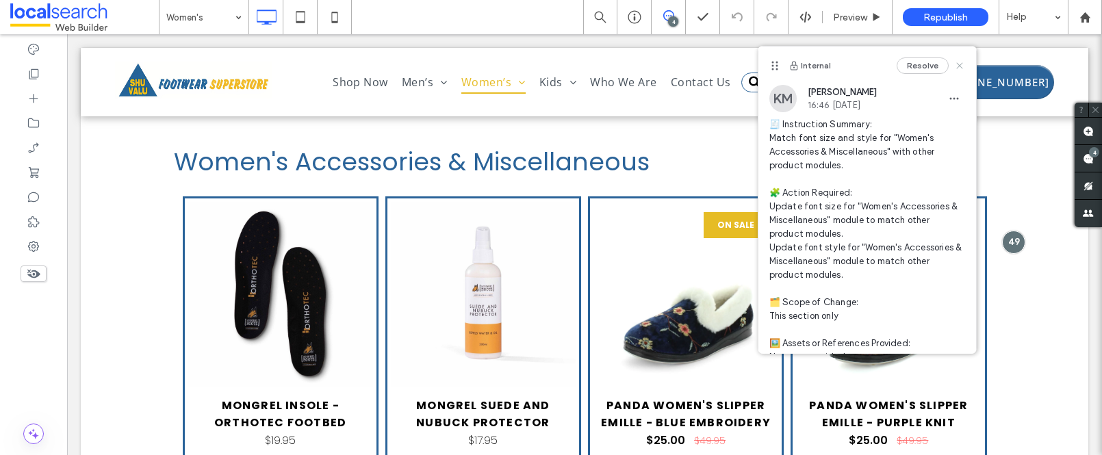
click at [954, 65] on icon at bounding box center [959, 65] width 11 height 11
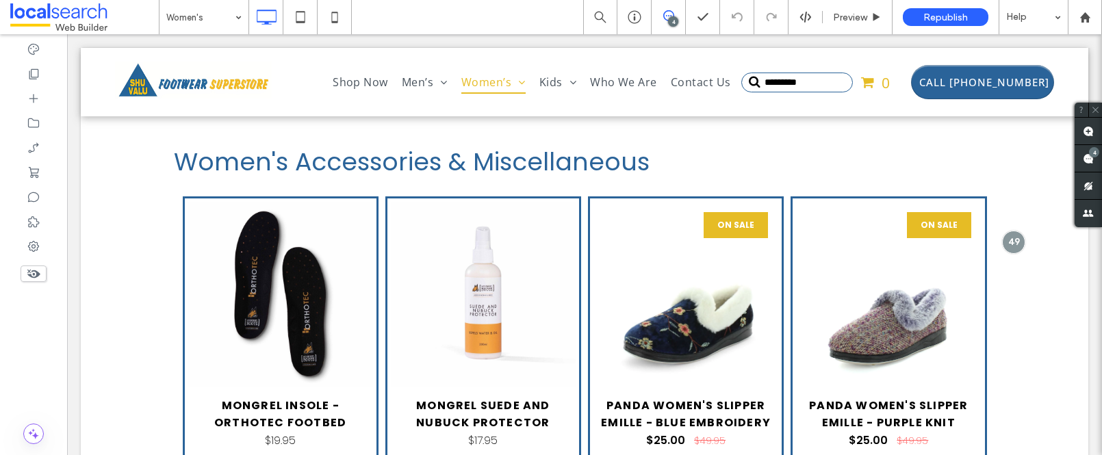
click at [1093, 155] on div "4" at bounding box center [1094, 152] width 10 height 10
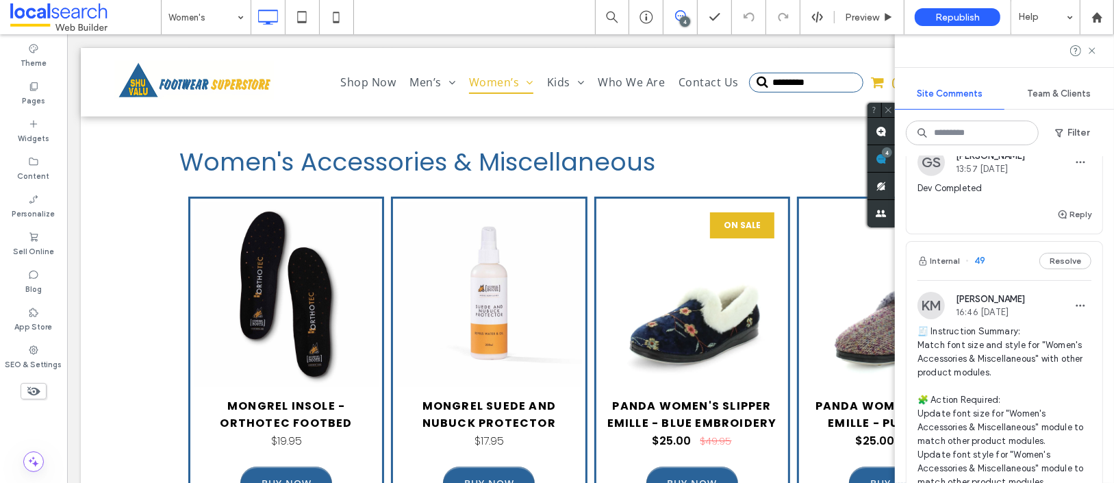
scroll to position [867, 0]
click at [981, 271] on span "49" at bounding box center [975, 264] width 20 height 14
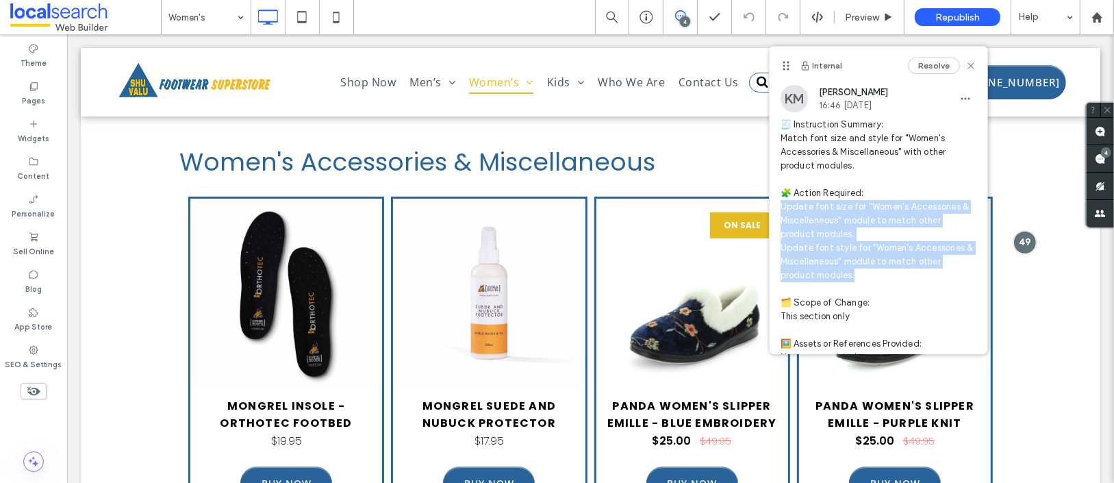
drag, startPoint x: 858, startPoint y: 280, endPoint x: 781, endPoint y: 214, distance: 101.9
click at [781, 214] on span "🧾 Instruction Summary: Match font size and style for "Women's Accessories & Mis…" at bounding box center [878, 262] width 196 height 288
copy span "date font size for "Women's Accessories & Miscellaneous" module to match other …"
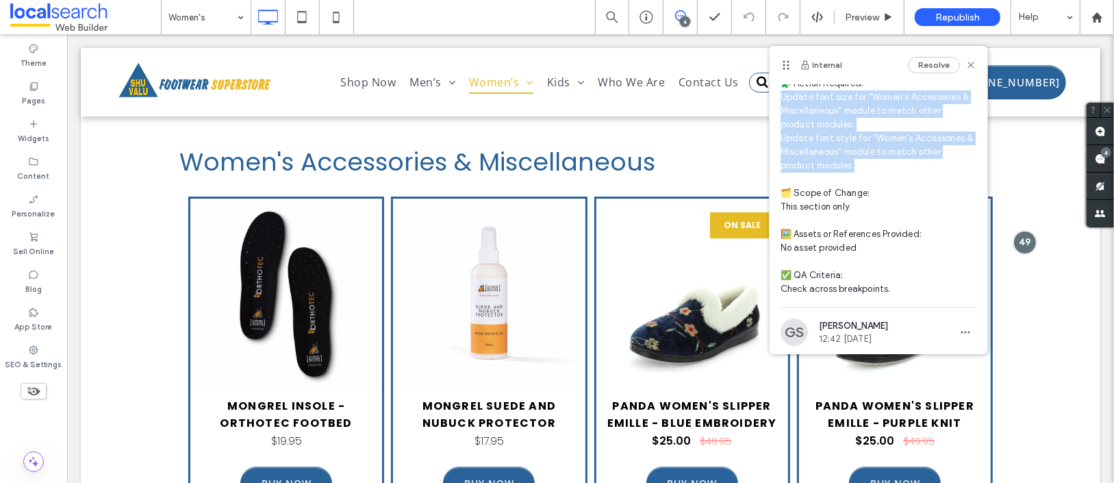
scroll to position [171, 0]
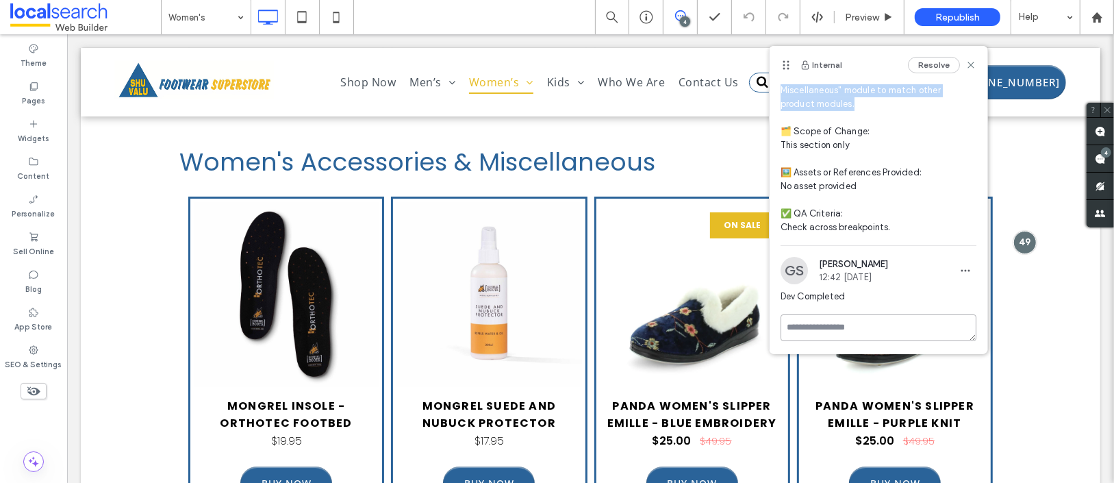
click at [871, 322] on textarea at bounding box center [878, 327] width 196 height 27
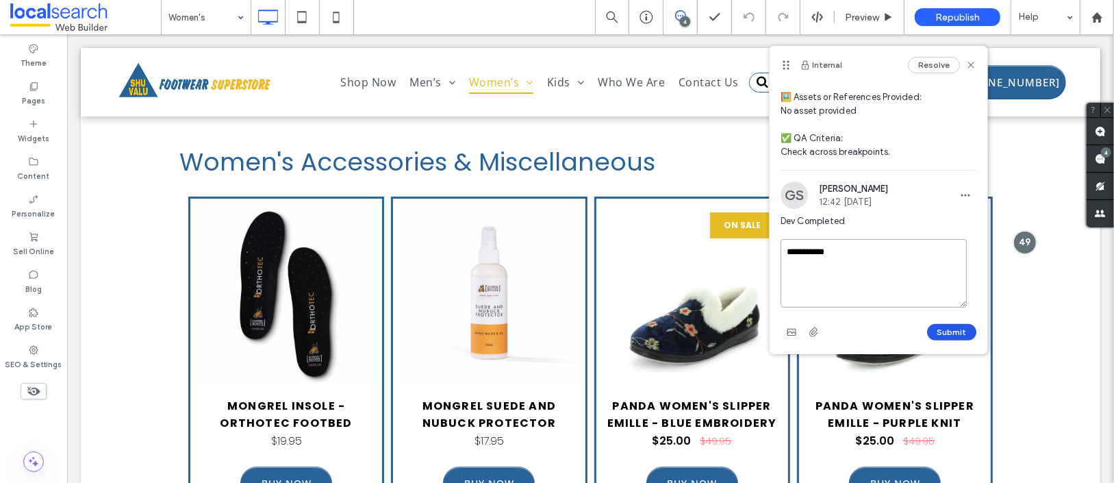
type textarea "**********"
click at [941, 328] on button "Submit" at bounding box center [951, 332] width 49 height 16
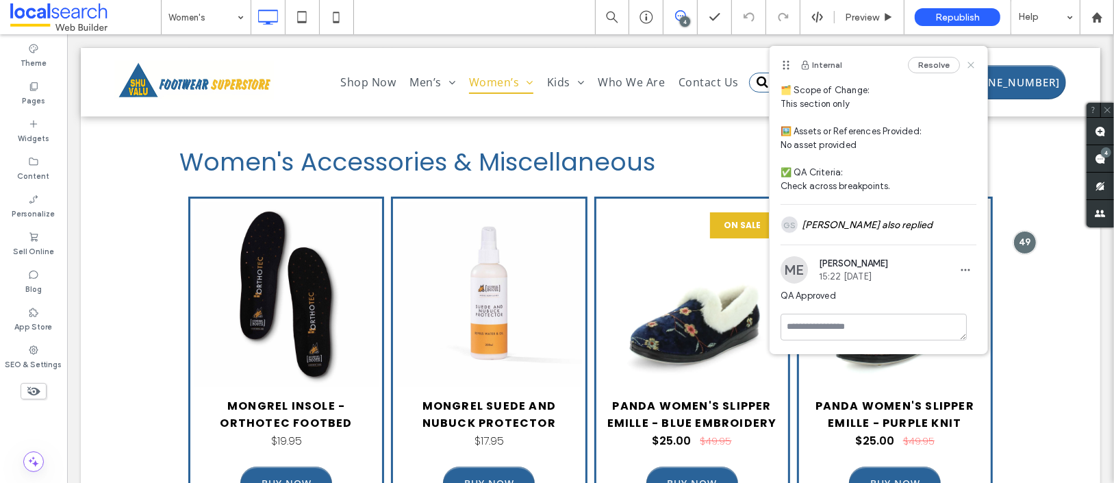
click at [965, 66] on icon at bounding box center [970, 65] width 11 height 11
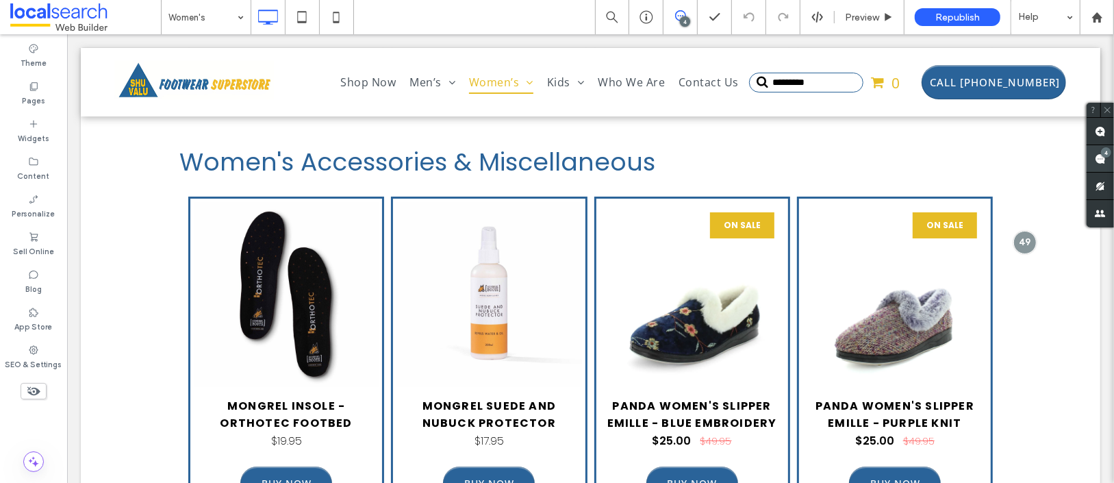
click at [1101, 153] on div "4" at bounding box center [1106, 152] width 10 height 10
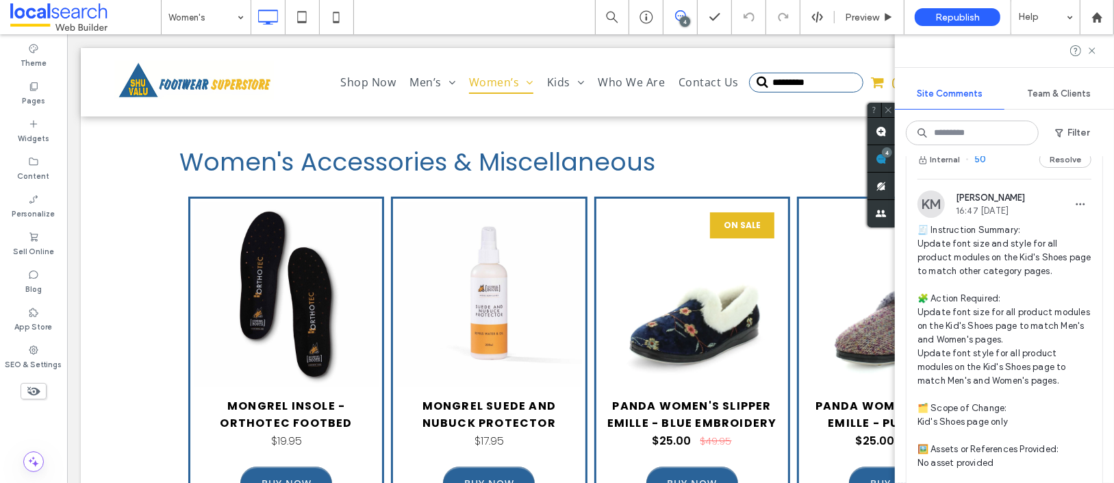
scroll to position [474, 0]
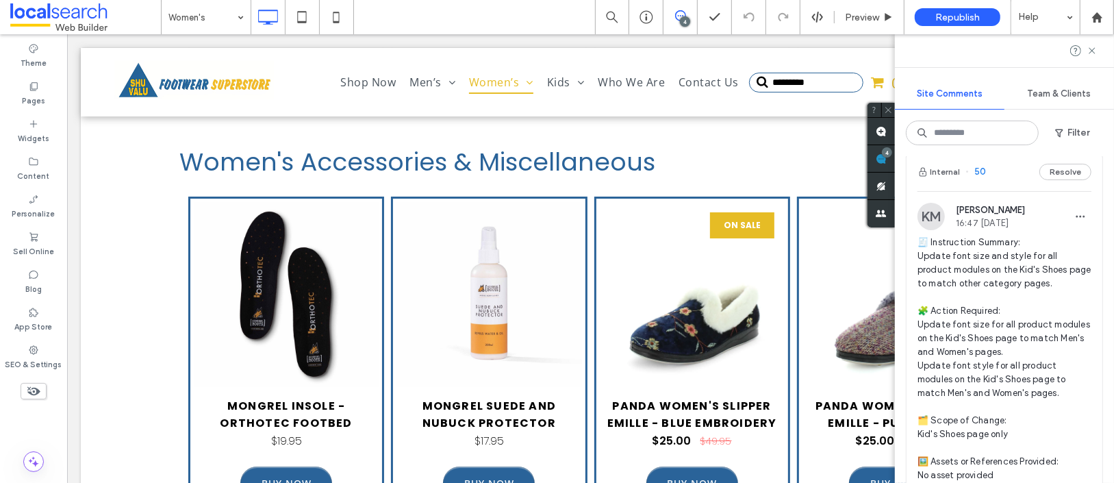
click at [978, 179] on span "50" at bounding box center [975, 172] width 21 height 14
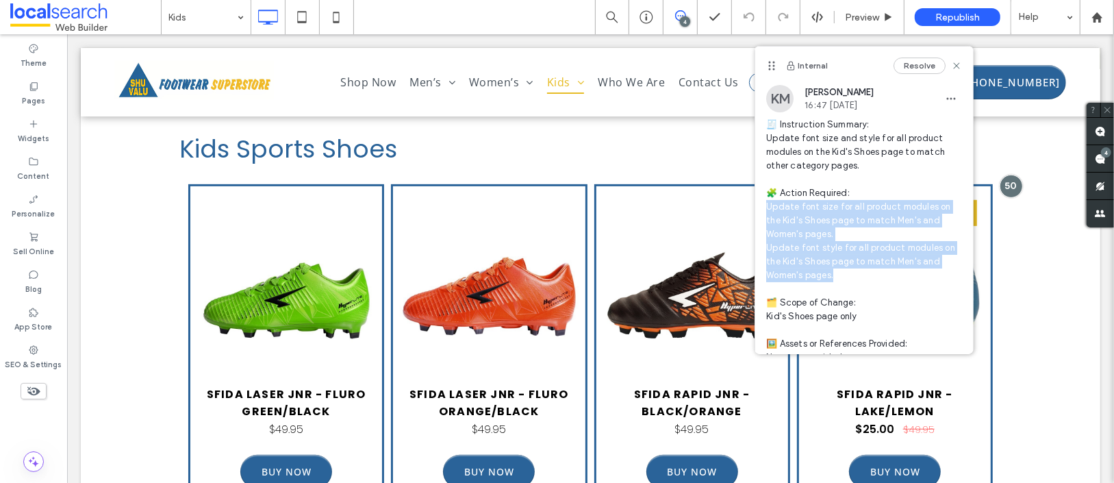
drag, startPoint x: 850, startPoint y: 278, endPoint x: 763, endPoint y: 214, distance: 108.2
click at [763, 214] on div "KM Kyle Miller 16:47 Aug 12 2025 🧾 Instruction Summary: Update font size and st…" at bounding box center [864, 250] width 218 height 331
copy span "date font size for all product modules on the Kid's Shoes page to match Men's a…"
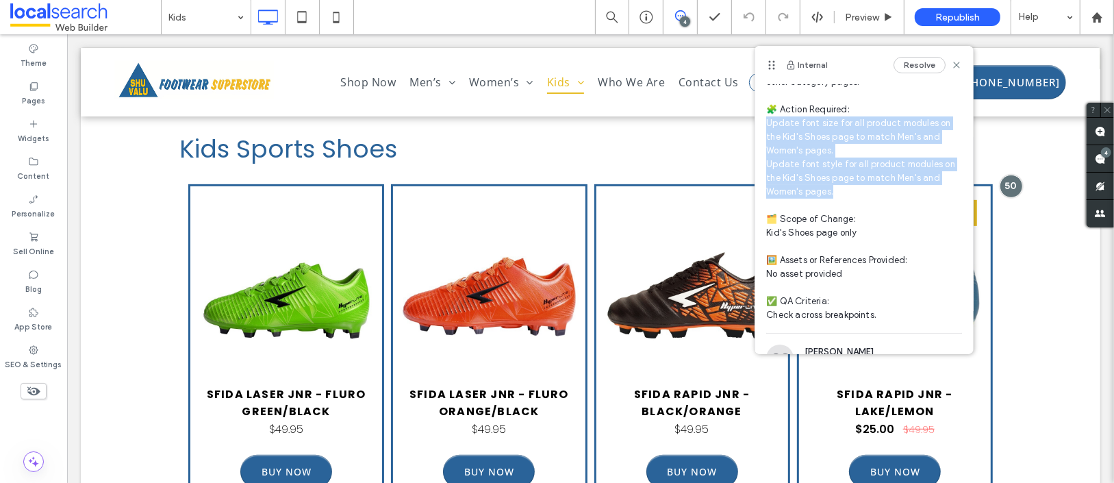
scroll to position [171, 0]
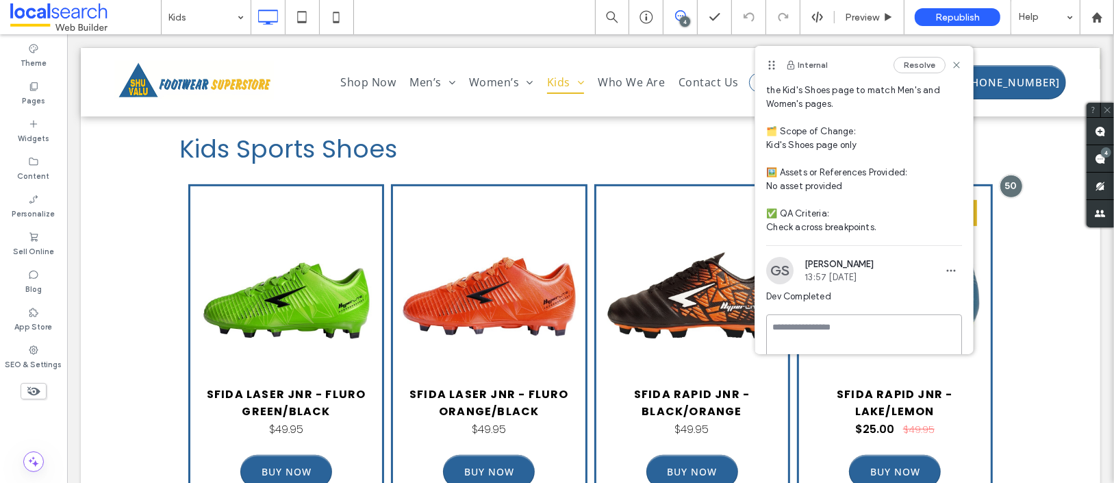
click at [860, 315] on textarea at bounding box center [864, 348] width 196 height 68
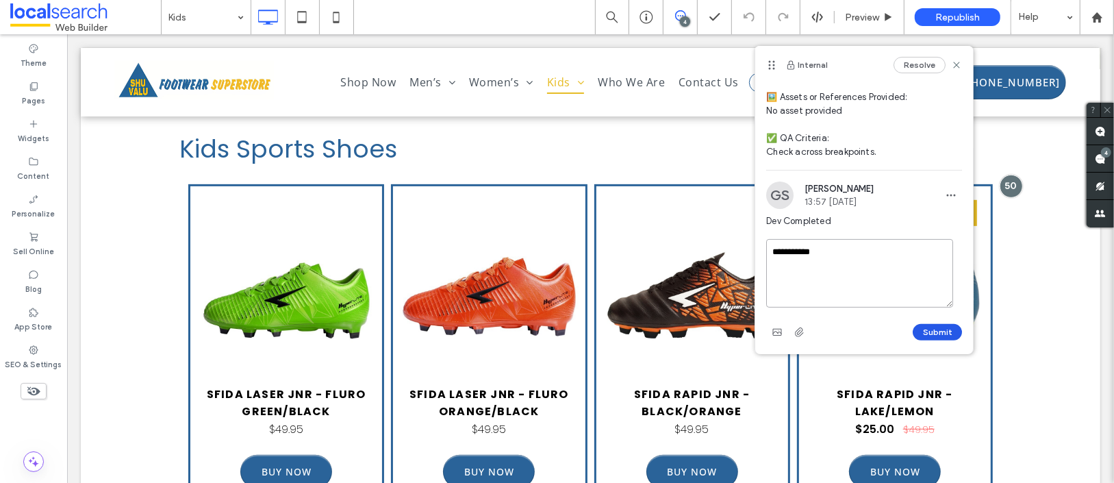
type textarea "**********"
click at [923, 327] on button "Submit" at bounding box center [936, 332] width 49 height 16
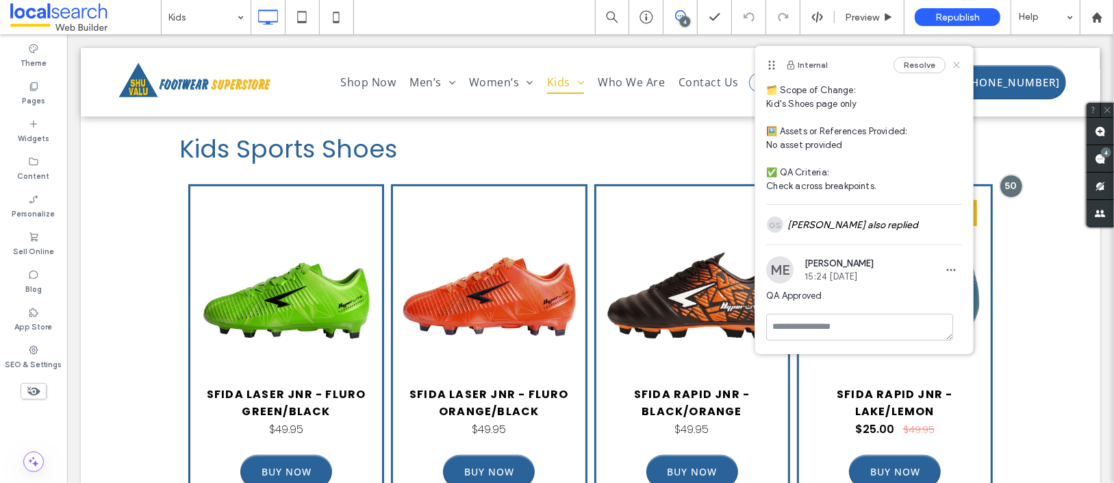
click at [954, 66] on use at bounding box center [957, 65] width 6 height 6
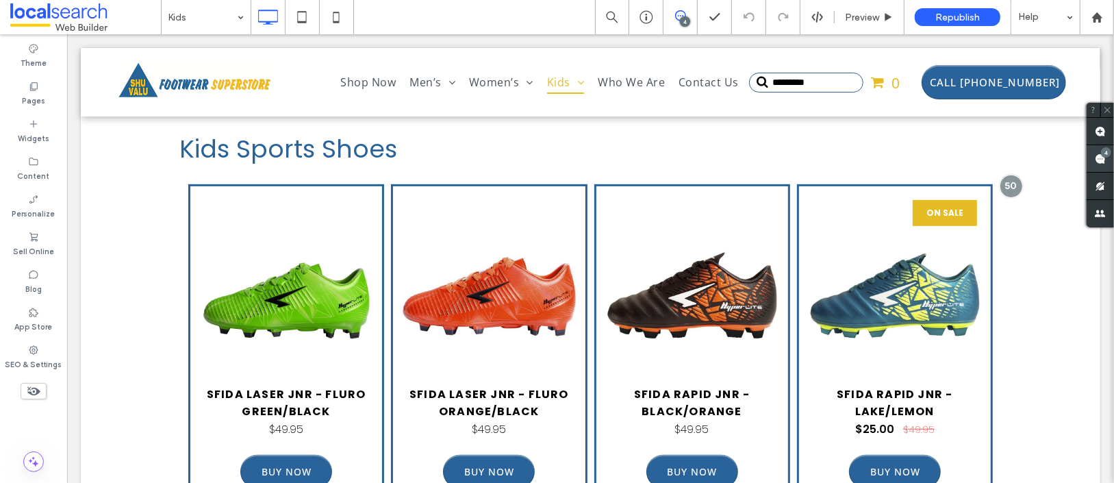
click at [1101, 155] on div "4" at bounding box center [1106, 152] width 10 height 10
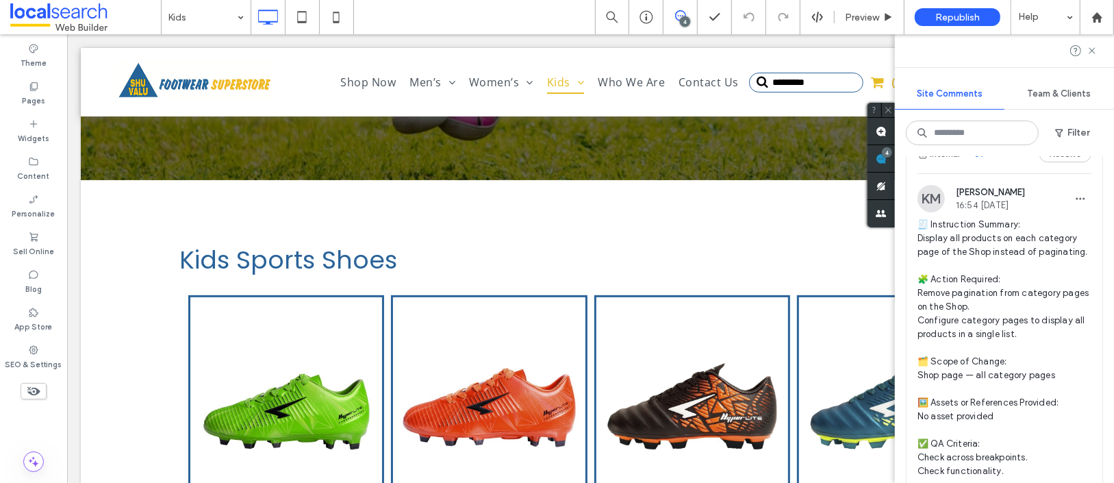
scroll to position [0, 0]
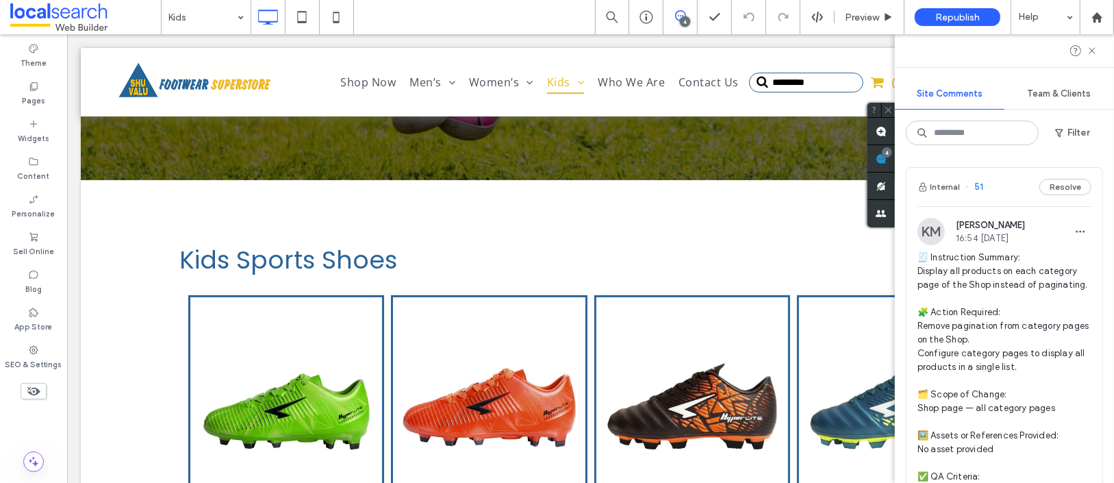
click at [980, 185] on span "51" at bounding box center [974, 187] width 18 height 14
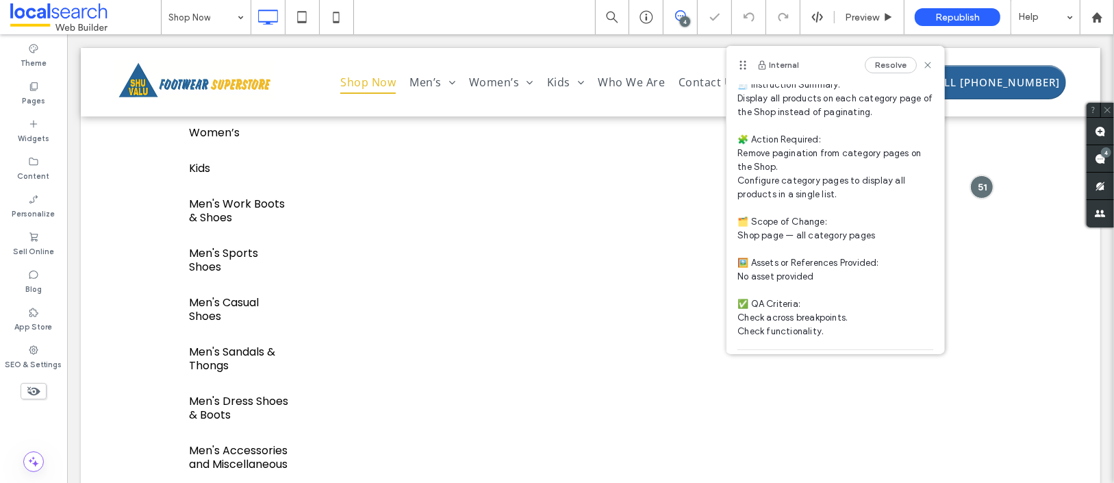
scroll to position [144, 0]
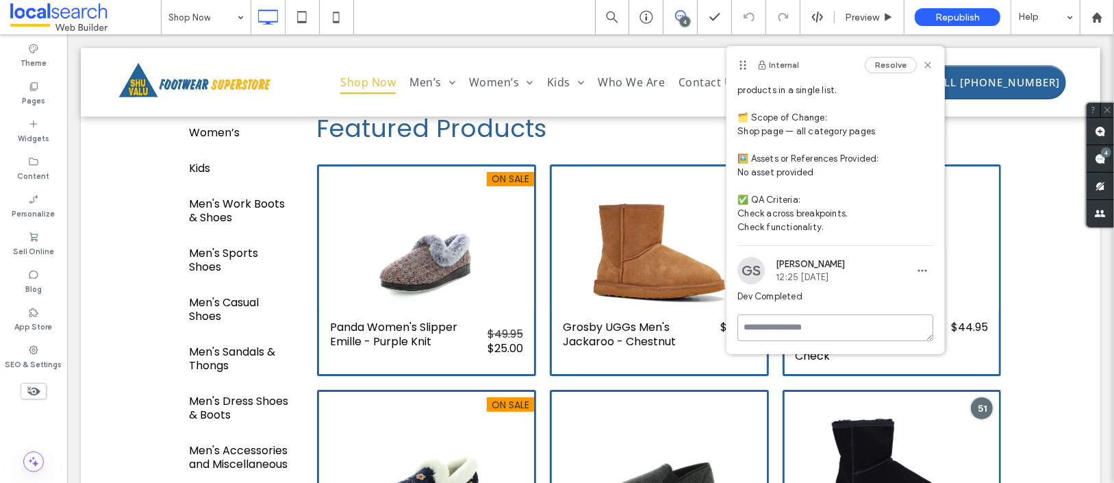
click at [834, 333] on textarea at bounding box center [835, 327] width 196 height 27
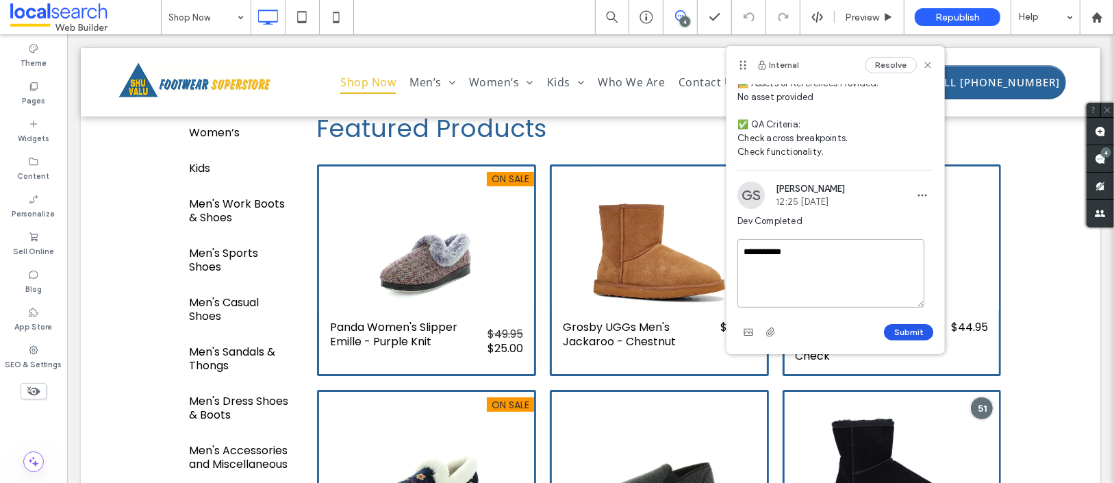
type textarea "**********"
click at [905, 330] on button "Submit" at bounding box center [908, 332] width 49 height 16
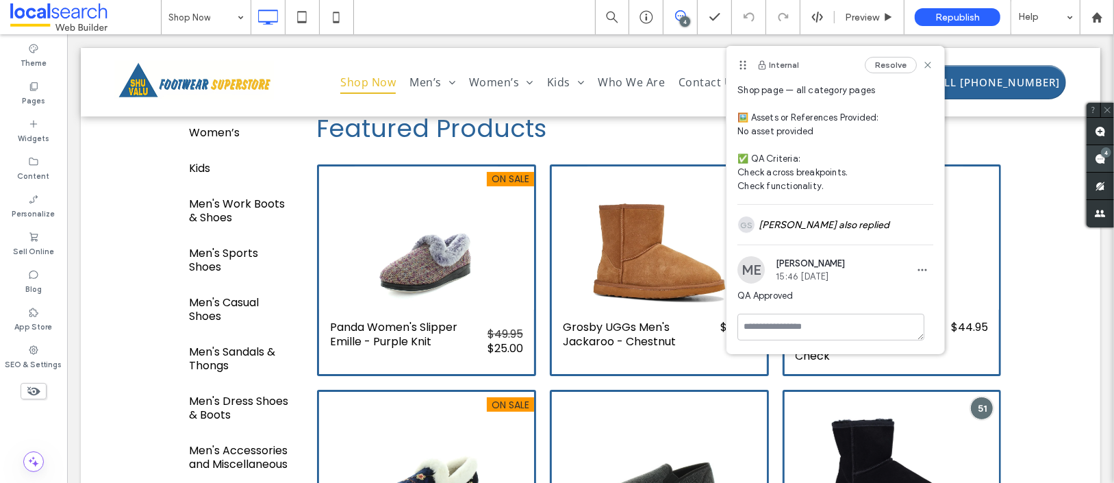
click at [1101, 153] on div "4" at bounding box center [1106, 152] width 10 height 10
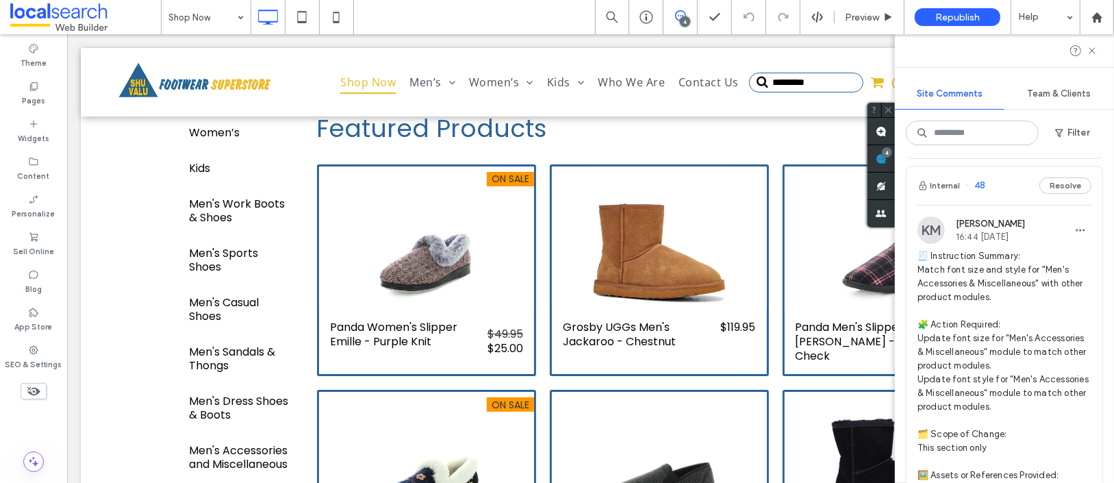
scroll to position [1794, 0]
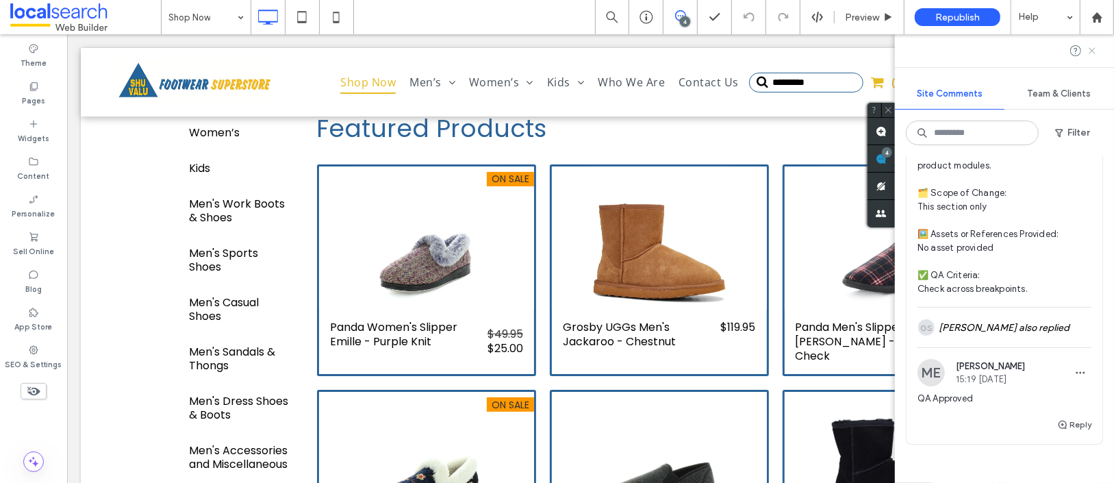
click at [1095, 47] on icon at bounding box center [1091, 50] width 11 height 11
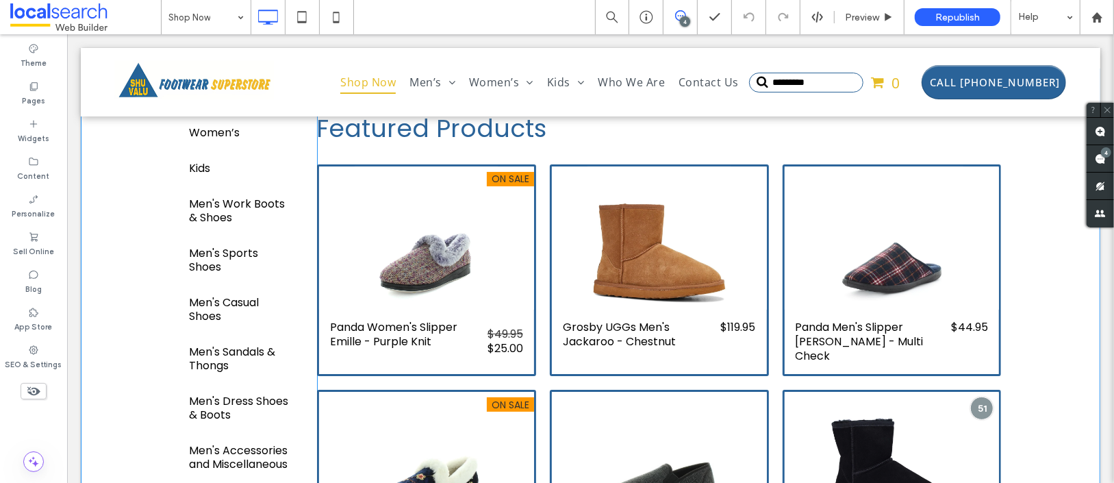
scroll to position [0, 0]
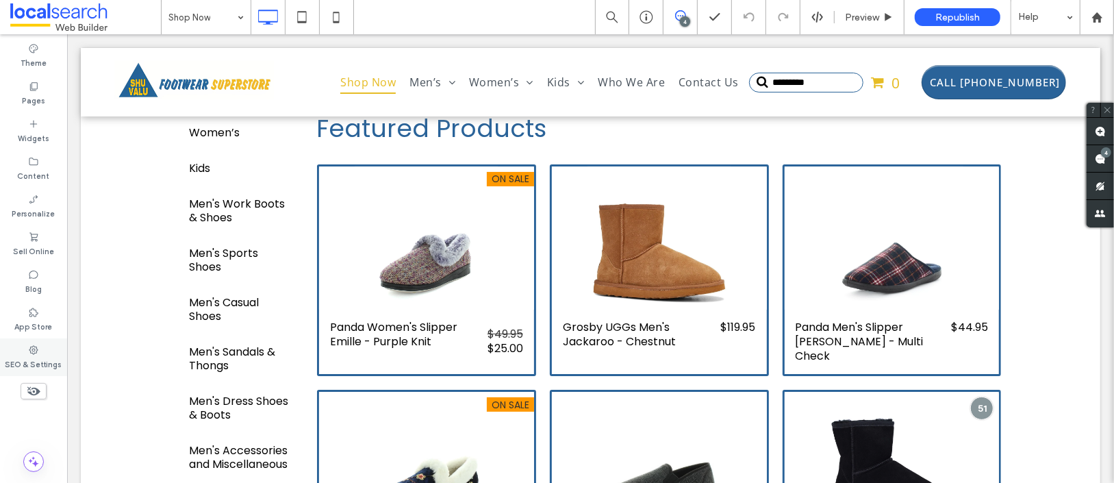
click at [42, 350] on div "SEO & Settings" at bounding box center [33, 357] width 67 height 38
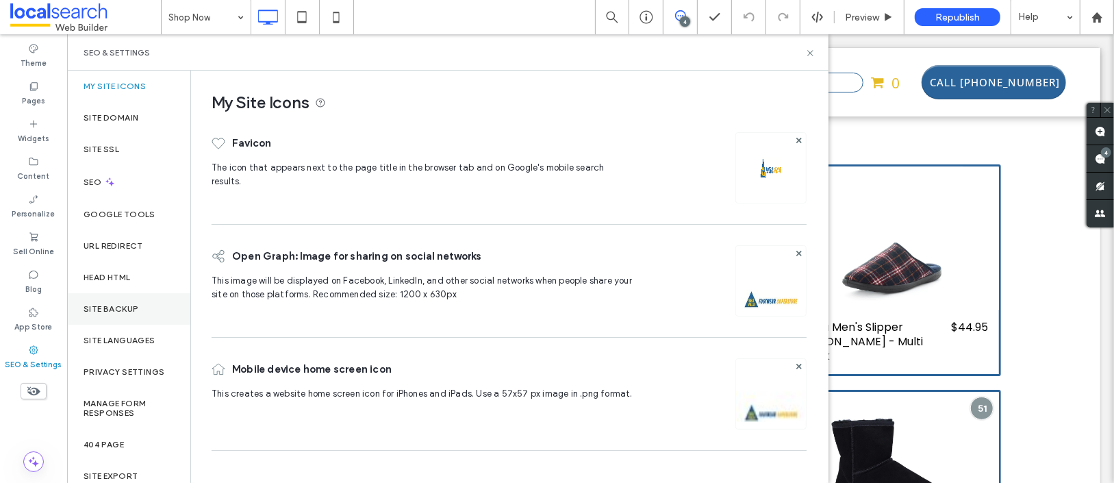
click at [127, 306] on label "Site Backup" at bounding box center [111, 309] width 55 height 10
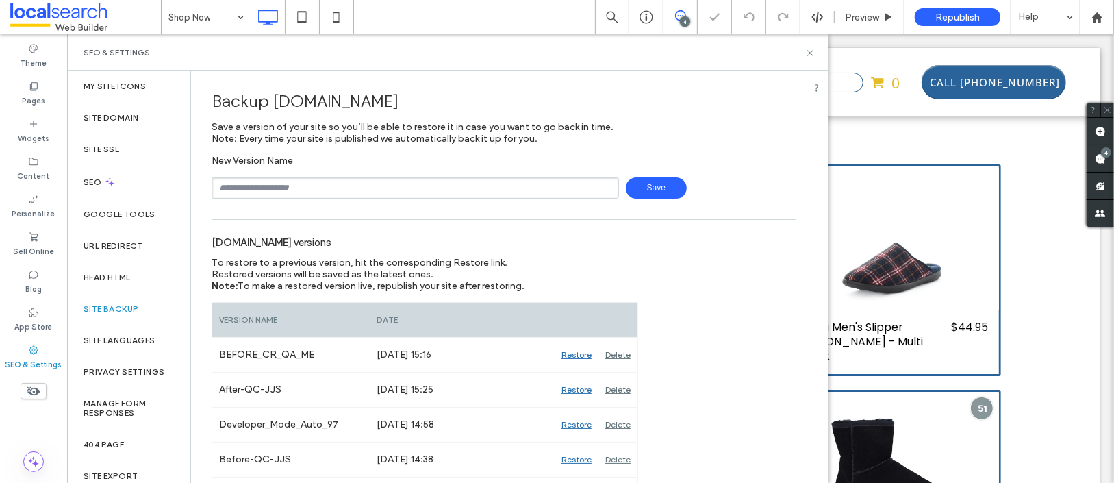
click at [270, 181] on input "text" at bounding box center [415, 187] width 407 height 21
type input "**********"
click at [640, 183] on span "Save" at bounding box center [656, 187] width 61 height 21
click at [810, 50] on icon at bounding box center [810, 53] width 10 height 10
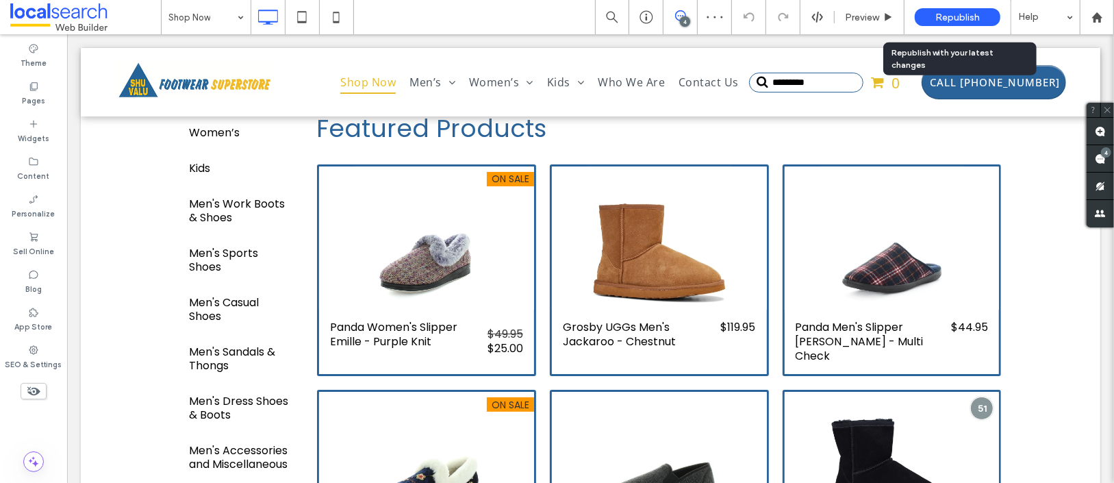
click at [962, 14] on span "Republish" at bounding box center [957, 18] width 44 height 12
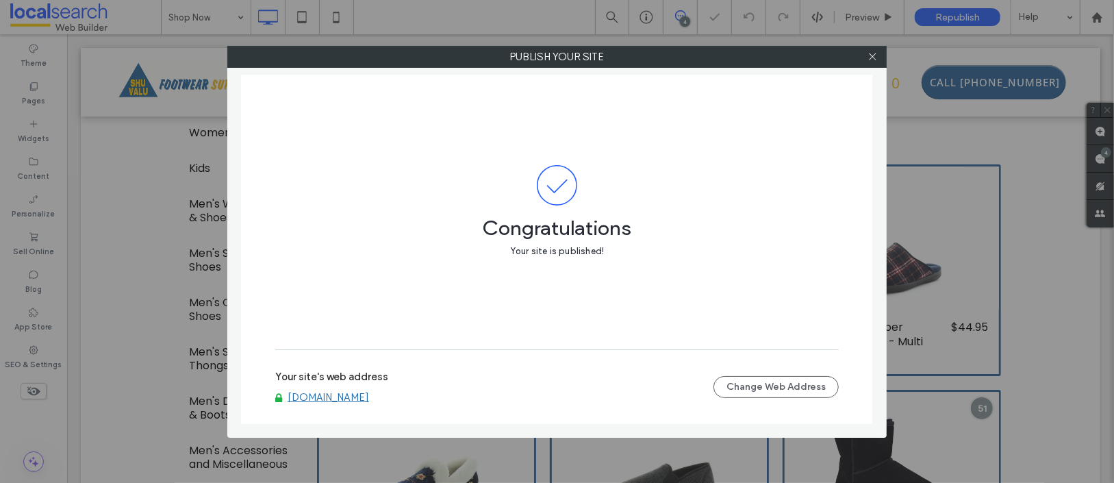
click at [360, 396] on link "www.shuvalu.com.au" at bounding box center [328, 397] width 81 height 12
click at [875, 55] on icon at bounding box center [872, 56] width 10 height 10
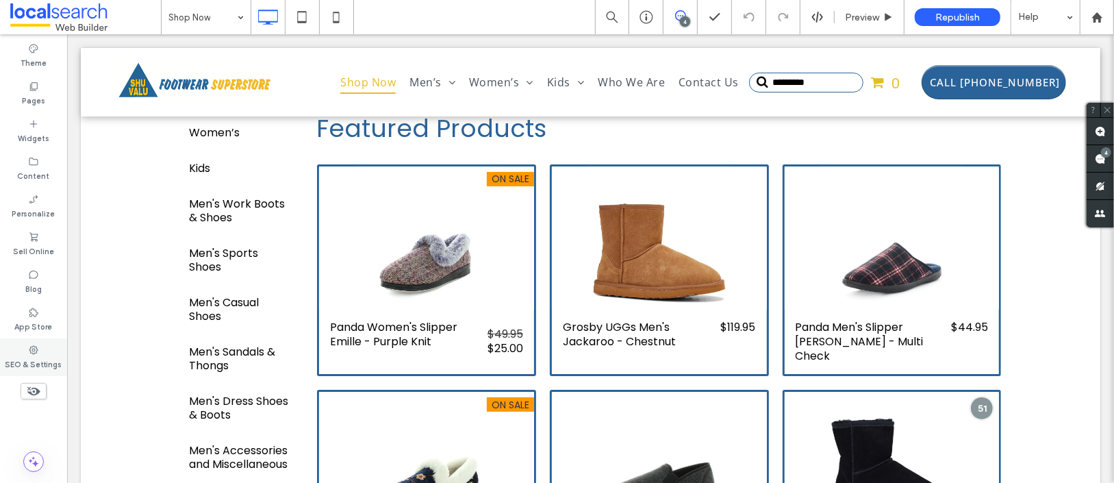
click at [44, 359] on label "SEO & Settings" at bounding box center [33, 362] width 57 height 15
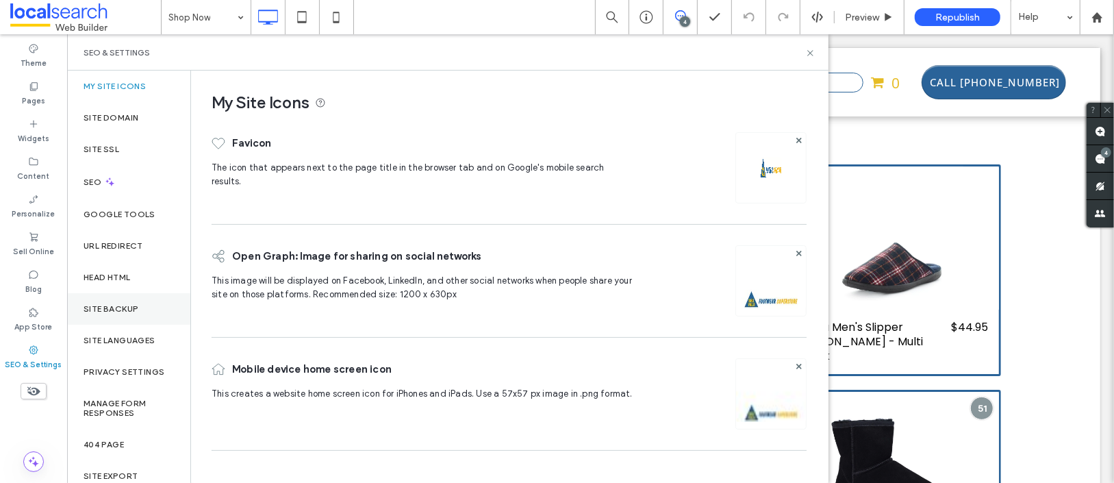
click at [149, 312] on div "Site Backup" at bounding box center [128, 308] width 123 height 31
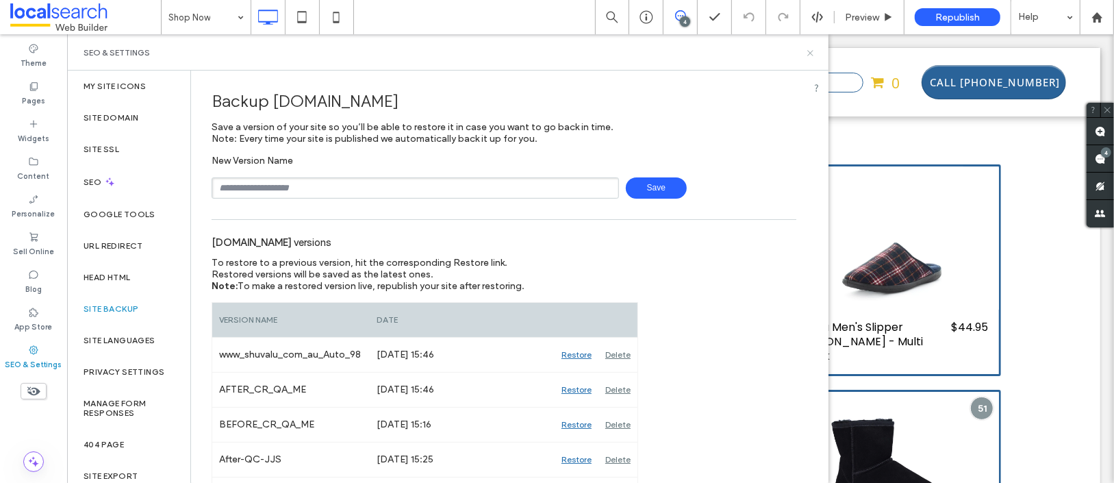
click at [810, 53] on icon at bounding box center [810, 53] width 10 height 10
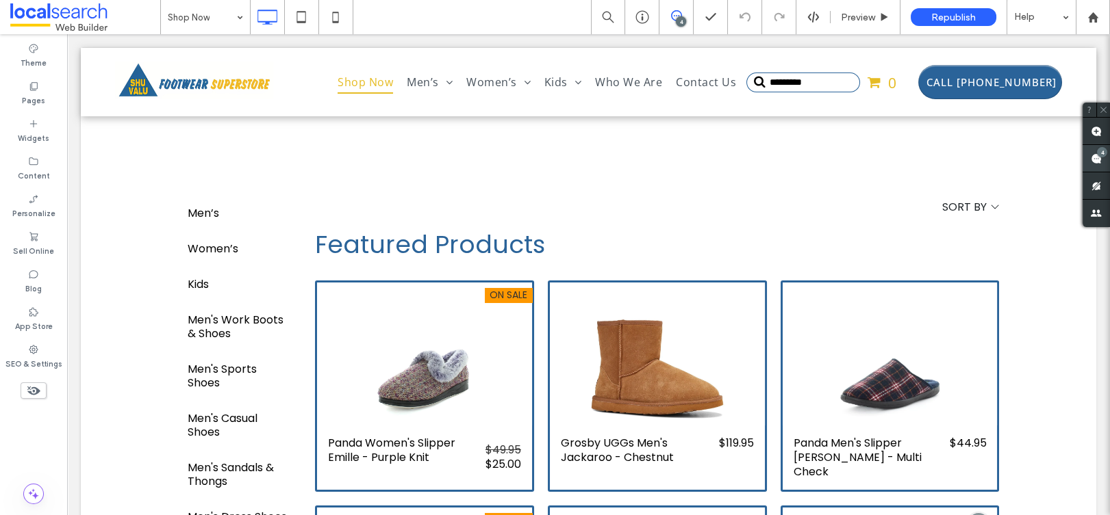
click at [1101, 153] on div "4" at bounding box center [1102, 152] width 10 height 10
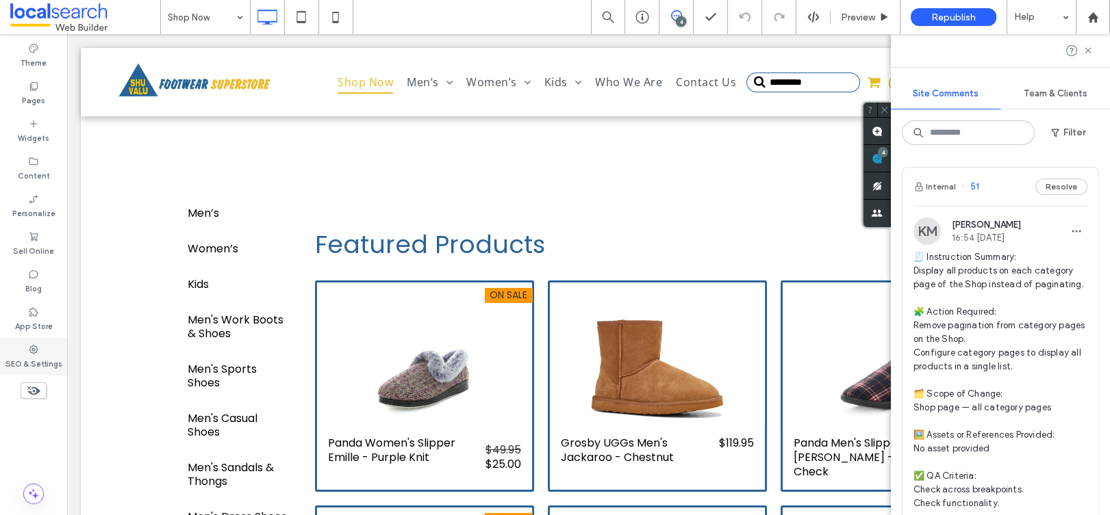
click at [42, 353] on div "SEO & Settings" at bounding box center [33, 357] width 67 height 38
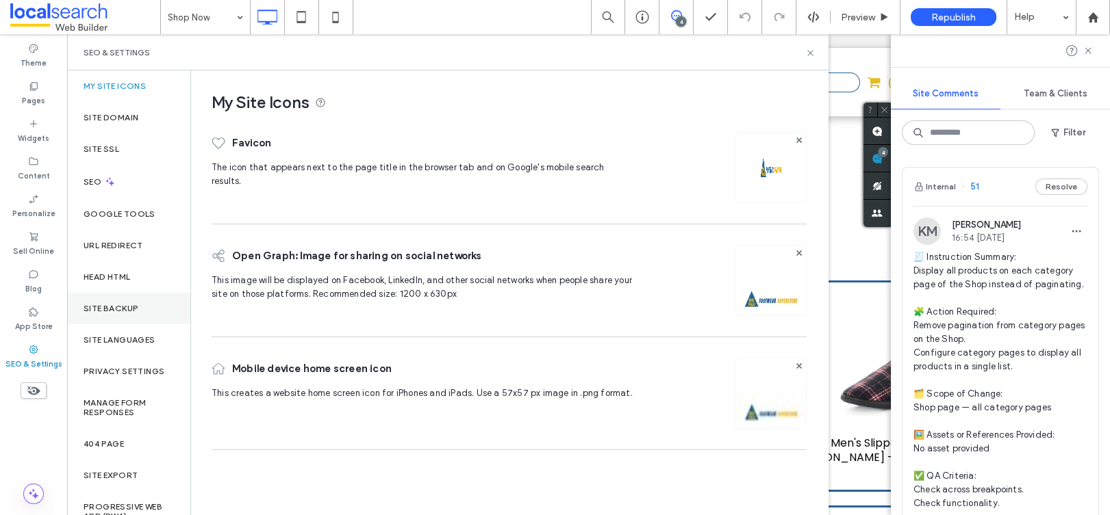
click at [136, 312] on label "Site Backup" at bounding box center [111, 309] width 55 height 10
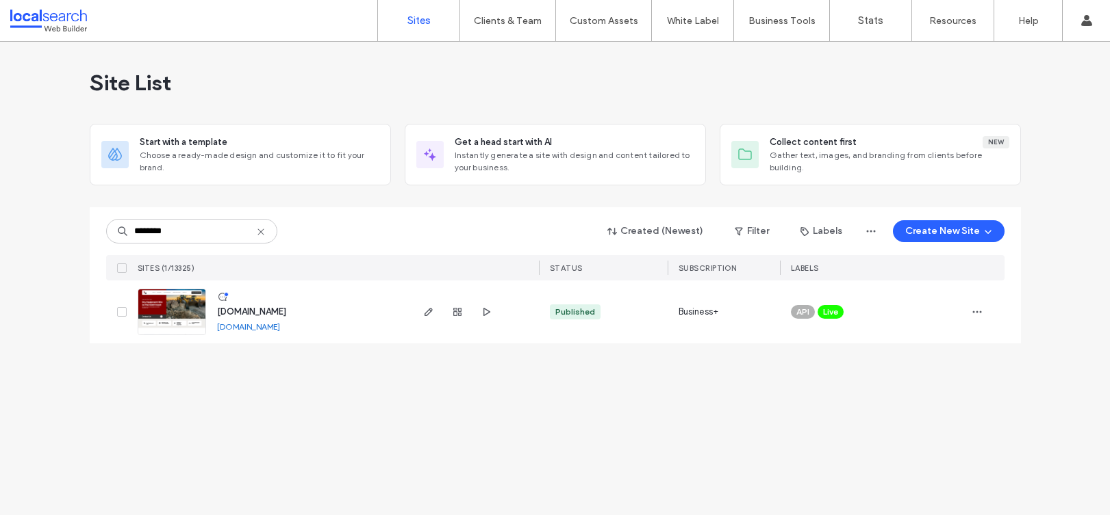
click at [167, 316] on link at bounding box center [172, 312] width 68 height 47
click at [454, 311] on icon "button" at bounding box center [457, 312] width 11 height 11
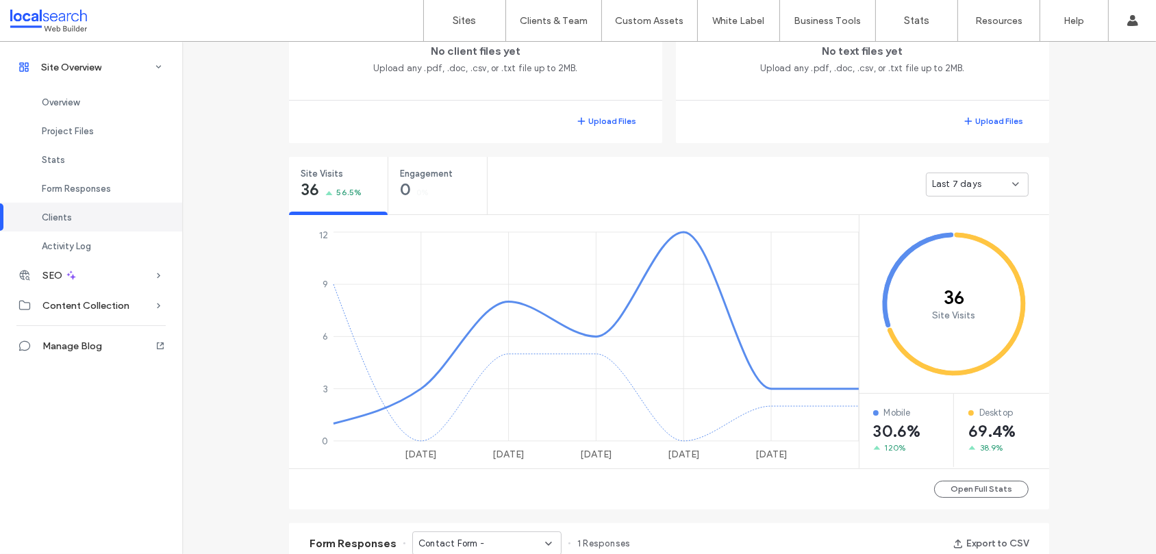
scroll to position [403, 0]
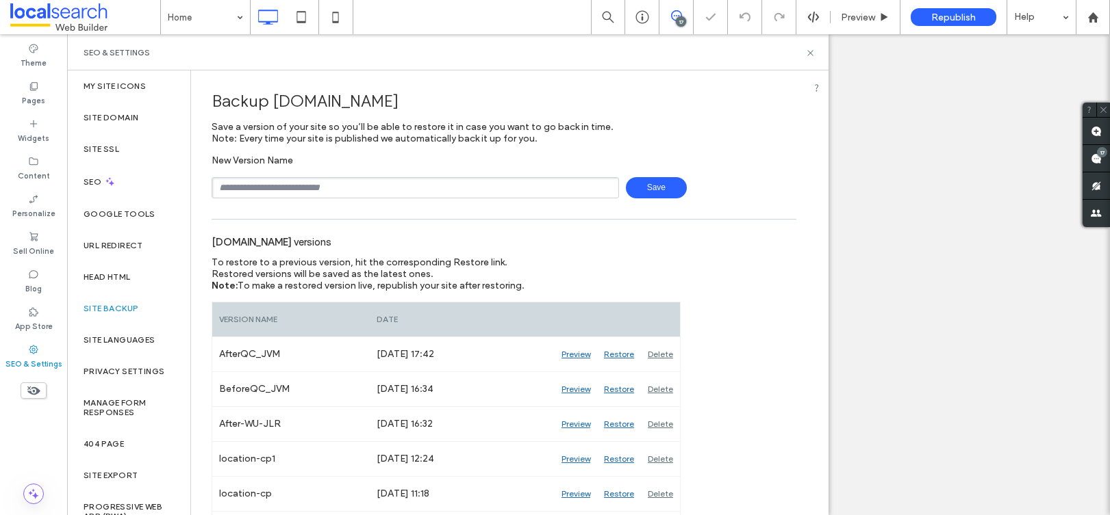
click at [276, 186] on input "text" at bounding box center [415, 187] width 407 height 21
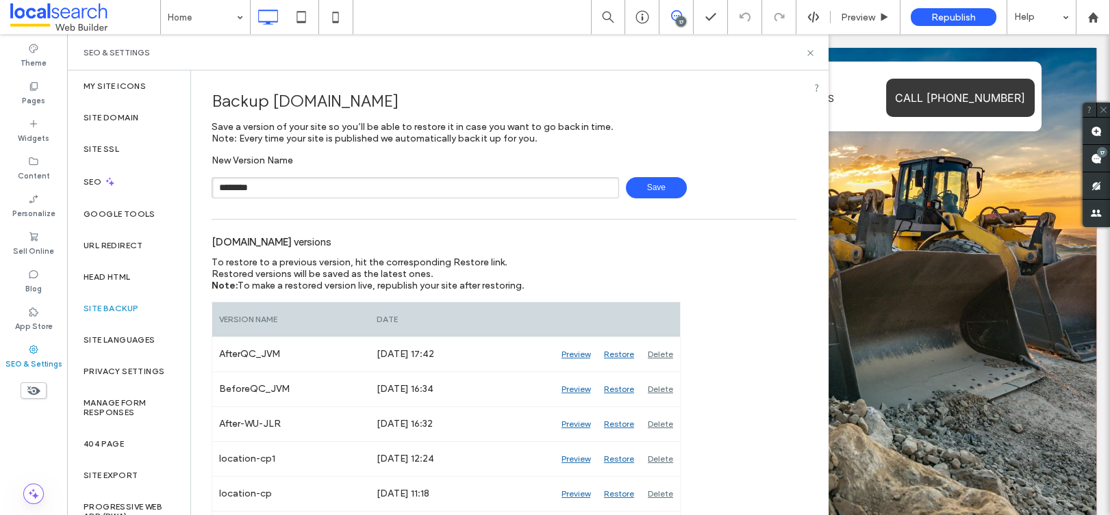
type input "**********"
click at [659, 187] on span "Save" at bounding box center [656, 187] width 61 height 21
click at [810, 51] on icon at bounding box center [810, 53] width 10 height 10
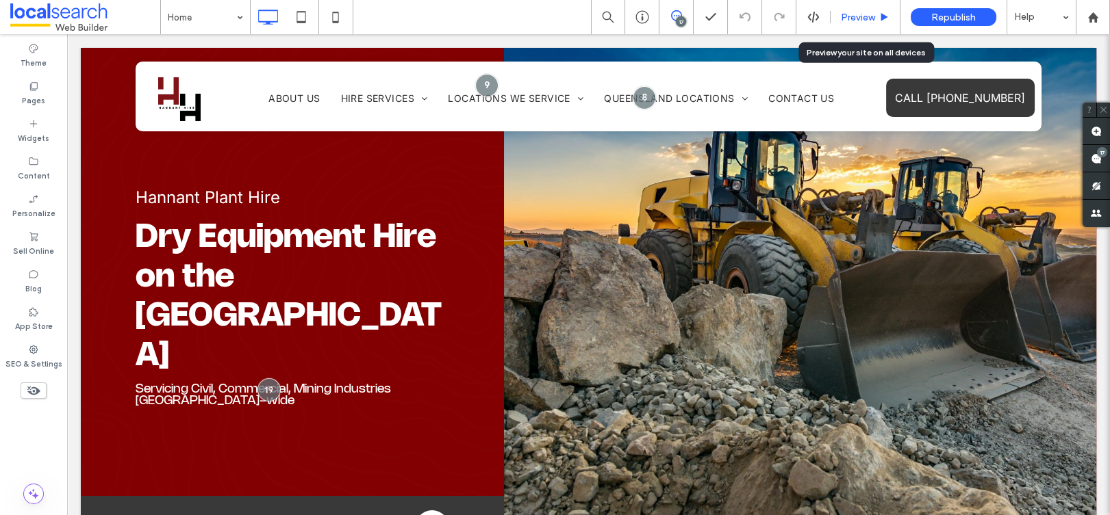
click at [856, 19] on span "Preview" at bounding box center [858, 18] width 34 height 12
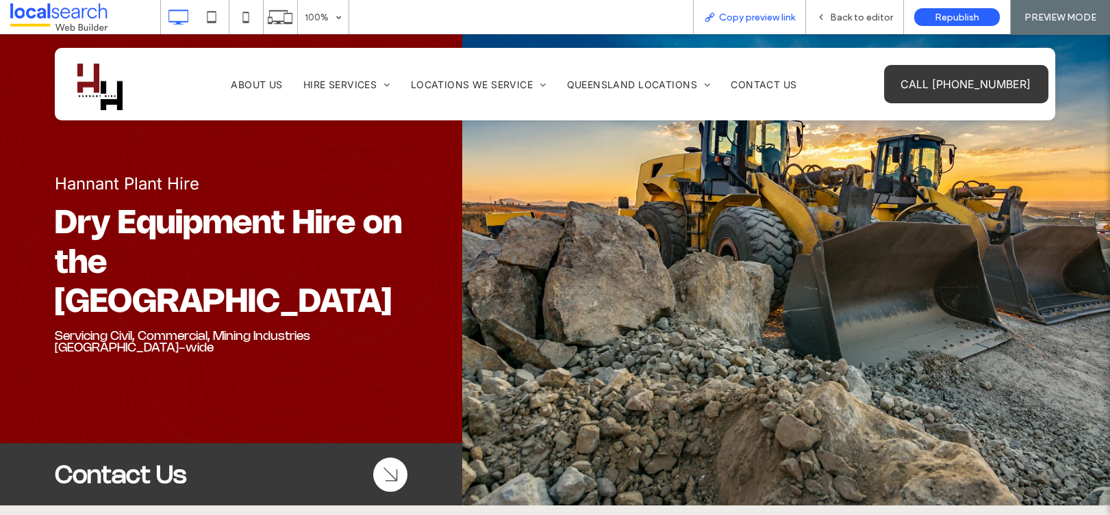
click at [742, 21] on span "Copy preview link" at bounding box center [757, 18] width 76 height 12
click at [780, 13] on span "Copy preview link" at bounding box center [757, 18] width 76 height 12
click at [849, 14] on span "Back to editor" at bounding box center [861, 18] width 63 height 12
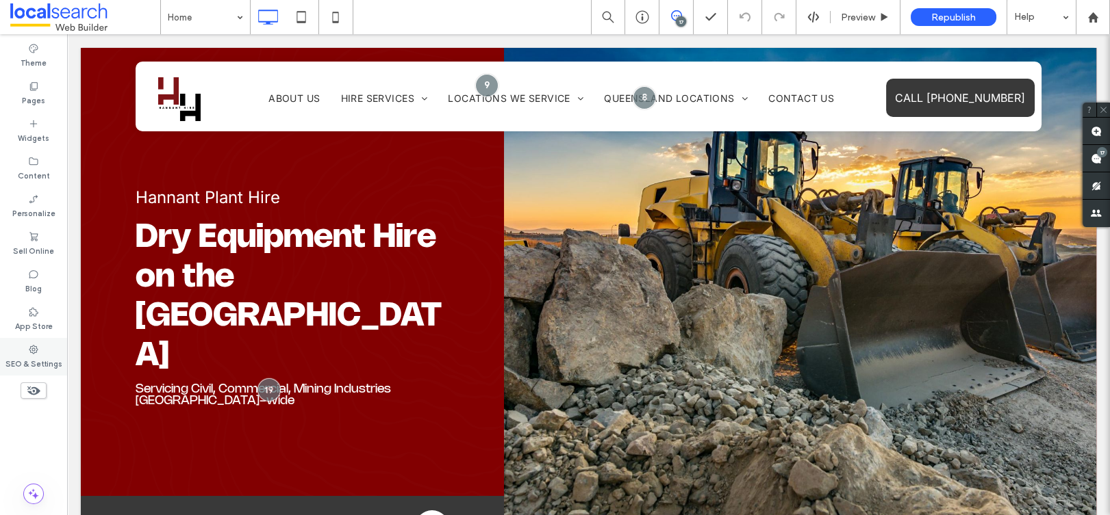
click at [55, 347] on div "SEO & Settings" at bounding box center [33, 357] width 67 height 38
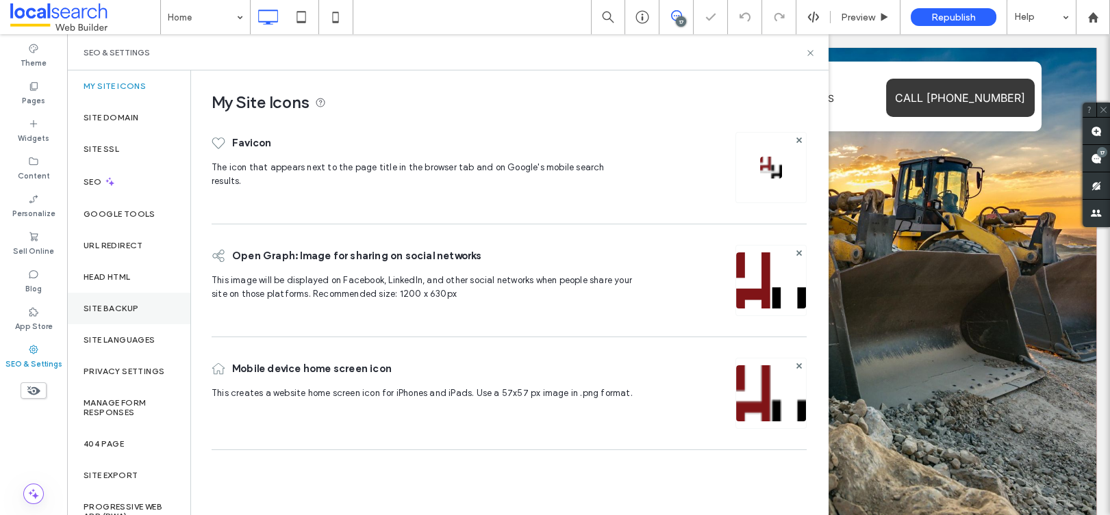
click at [103, 306] on label "Site Backup" at bounding box center [111, 309] width 55 height 10
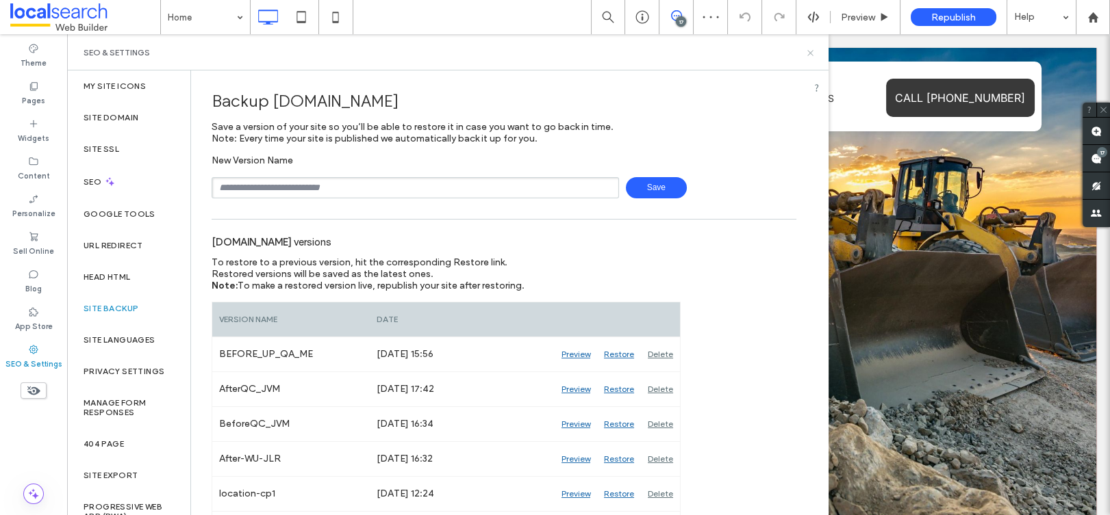
click at [811, 51] on use at bounding box center [809, 52] width 5 height 5
